Goal: Task Accomplishment & Management: Manage account settings

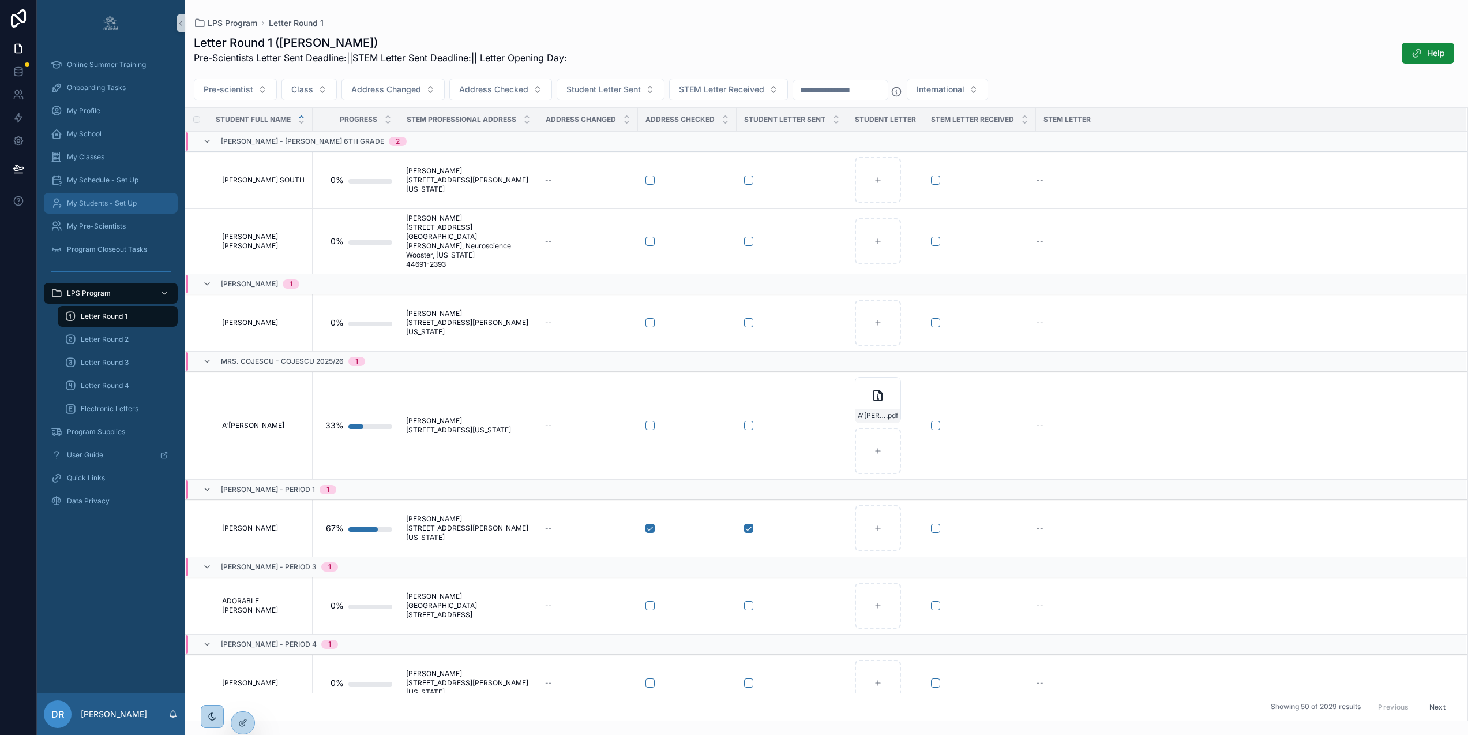
click at [121, 200] on span "My Students - Set Up" at bounding box center [102, 202] width 70 height 9
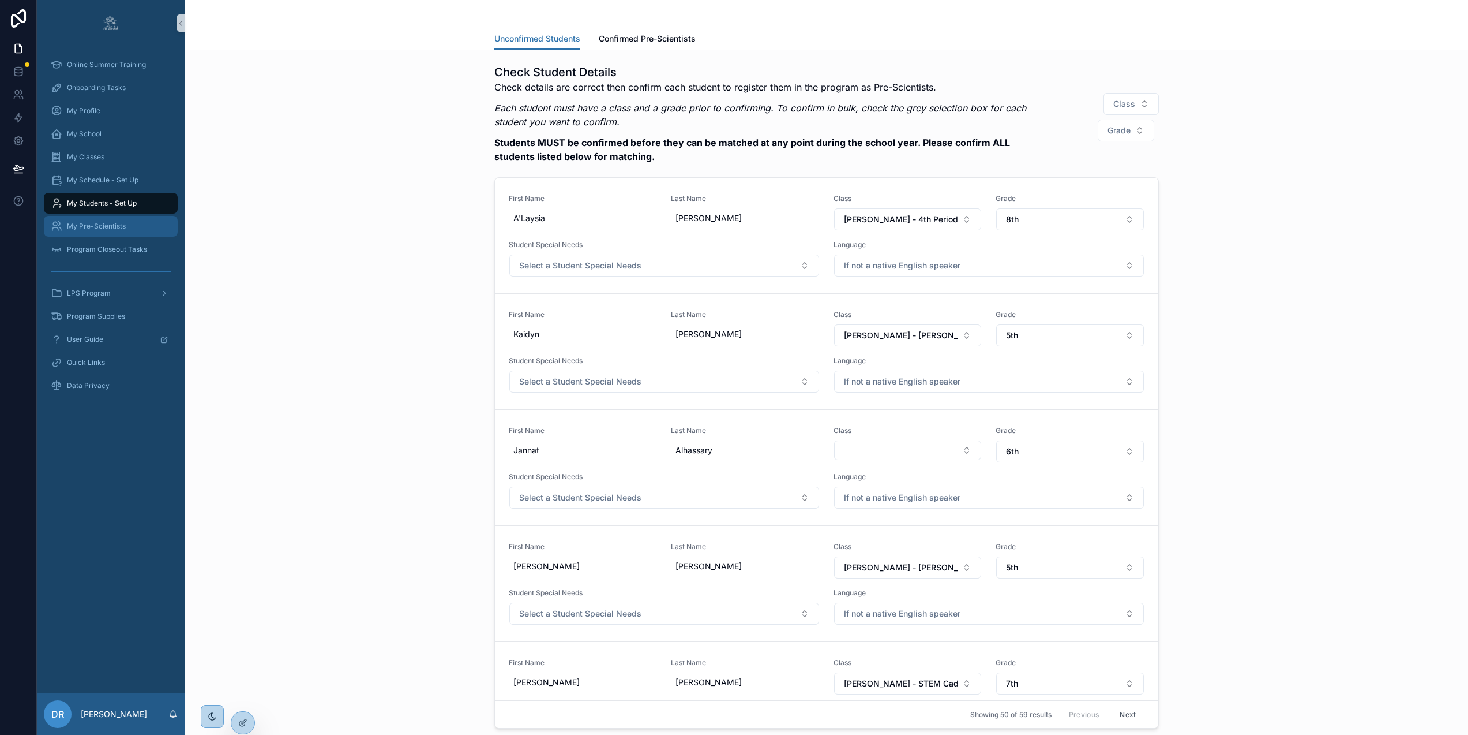
click at [112, 225] on span "My Pre-Scientists" at bounding box center [96, 226] width 59 height 9
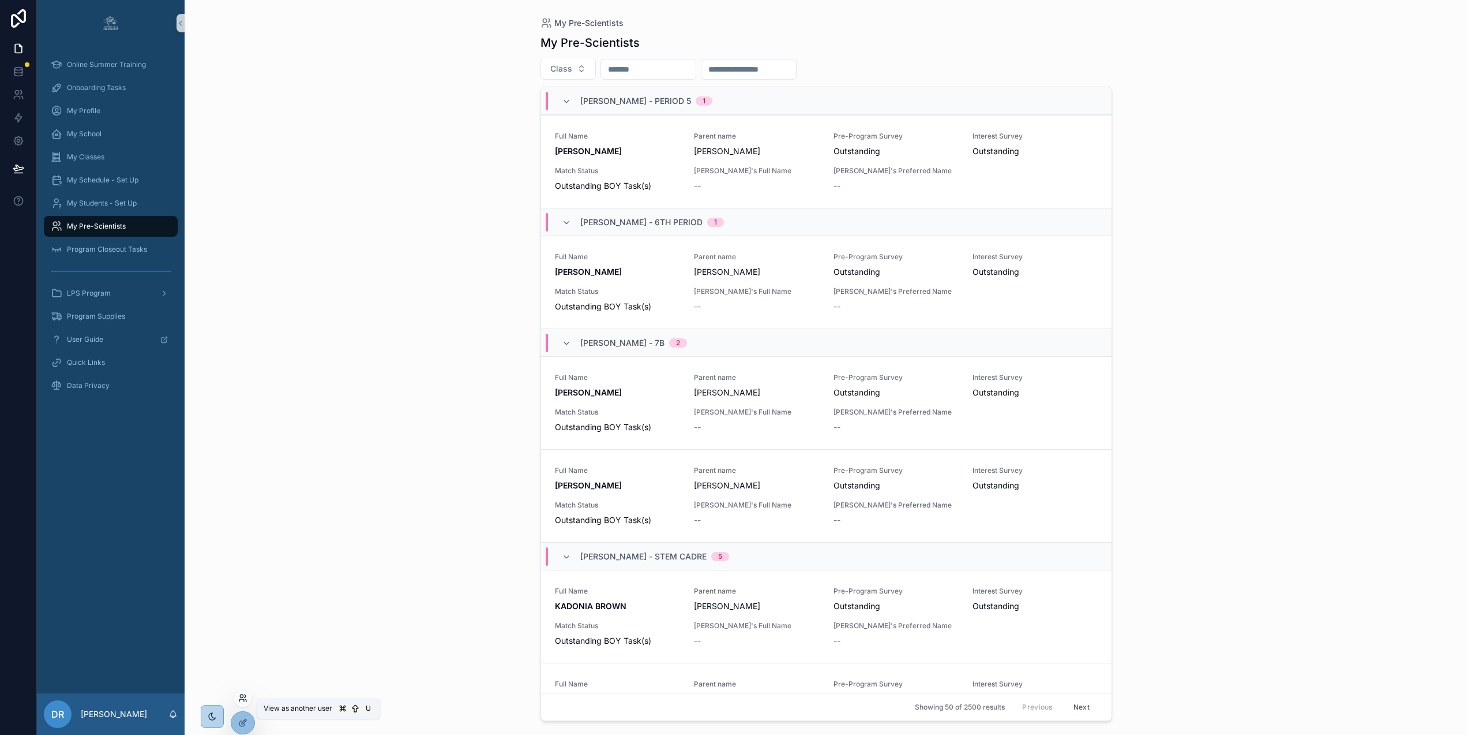
click at [245, 698] on icon at bounding box center [242, 697] width 9 height 9
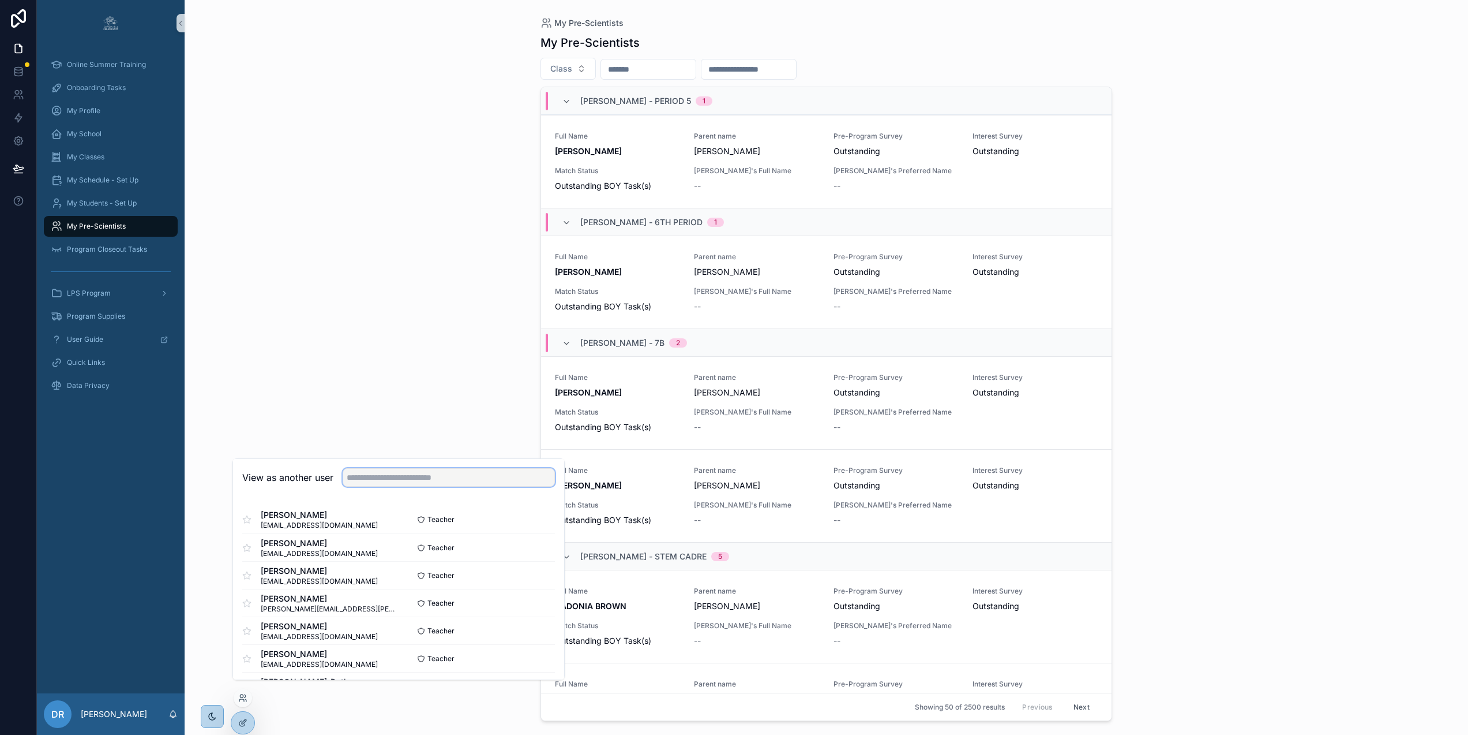
click at [378, 484] on input "text" at bounding box center [449, 477] width 212 height 18
paste input "**********"
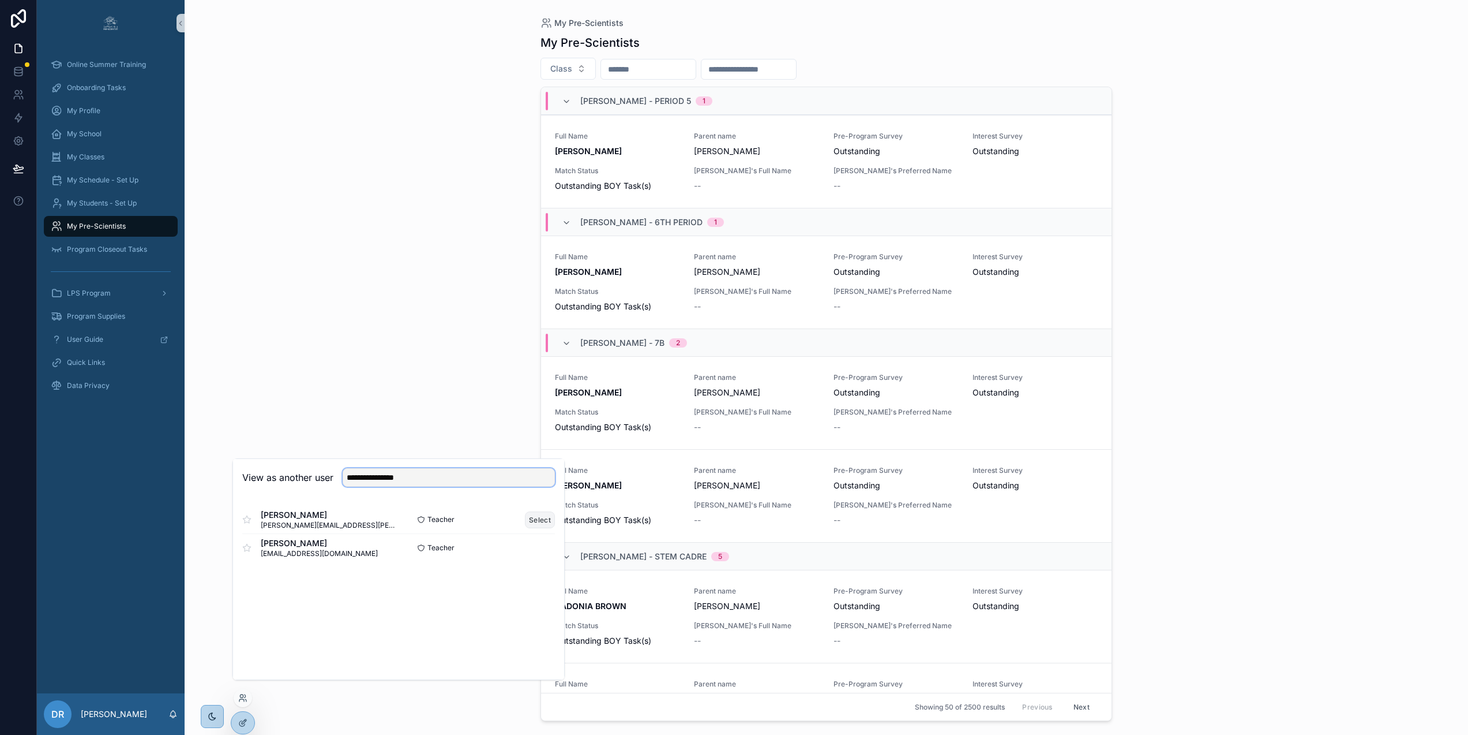
type input "**********"
click at [547, 524] on button "Select" at bounding box center [540, 519] width 30 height 17
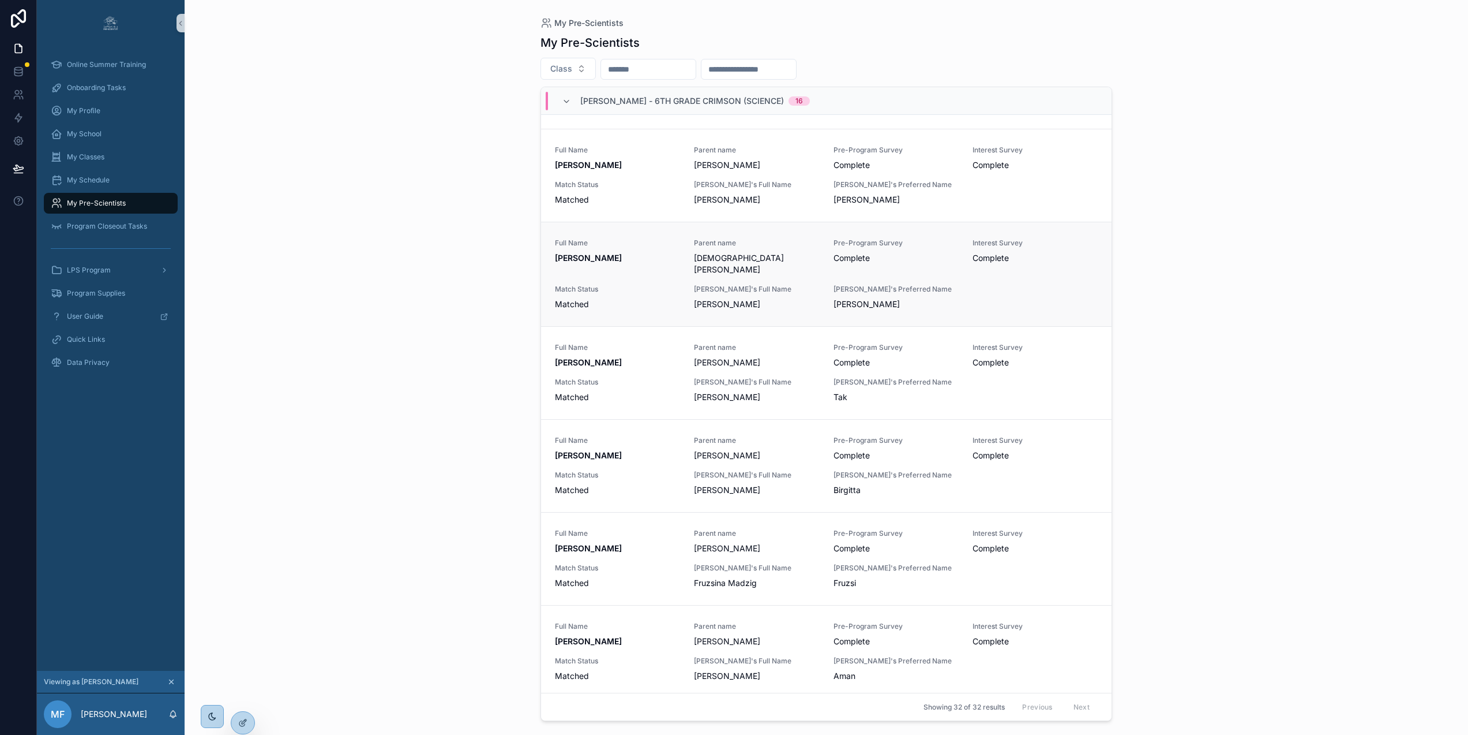
scroll to position [110, 0]
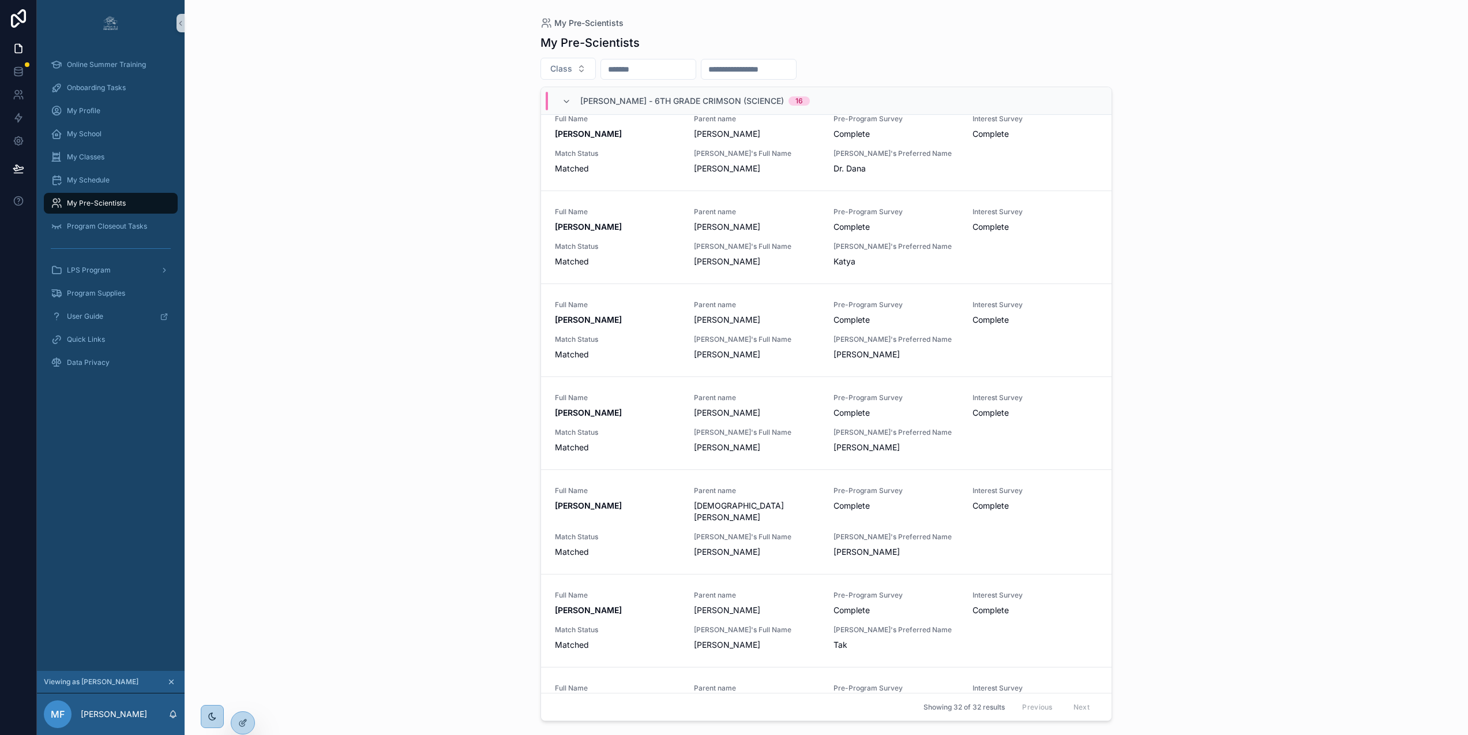
click at [616, 73] on input "scrollable content" at bounding box center [648, 69] width 95 height 16
paste input "**********"
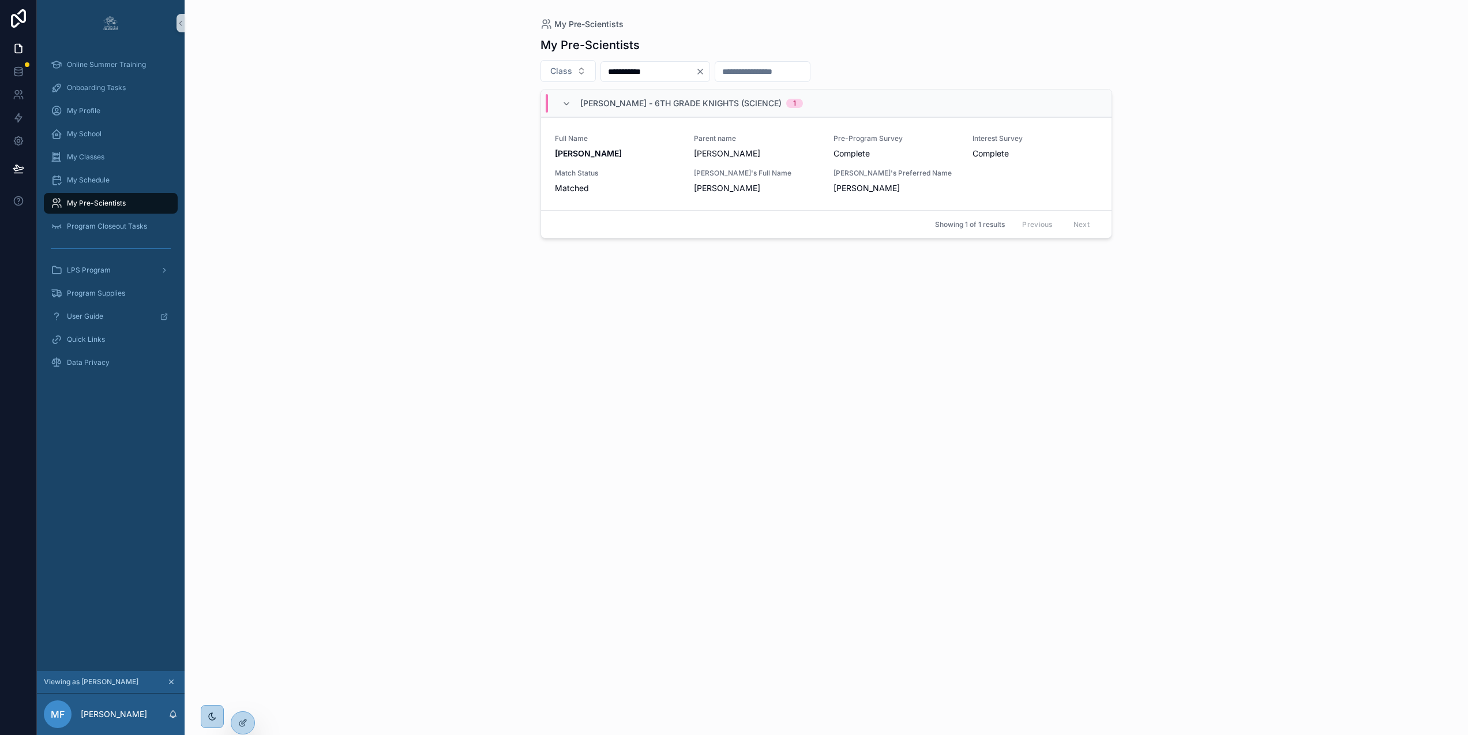
type input "**********"
click at [246, 715] on div at bounding box center [242, 722] width 23 height 22
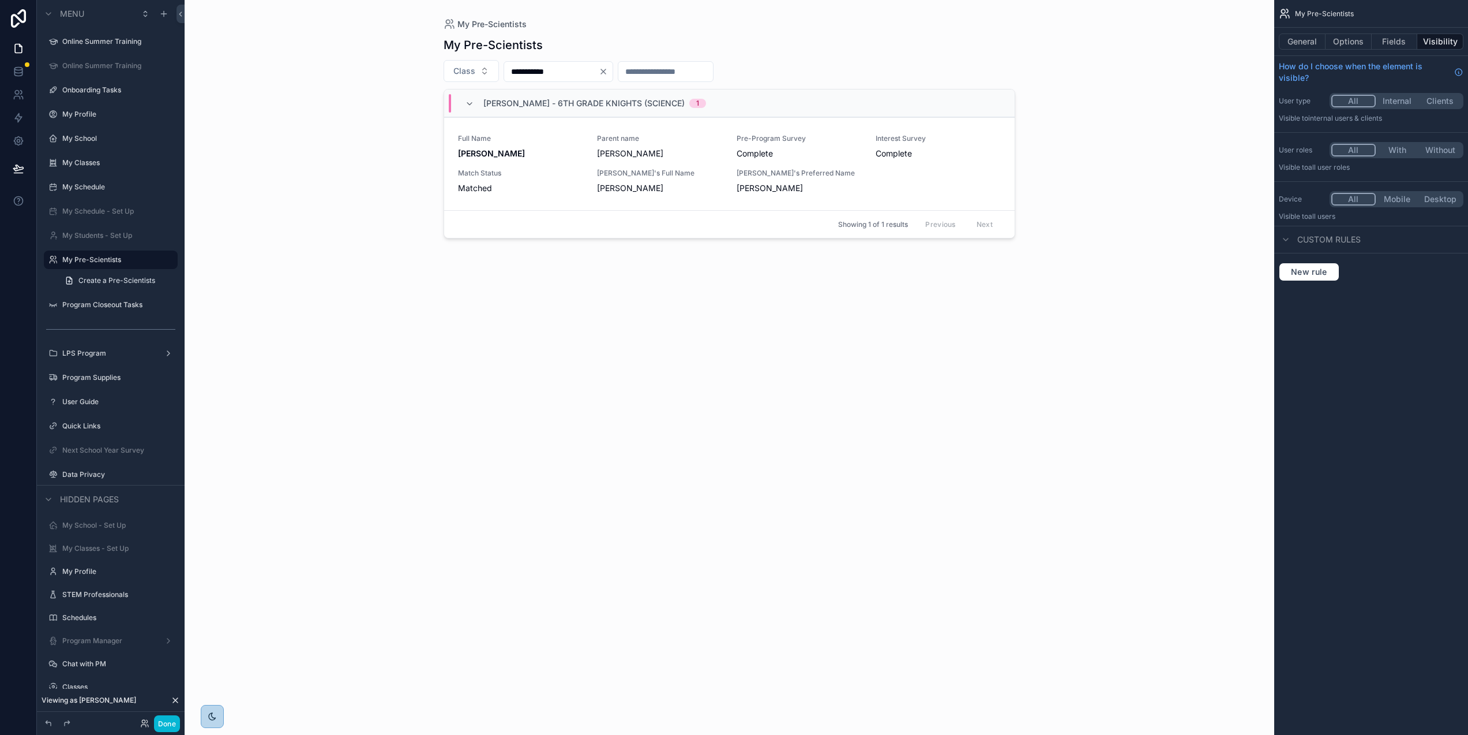
click at [582, 339] on div "scrollable content" at bounding box center [729, 360] width 590 height 721
click at [831, 197] on link "Full Name [PERSON_NAME] Parent name [PERSON_NAME] Pre-Program Survey Complete I…" at bounding box center [729, 163] width 571 height 93
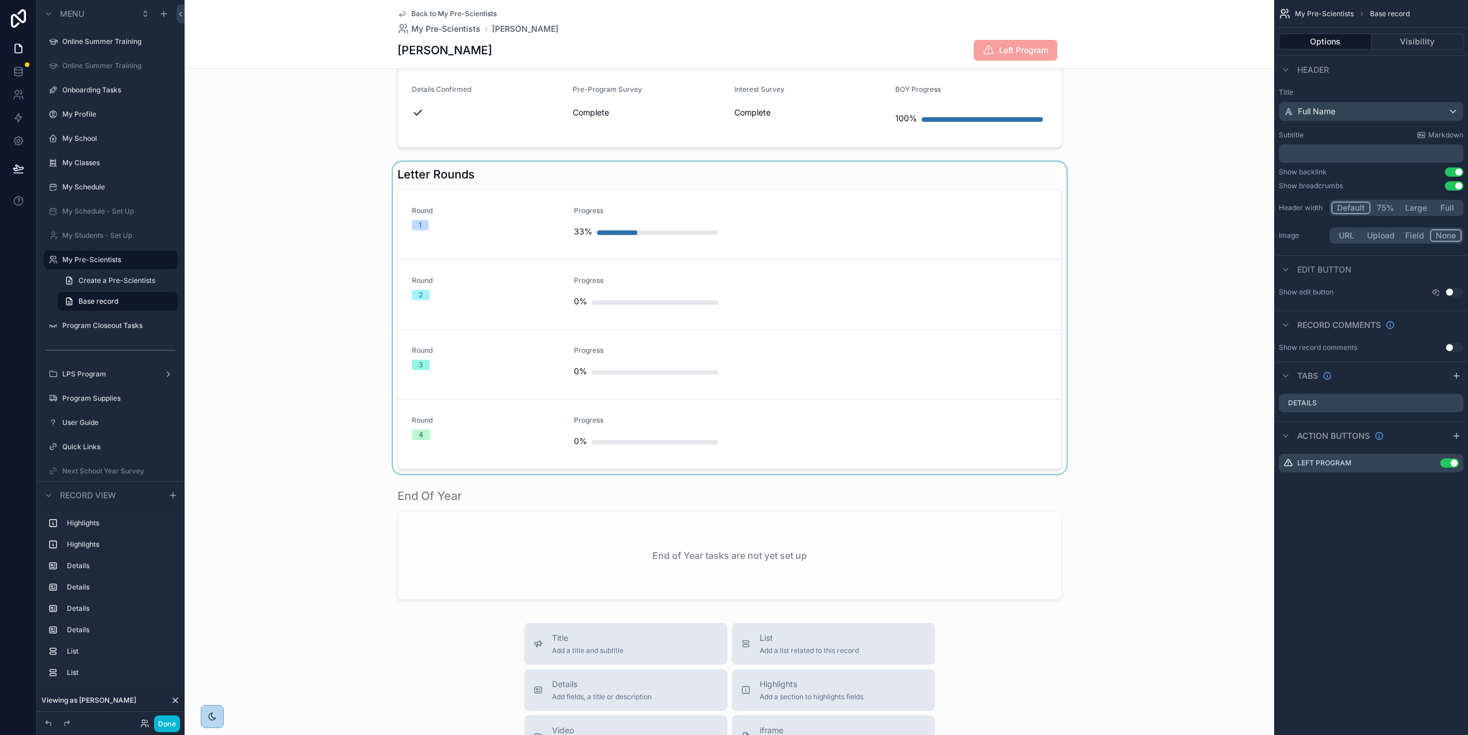
scroll to position [1178, 0]
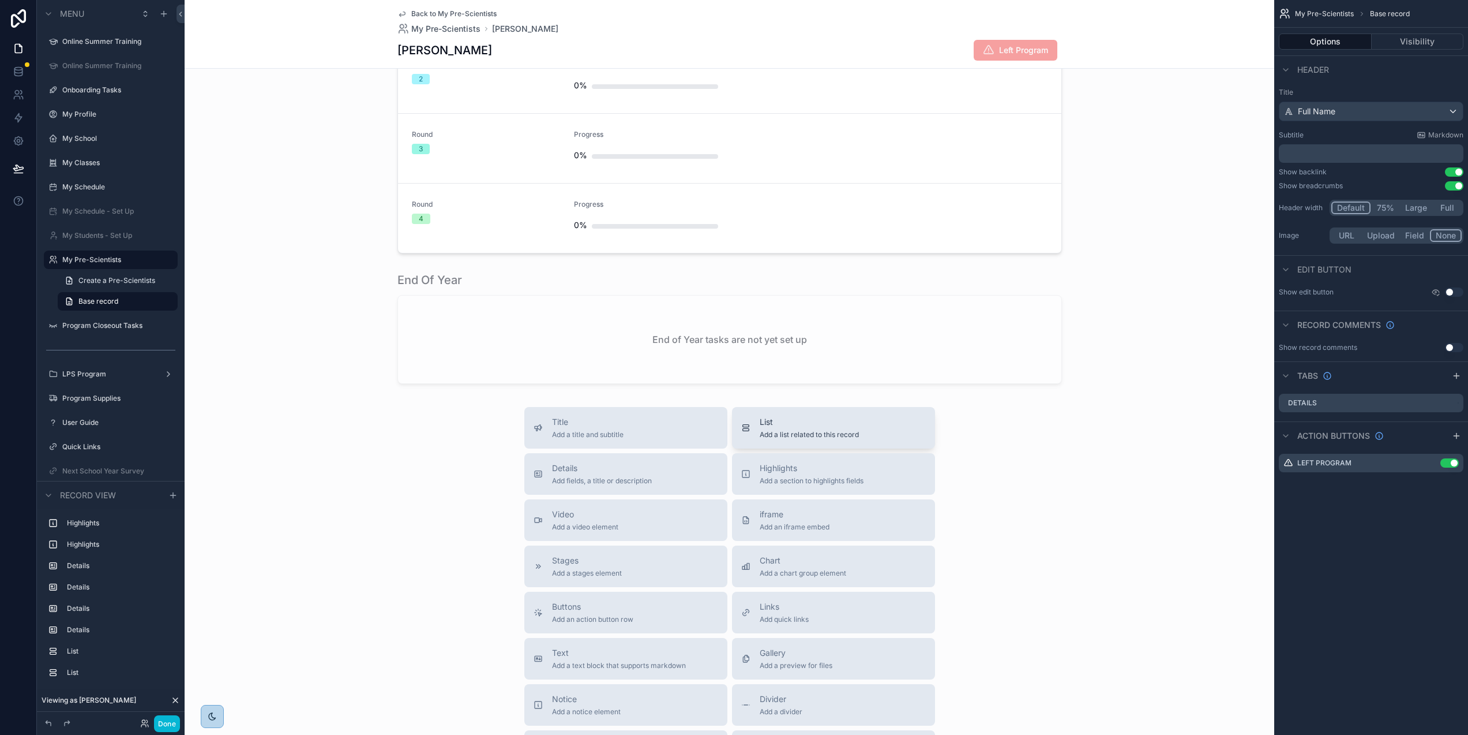
click at [791, 428] on div "List Add a list related to this record" at bounding box center [809, 427] width 99 height 23
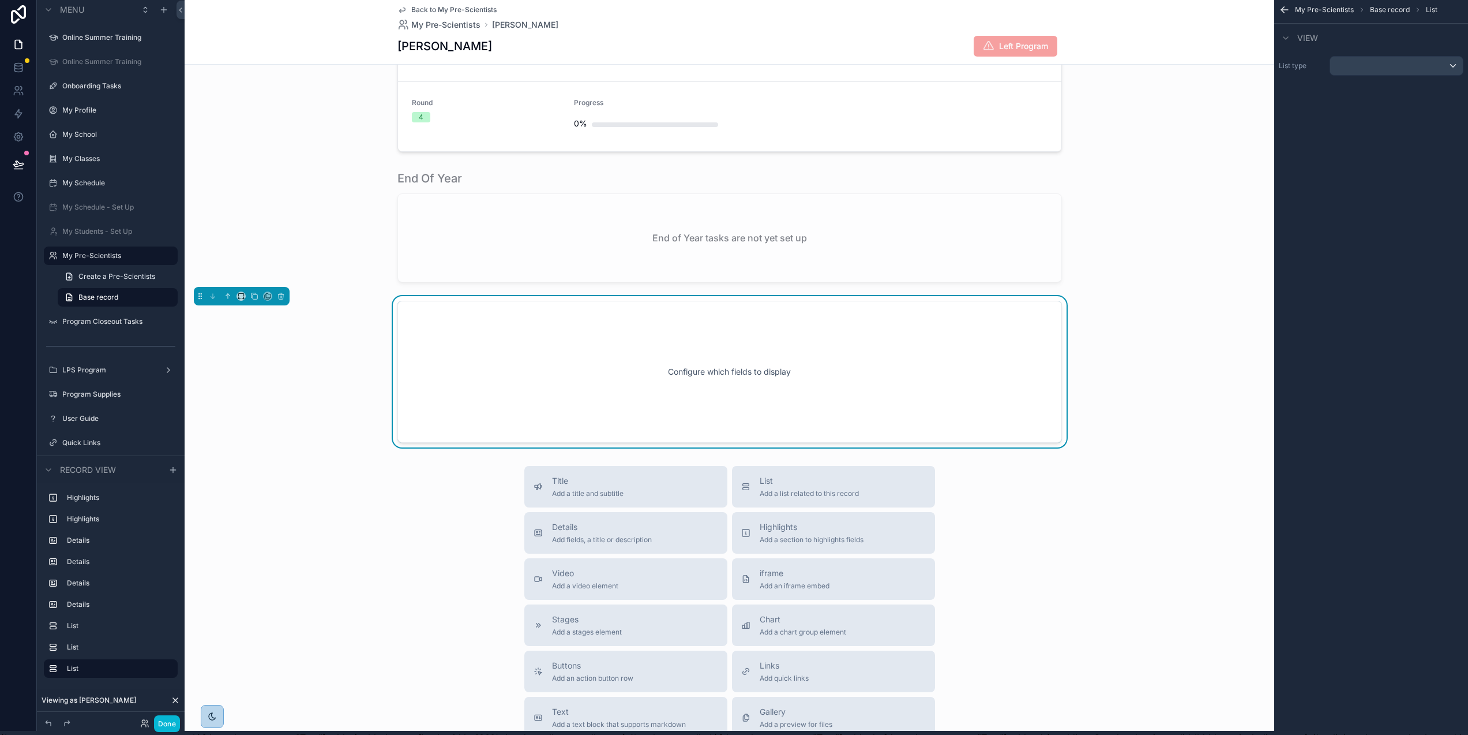
scroll to position [1279, 0]
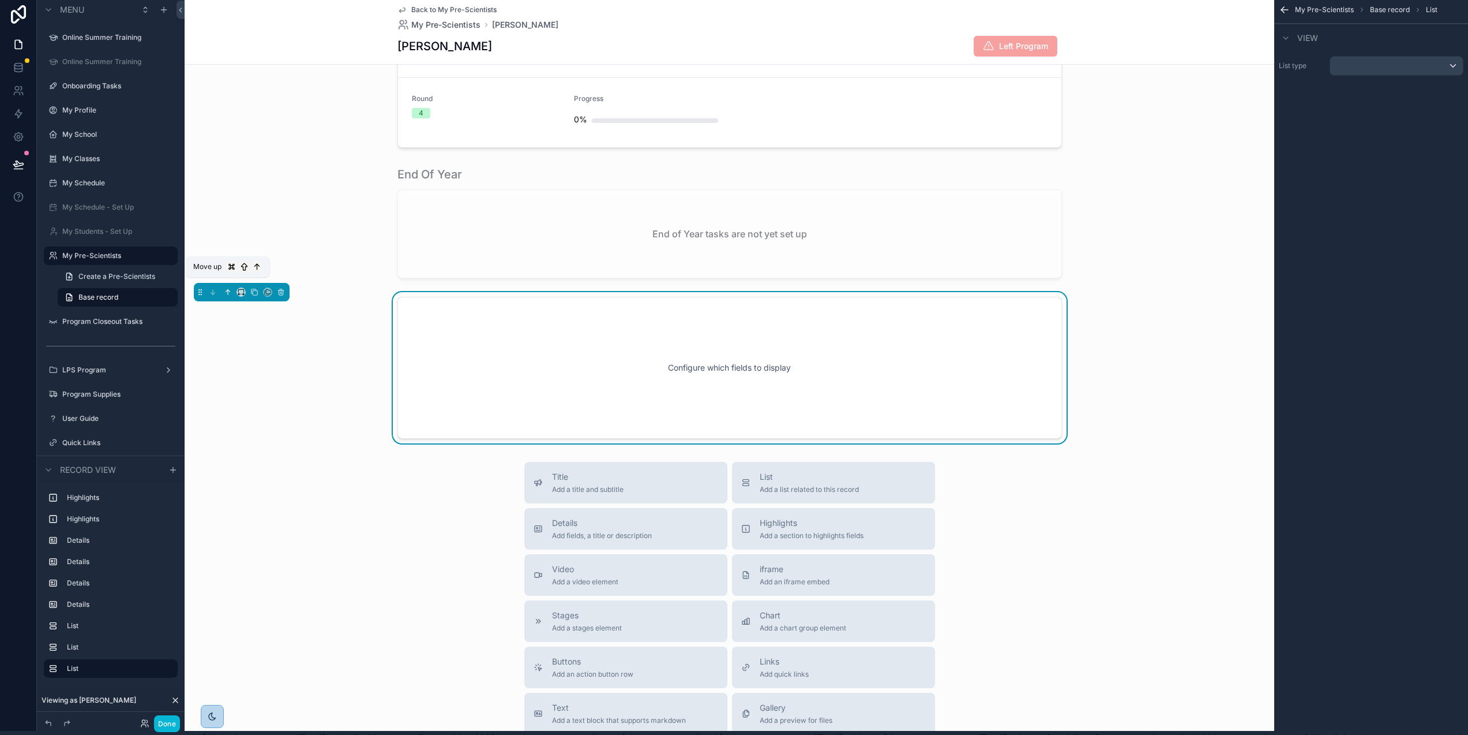
click at [226, 293] on icon "scrollable content" at bounding box center [228, 292] width 8 height 8
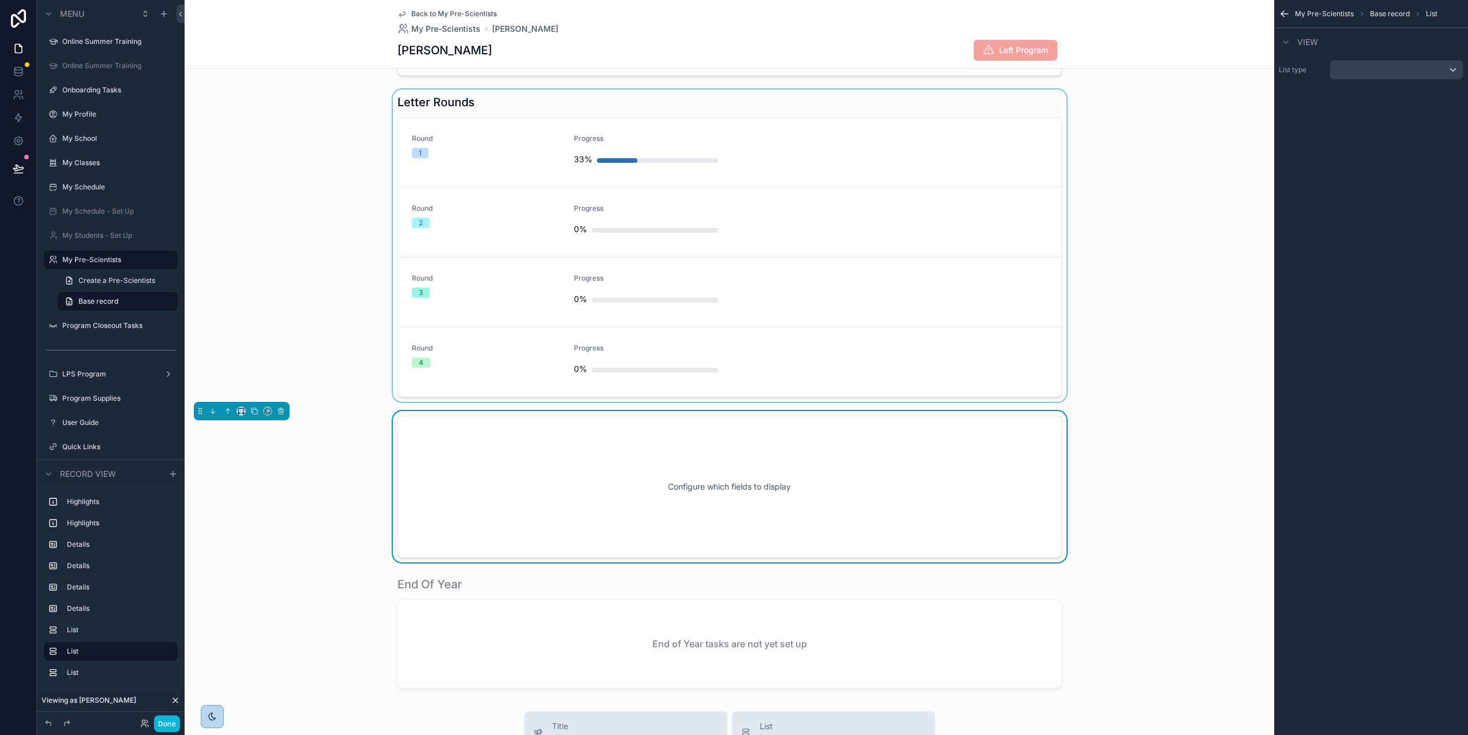
scroll to position [1033, 0]
click at [225, 414] on icon "scrollable content" at bounding box center [228, 411] width 8 height 8
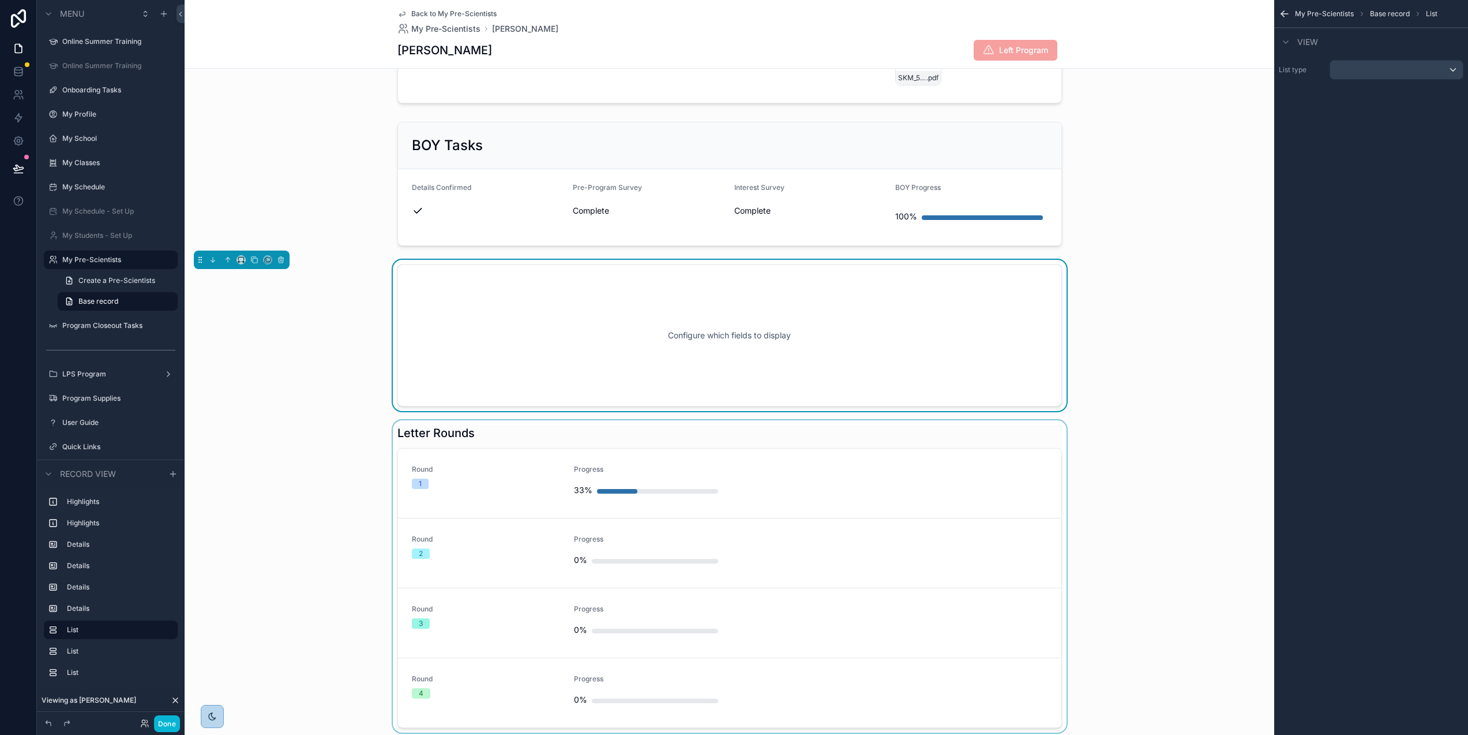
scroll to position [664, 0]
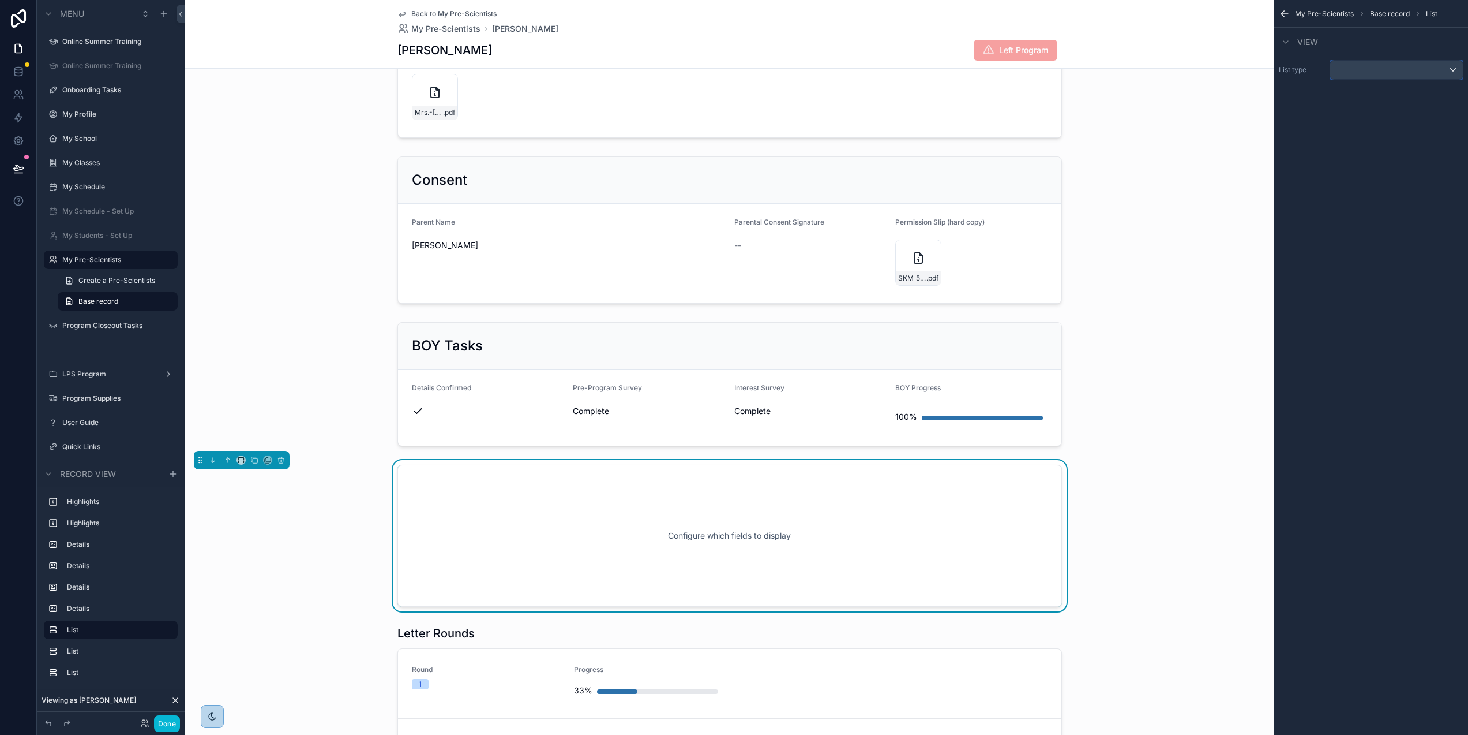
click at [1356, 69] on div "scrollable content" at bounding box center [1397, 70] width 133 height 18
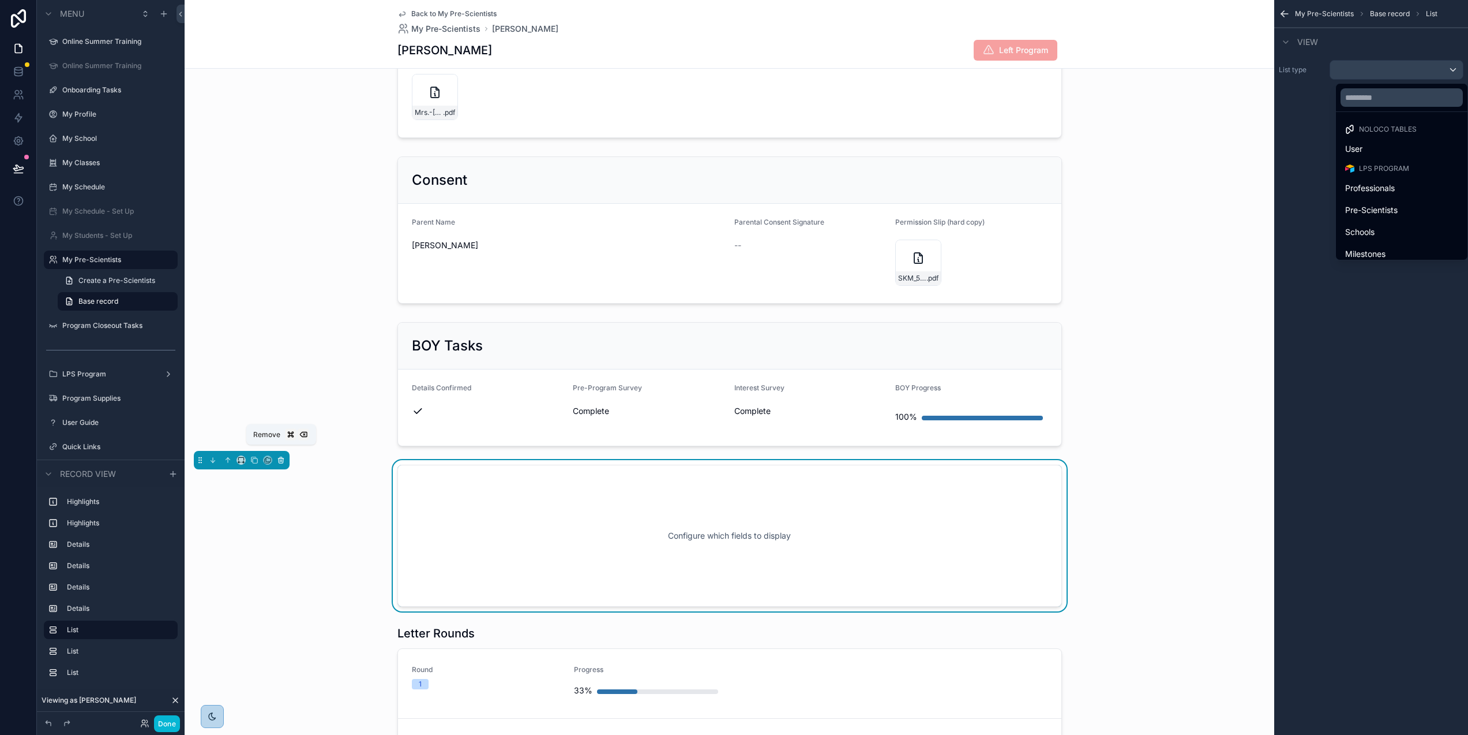
click at [282, 461] on icon "scrollable content" at bounding box center [282, 460] width 0 height 2
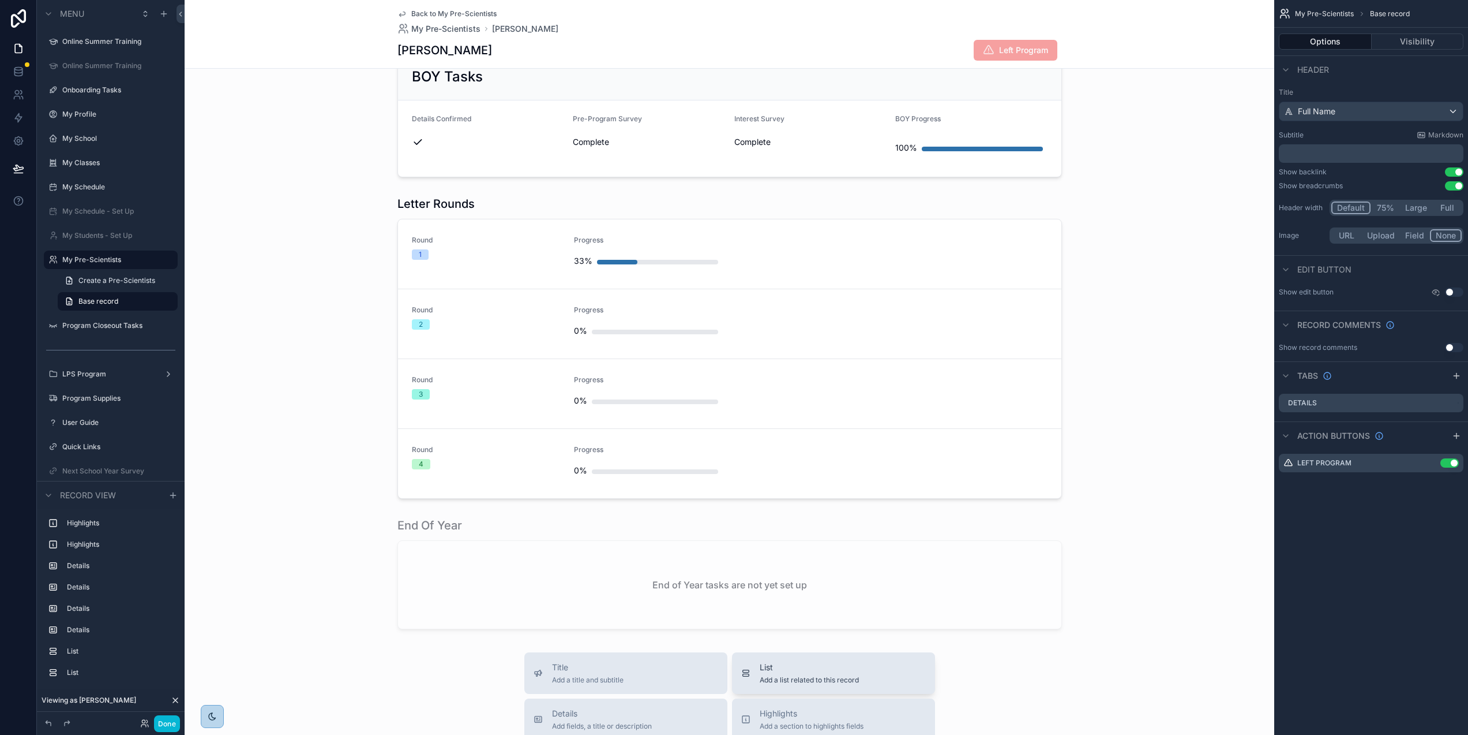
scroll to position [1016, 0]
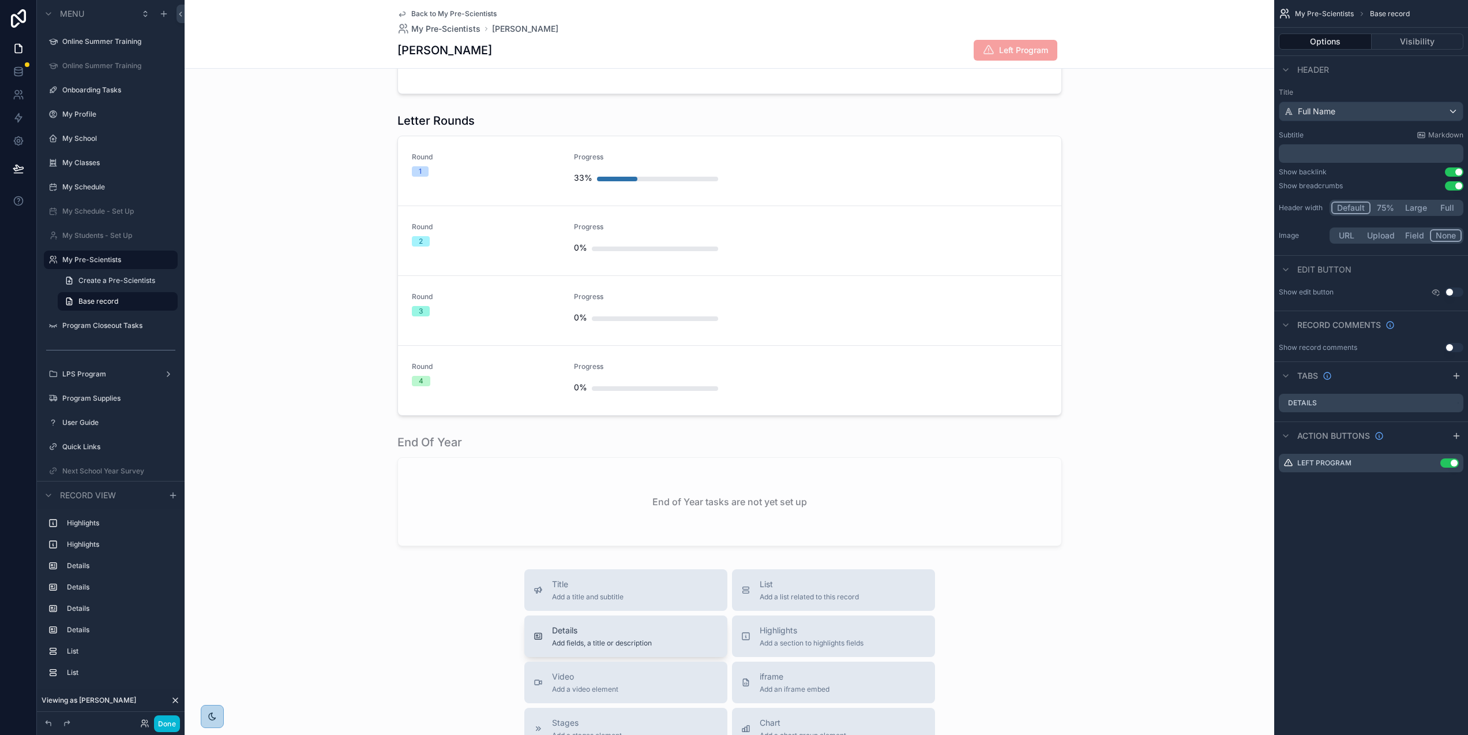
click at [657, 627] on div "Details Add fields, a title or description" at bounding box center [626, 635] width 185 height 23
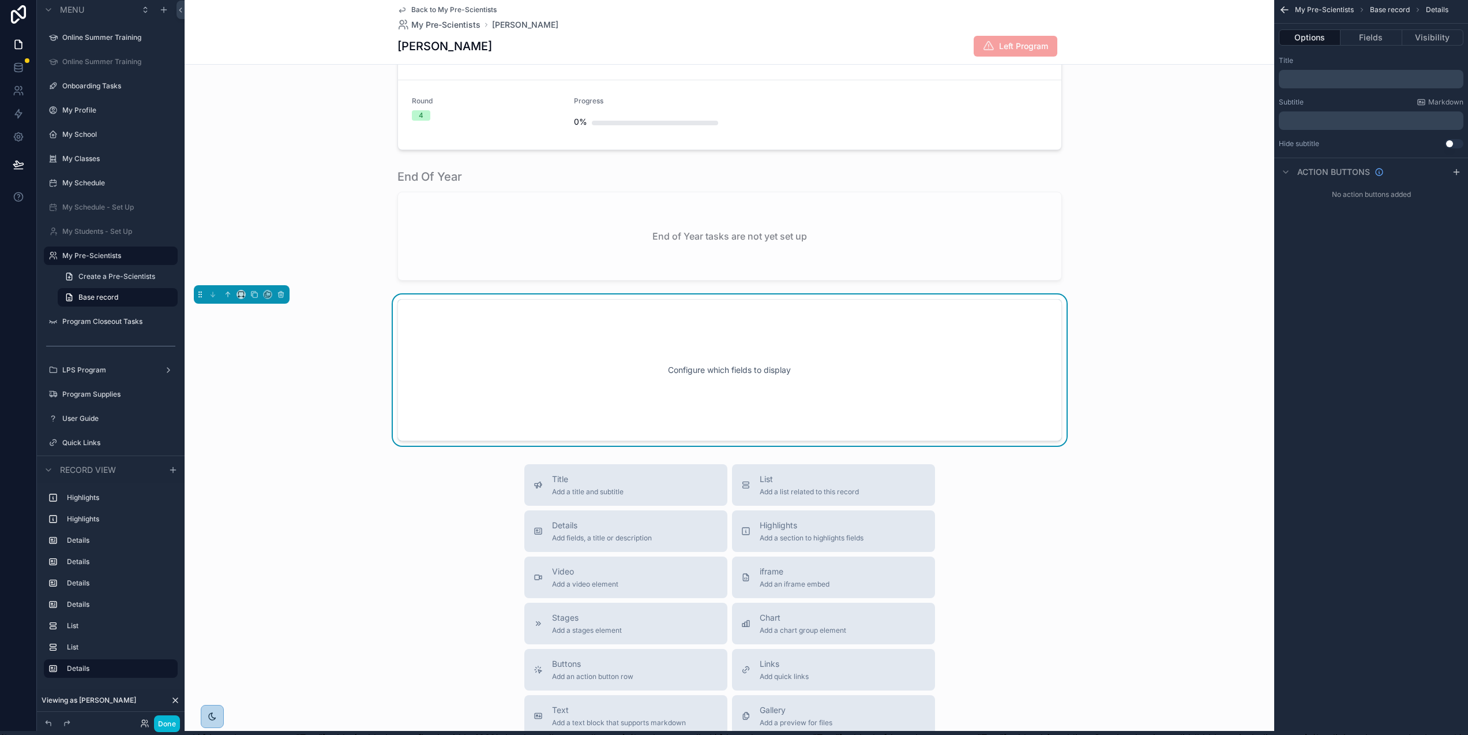
scroll to position [1279, 0]
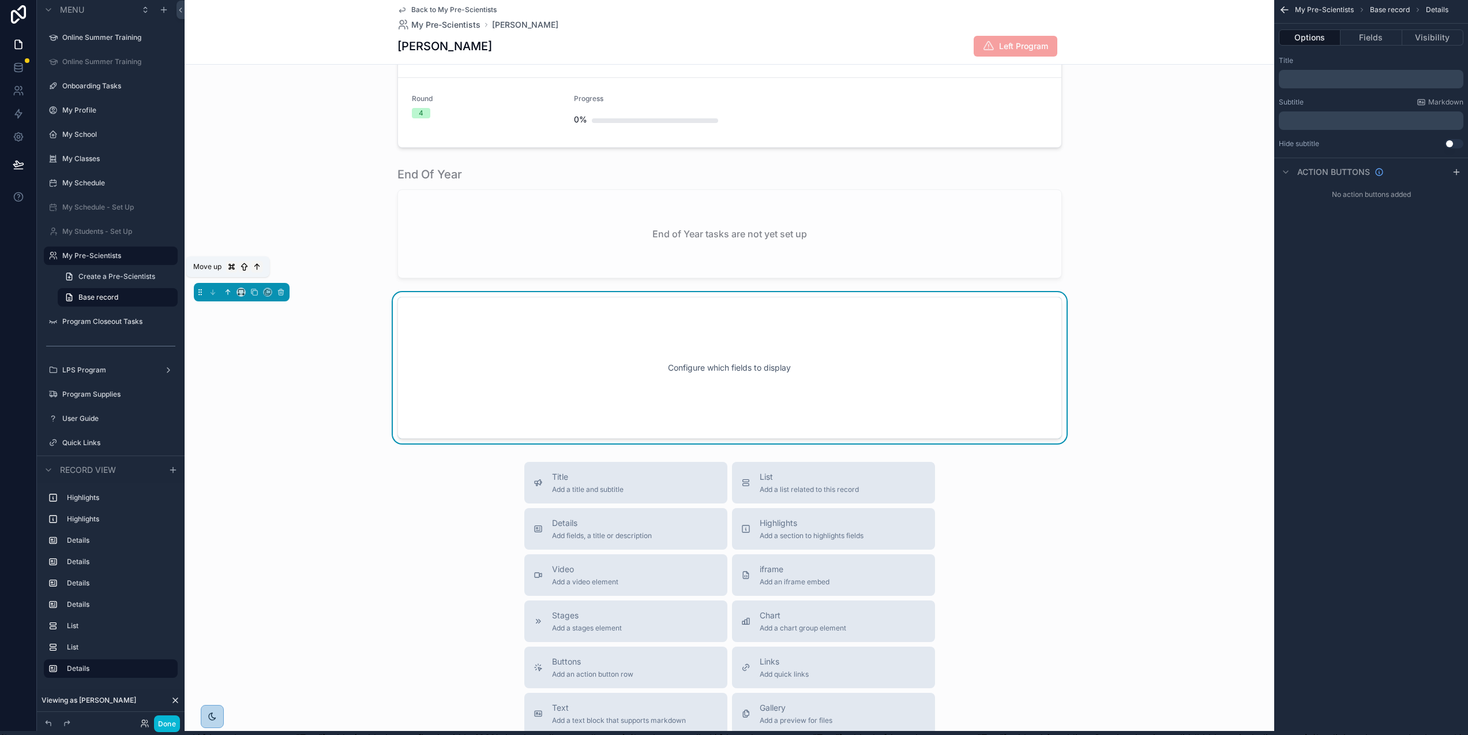
click at [226, 288] on icon "scrollable content" at bounding box center [228, 292] width 8 height 8
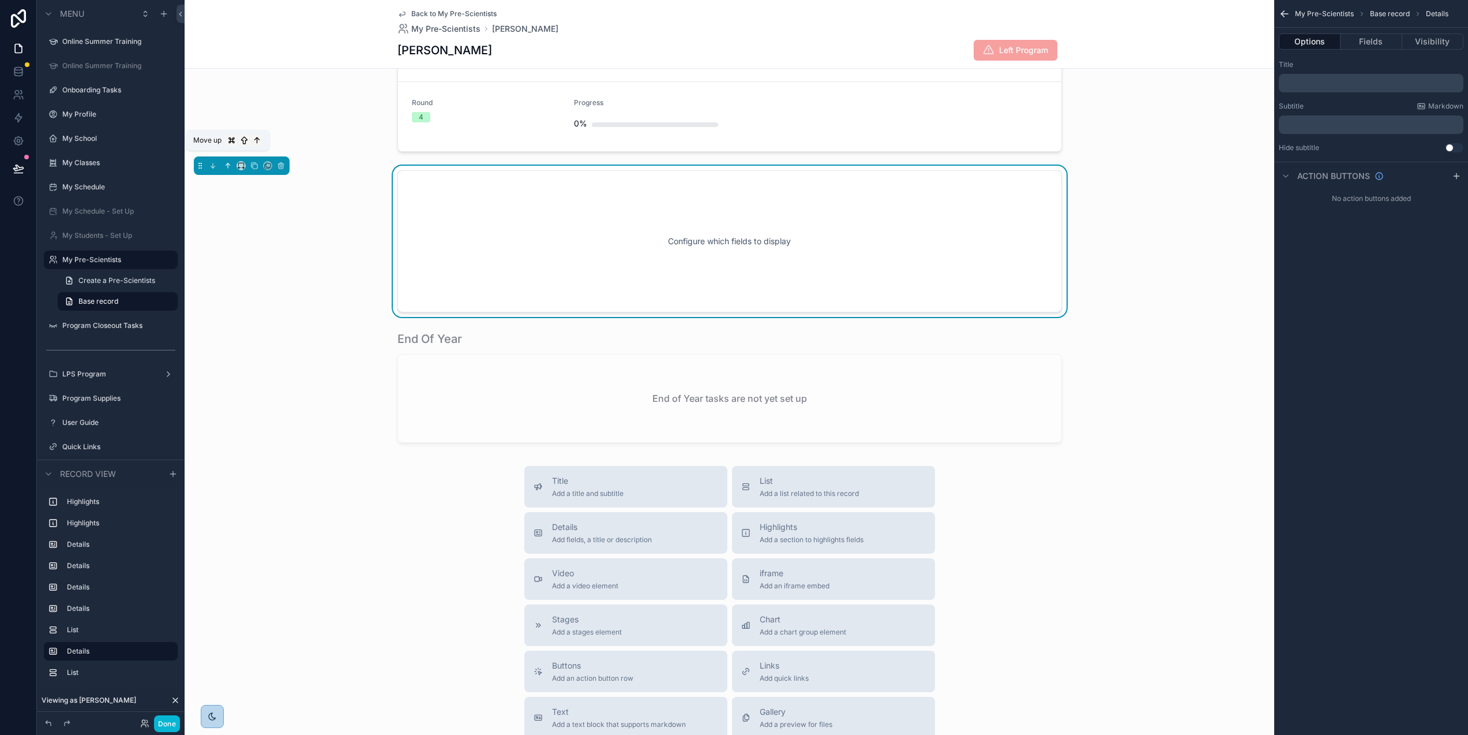
click at [227, 163] on icon "scrollable content" at bounding box center [228, 166] width 8 height 8
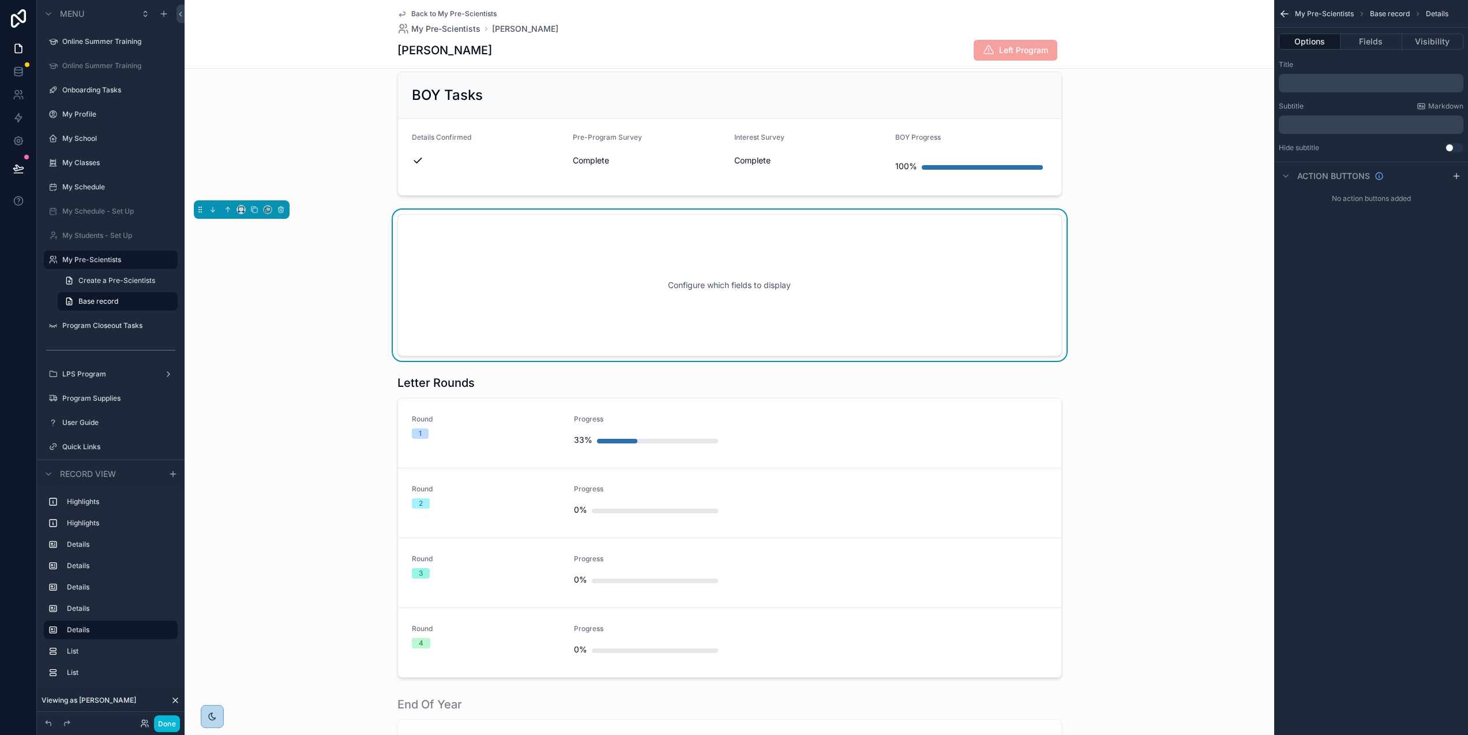
scroll to position [522, 0]
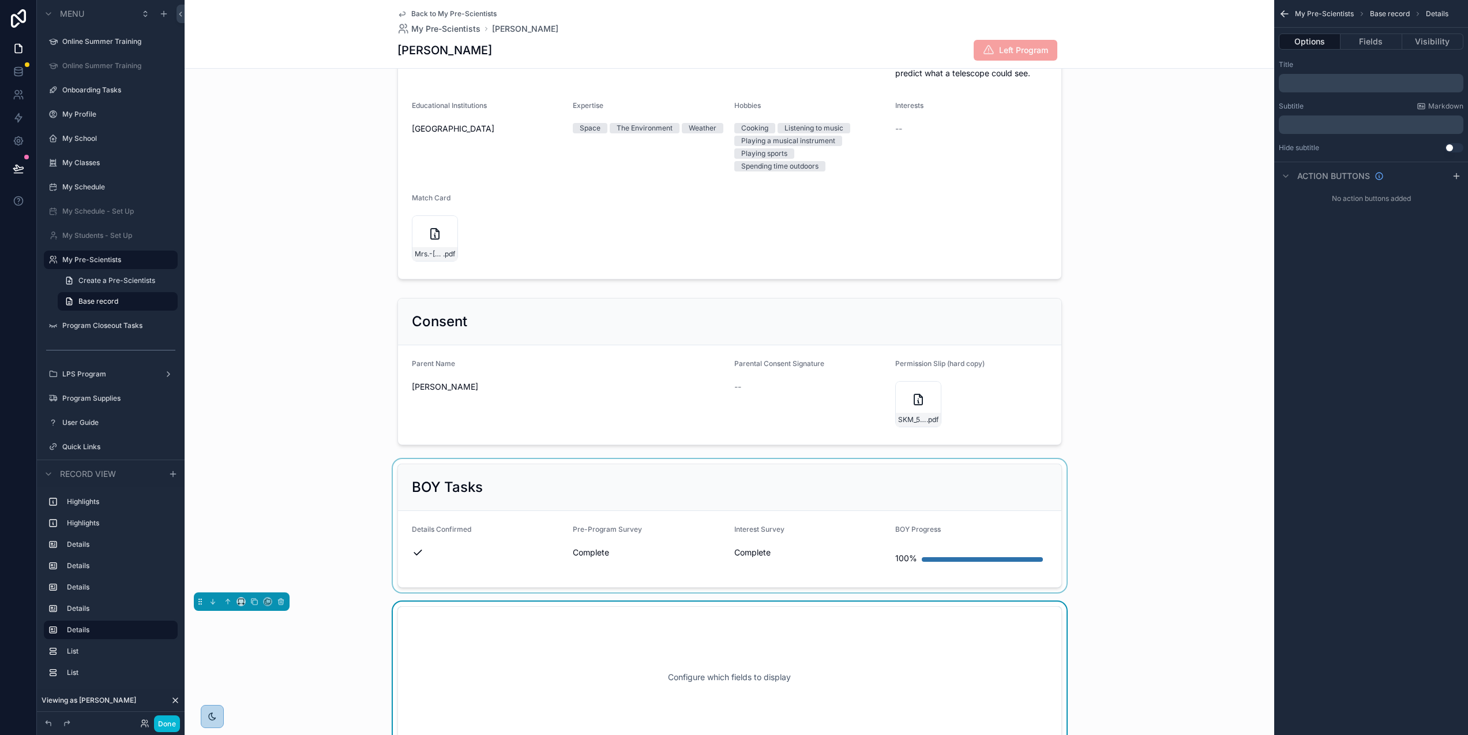
click at [532, 473] on div "scrollable content" at bounding box center [730, 525] width 1090 height 133
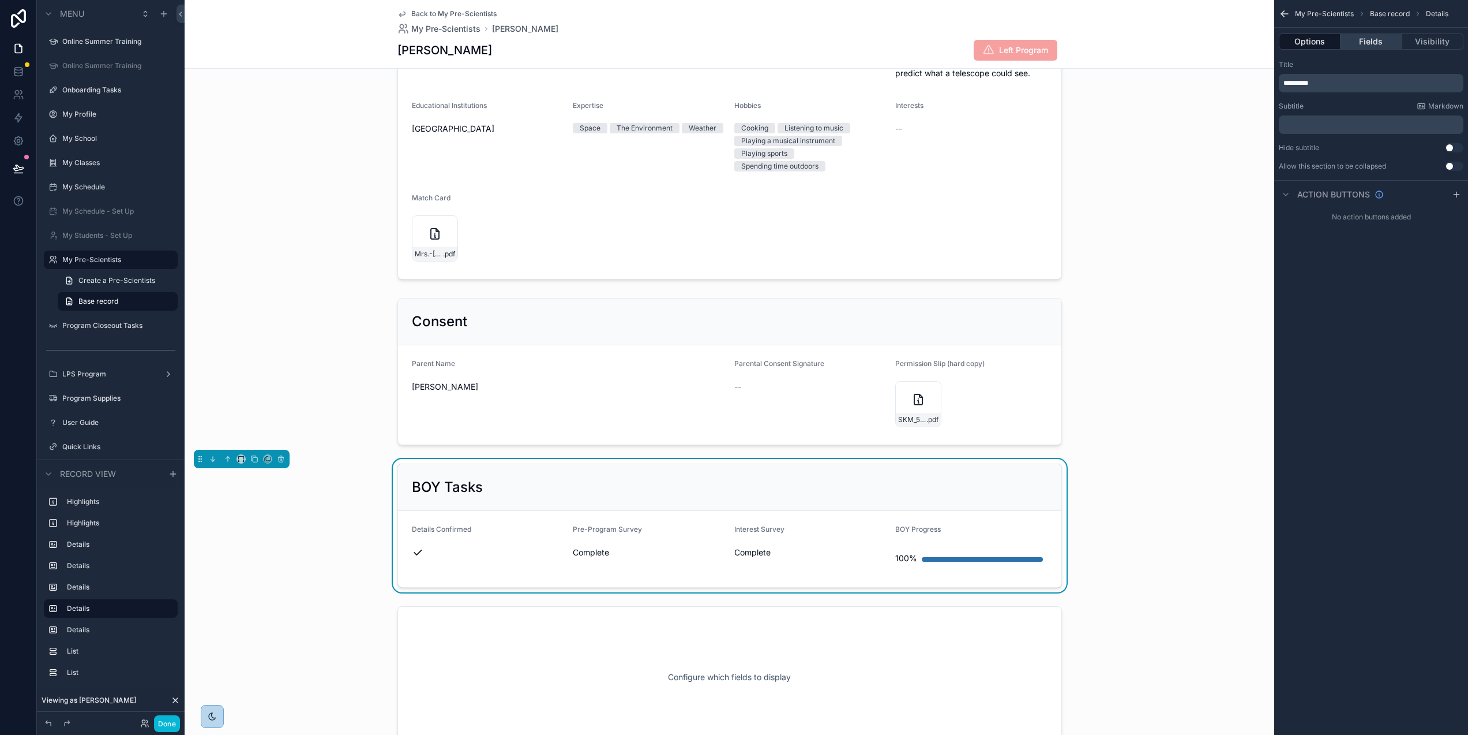
click at [1384, 40] on button "Fields" at bounding box center [1371, 41] width 61 height 16
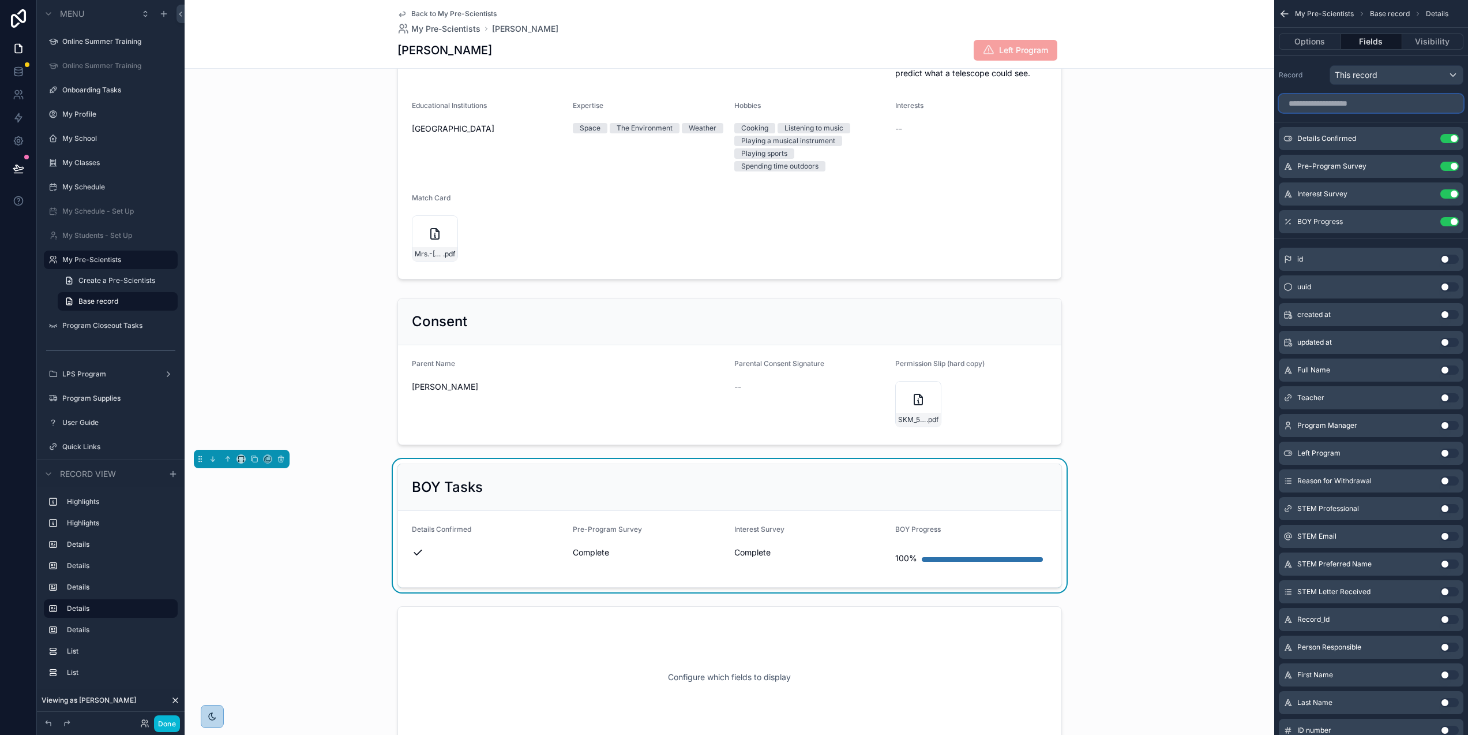
click at [1377, 103] on input "scrollable content" at bounding box center [1371, 103] width 185 height 18
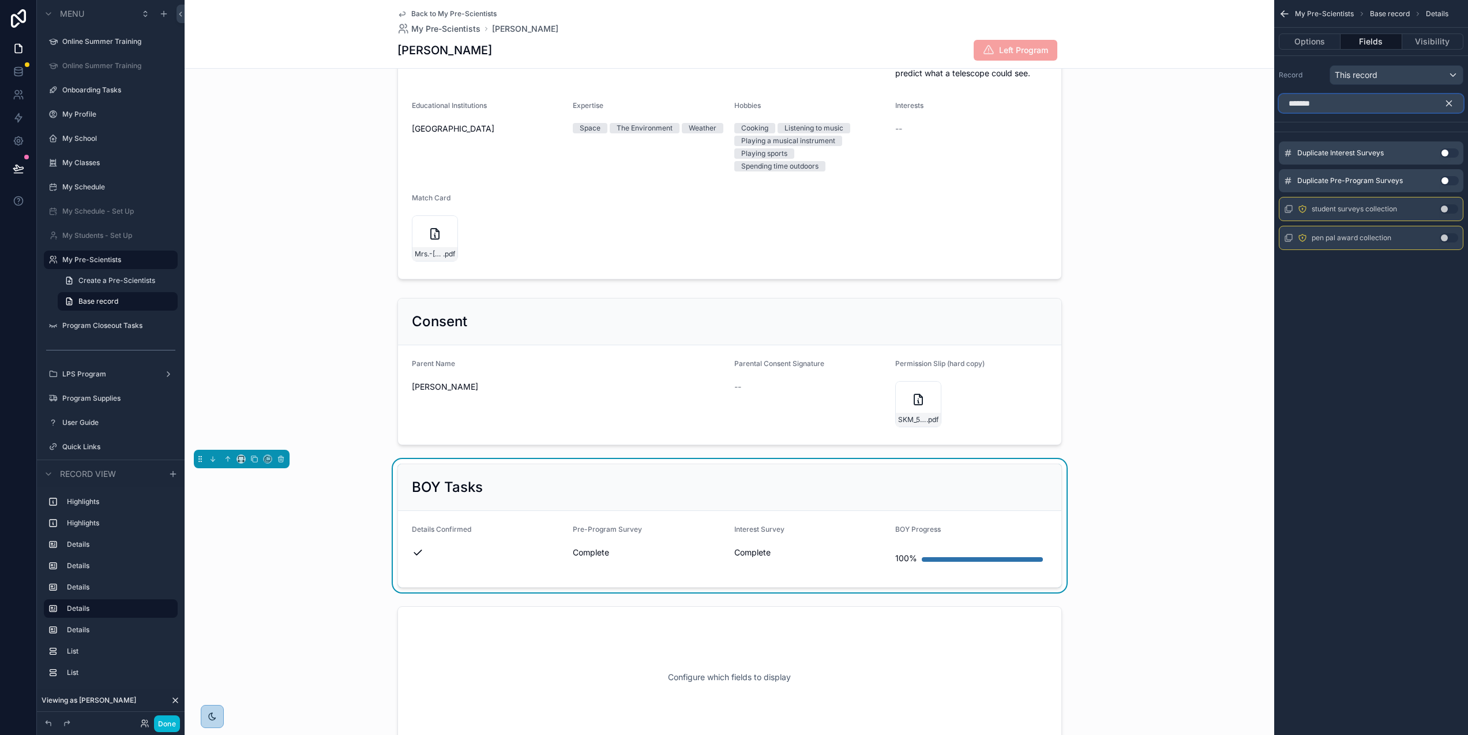
type input "*******"
click at [1459, 208] on button "Use setting" at bounding box center [1449, 208] width 18 height 9
click at [17, 68] on icon at bounding box center [19, 72] width 12 height 12
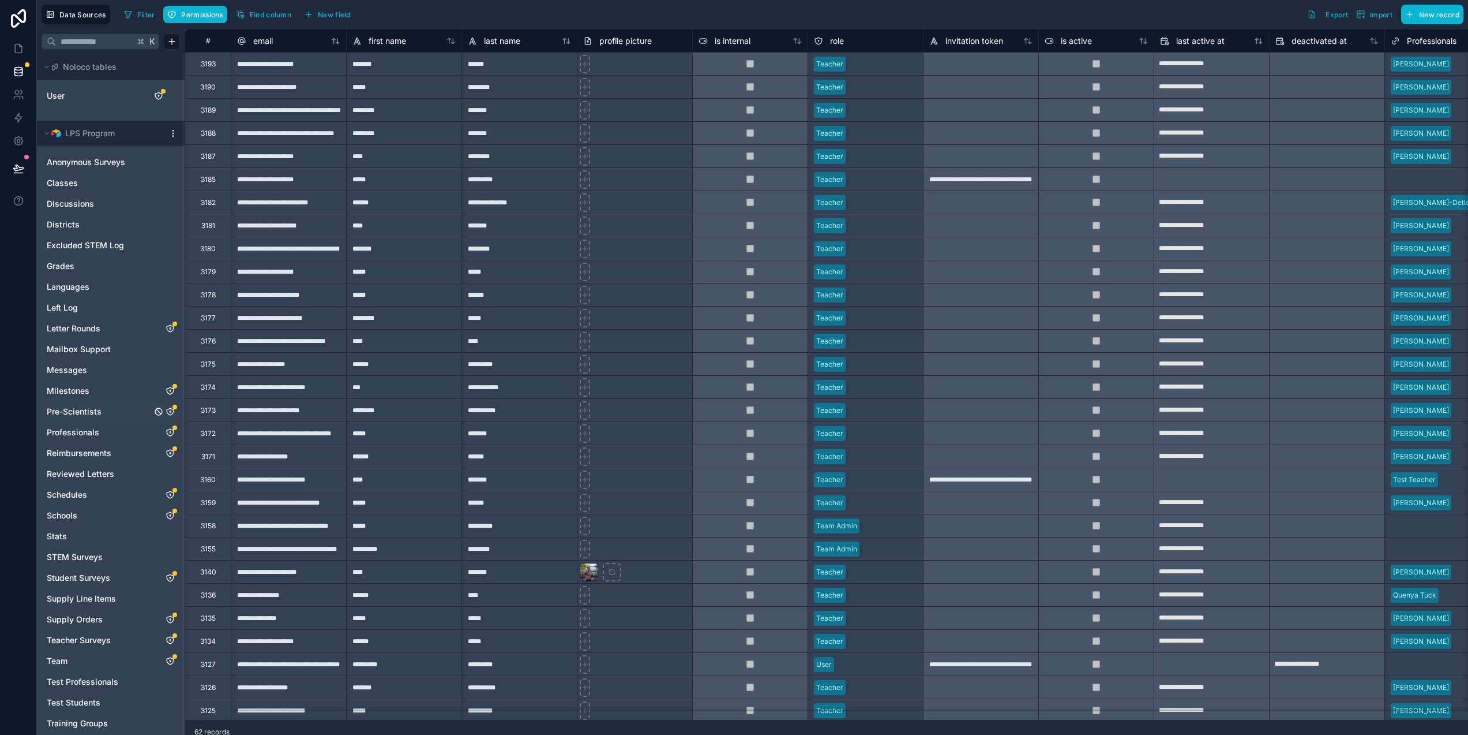
click at [104, 407] on link "Pre-Scientists" at bounding box center [99, 412] width 105 height 12
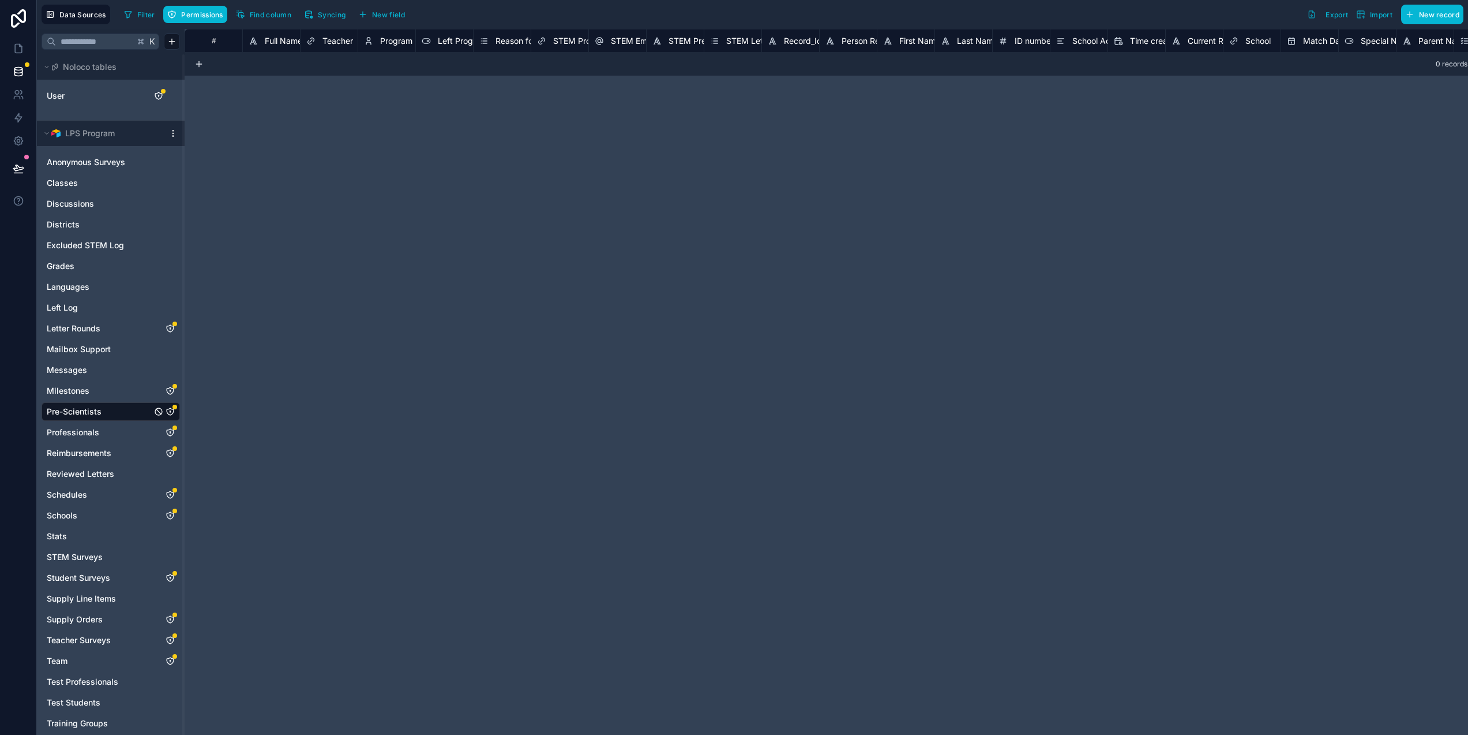
click at [170, 411] on icon "Pre-Scientists" at bounding box center [170, 411] width 9 height 9
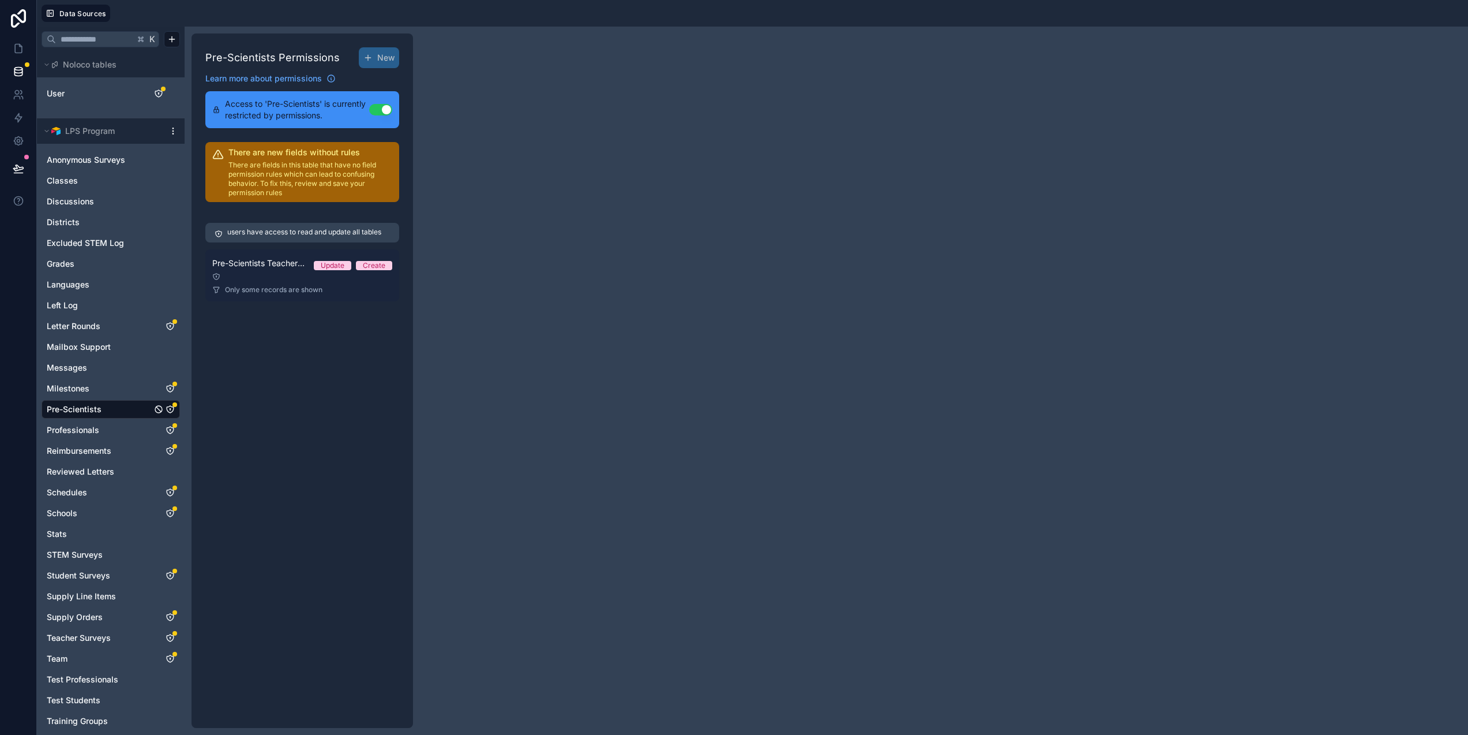
click at [293, 276] on div at bounding box center [302, 276] width 180 height 8
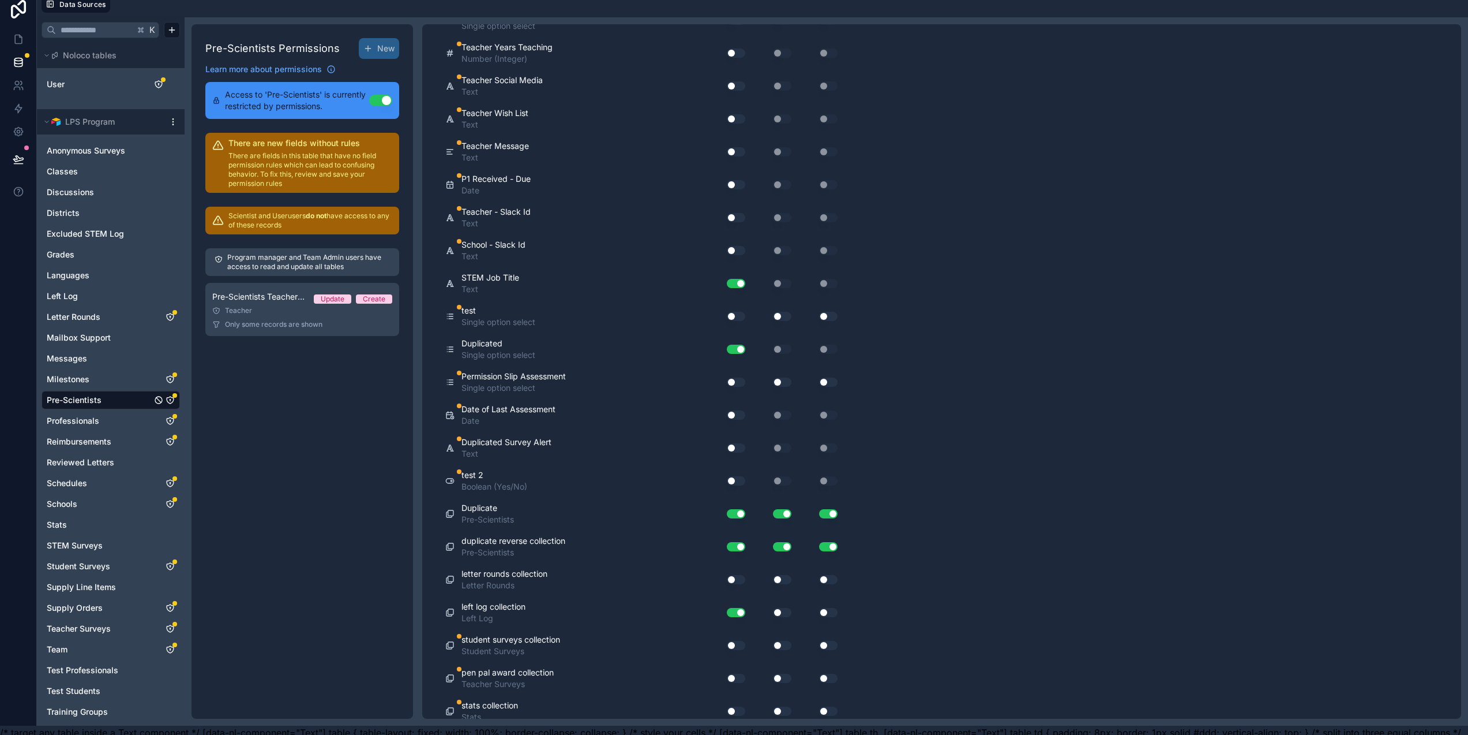
scroll to position [36, 0]
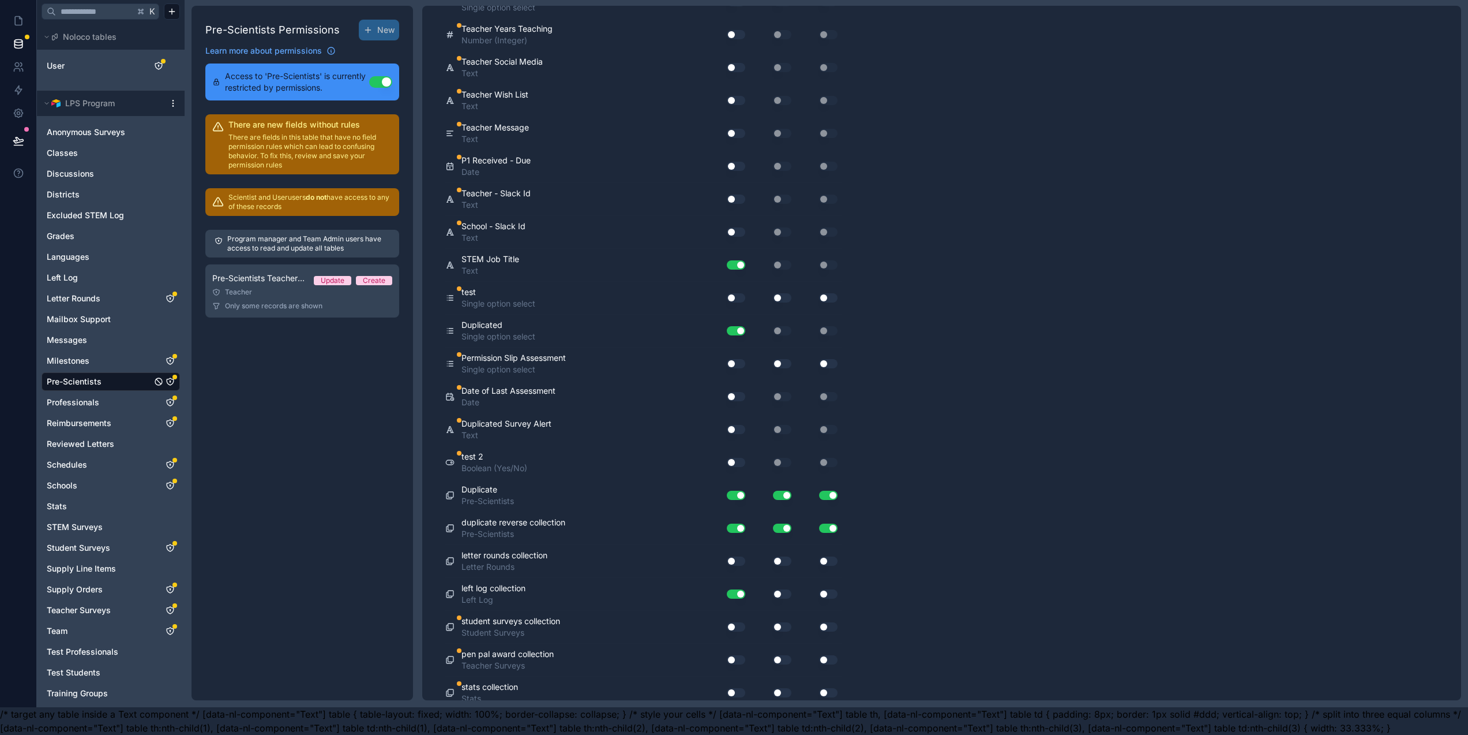
click at [739, 622] on button "Use setting" at bounding box center [736, 626] width 18 height 9
click at [738, 622] on button "Use setting" at bounding box center [736, 626] width 18 height 9
click at [736, 622] on button "Use setting" at bounding box center [736, 626] width 18 height 9
click at [736, 425] on button "Use setting" at bounding box center [736, 429] width 18 height 9
click at [19, 41] on icon at bounding box center [18, 43] width 8 height 5
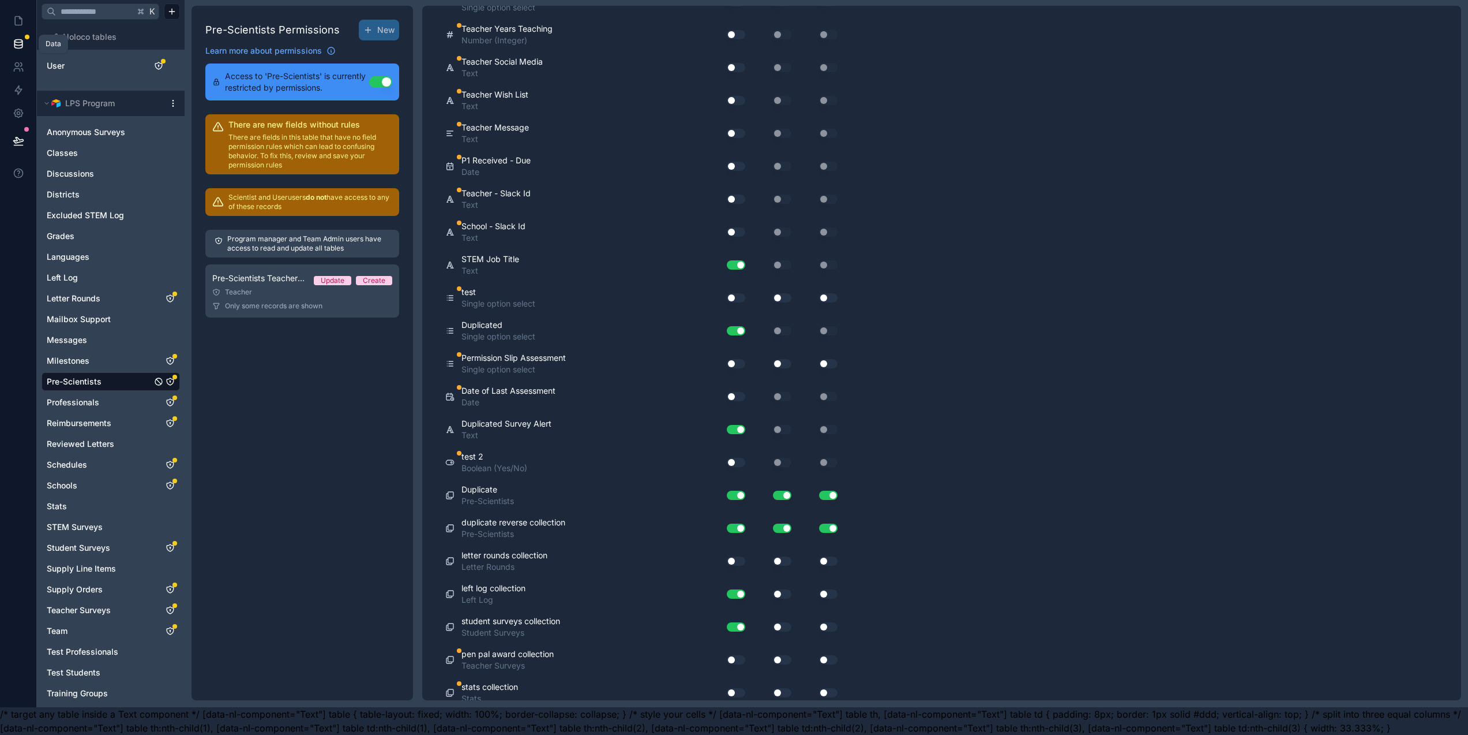
click at [21, 38] on icon at bounding box center [19, 44] width 12 height 12
click at [18, 38] on icon at bounding box center [19, 44] width 12 height 12
click at [16, 15] on icon at bounding box center [19, 21] width 12 height 12
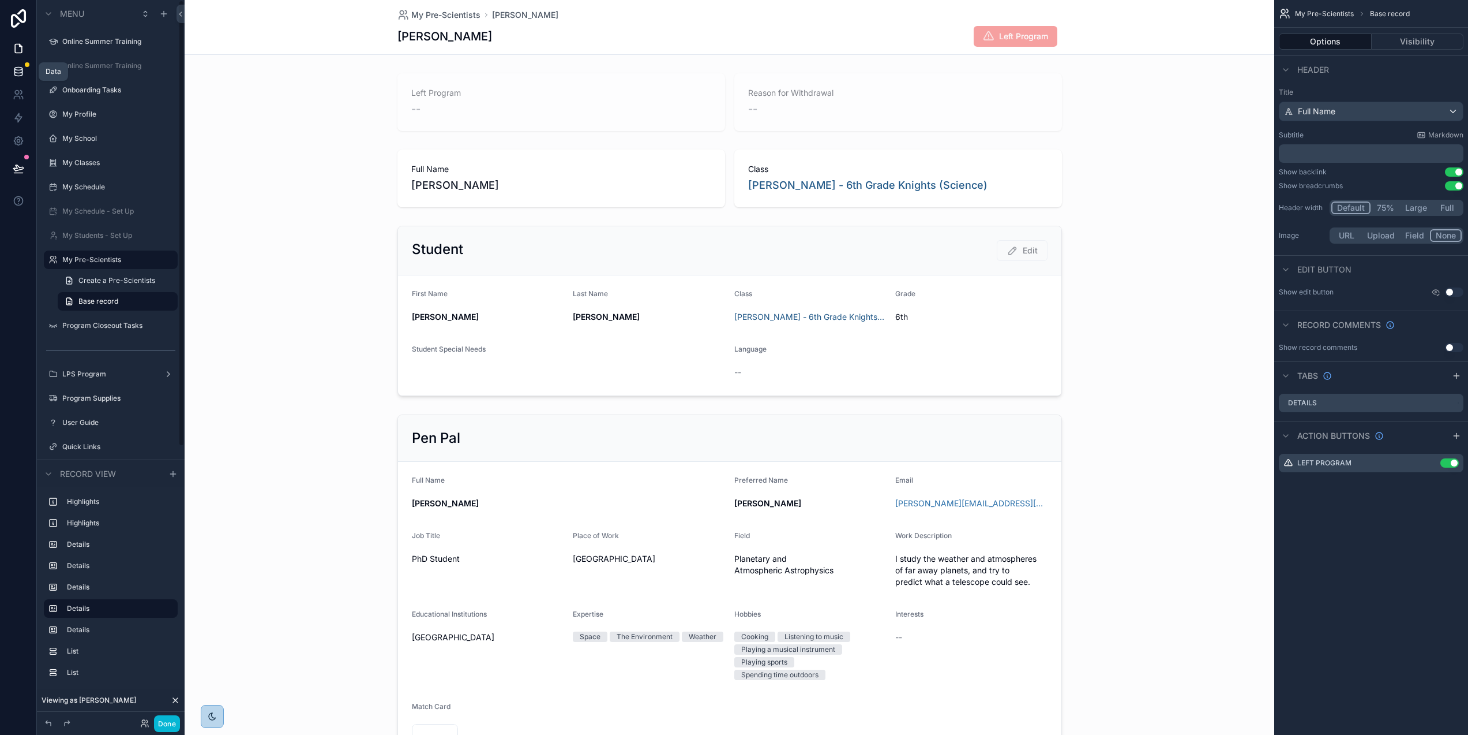
click at [16, 73] on icon at bounding box center [18, 71] width 8 height 5
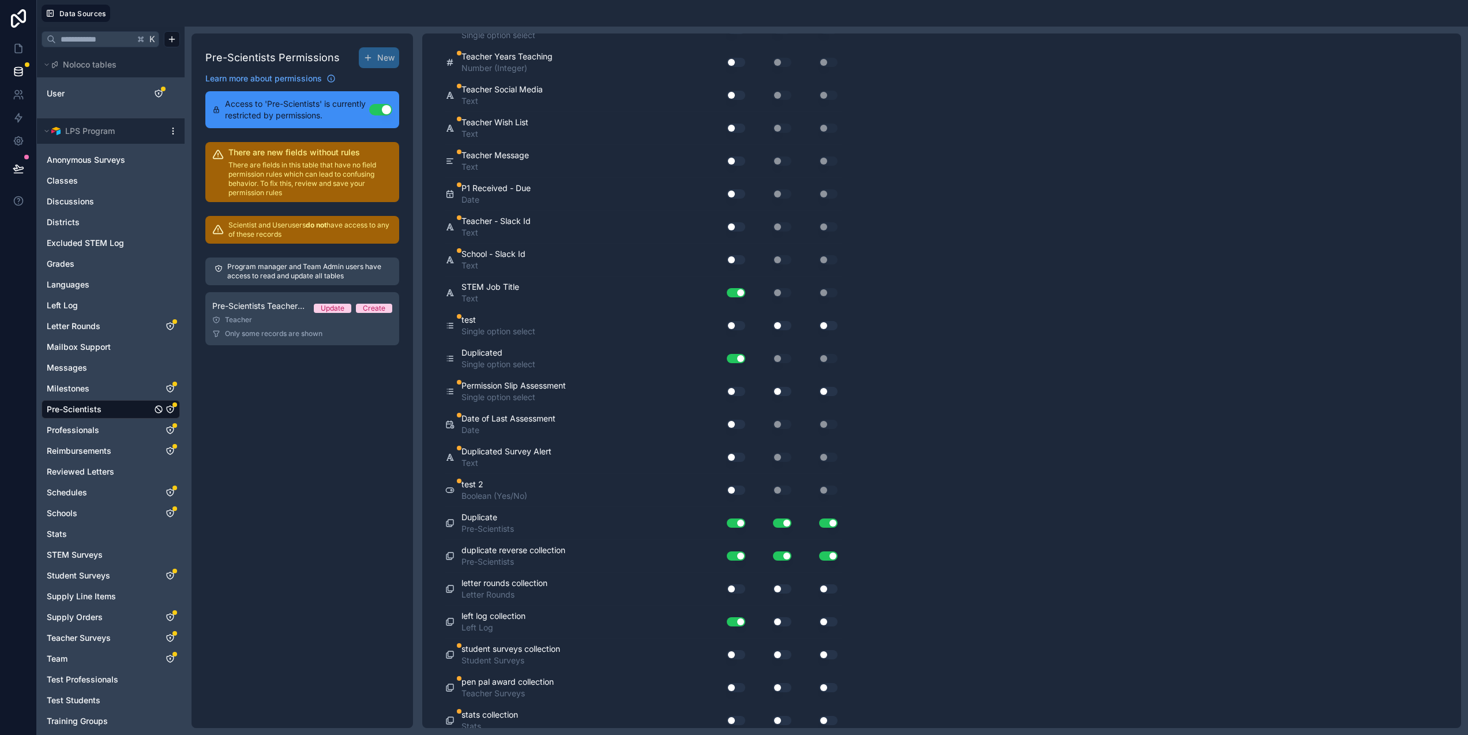
scroll to position [36, 0]
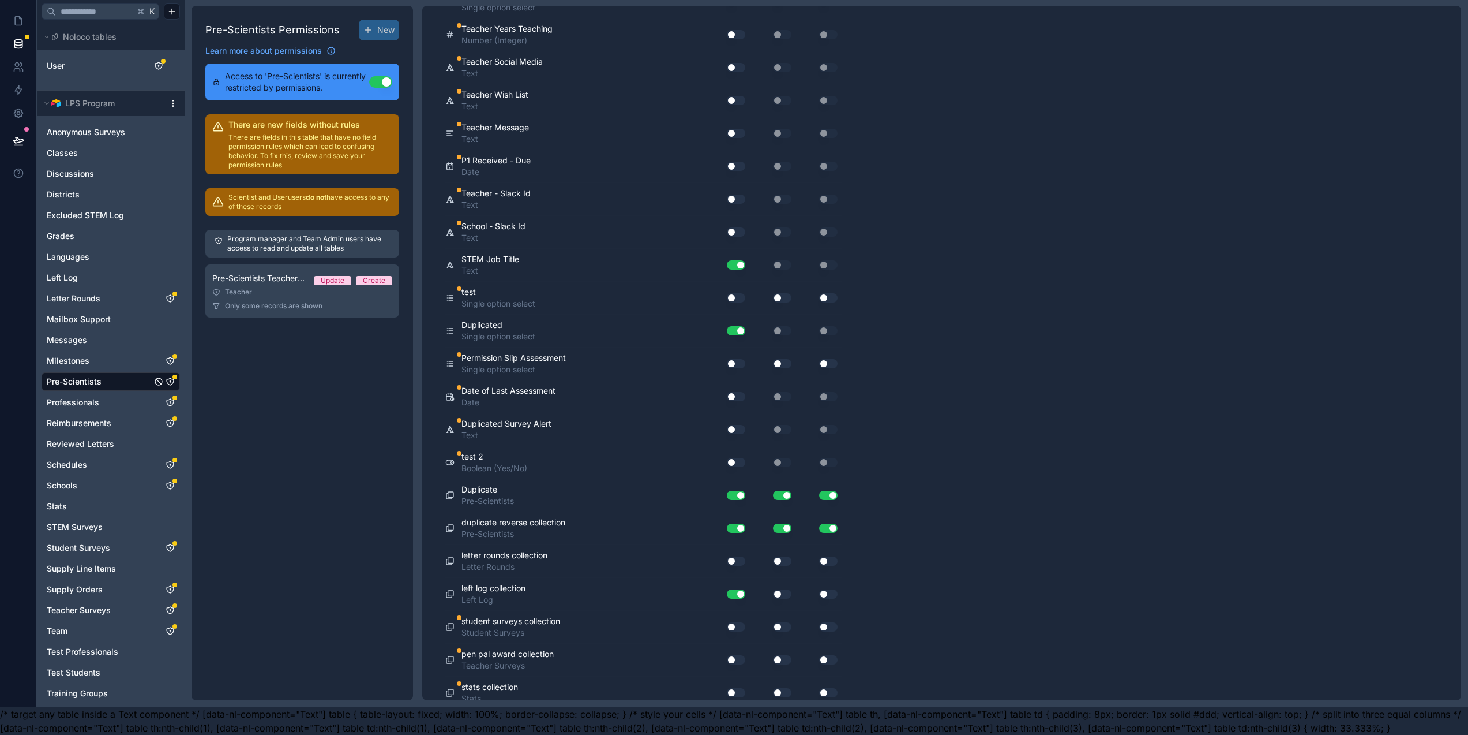
click at [739, 622] on button "Use setting" at bounding box center [736, 626] width 18 height 9
click at [737, 425] on button "Use setting" at bounding box center [736, 429] width 18 height 9
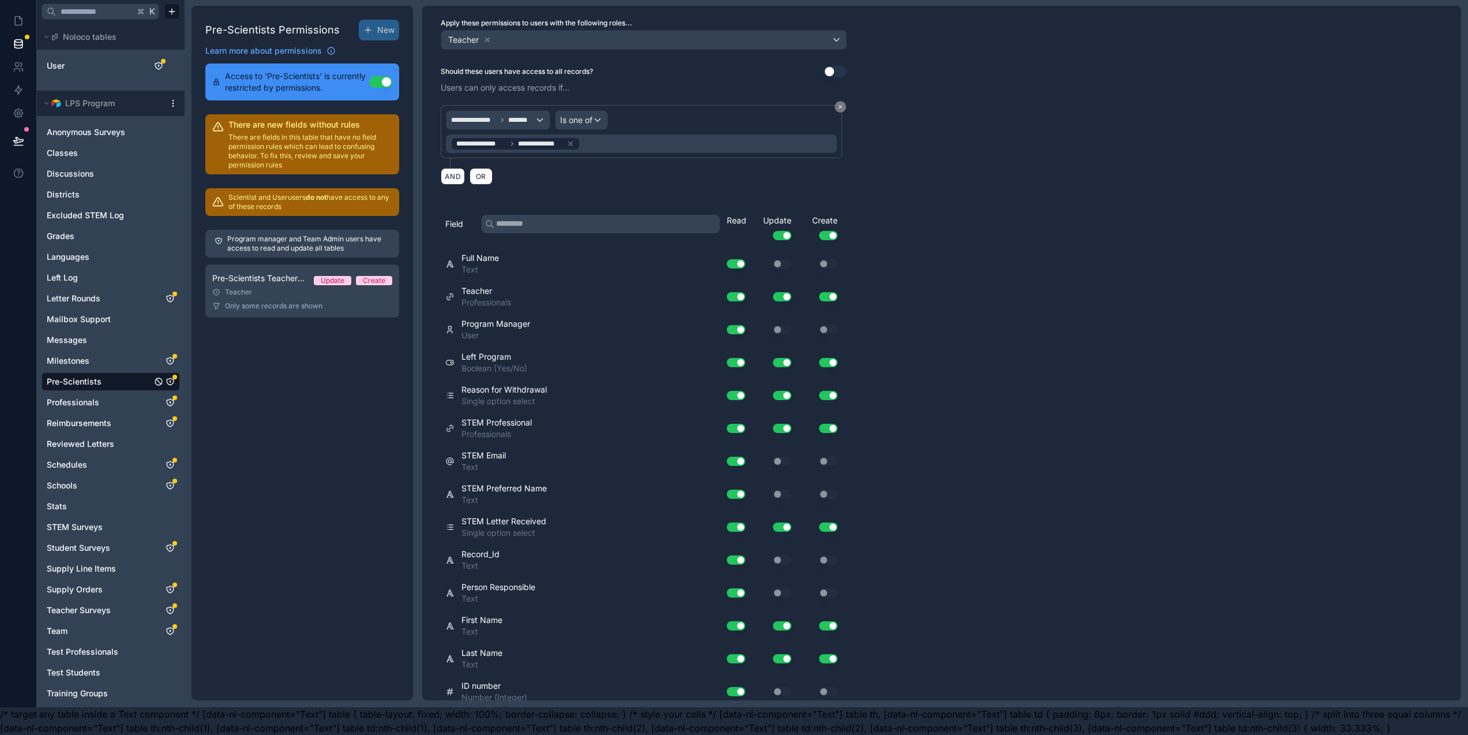
scroll to position [0, 0]
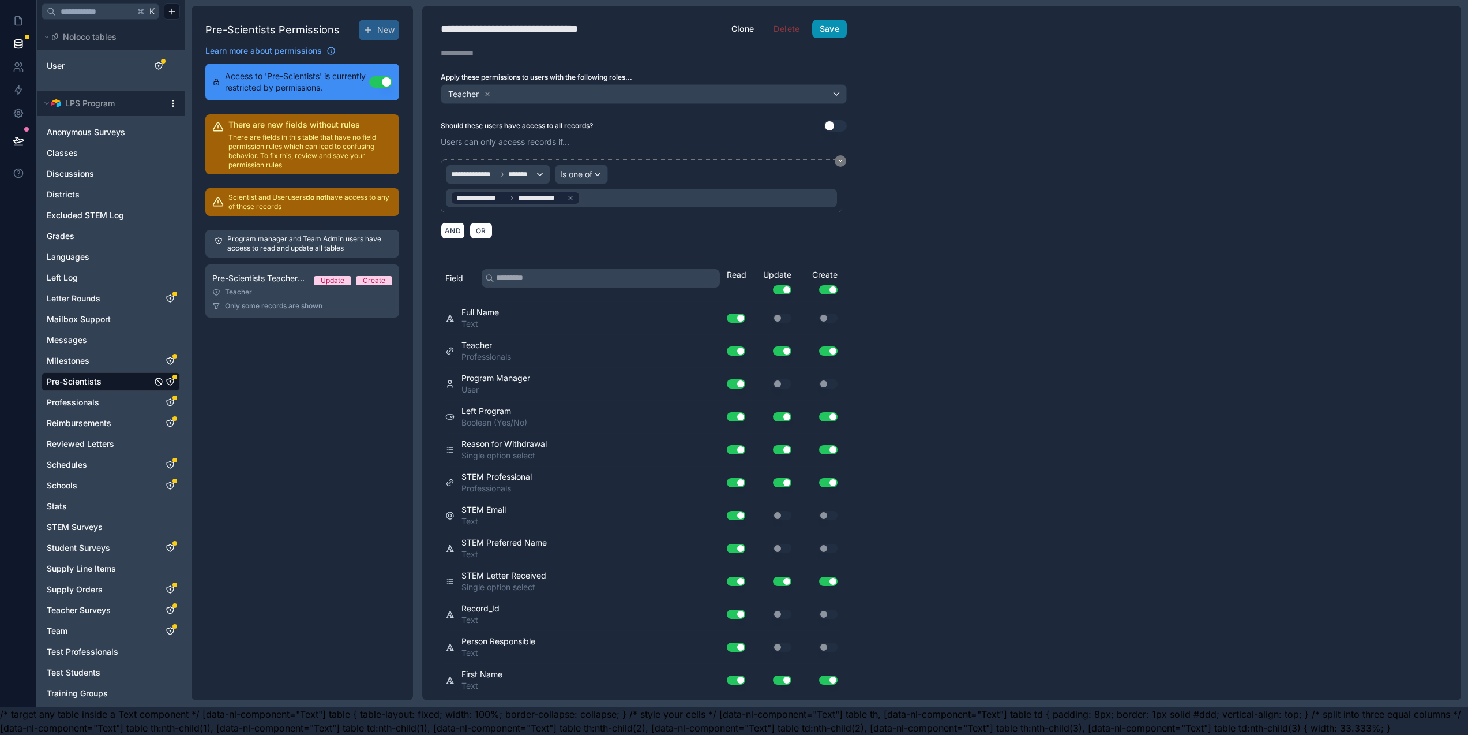
click at [837, 21] on button "Save" at bounding box center [829, 29] width 35 height 18
click at [836, 20] on button "Save" at bounding box center [829, 29] width 35 height 18
click at [17, 15] on icon at bounding box center [19, 21] width 12 height 12
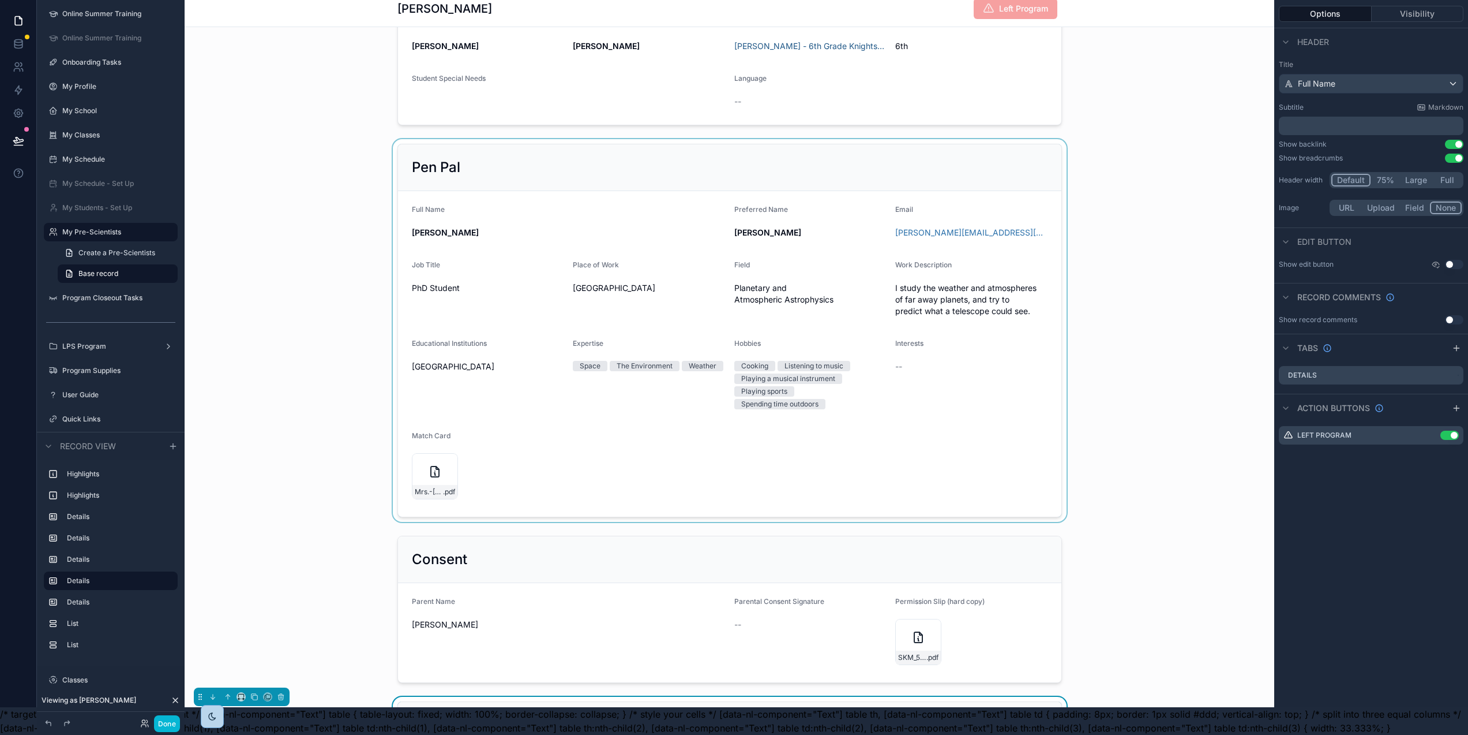
scroll to position [641, 0]
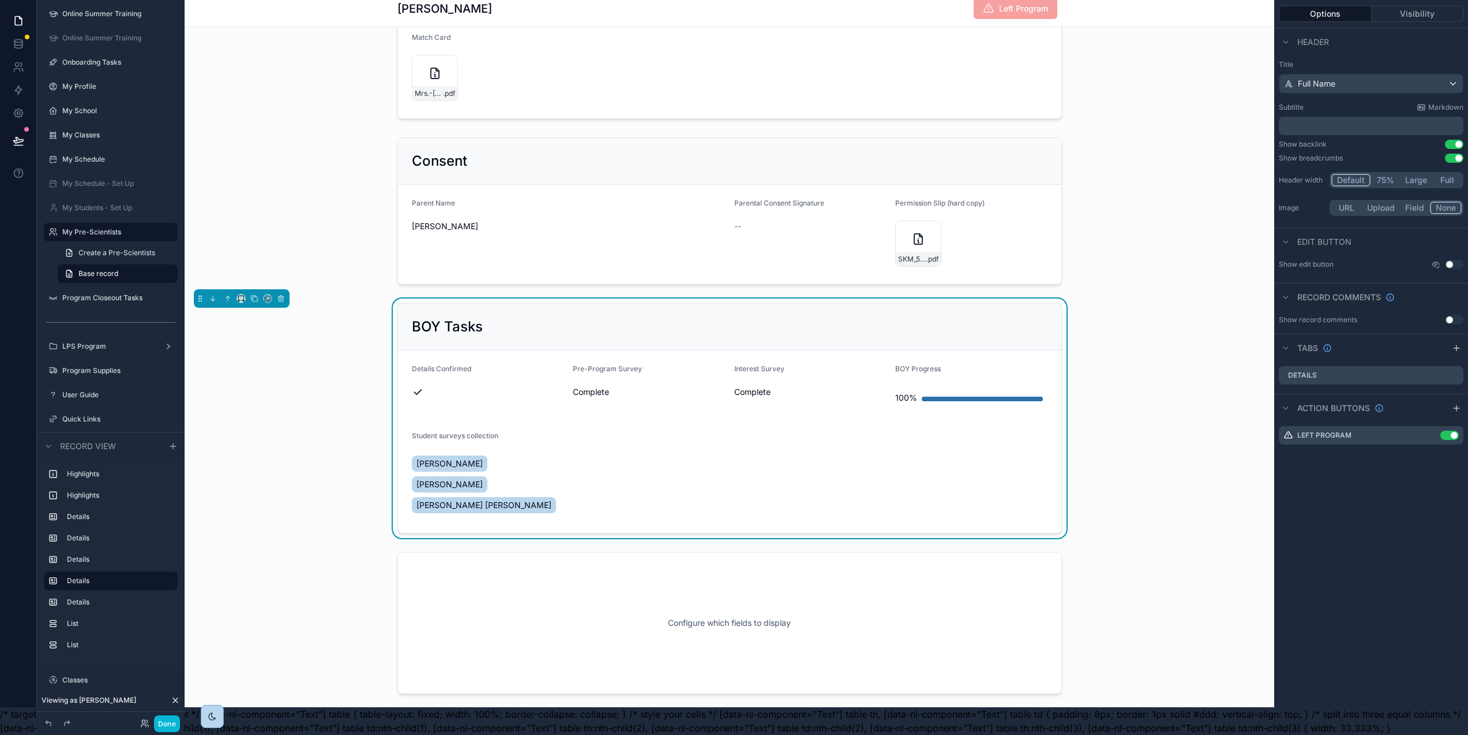
click at [601, 463] on form "Details Confirmed Pre-Program Survey Complete Interest Survey Complete BOY Prog…" at bounding box center [730, 441] width 664 height 182
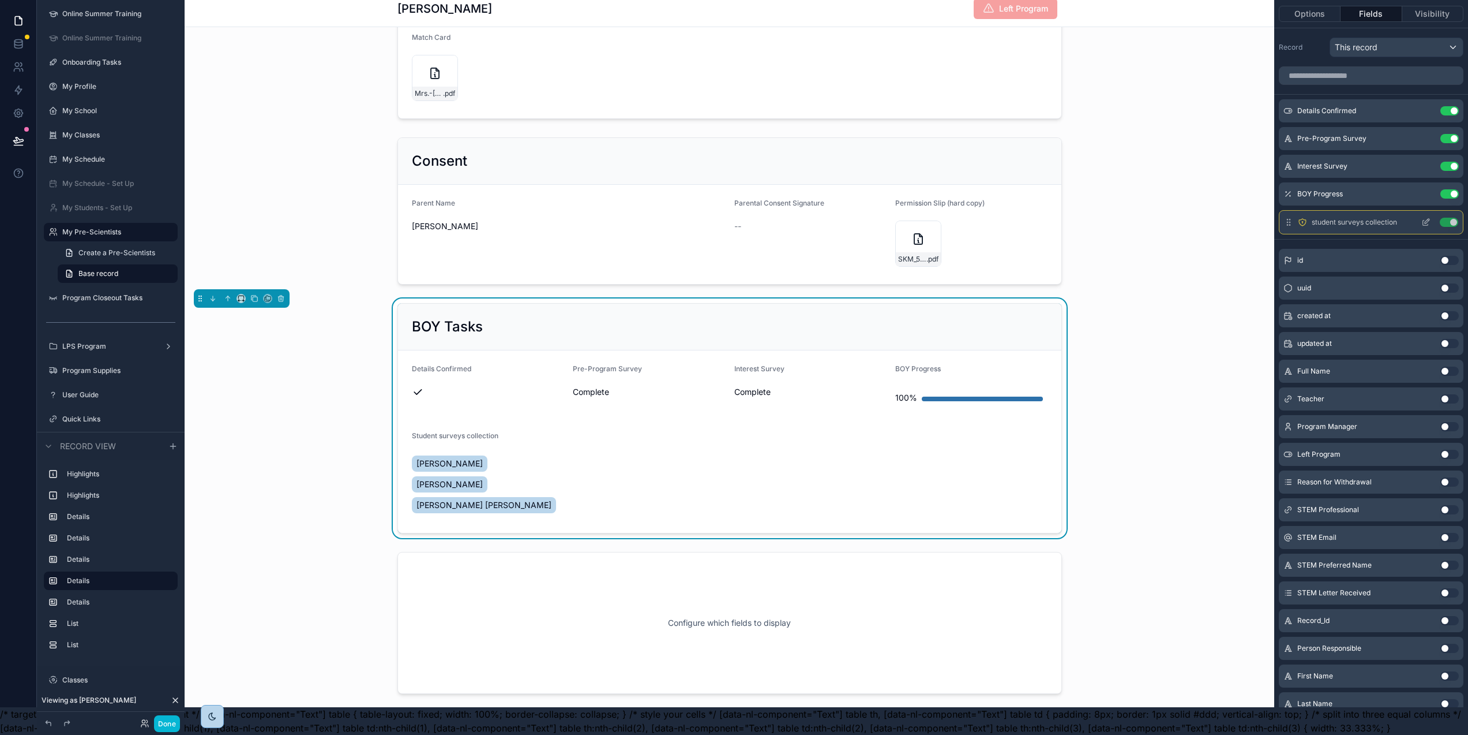
click at [1431, 218] on icon "scrollable content" at bounding box center [1426, 222] width 9 height 9
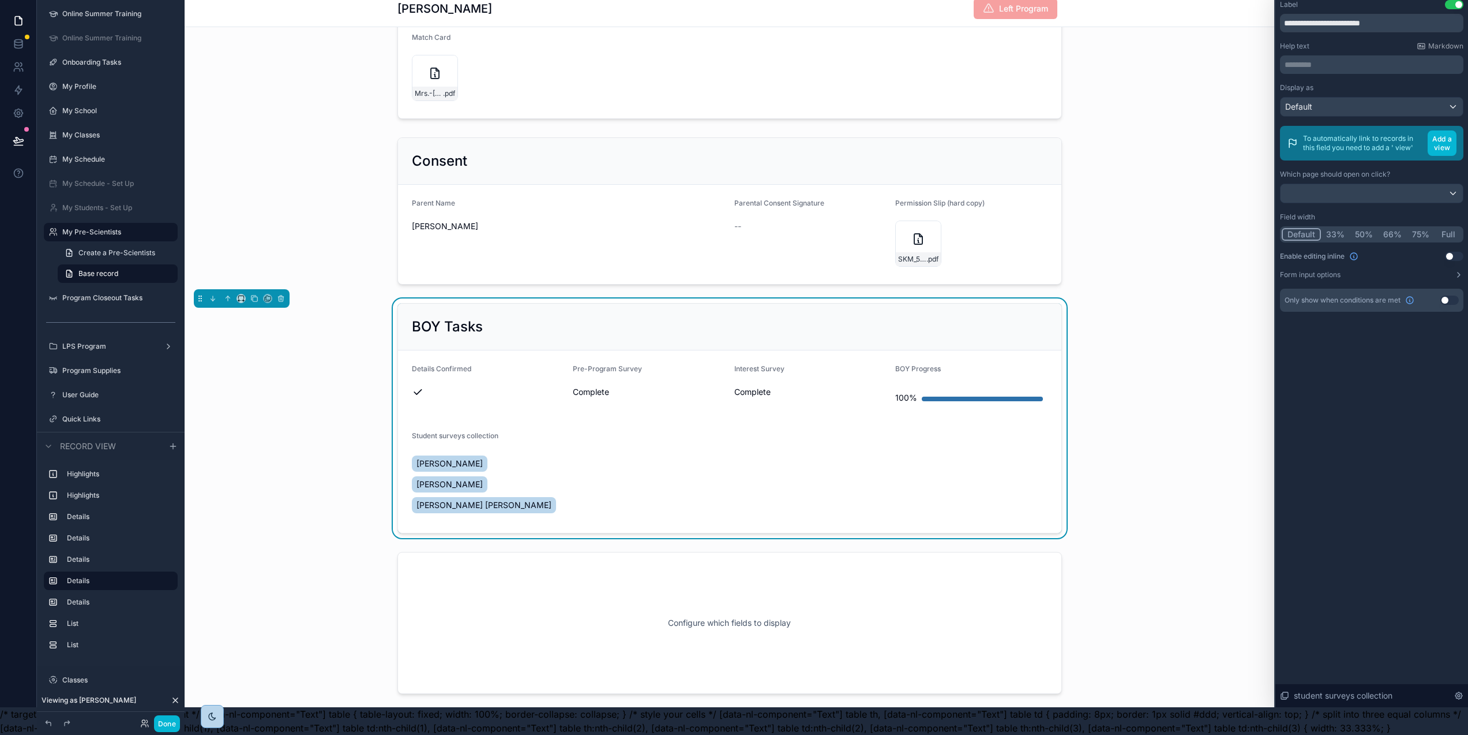
click at [1337, 223] on div "Display as Default To automatically link to records in this field you need to a…" at bounding box center [1371, 181] width 183 height 196
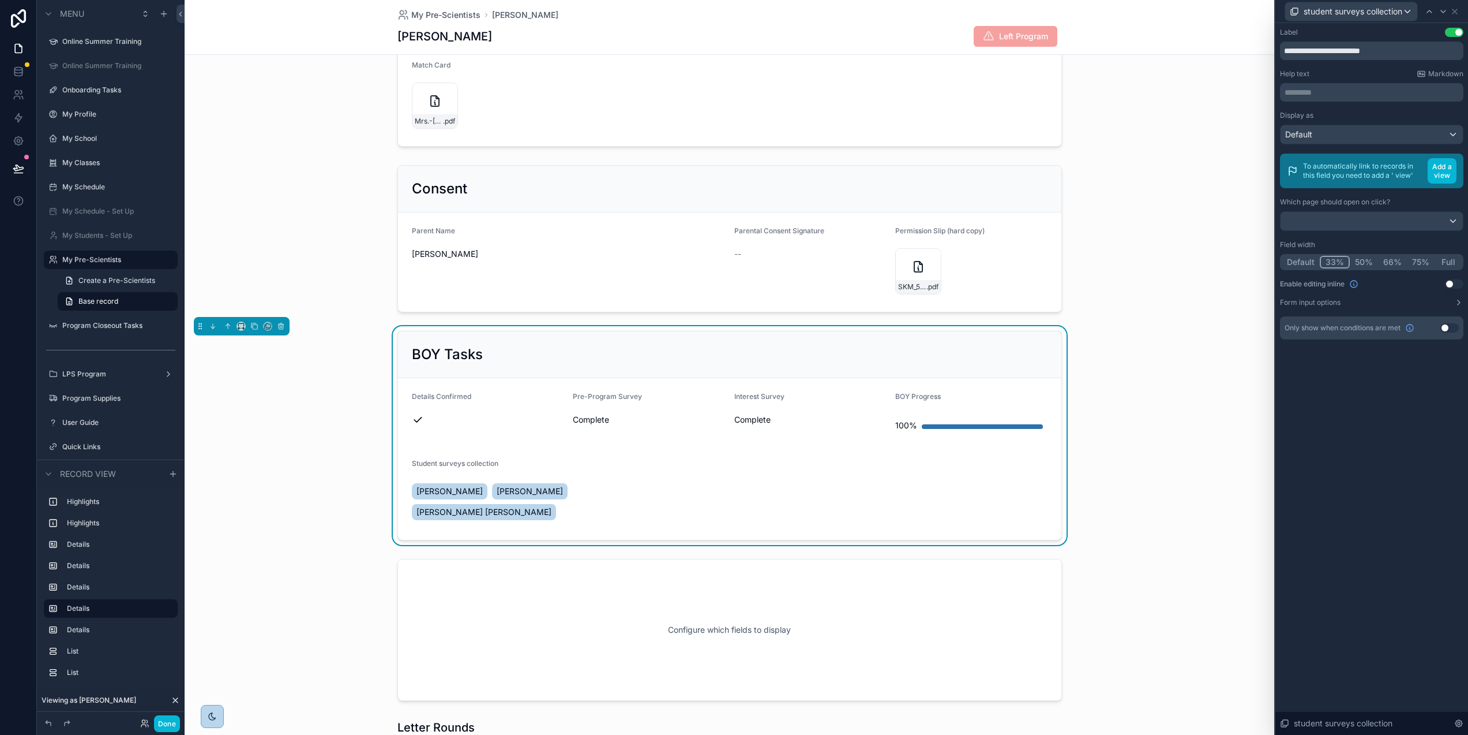
click at [1374, 259] on button "50%" at bounding box center [1364, 262] width 28 height 13
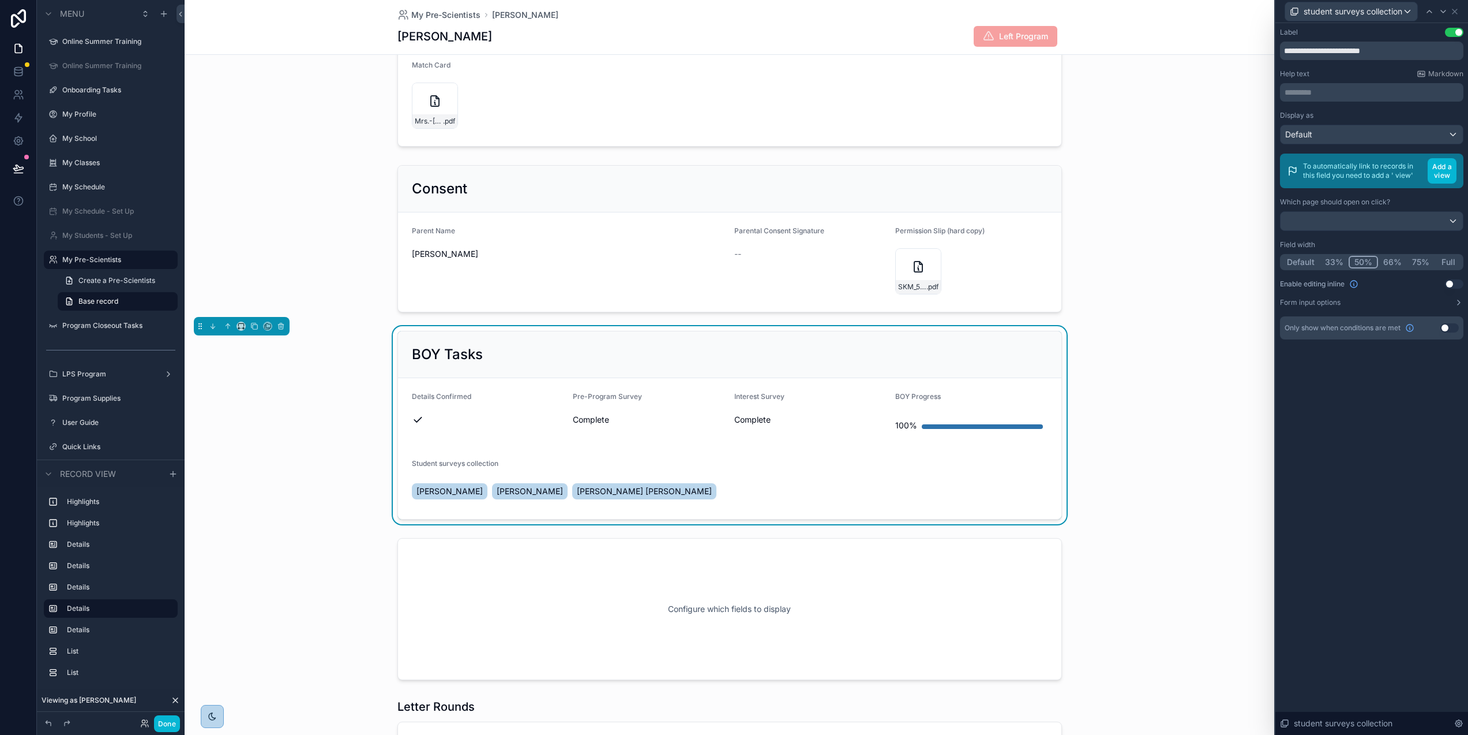
click at [1455, 258] on button "Full" at bounding box center [1448, 262] width 27 height 13
click at [1390, 51] on input "**********" at bounding box center [1371, 51] width 183 height 18
click at [1293, 47] on input "**********" at bounding box center [1371, 51] width 183 height 18
type input "**********"
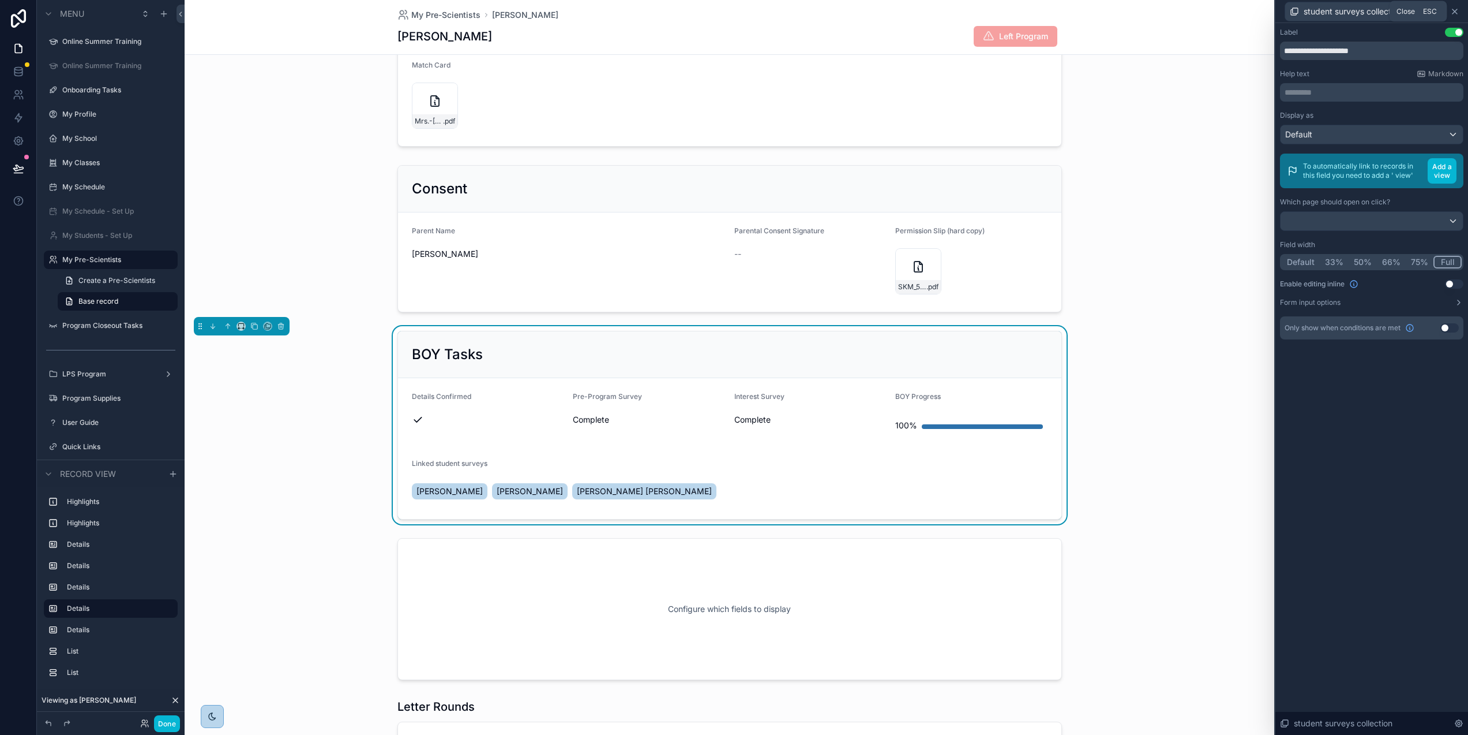
click at [1460, 12] on icon at bounding box center [1455, 11] width 9 height 9
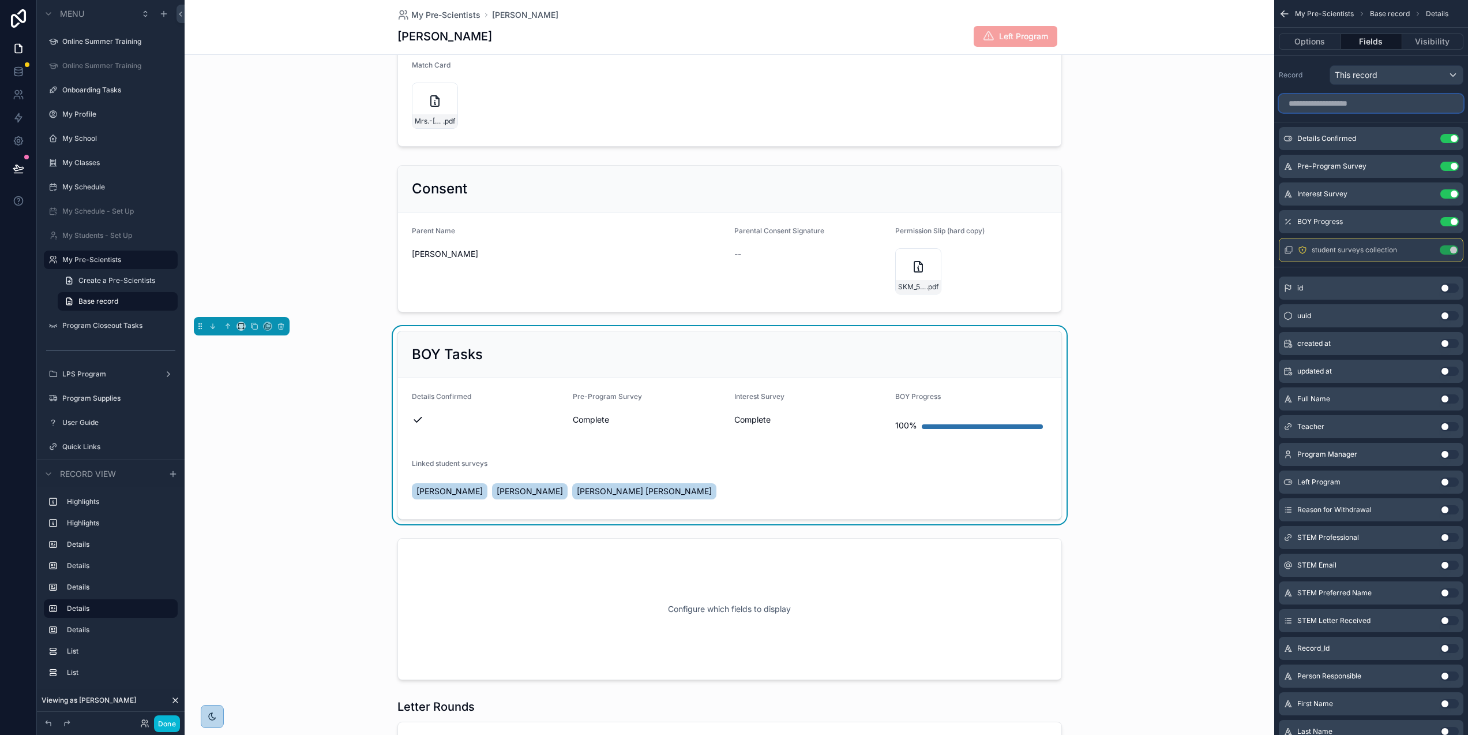
click at [1385, 106] on input "scrollable content" at bounding box center [1371, 103] width 185 height 18
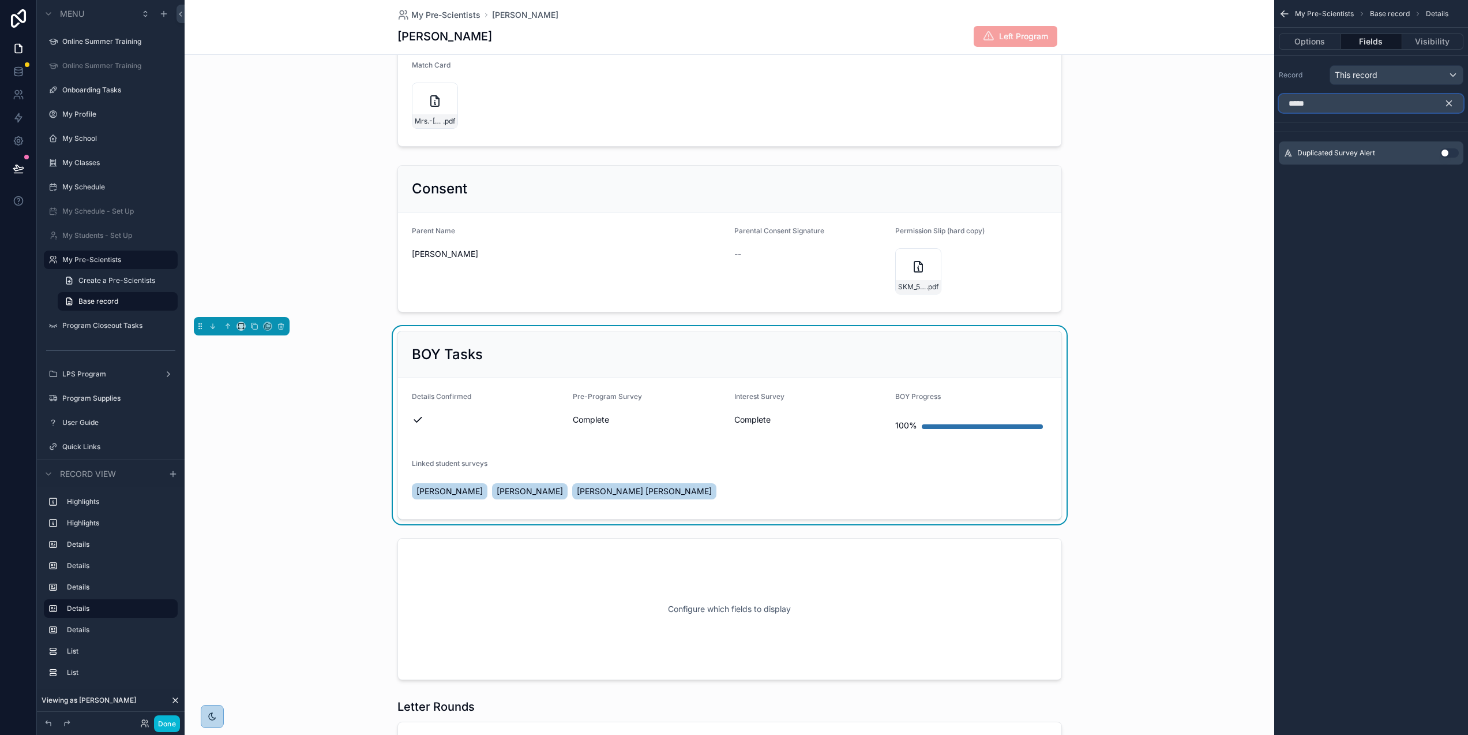
type input "*****"
click at [1459, 152] on button "Use setting" at bounding box center [1450, 152] width 18 height 9
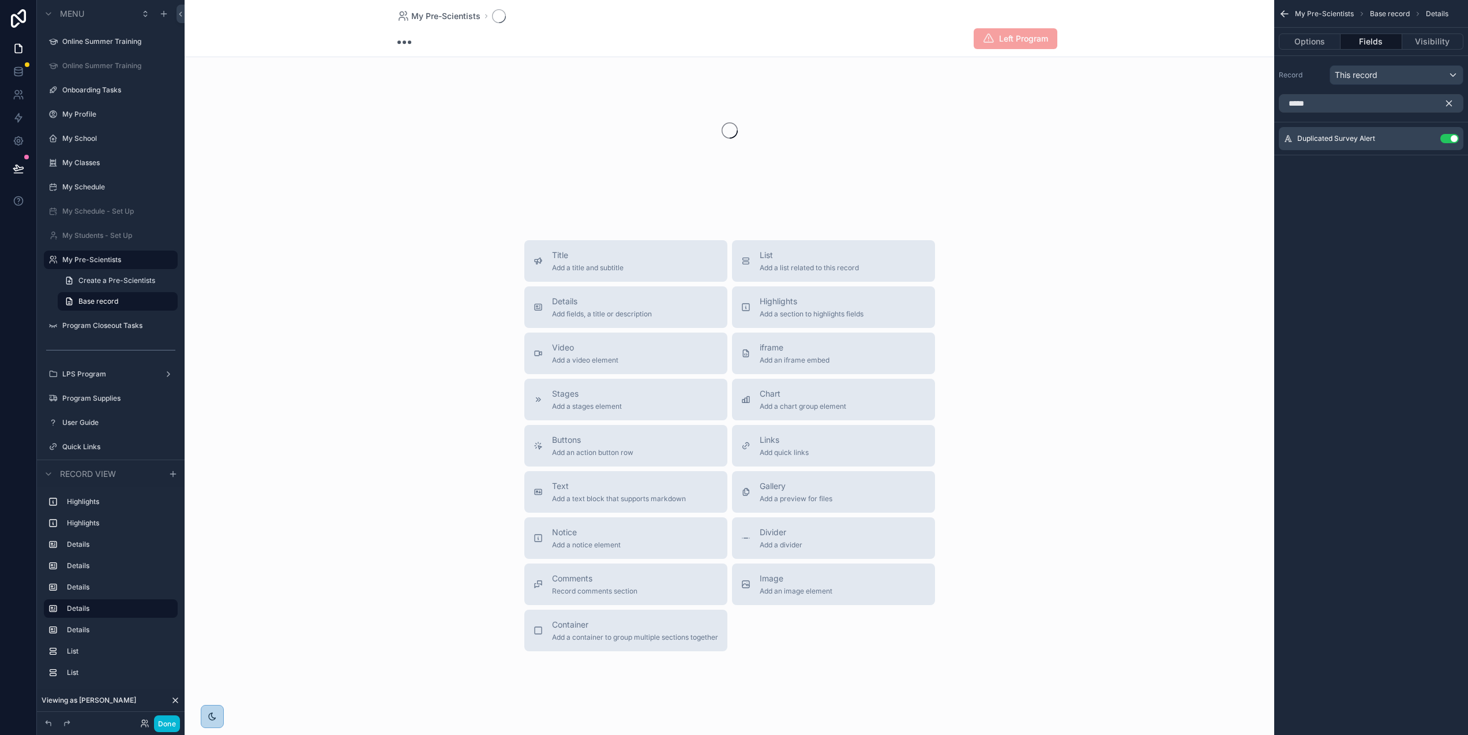
scroll to position [641, 0]
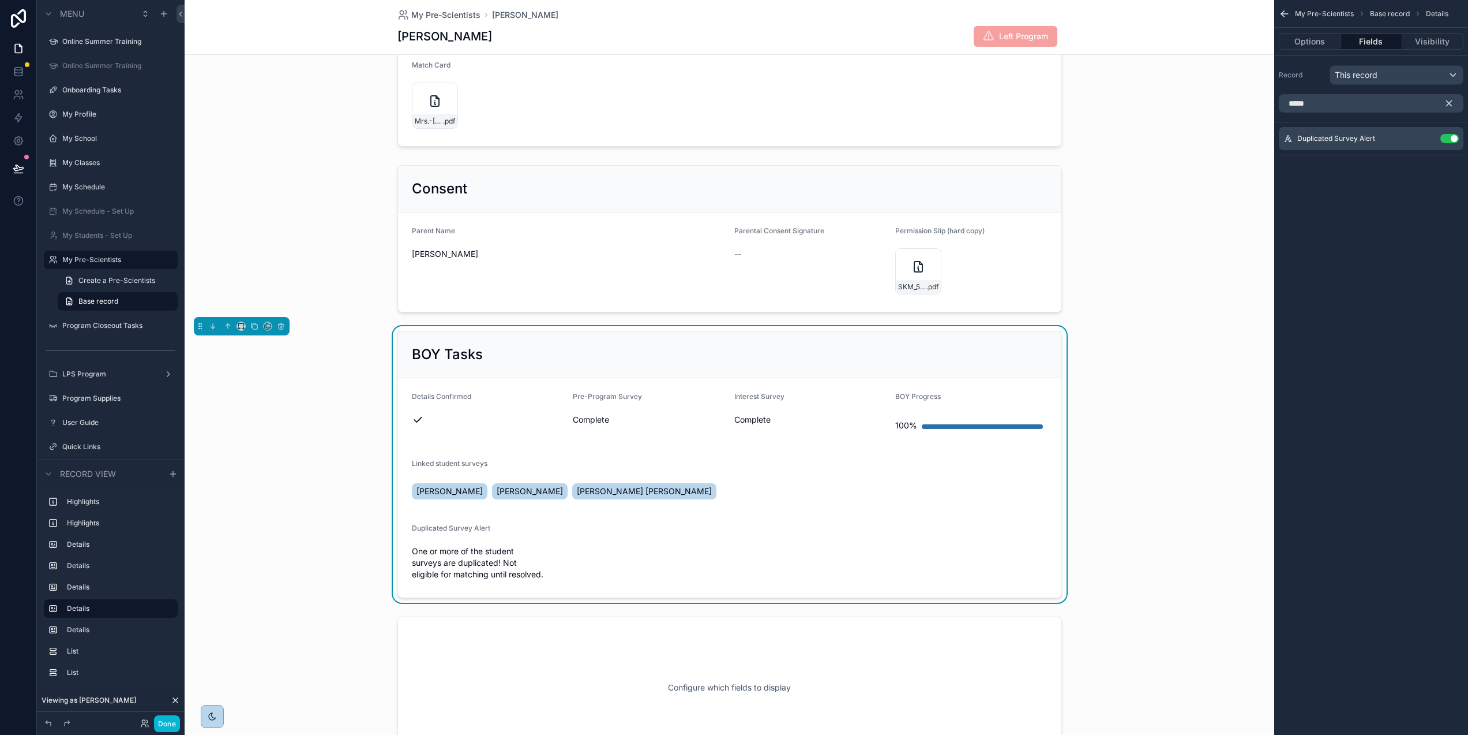
click at [575, 550] on form "Details Confirmed Pre-Program Survey Complete Interest Survey Complete BOY Prog…" at bounding box center [730, 487] width 664 height 219
click at [1455, 102] on icon "scrollable content" at bounding box center [1449, 103] width 10 height 10
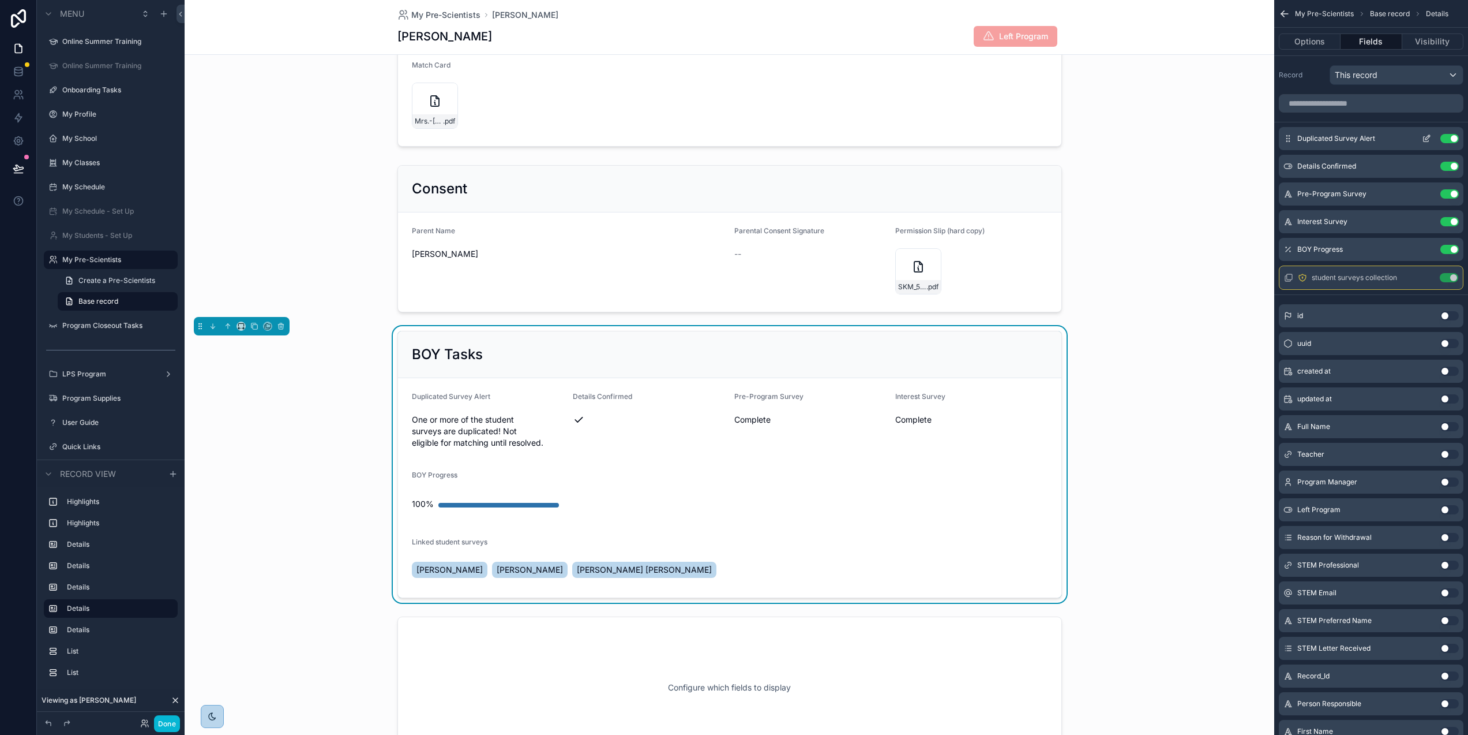
click at [1432, 136] on icon "scrollable content" at bounding box center [1426, 138] width 9 height 9
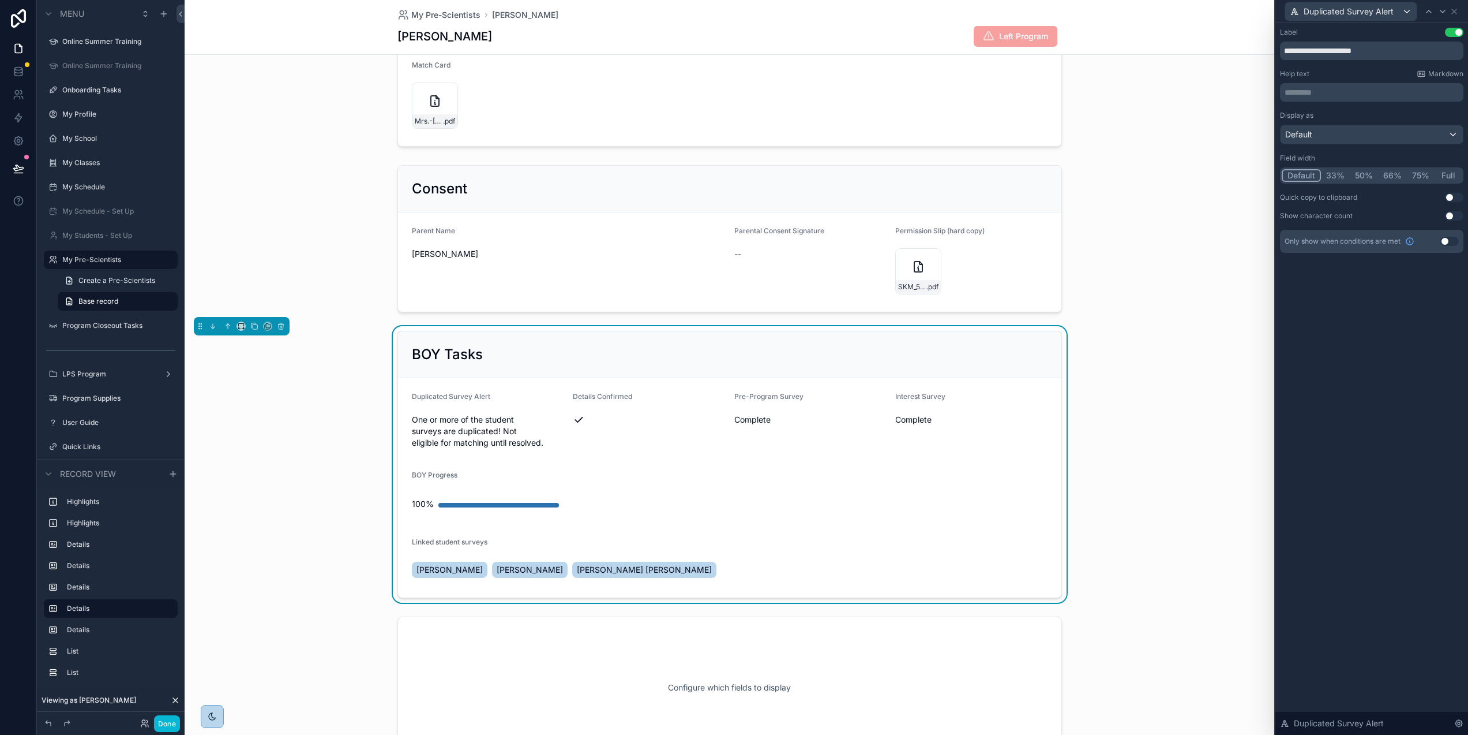
click at [1456, 173] on button "Full" at bounding box center [1448, 175] width 27 height 13
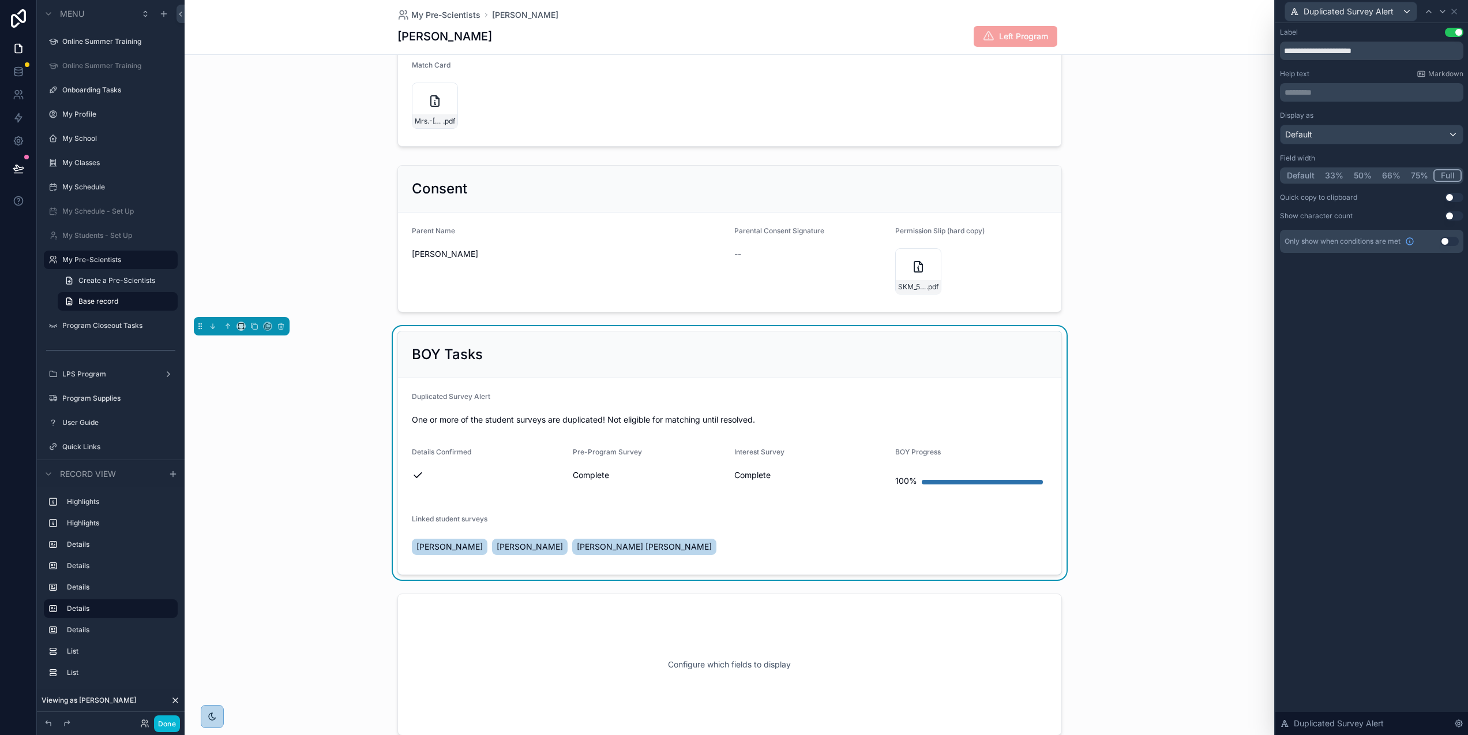
click at [1457, 31] on button "Use setting" at bounding box center [1454, 32] width 18 height 9
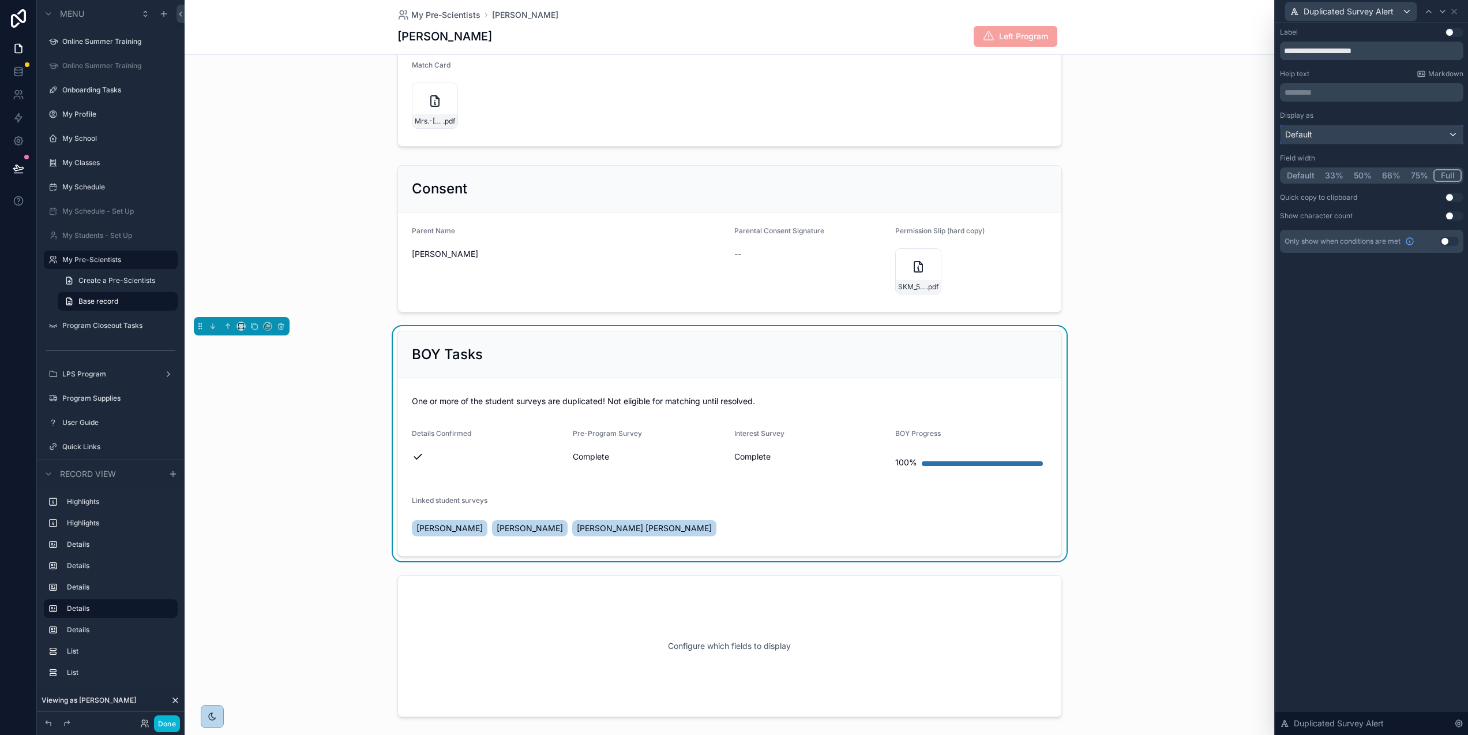
click at [1373, 133] on div "Default" at bounding box center [1372, 134] width 182 height 18
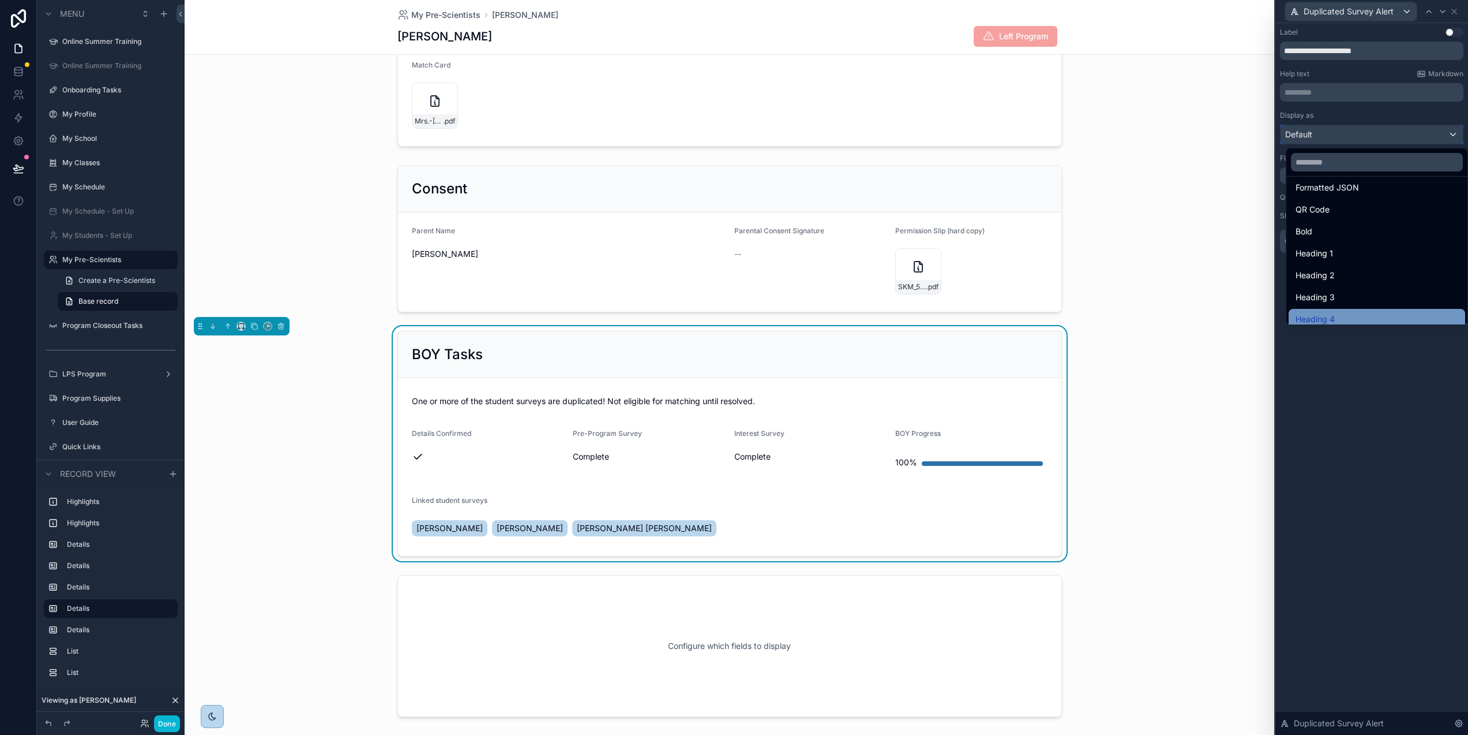
scroll to position [126, 0]
click at [1358, 291] on div "Heading 3" at bounding box center [1377, 290] width 163 height 14
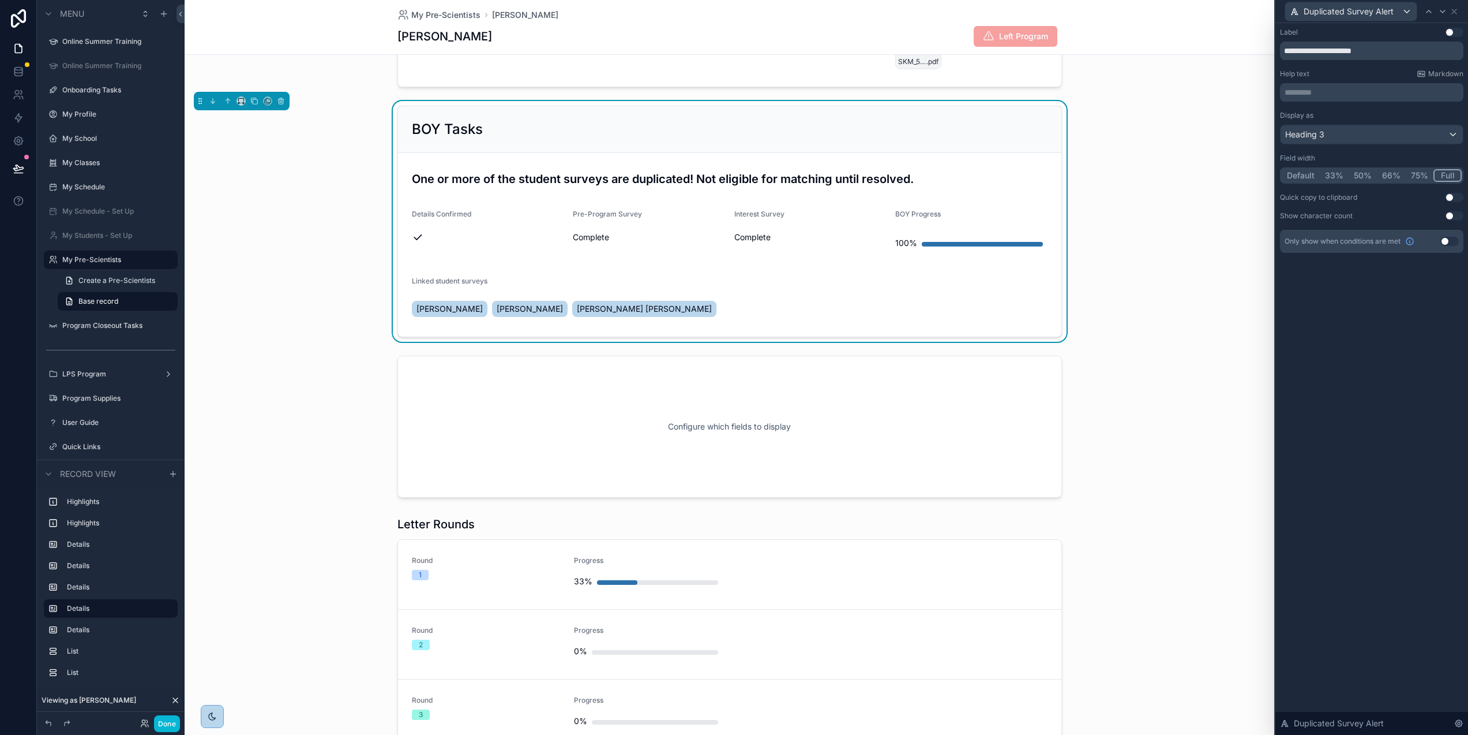
scroll to position [819, 0]
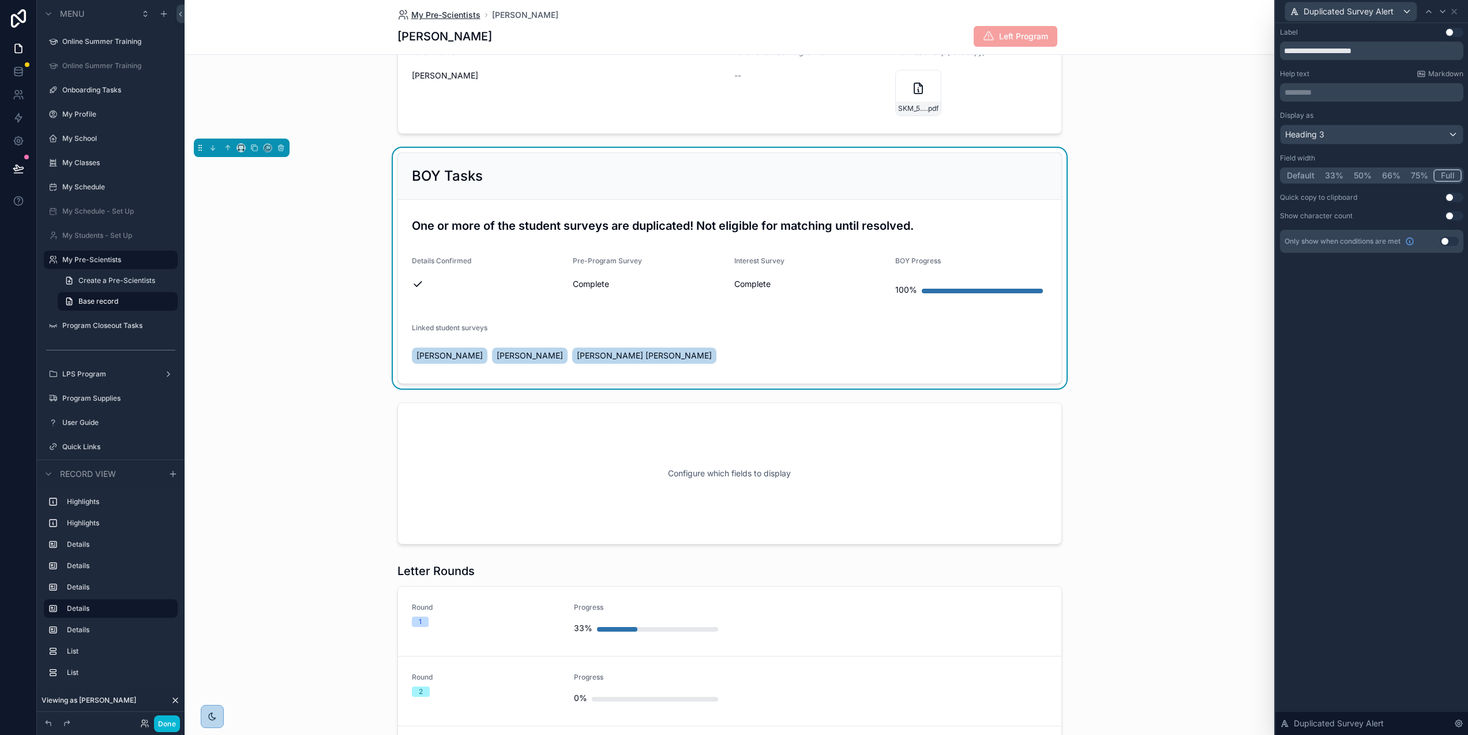
click at [449, 14] on span "My Pre-Scientists" at bounding box center [445, 15] width 69 height 12
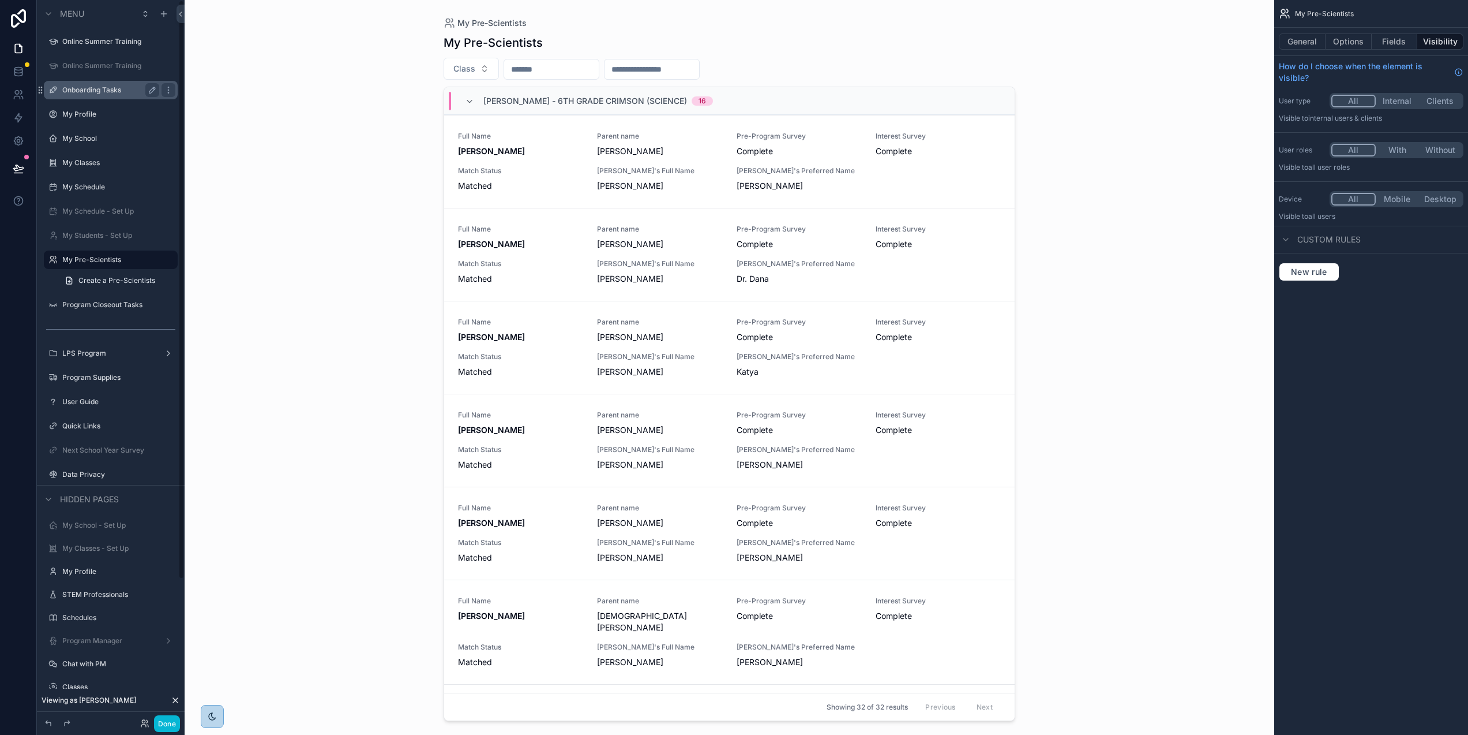
click at [97, 91] on label "Onboarding Tasks" at bounding box center [108, 89] width 92 height 9
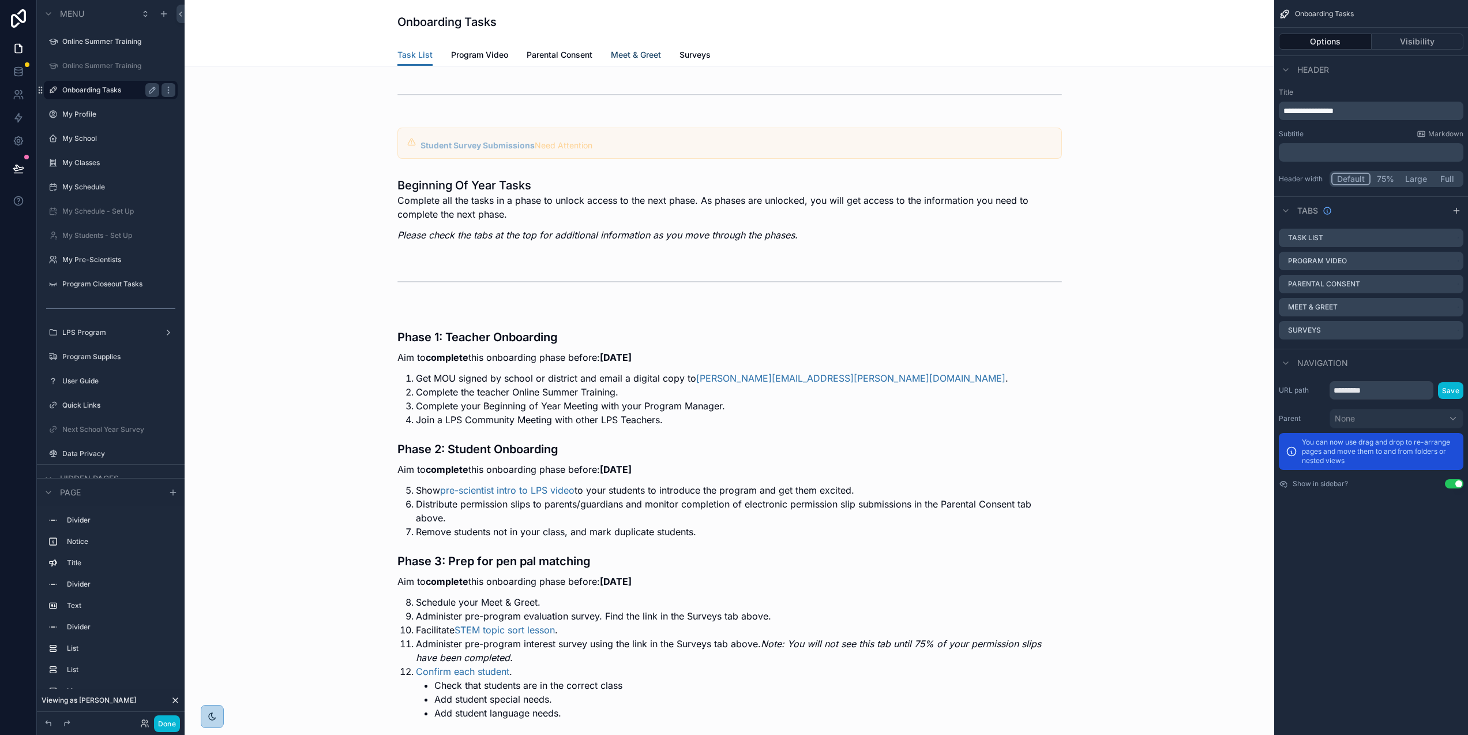
click at [646, 54] on span "Meet & Greet" at bounding box center [636, 55] width 50 height 12
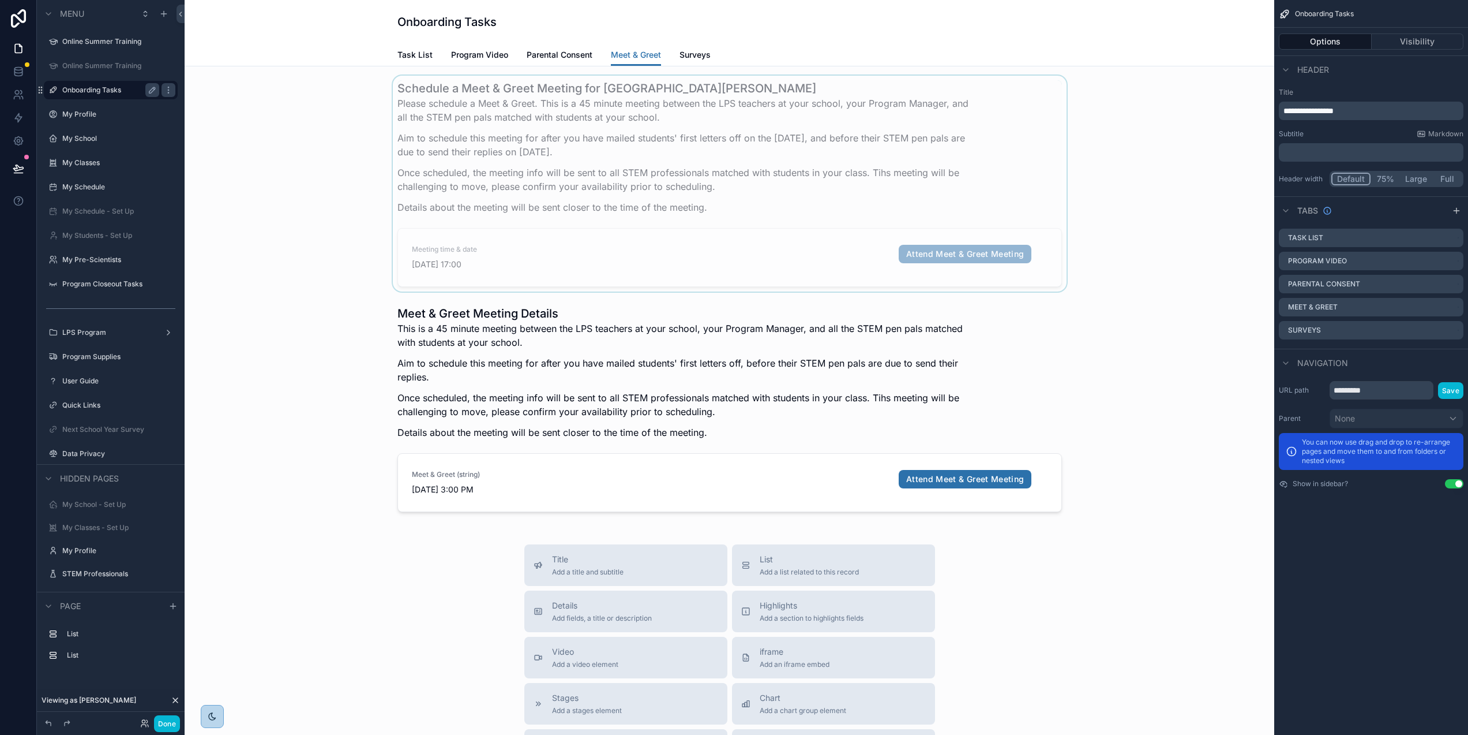
click at [675, 147] on div "scrollable content" at bounding box center [729, 184] width 1071 height 216
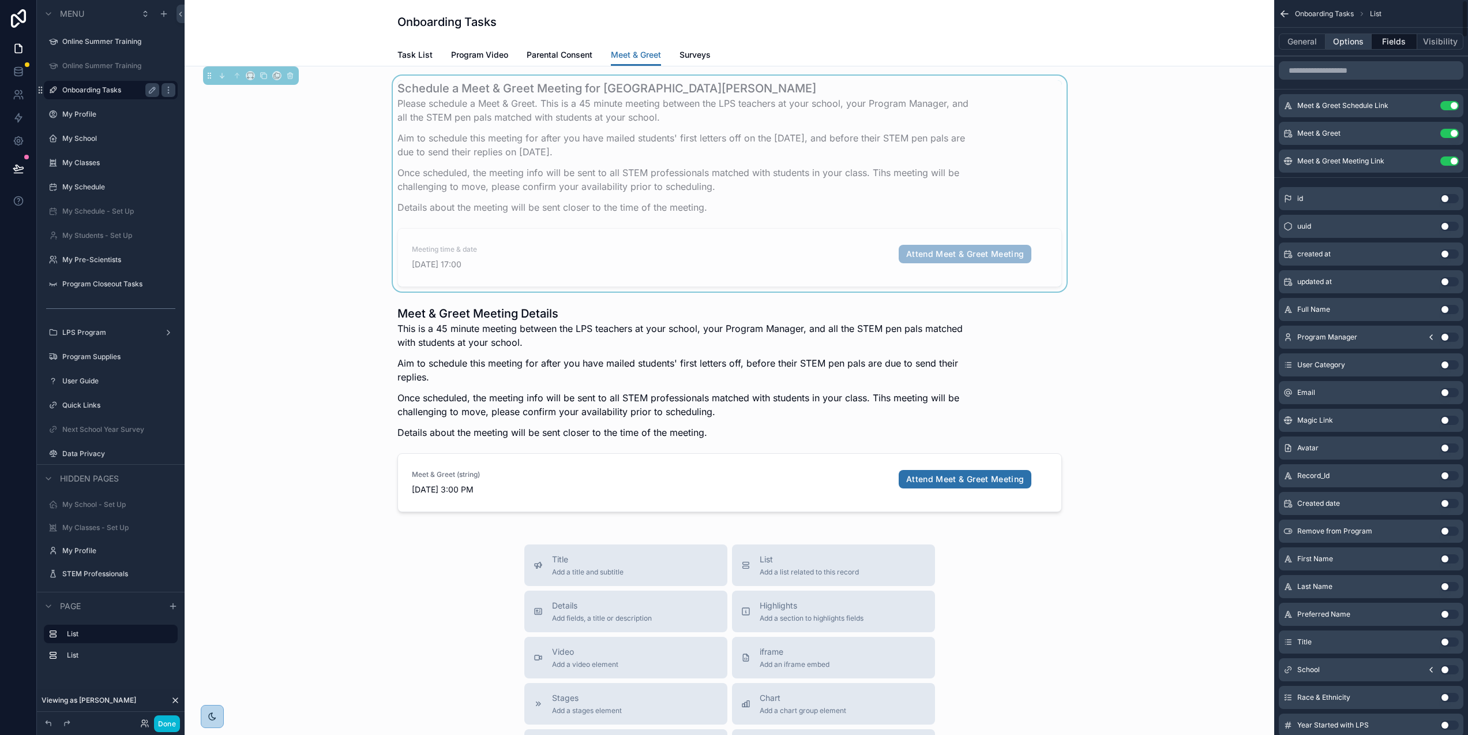
click at [1359, 42] on button "Options" at bounding box center [1349, 41] width 46 height 16
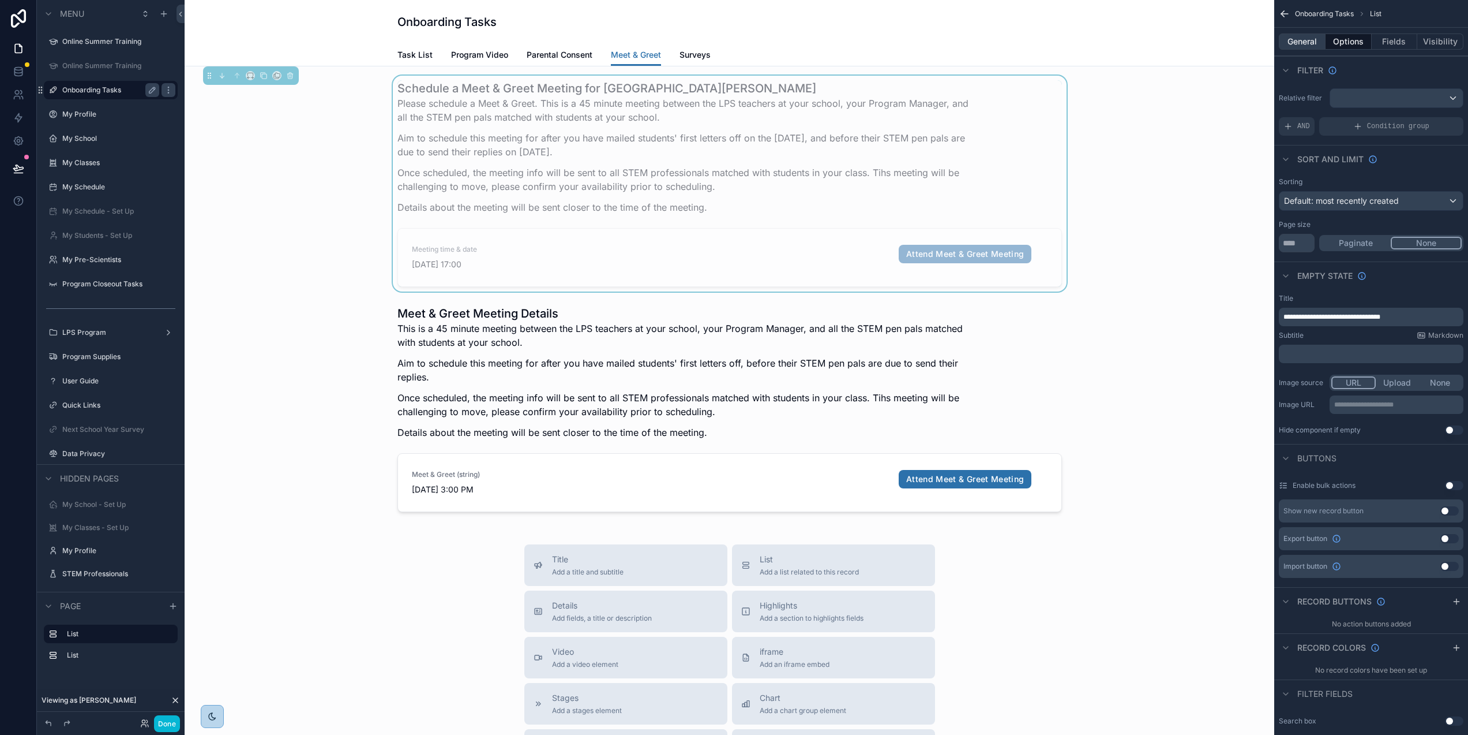
click at [1298, 40] on button "General" at bounding box center [1302, 41] width 47 height 16
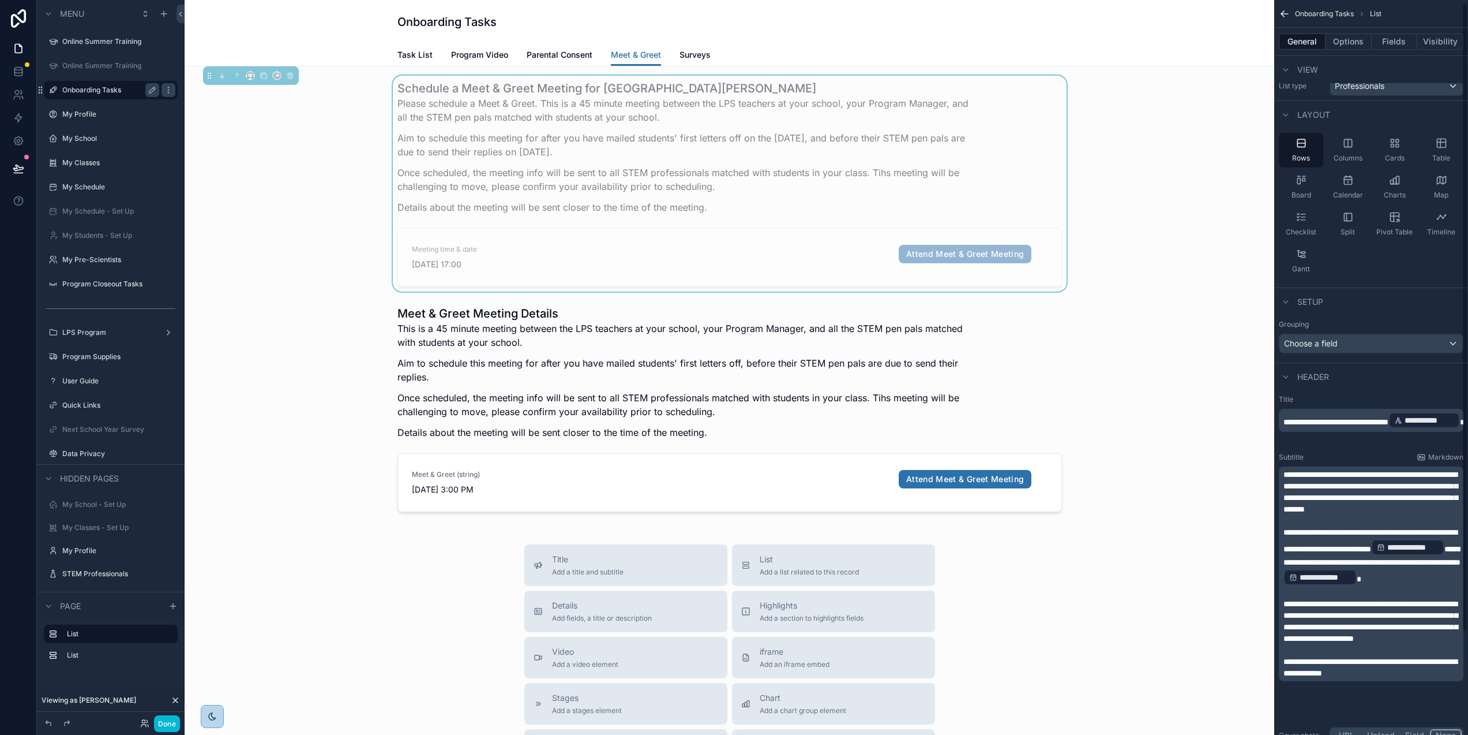
scroll to position [21, 0]
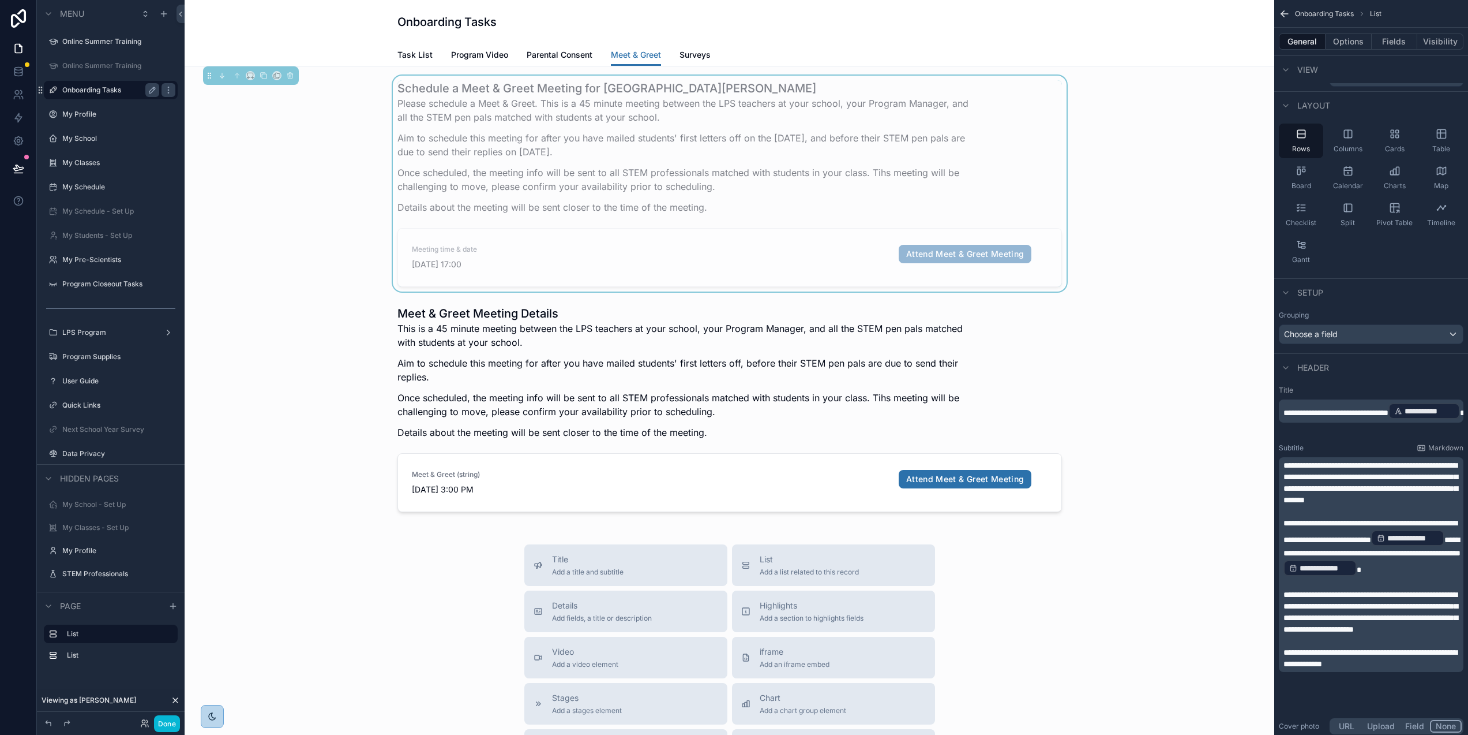
click at [1402, 577] on p "**********" at bounding box center [1373, 547] width 178 height 60
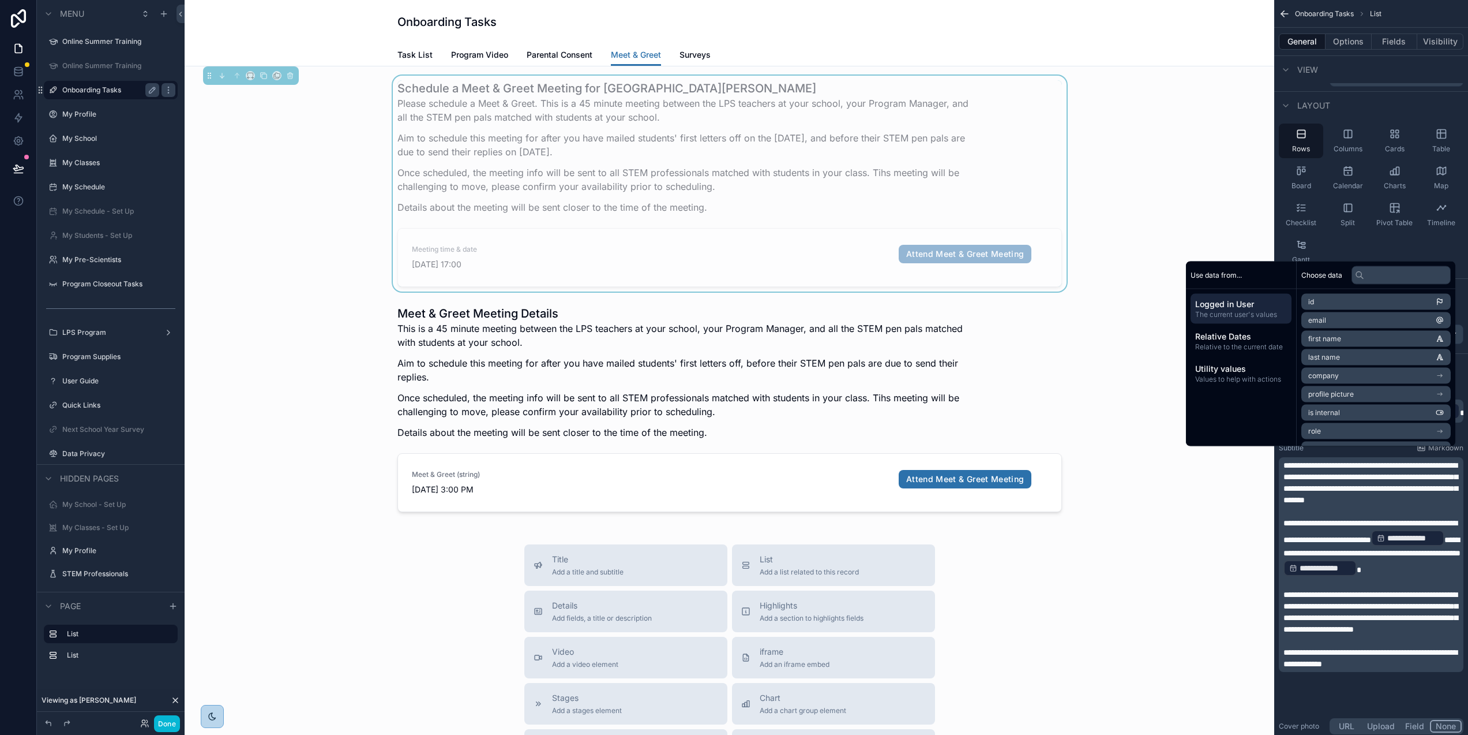
drag, startPoint x: 1293, startPoint y: 531, endPoint x: 1331, endPoint y: 535, distance: 38.3
click at [1293, 531] on span "**********" at bounding box center [1371, 531] width 174 height 25
click at [1402, 577] on p "**********" at bounding box center [1373, 547] width 178 height 60
click at [1199, 195] on div "Schedule a Meet & Greet Meeting for [GEOGRAPHIC_DATA][PERSON_NAME] Please sched…" at bounding box center [729, 184] width 1071 height 216
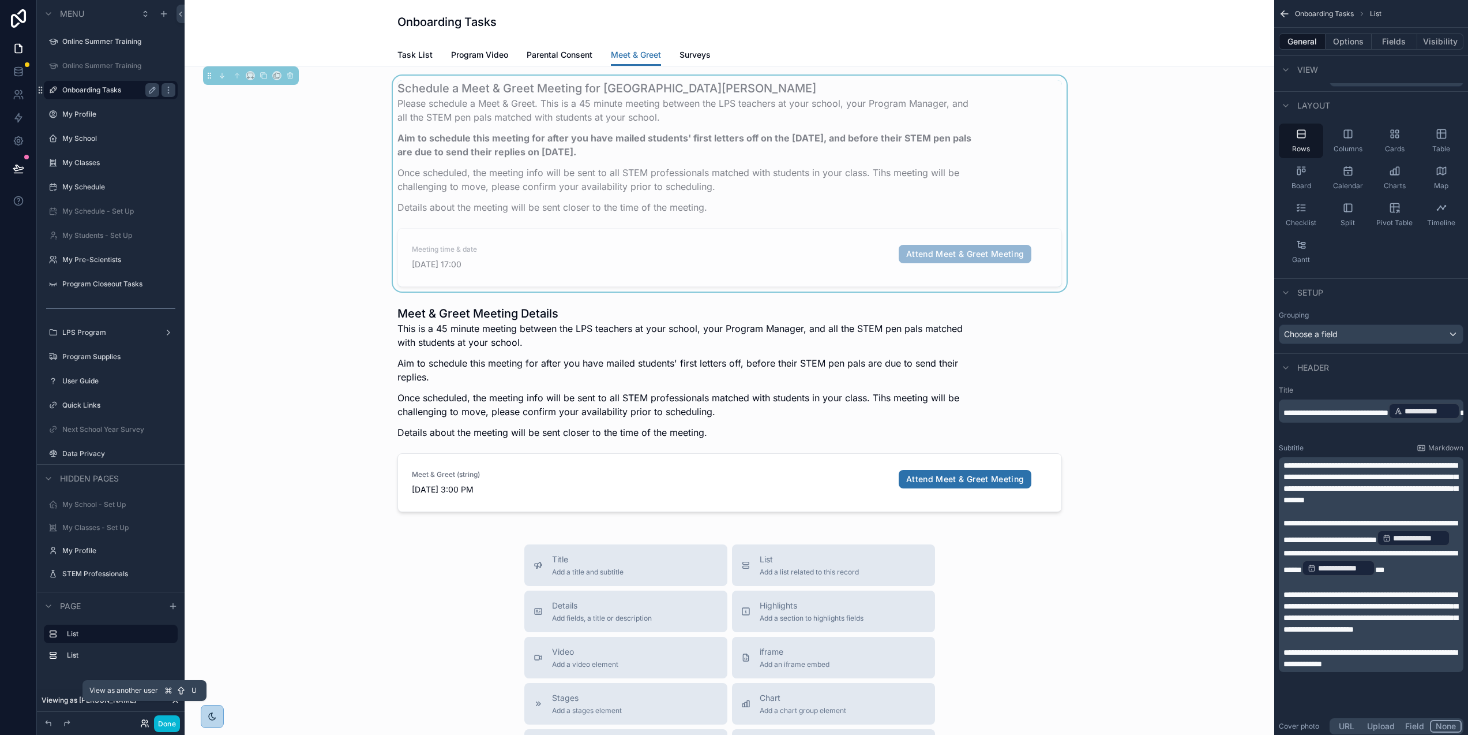
click at [144, 722] on icon at bounding box center [144, 722] width 9 height 9
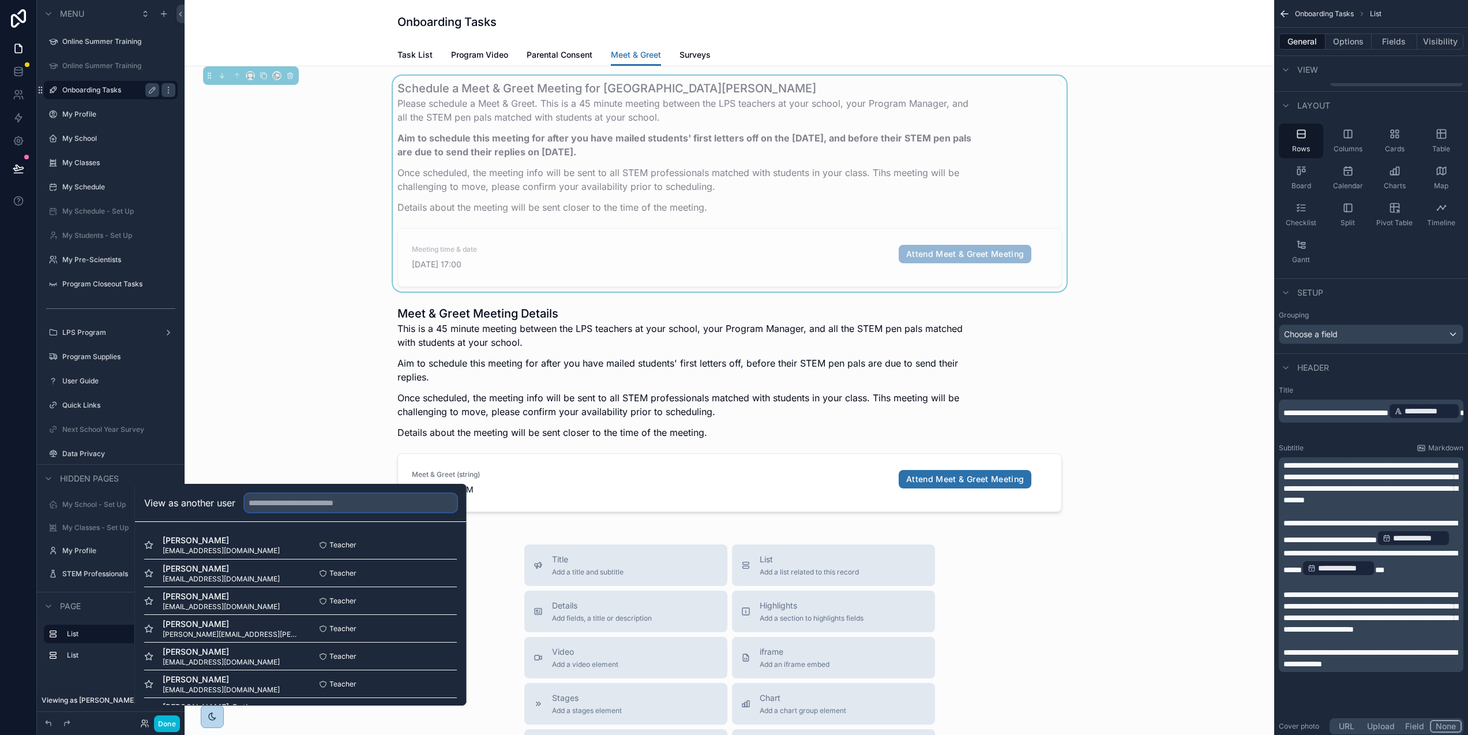
click at [288, 511] on input "text" at bounding box center [351, 502] width 212 height 18
paste input "**********"
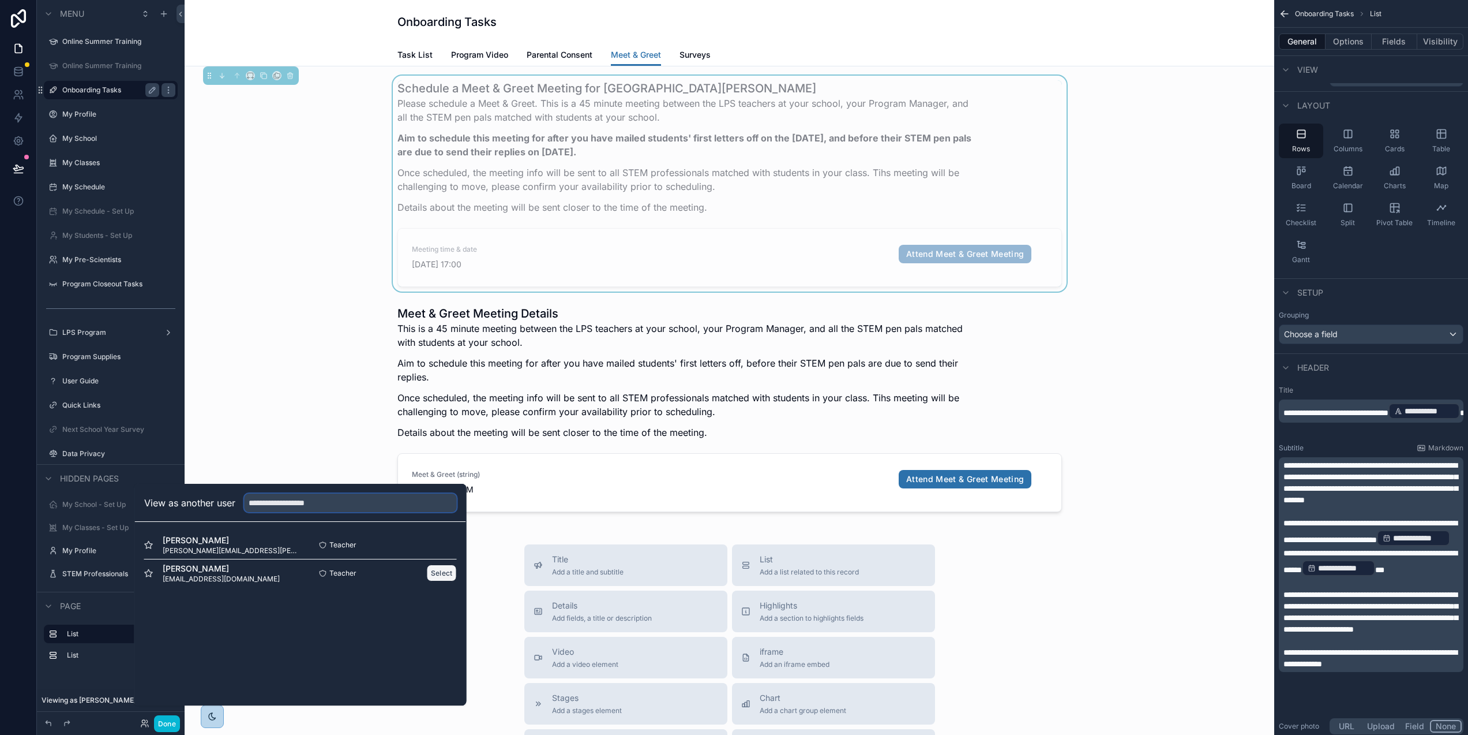
type input "**********"
click at [439, 581] on button "Select" at bounding box center [442, 572] width 30 height 17
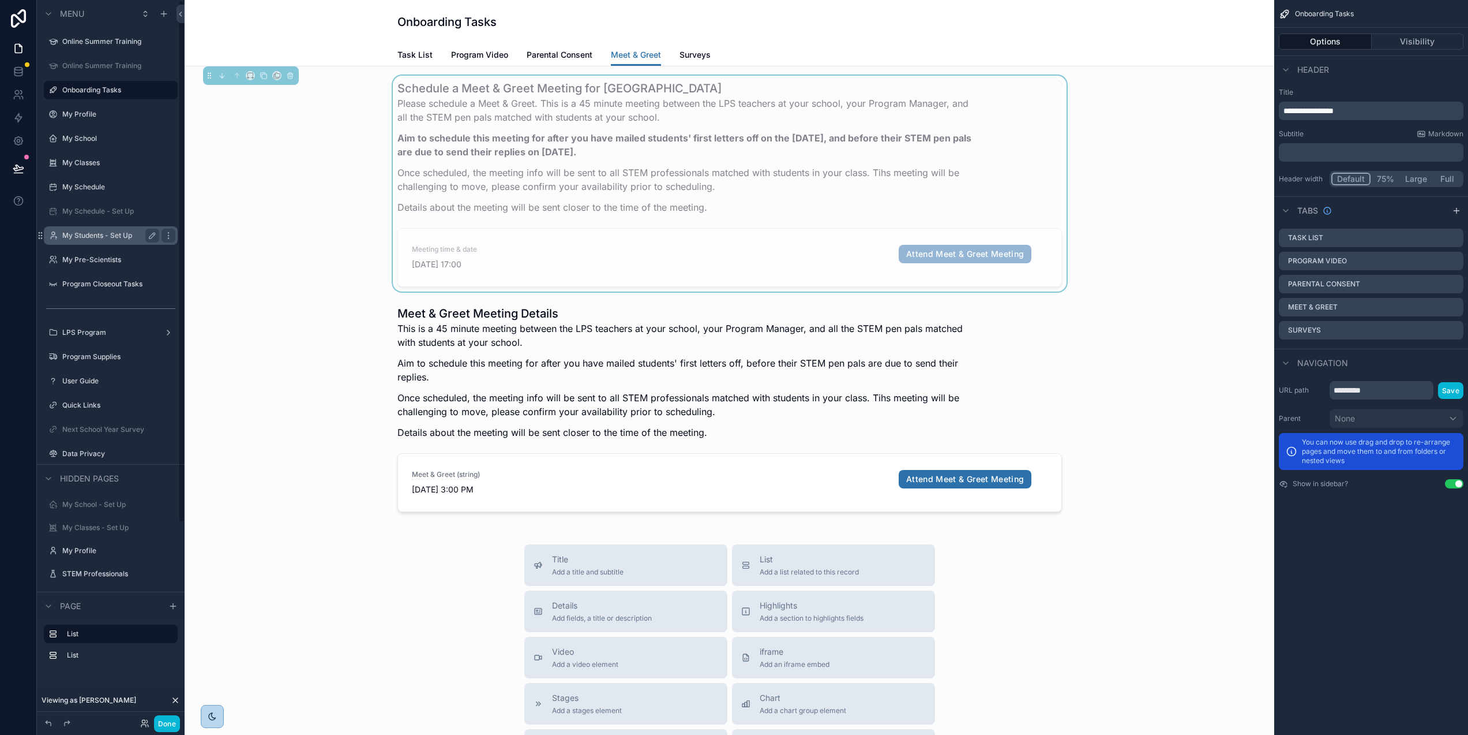
click at [97, 235] on label "My Students - Set Up" at bounding box center [108, 235] width 92 height 9
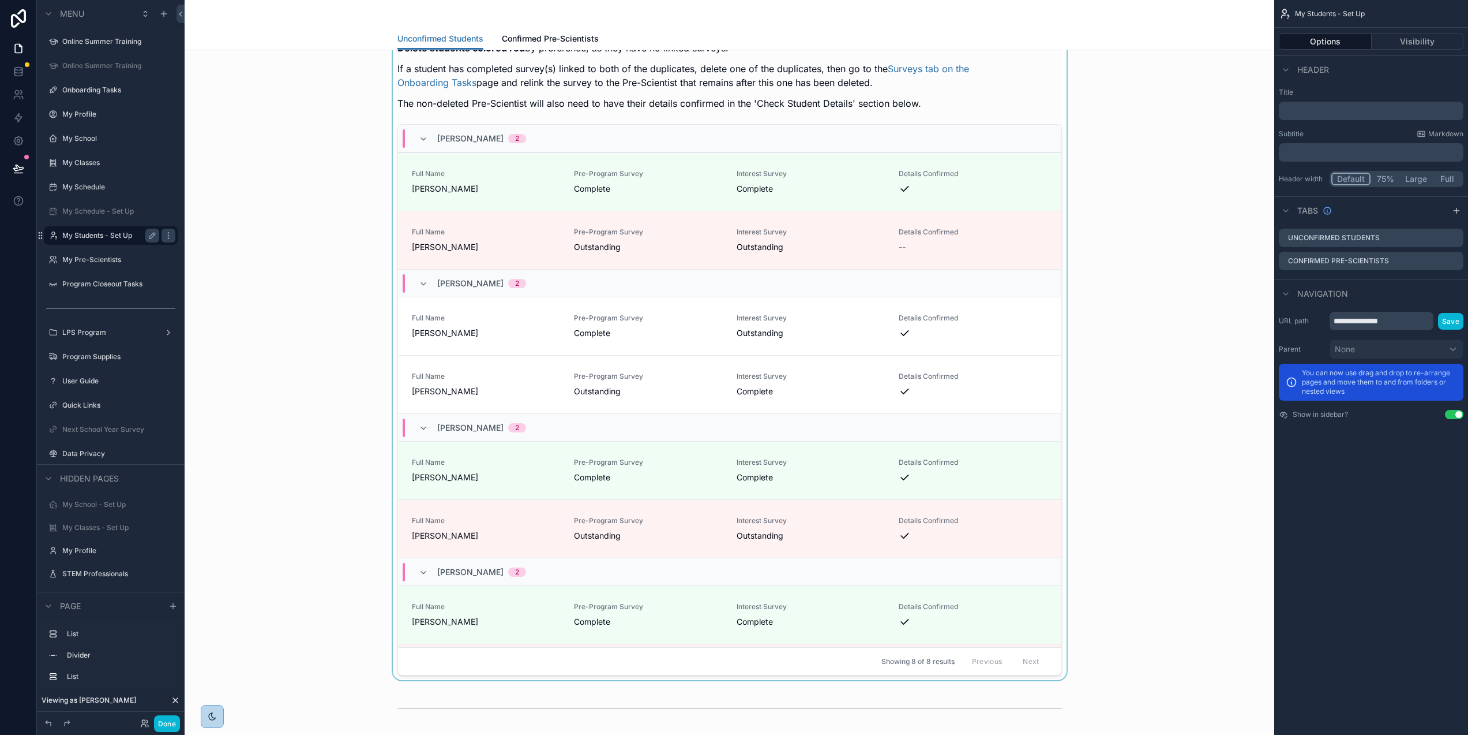
scroll to position [80, 0]
click at [667, 242] on div "scrollable content" at bounding box center [729, 330] width 1071 height 701
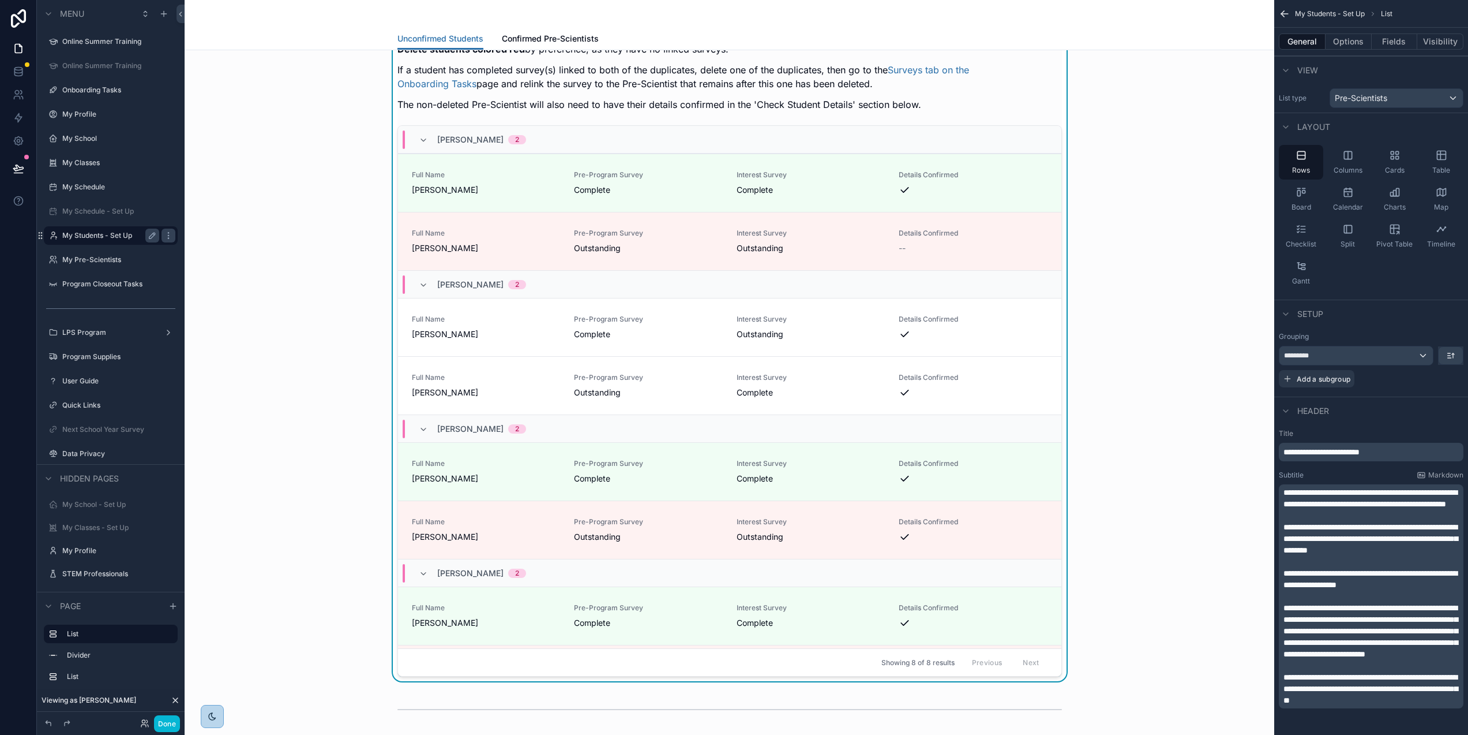
click at [667, 242] on span "Outstanding" at bounding box center [648, 248] width 149 height 12
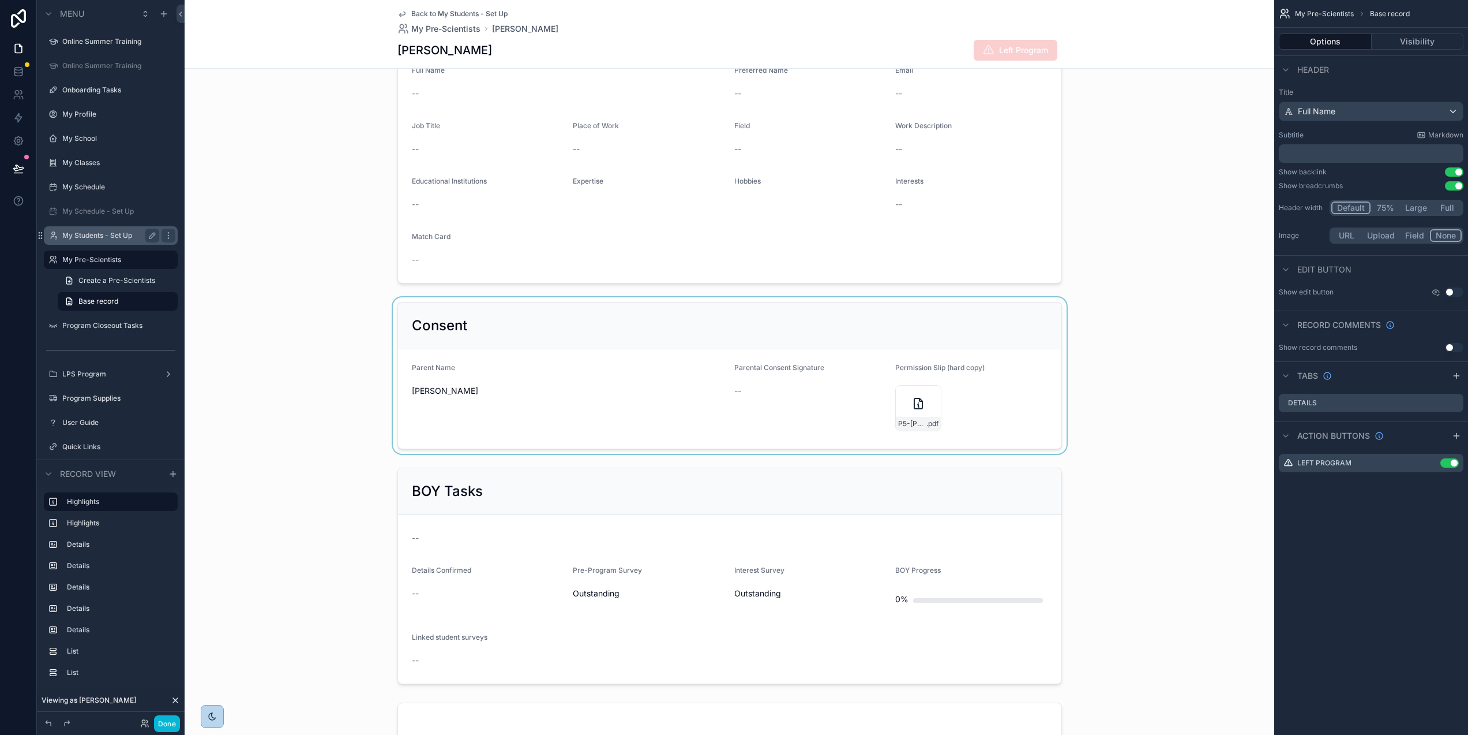
scroll to position [169, 0]
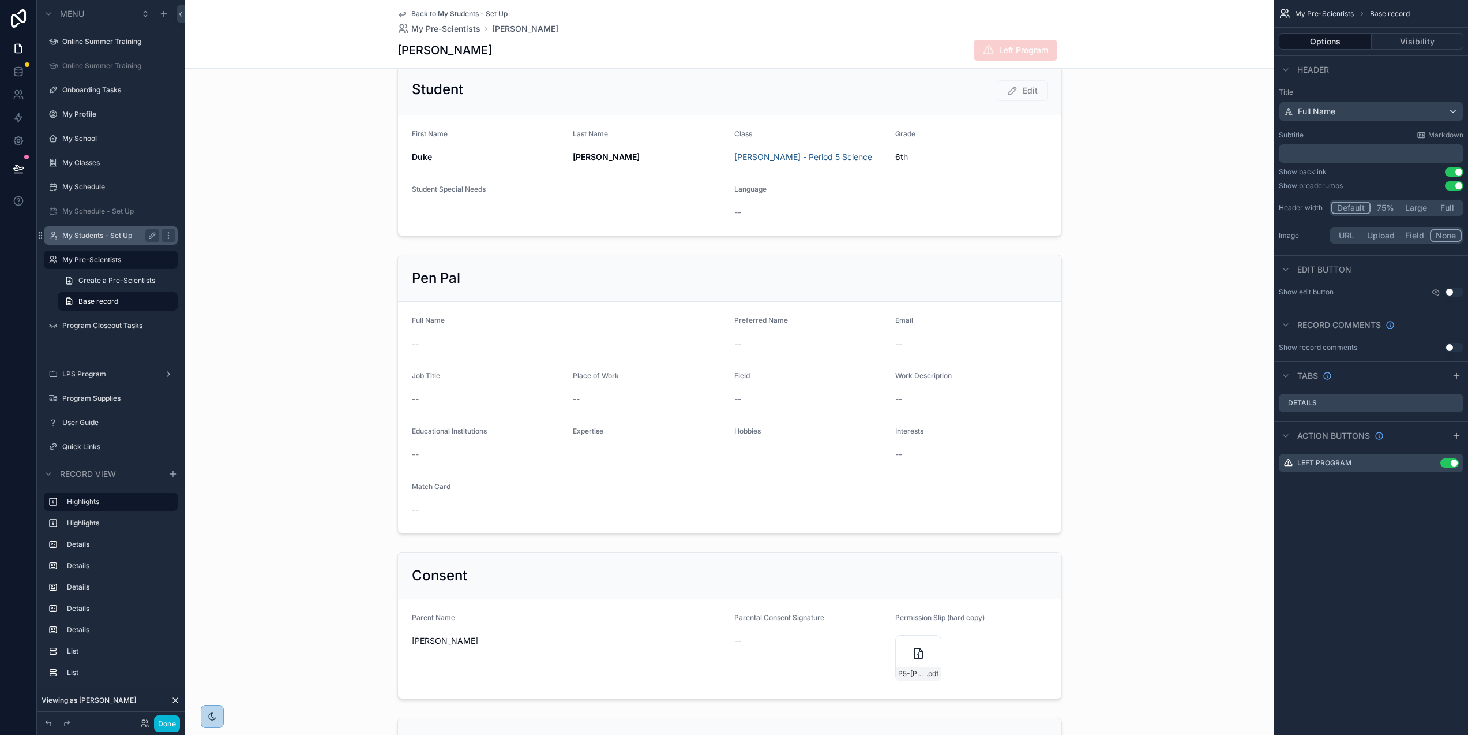
click at [404, 12] on icon "scrollable content" at bounding box center [402, 14] width 6 height 5
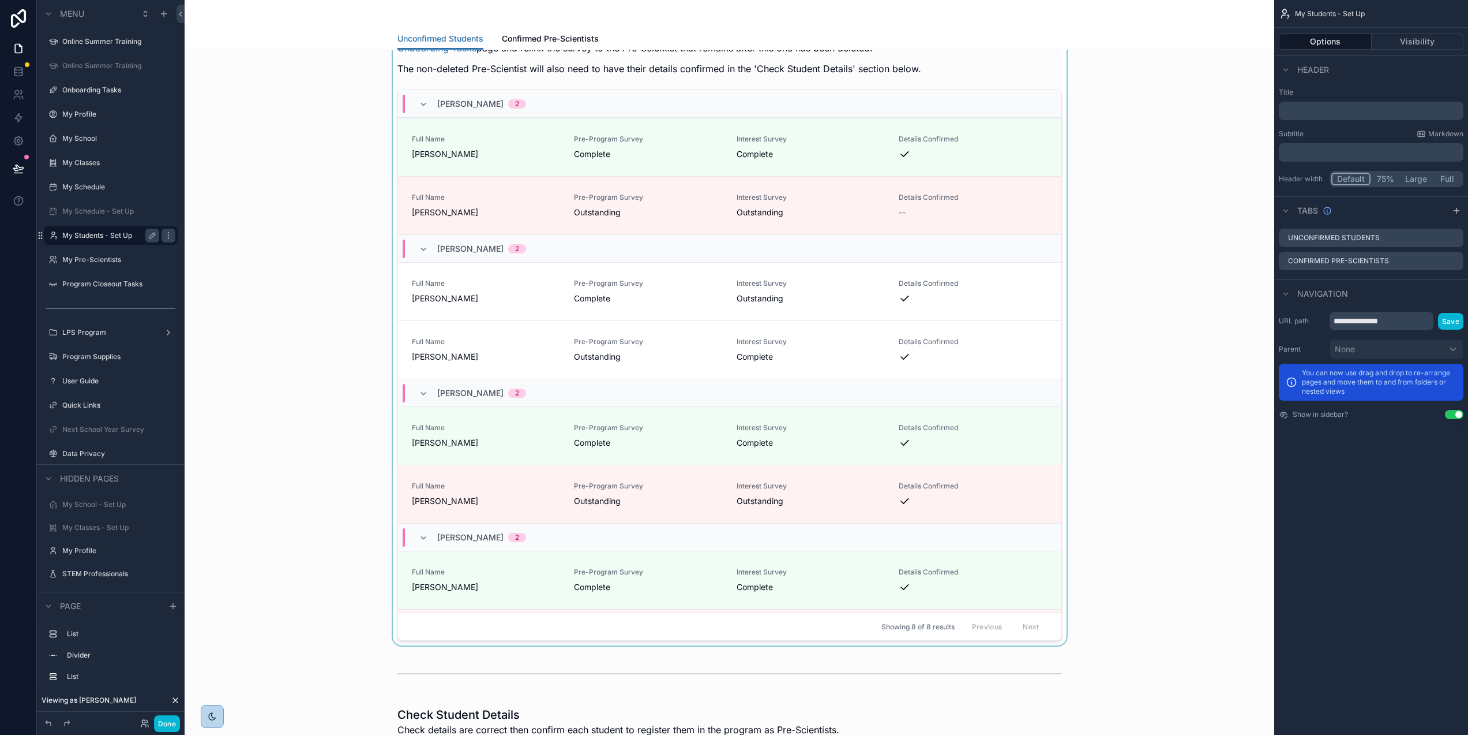
scroll to position [70, 0]
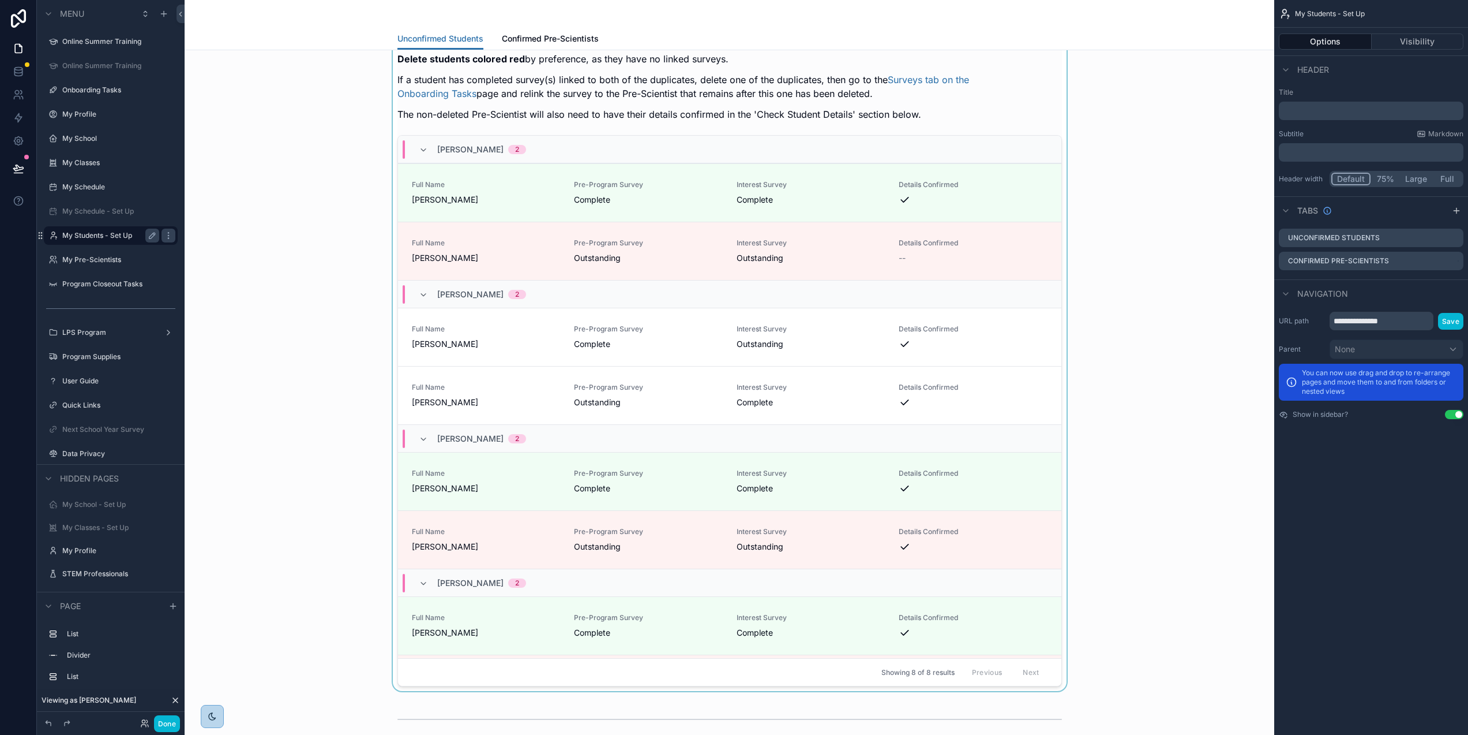
click at [670, 248] on div "scrollable content" at bounding box center [729, 340] width 1071 height 701
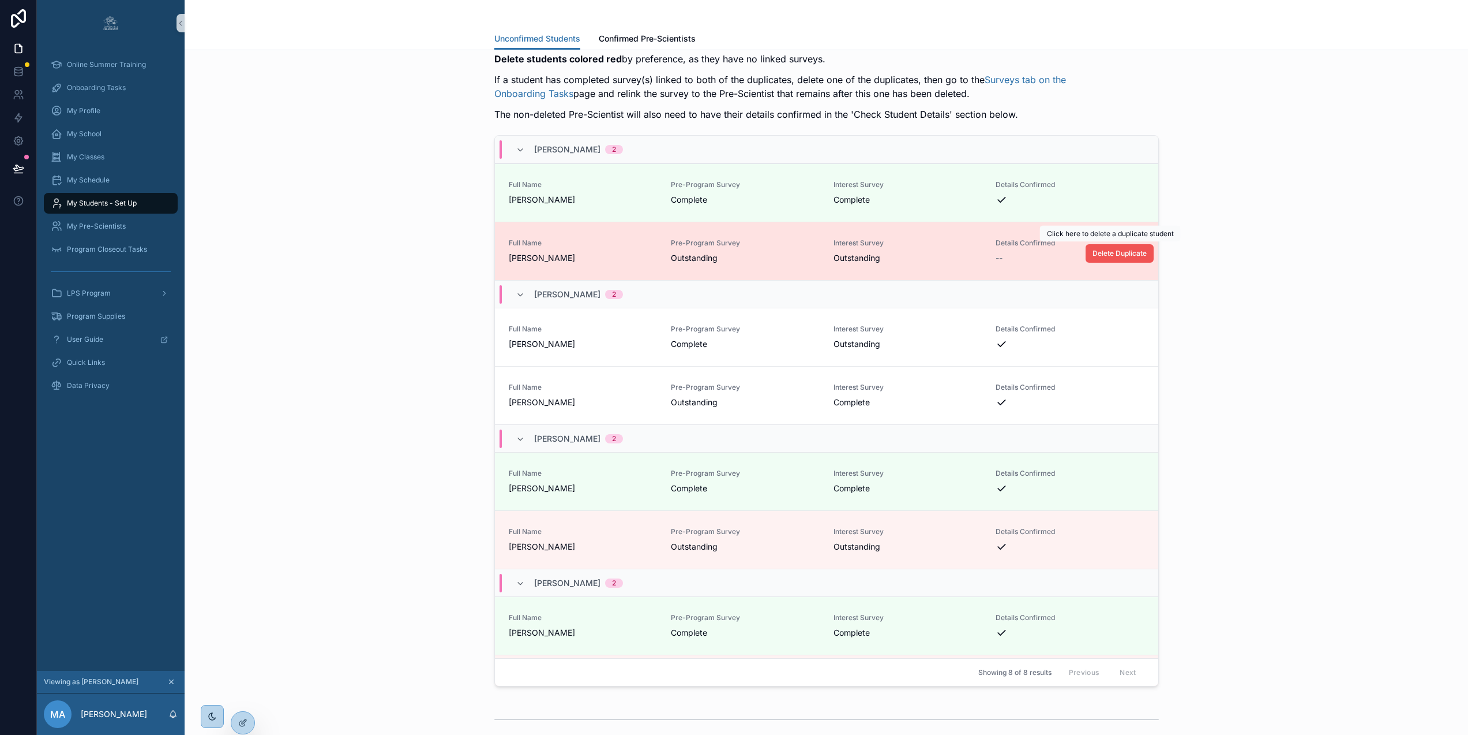
click at [1095, 250] on span "Delete Duplicate" at bounding box center [1120, 253] width 54 height 9
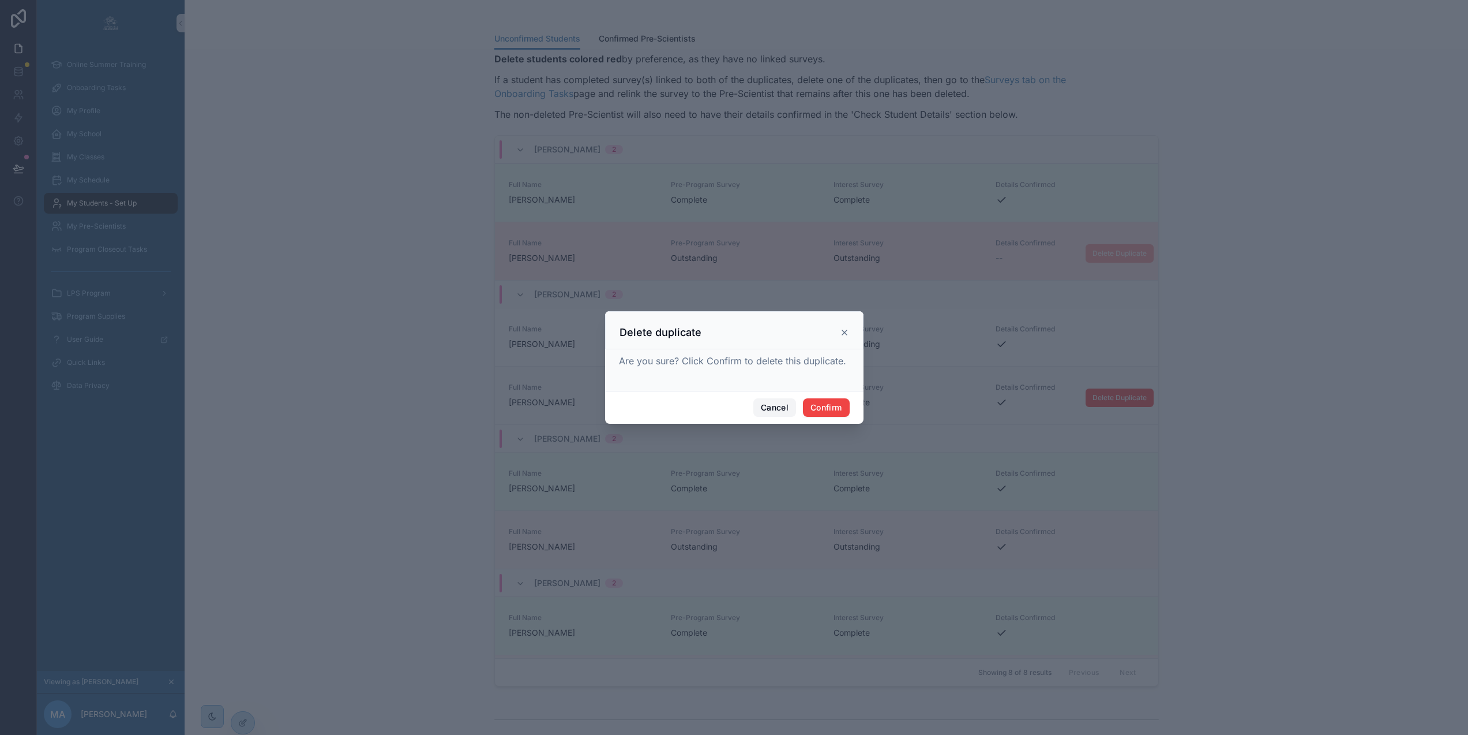
click at [758, 410] on button "Cancel" at bounding box center [775, 407] width 43 height 18
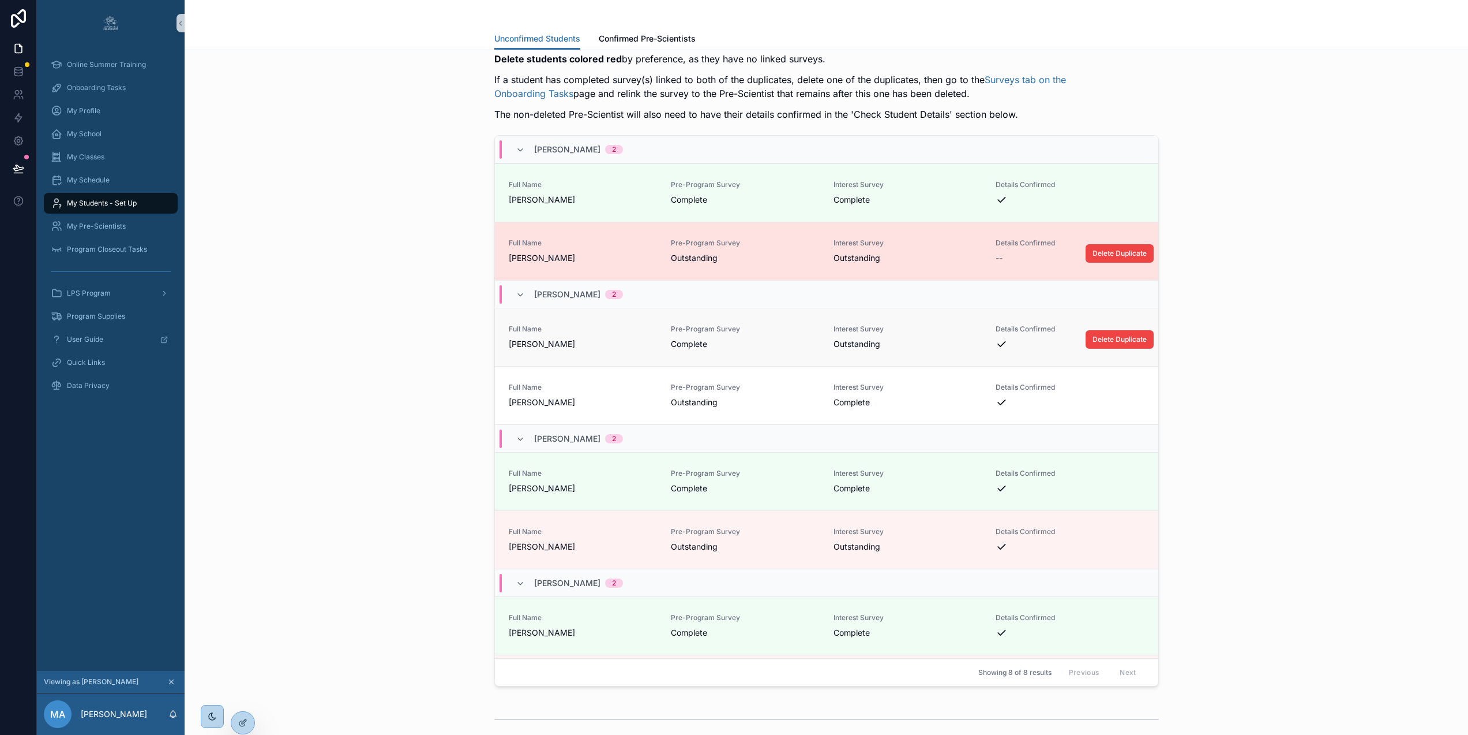
scroll to position [21, 0]
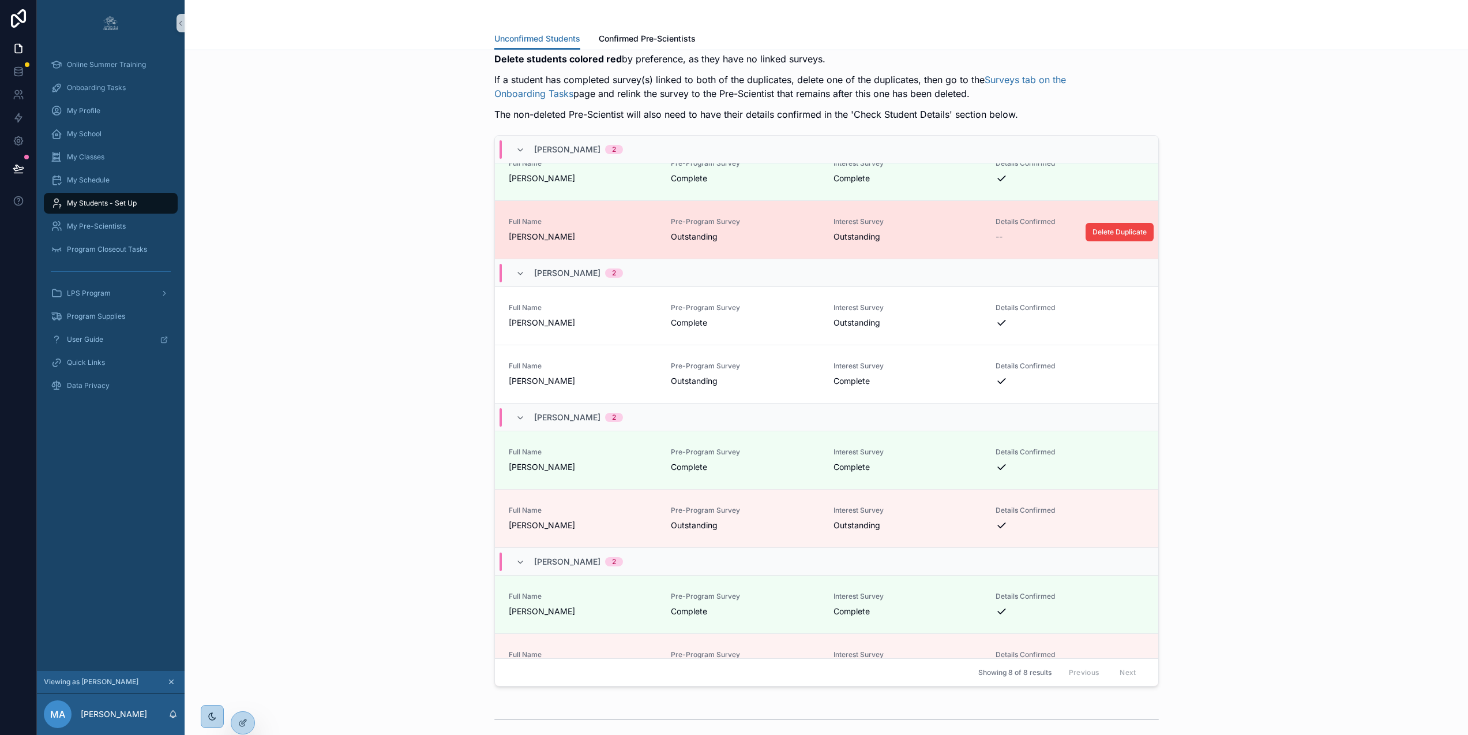
click at [766, 369] on span "Pre-Program Survey" at bounding box center [745, 365] width 149 height 9
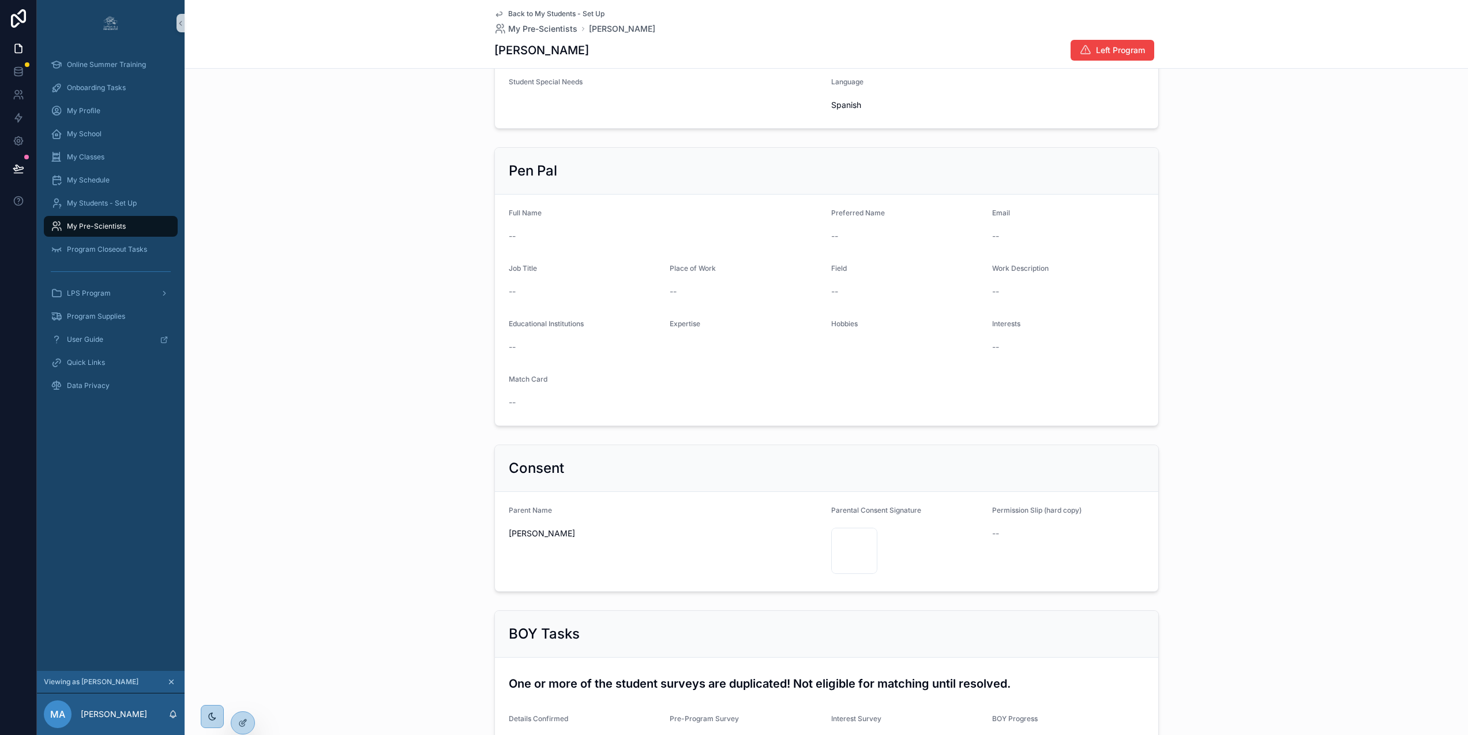
scroll to position [157, 0]
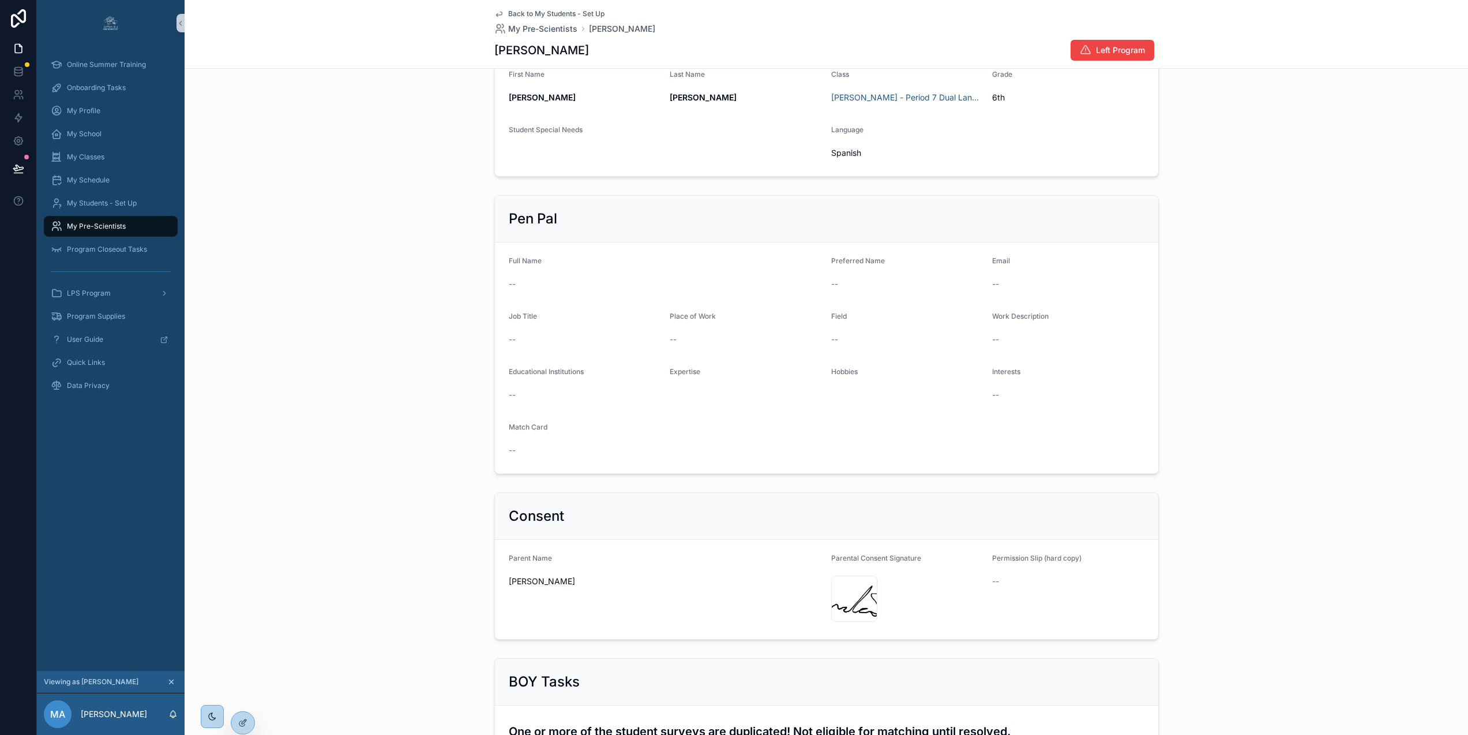
click at [529, 13] on span "Back to My Students - Set Up" at bounding box center [556, 13] width 96 height 9
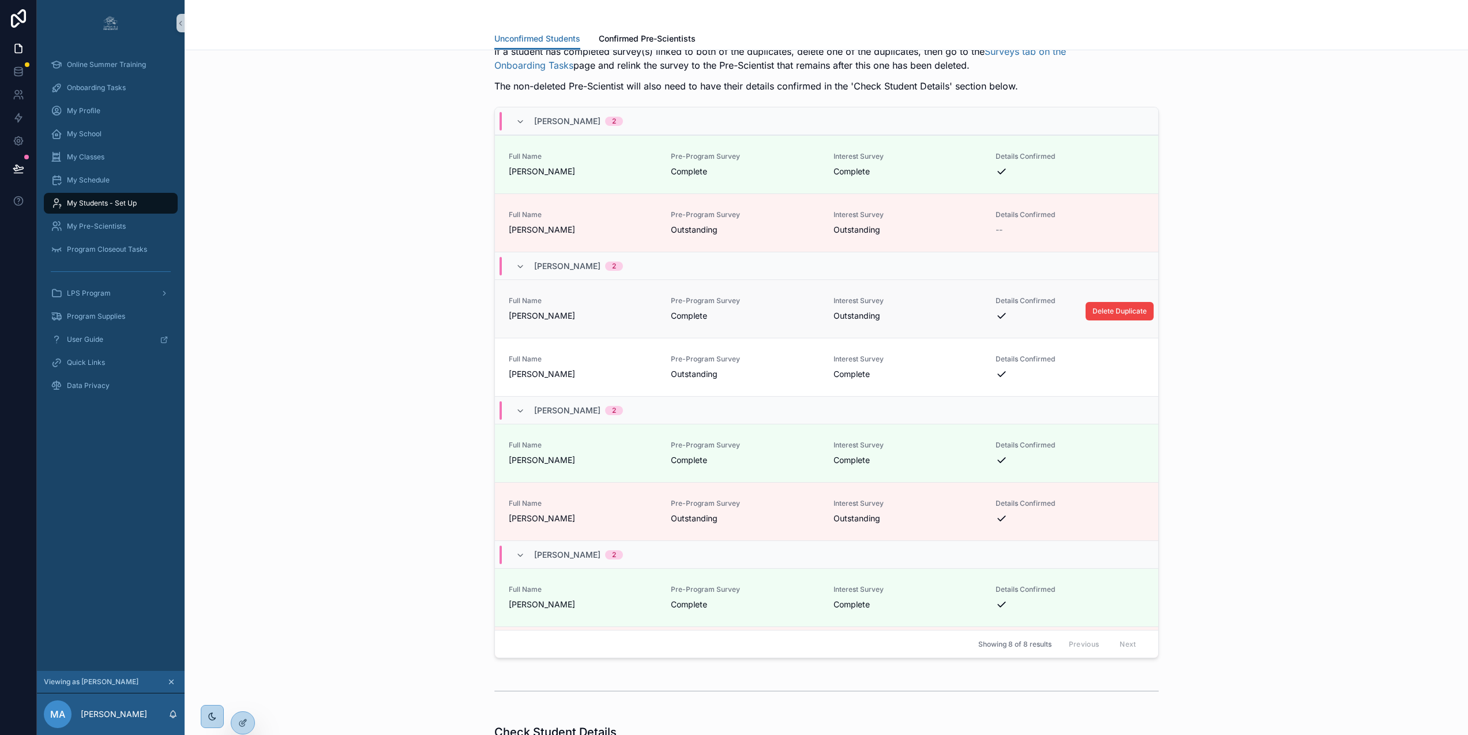
scroll to position [70, 0]
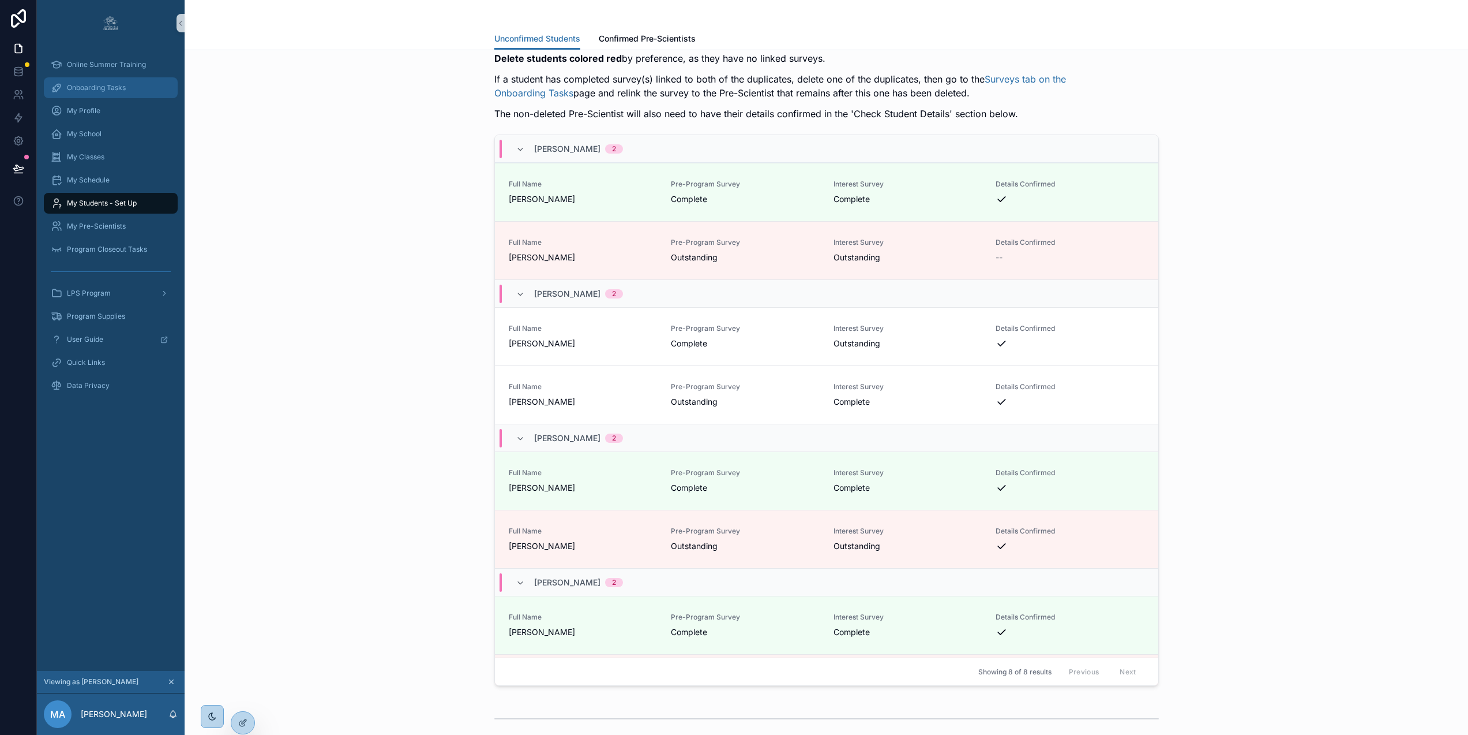
click at [118, 84] on span "Onboarding Tasks" at bounding box center [96, 87] width 59 height 9
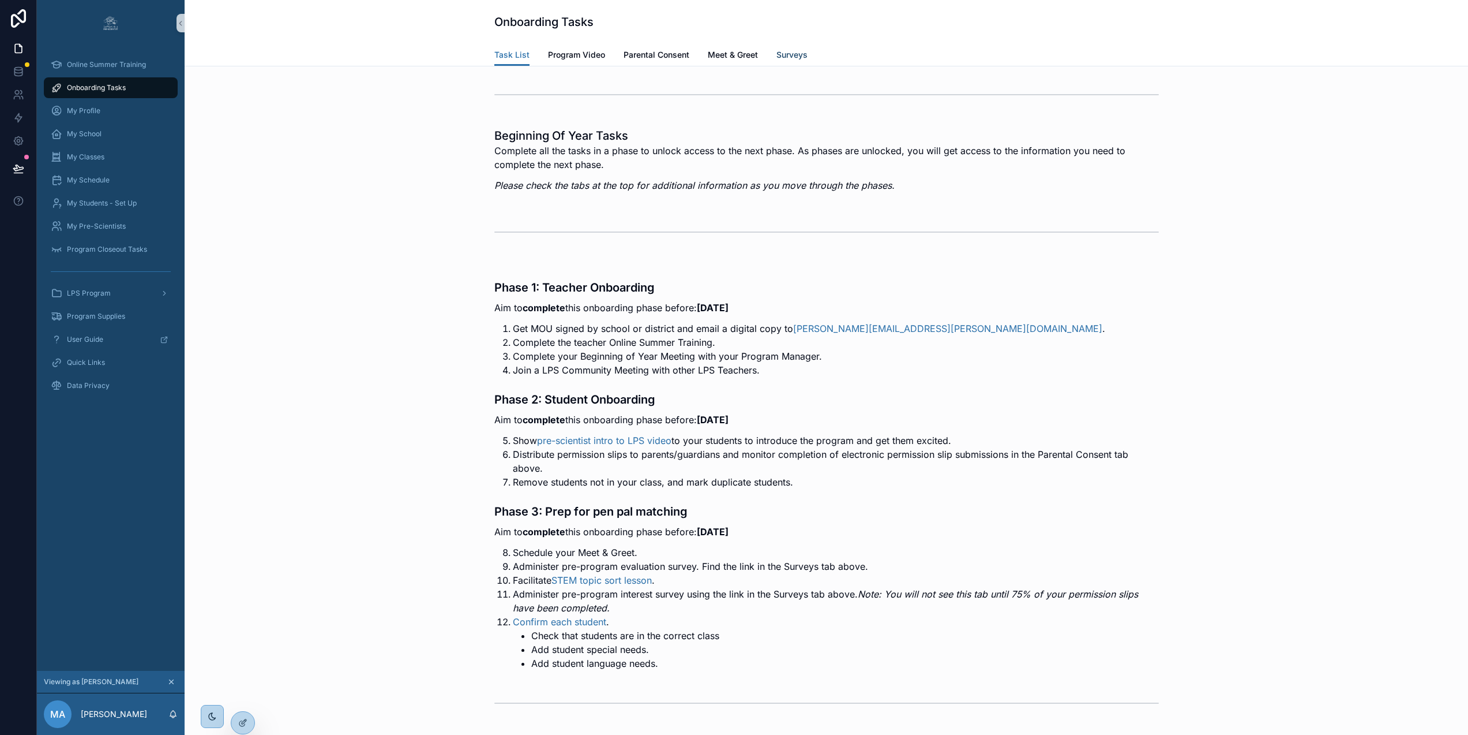
click at [800, 56] on span "Surveys" at bounding box center [792, 55] width 31 height 12
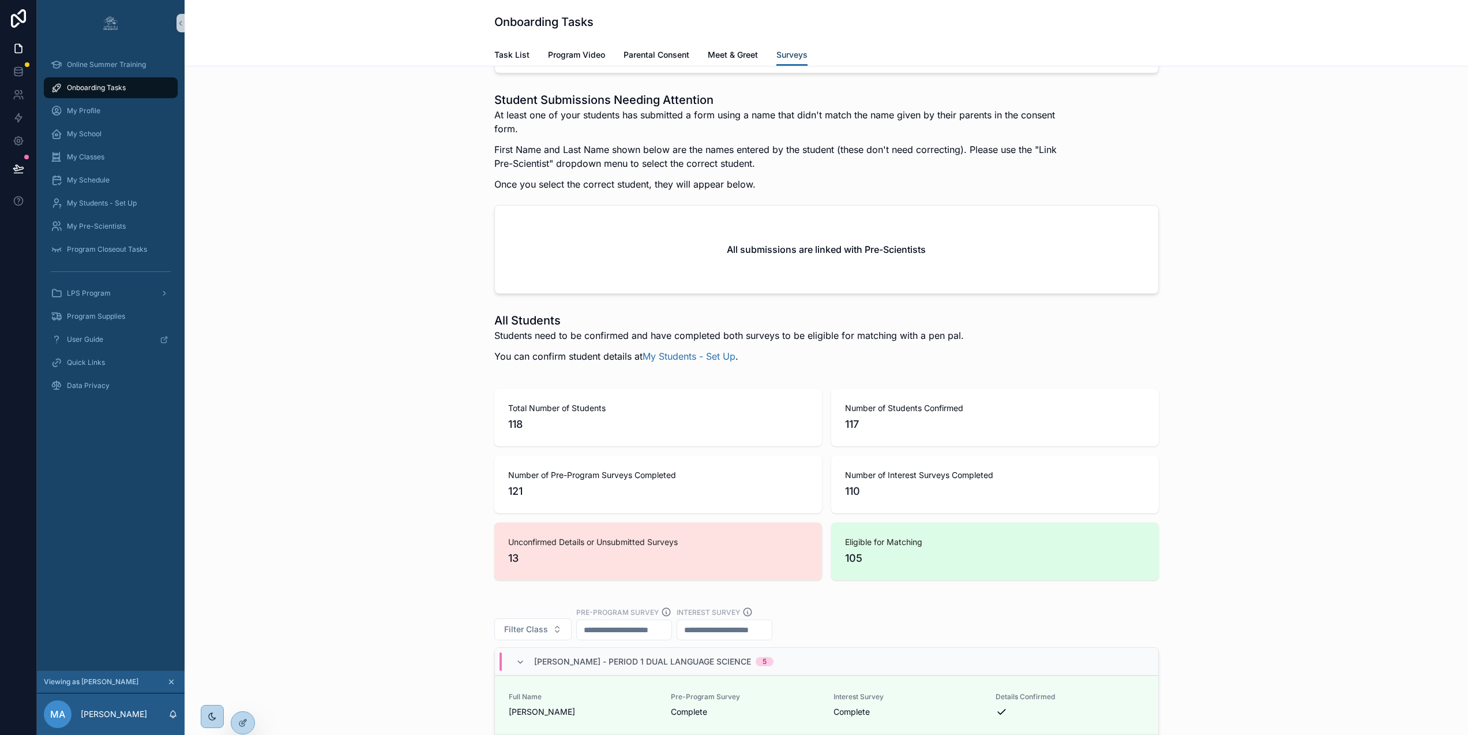
scroll to position [1575, 0]
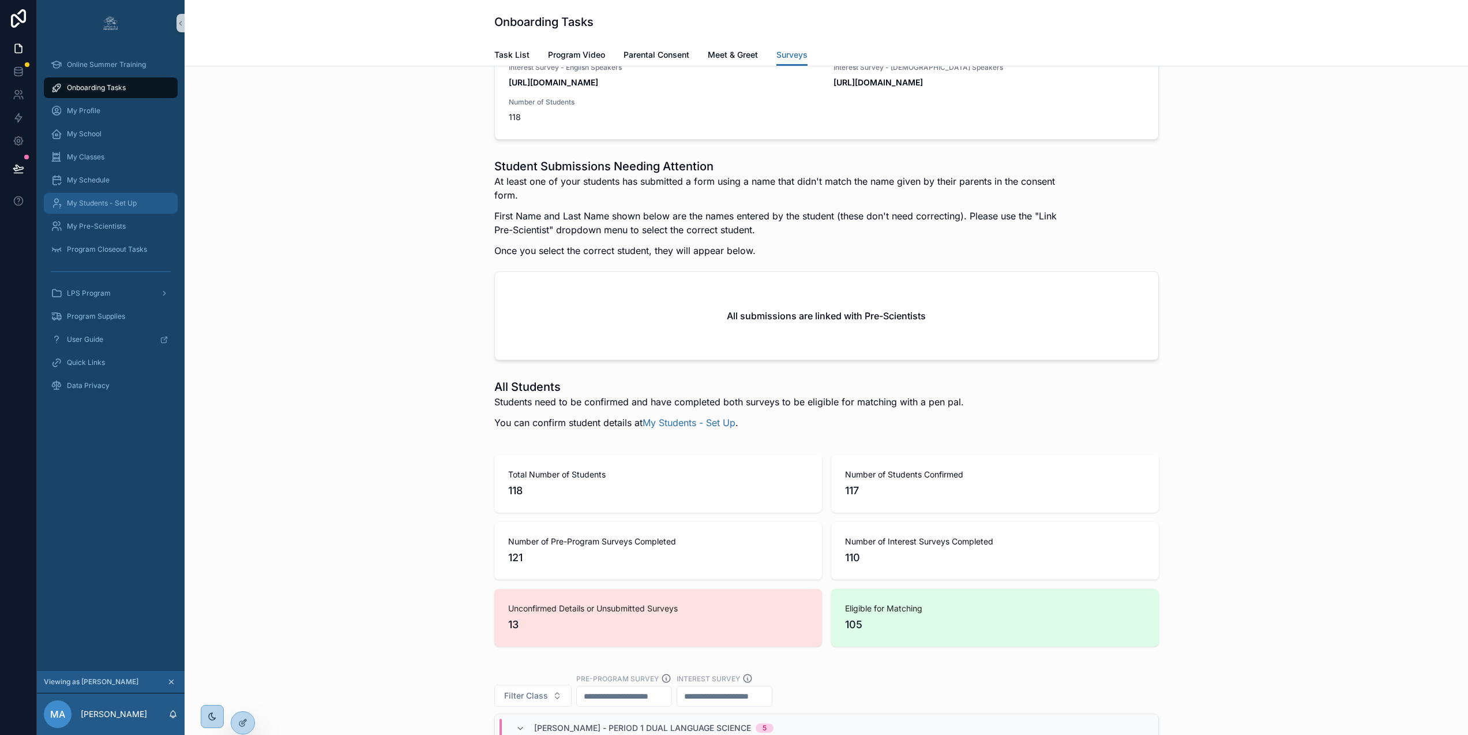
click at [132, 197] on div "My Students - Set Up" at bounding box center [111, 203] width 120 height 18
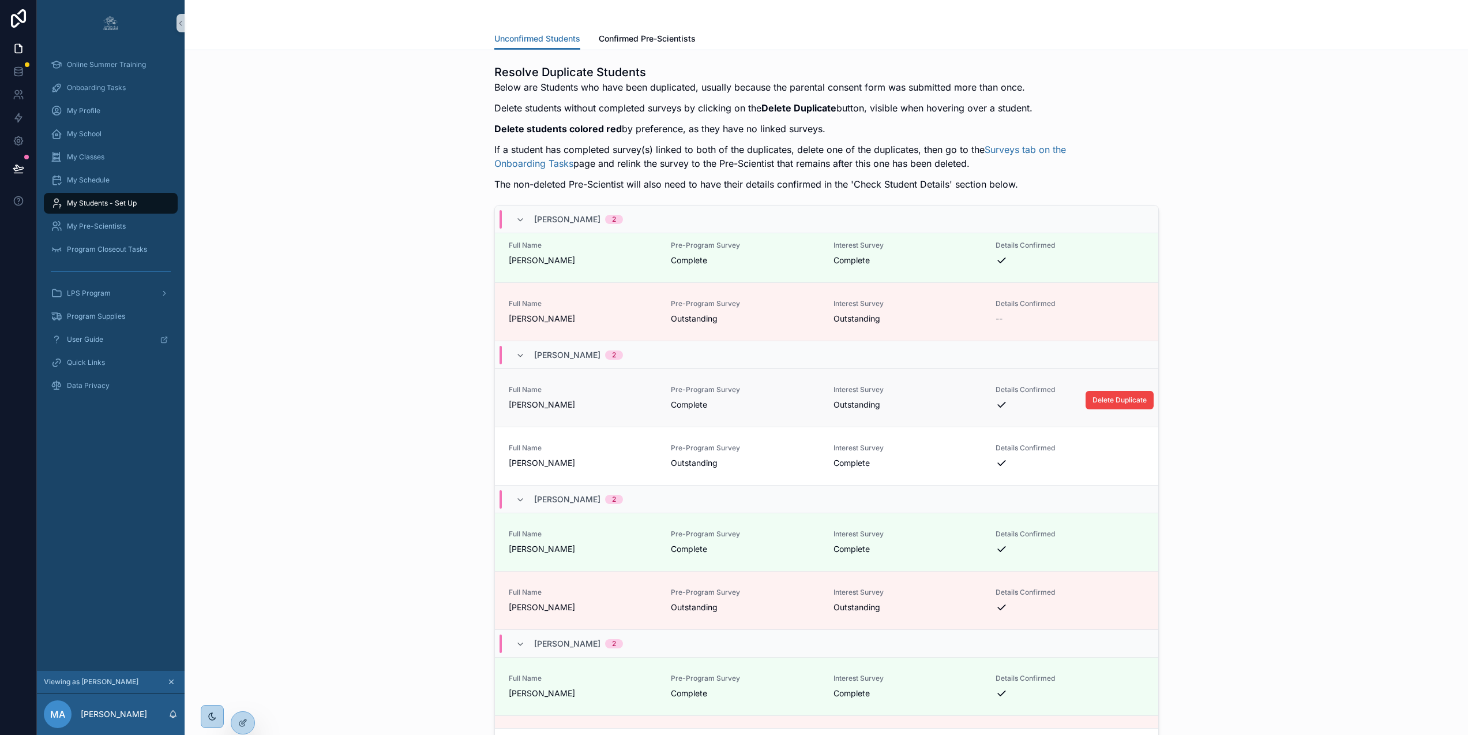
scroll to position [21, 0]
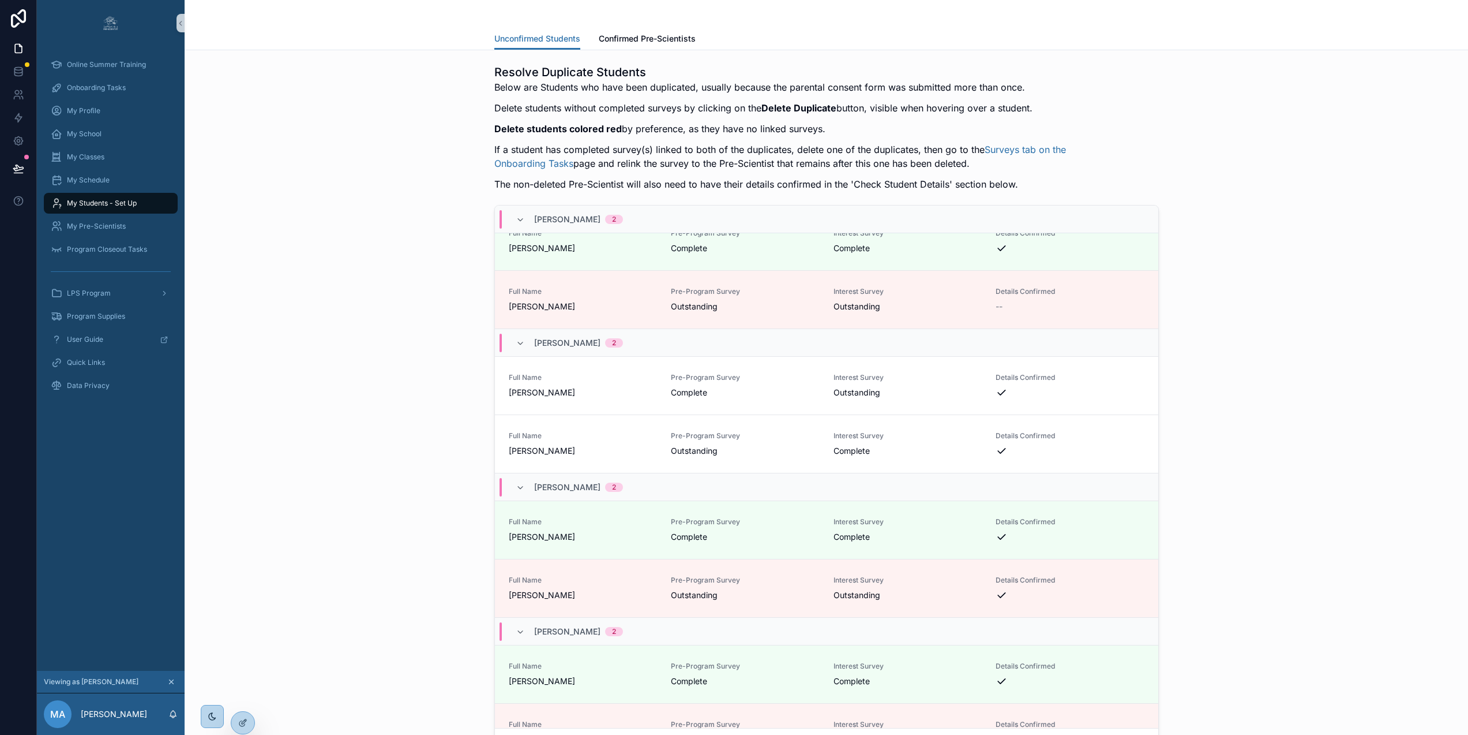
click at [925, 395] on span "Outstanding" at bounding box center [908, 393] width 149 height 12
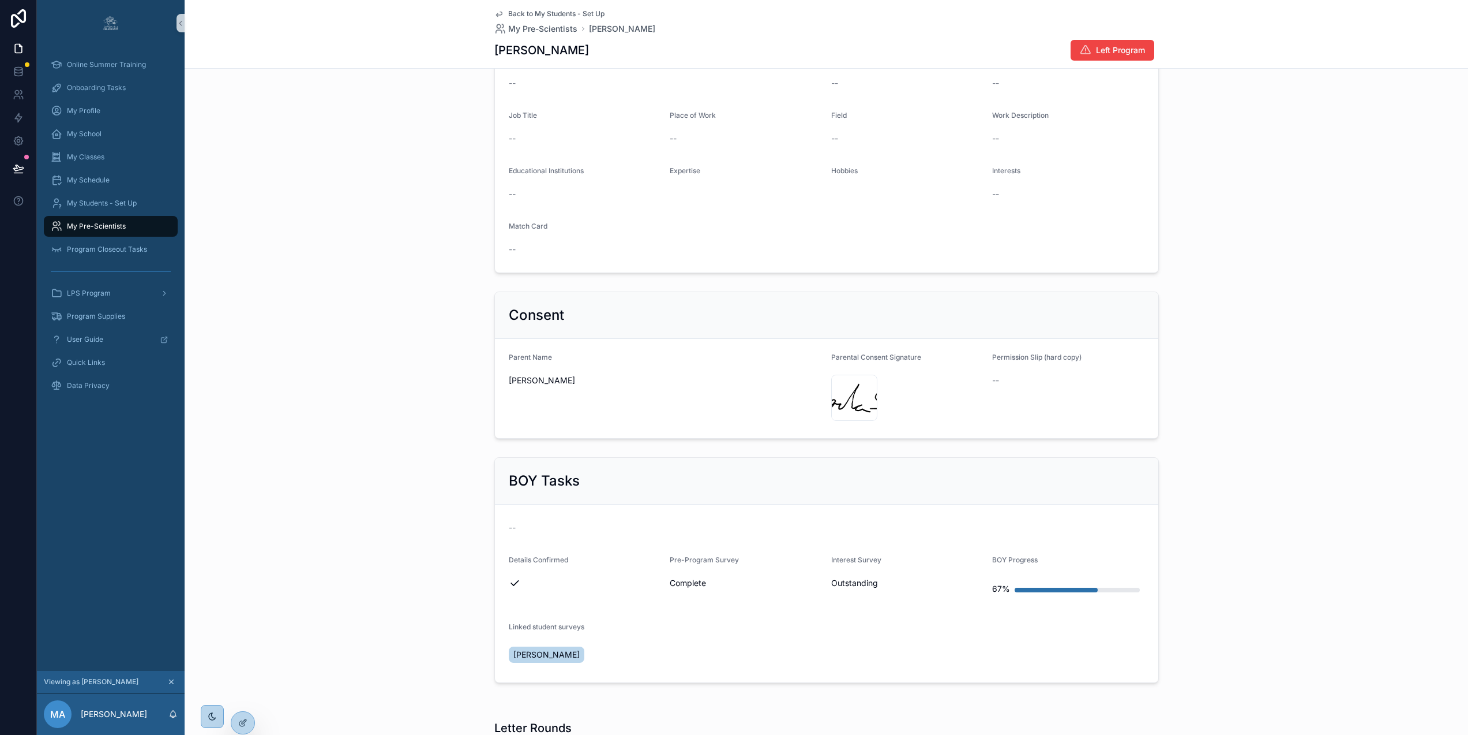
scroll to position [359, 0]
click at [499, 13] on icon "scrollable content" at bounding box center [498, 13] width 9 height 9
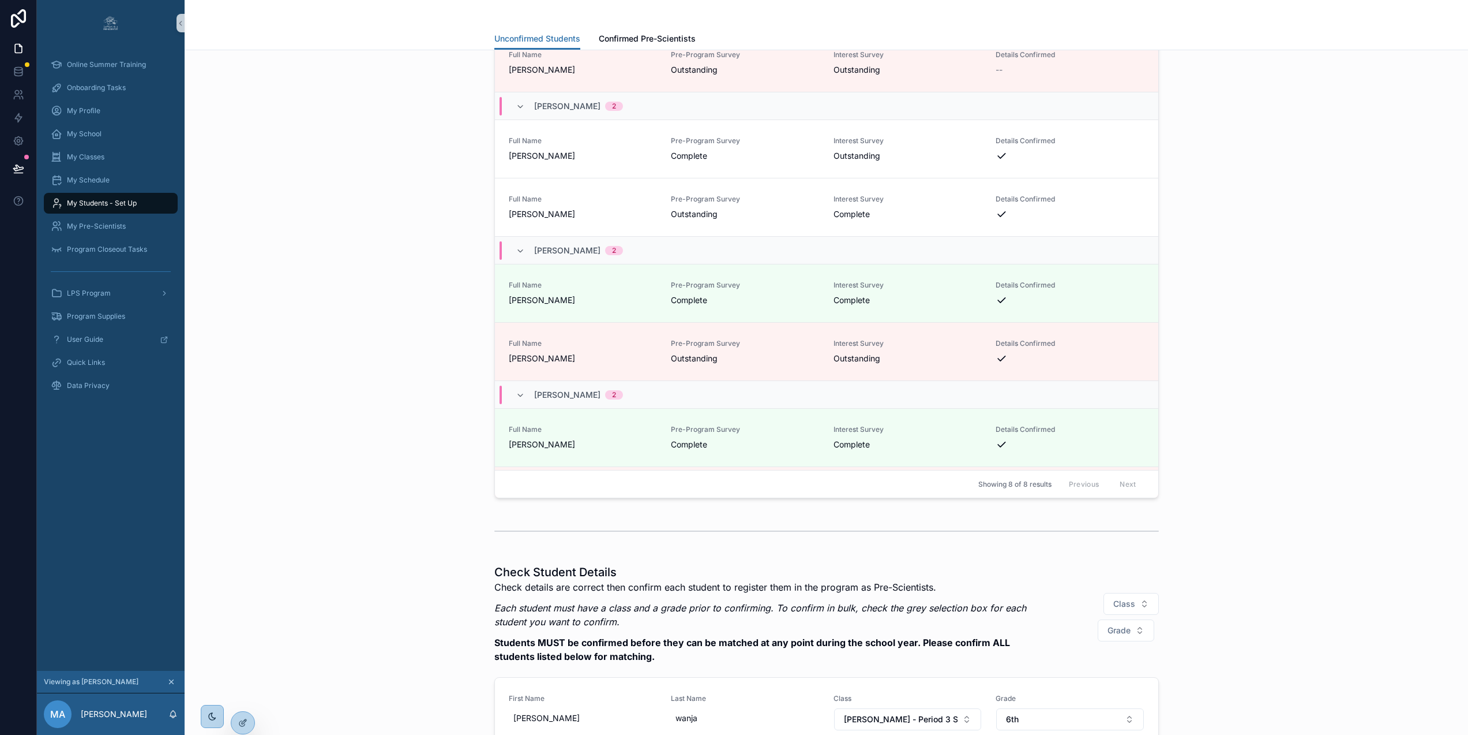
scroll to position [255, 0]
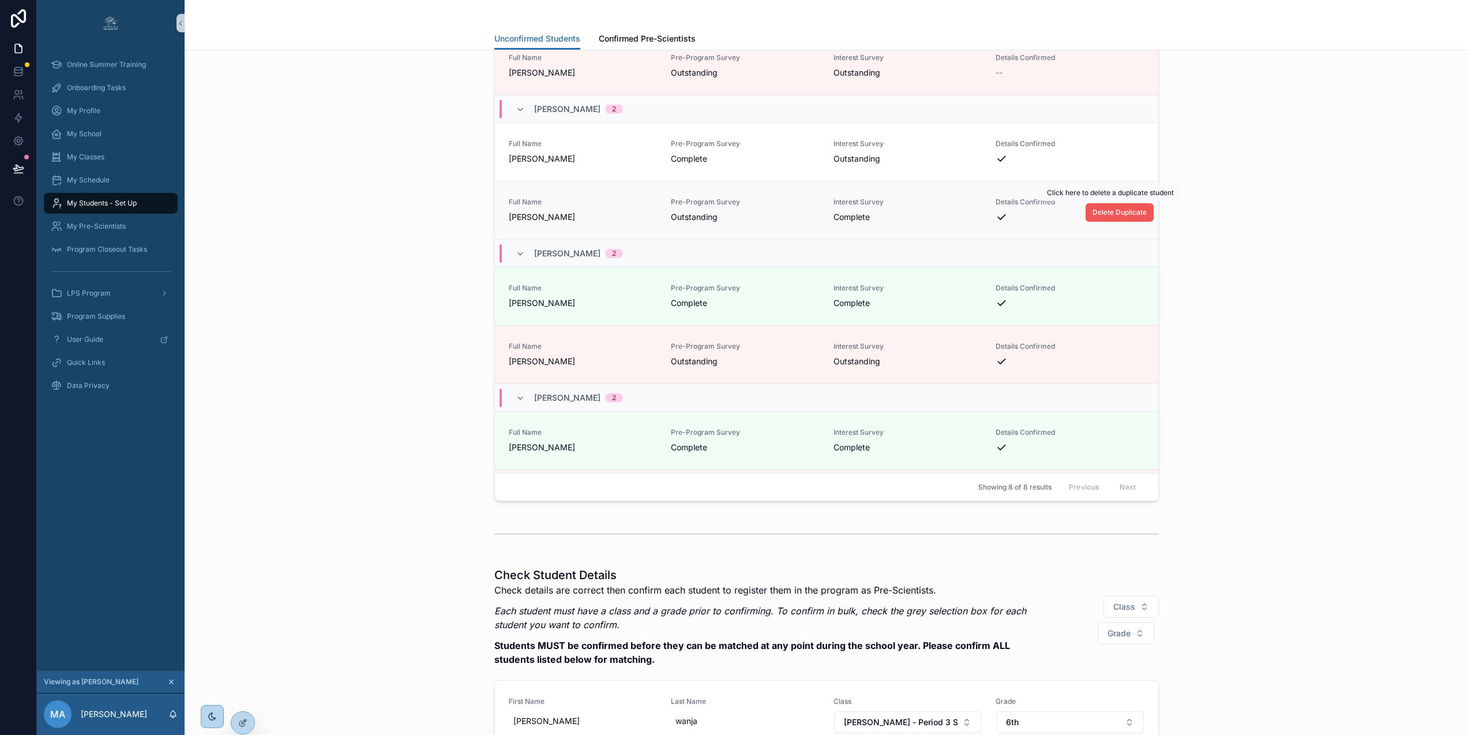
click at [1105, 205] on button "Delete Duplicate" at bounding box center [1120, 212] width 68 height 18
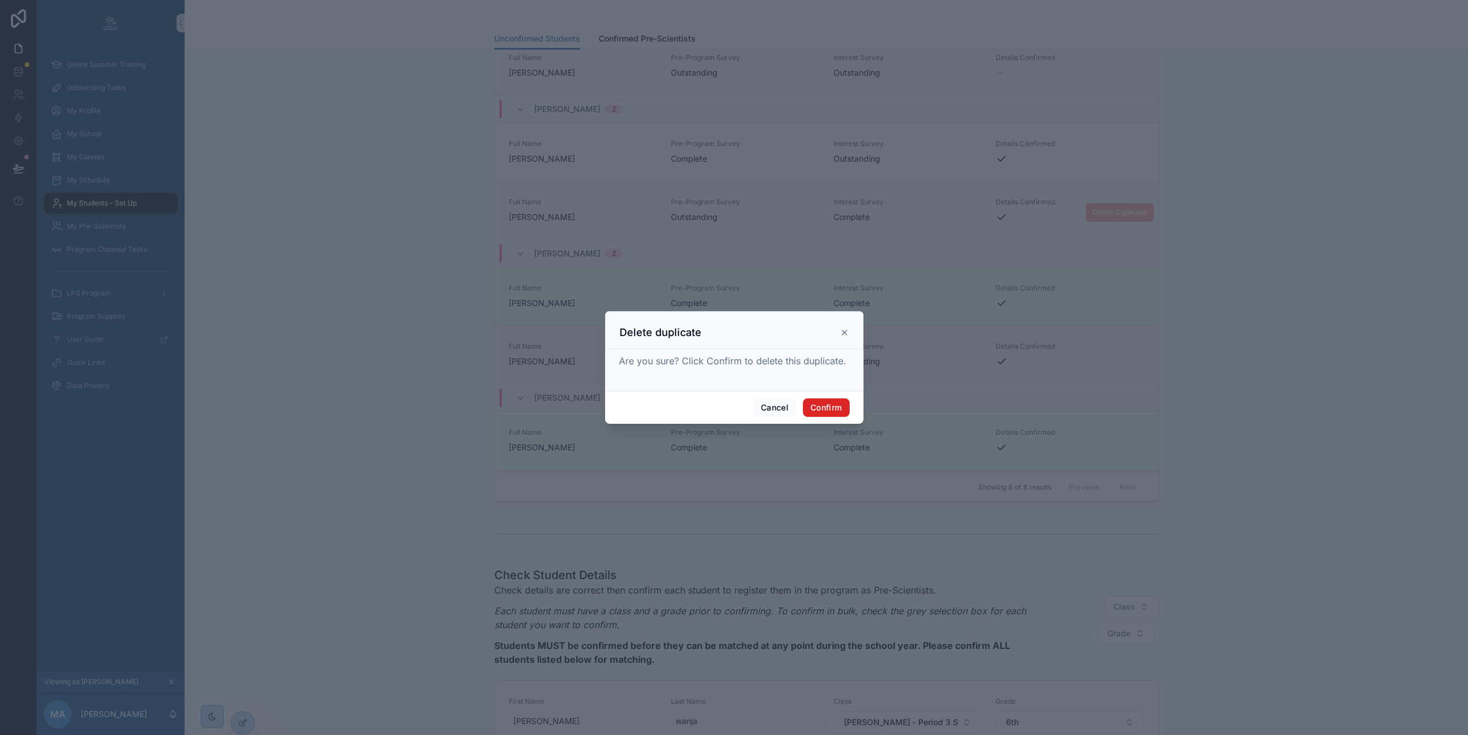
click at [826, 411] on button "Confirm" at bounding box center [826, 407] width 46 height 18
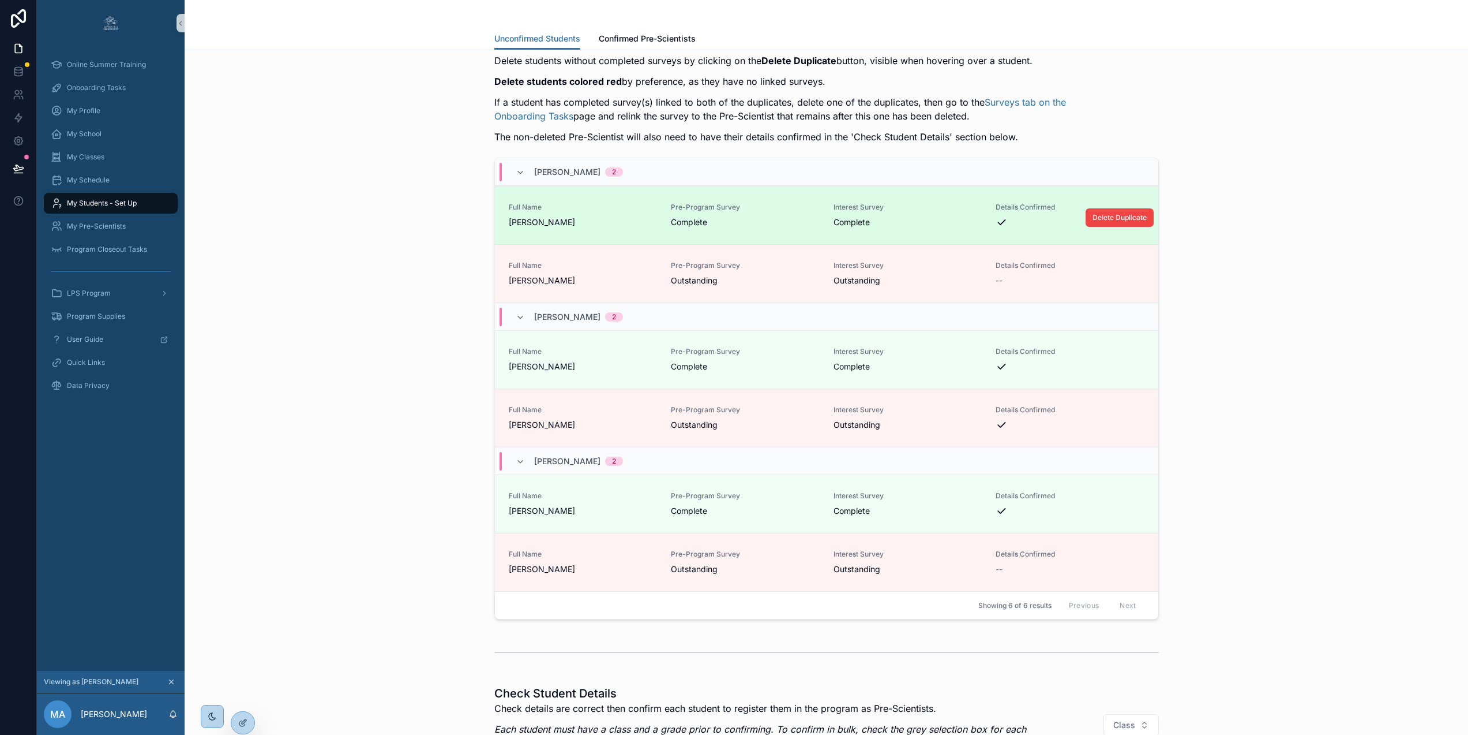
scroll to position [0, 0]
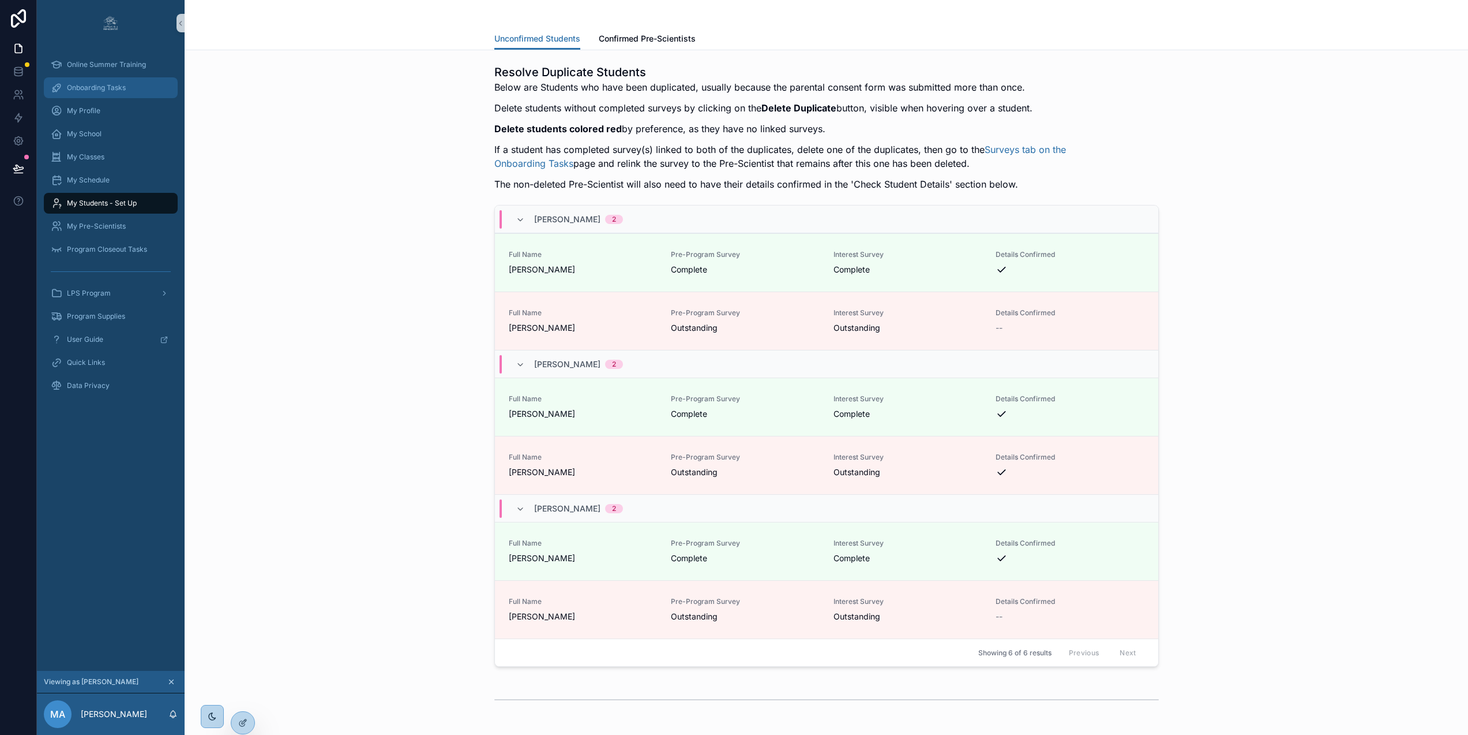
click at [122, 89] on span "Onboarding Tasks" at bounding box center [96, 87] width 59 height 9
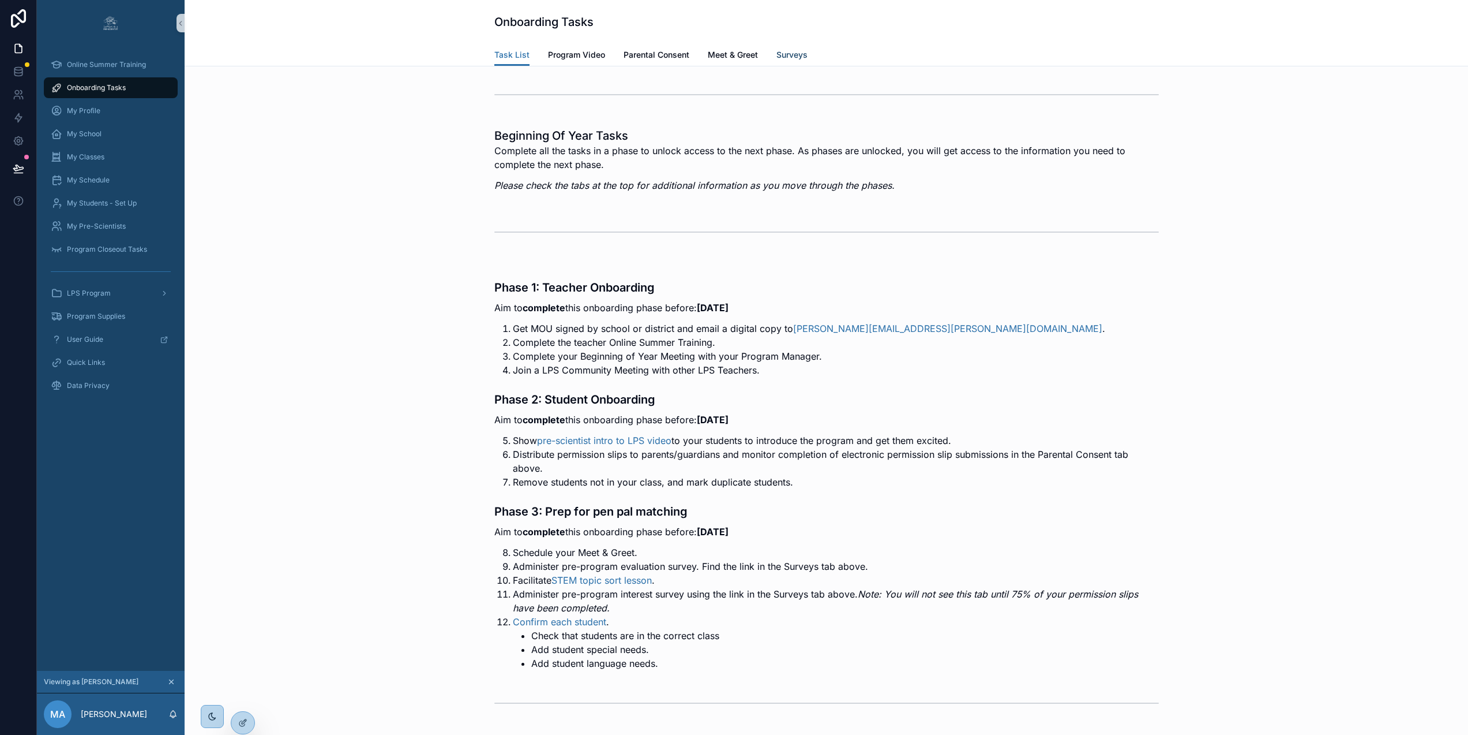
click at [785, 50] on span "Surveys" at bounding box center [792, 55] width 31 height 12
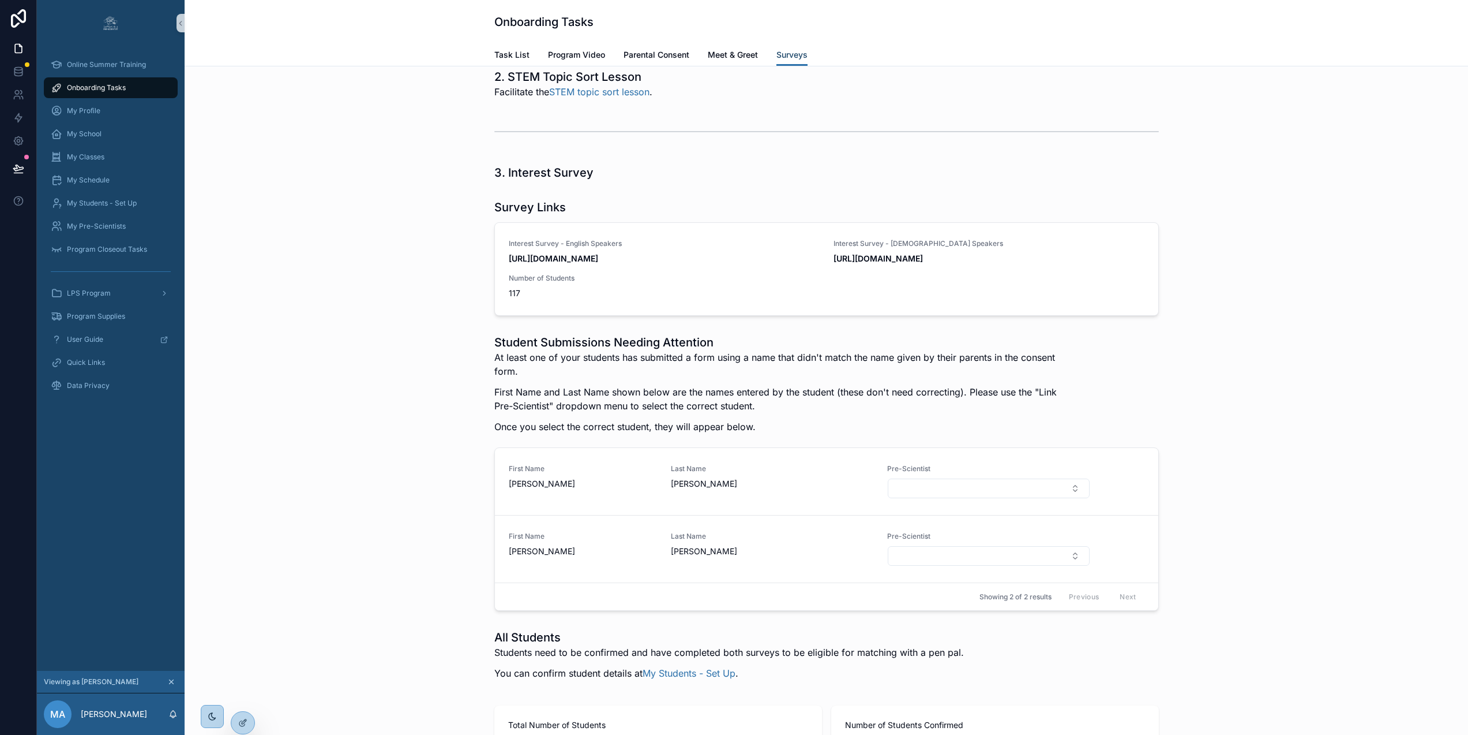
scroll to position [1558, 0]
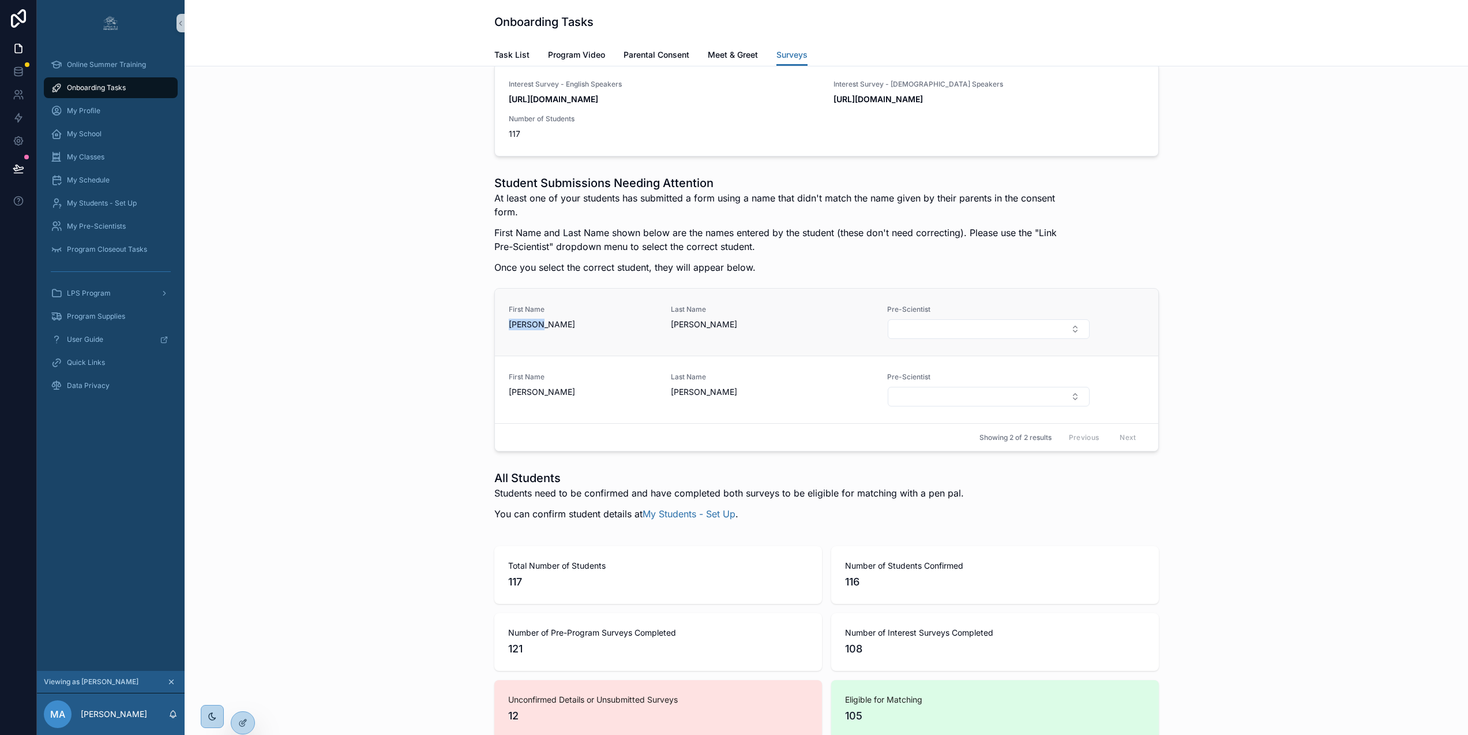
drag, startPoint x: 541, startPoint y: 370, endPoint x: 508, endPoint y: 370, distance: 33.5
click at [508, 355] on div "First Name Enrique Last Name Castillo Pre-Scientist" at bounding box center [827, 321] width 664 height 67
copy span "Enrique"
click at [980, 339] on button "Select Button" at bounding box center [988, 329] width 201 height 20
click at [979, 339] on button "Select Button" at bounding box center [988, 329] width 201 height 20
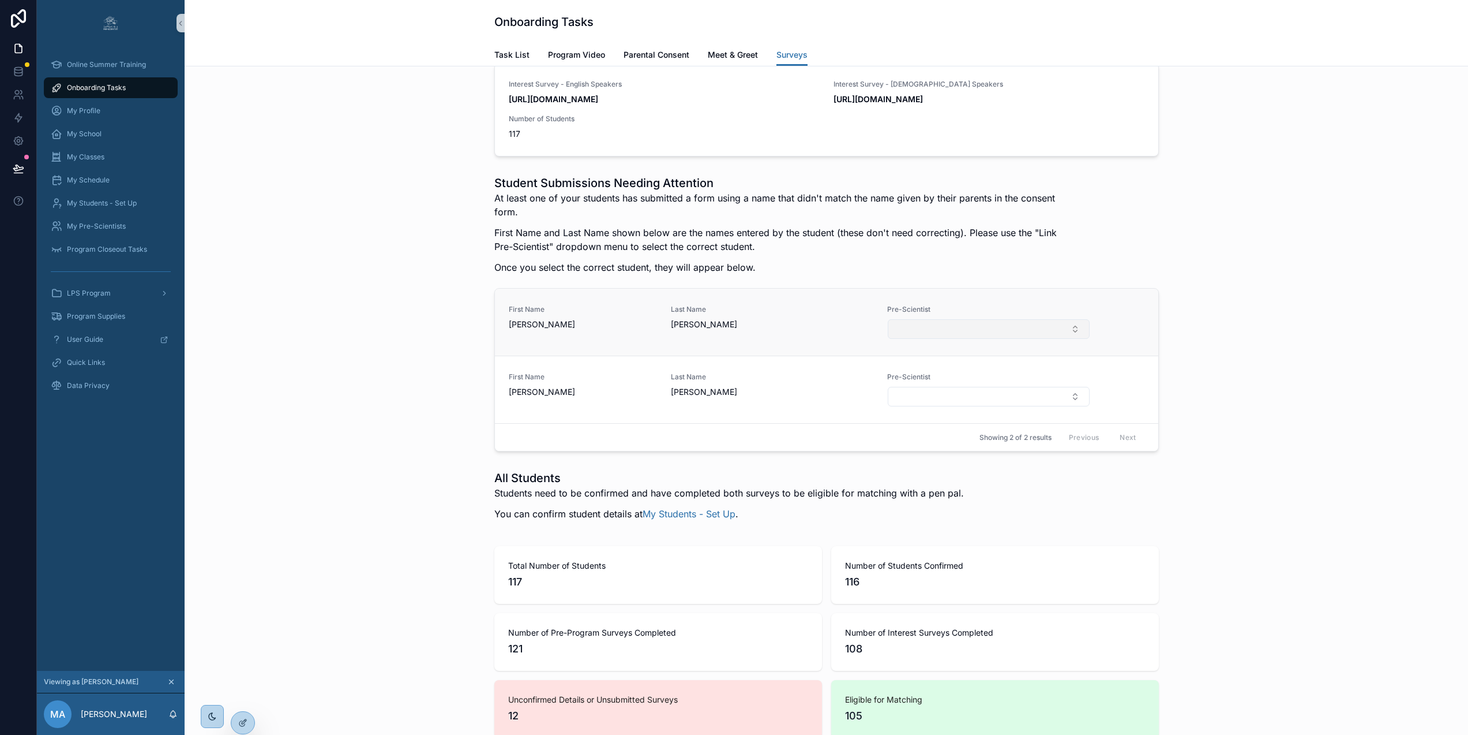
click at [978, 339] on button "Select Button" at bounding box center [988, 329] width 201 height 20
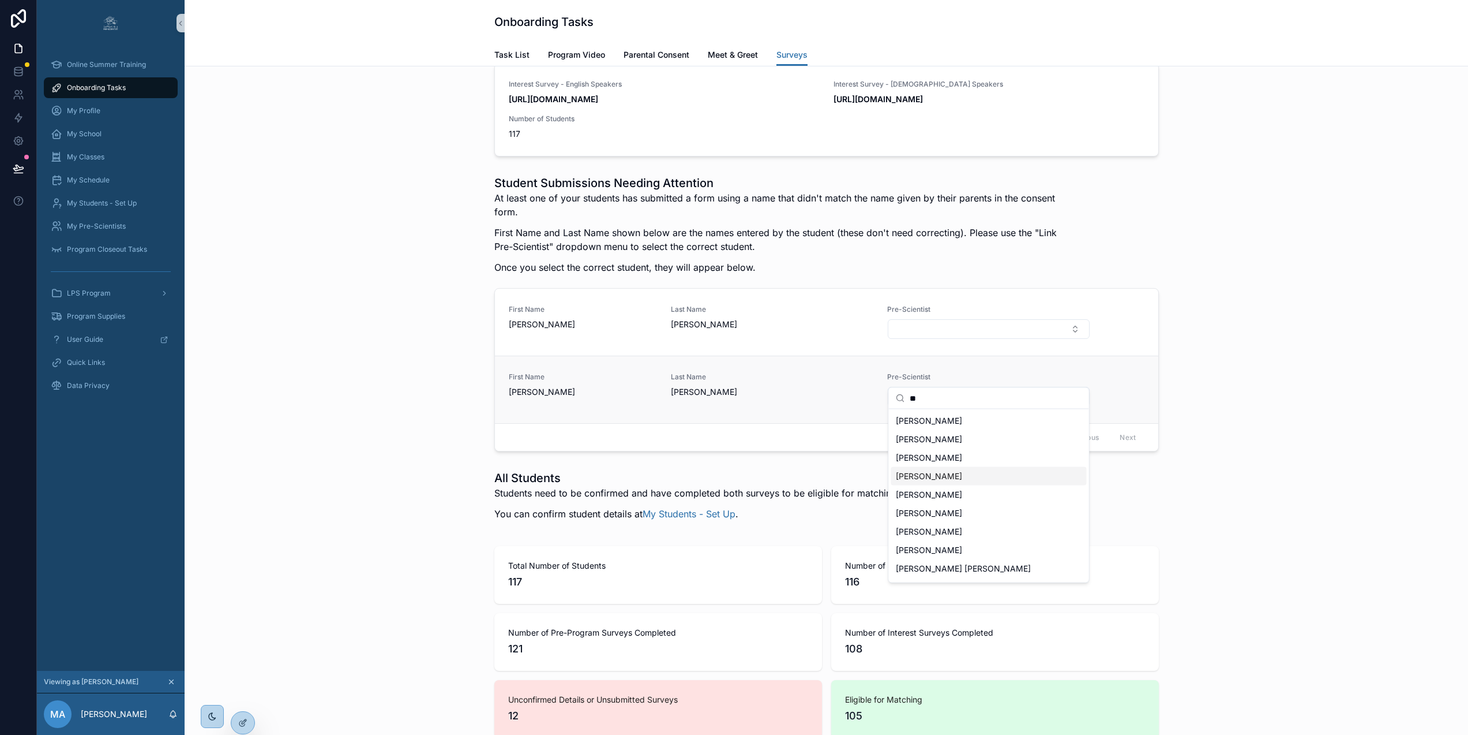
type input "**"
click at [791, 398] on span "Castillo" at bounding box center [772, 392] width 203 height 12
drag, startPoint x: 546, startPoint y: 367, endPoint x: 504, endPoint y: 369, distance: 41.6
click at [504, 355] on div "First Name Enrique Last Name Castillo Pre-Scientist" at bounding box center [827, 321] width 664 height 67
copy span "Enrique"
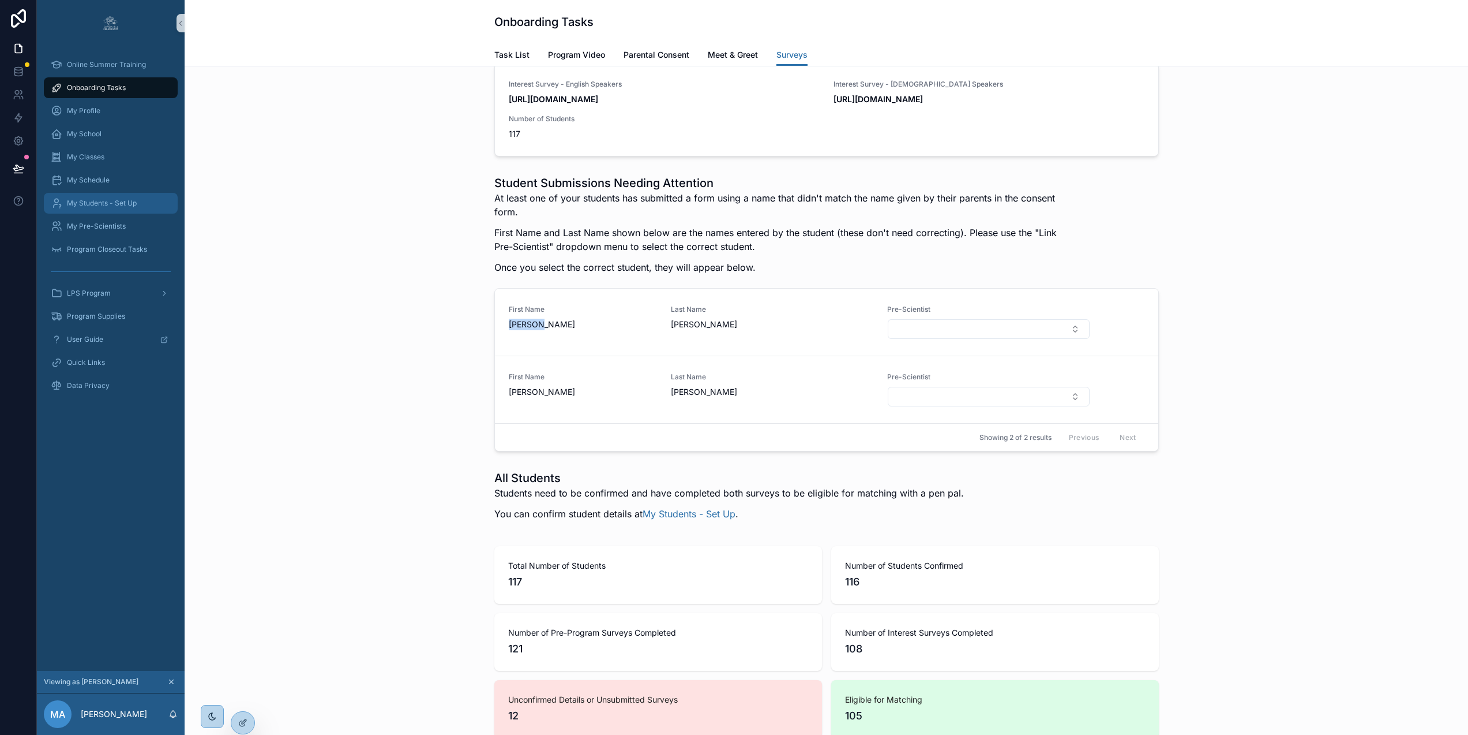
click at [119, 200] on span "My Students - Set Up" at bounding box center [102, 202] width 70 height 9
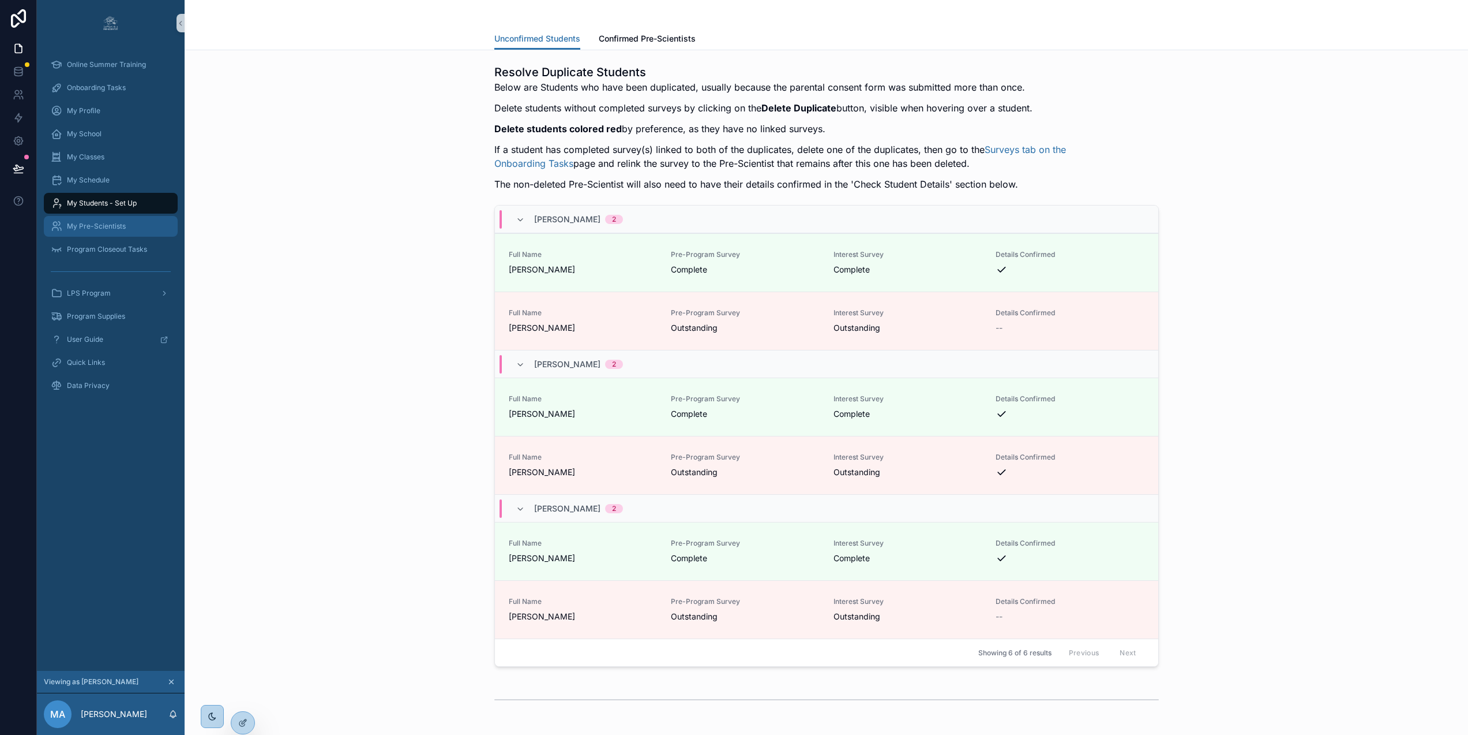
click at [101, 227] on span "My Pre-Scientists" at bounding box center [96, 226] width 59 height 9
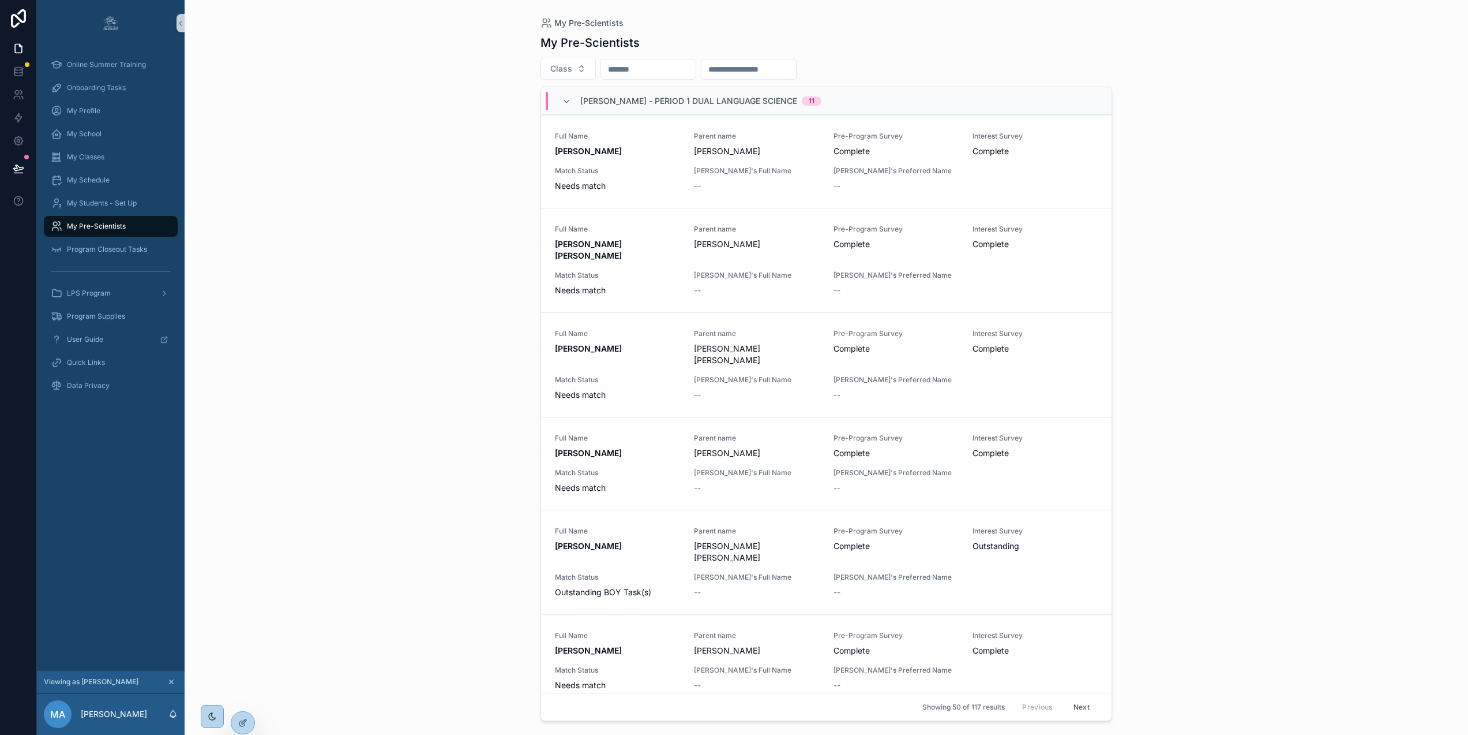
click at [668, 67] on input "scrollable content" at bounding box center [648, 69] width 95 height 16
paste input "**********"
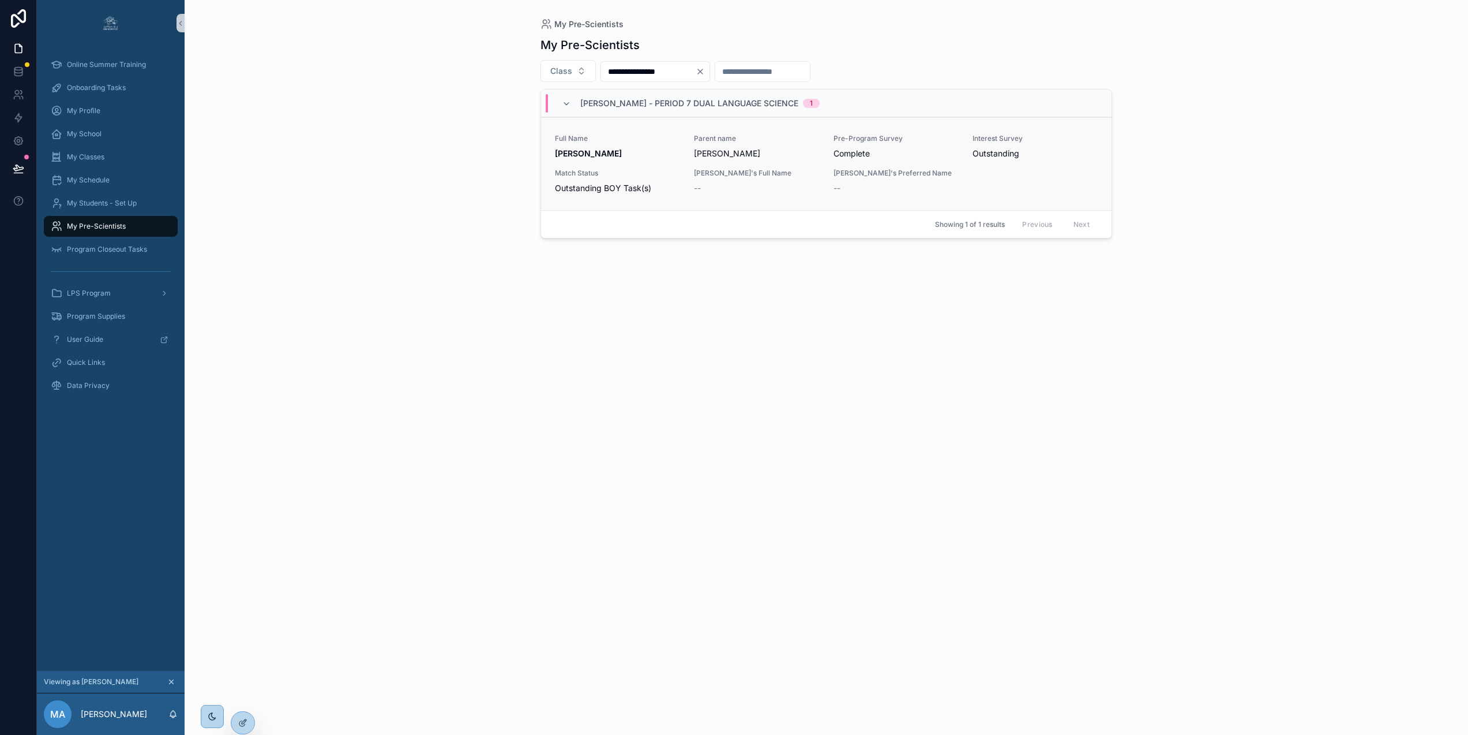
type input "**********"
click at [664, 152] on span "ENRIQUE CASTILLO" at bounding box center [617, 154] width 125 height 12
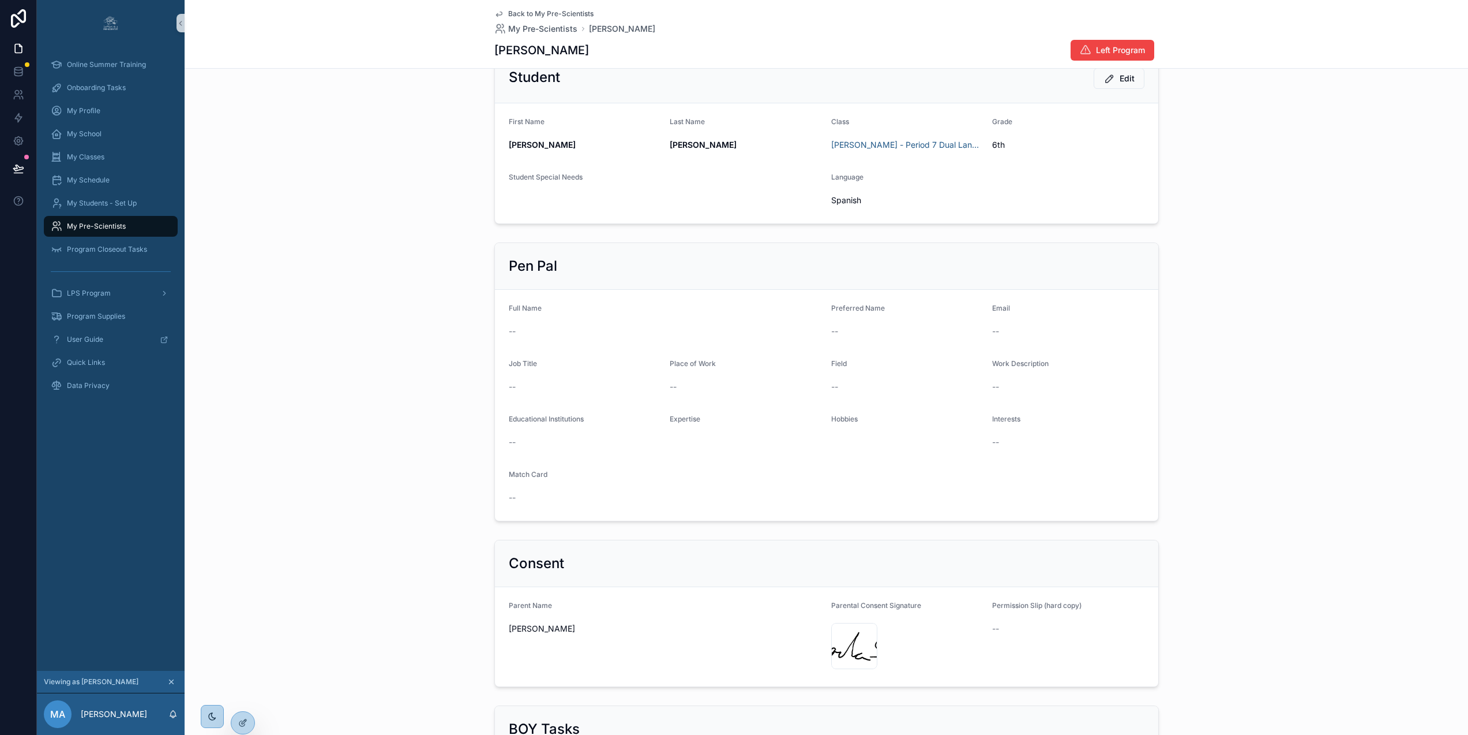
scroll to position [21, 0]
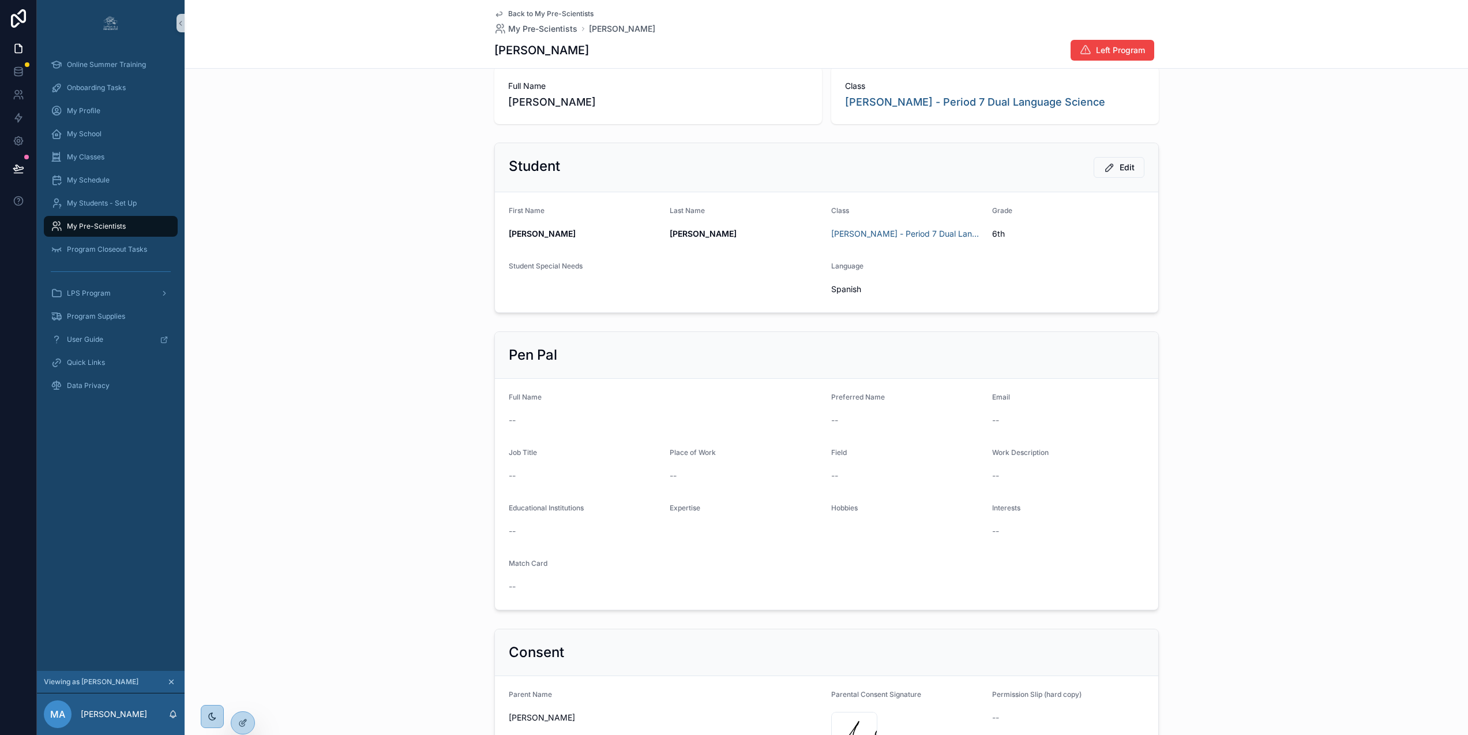
click at [496, 13] on icon "scrollable content" at bounding box center [498, 13] width 9 height 9
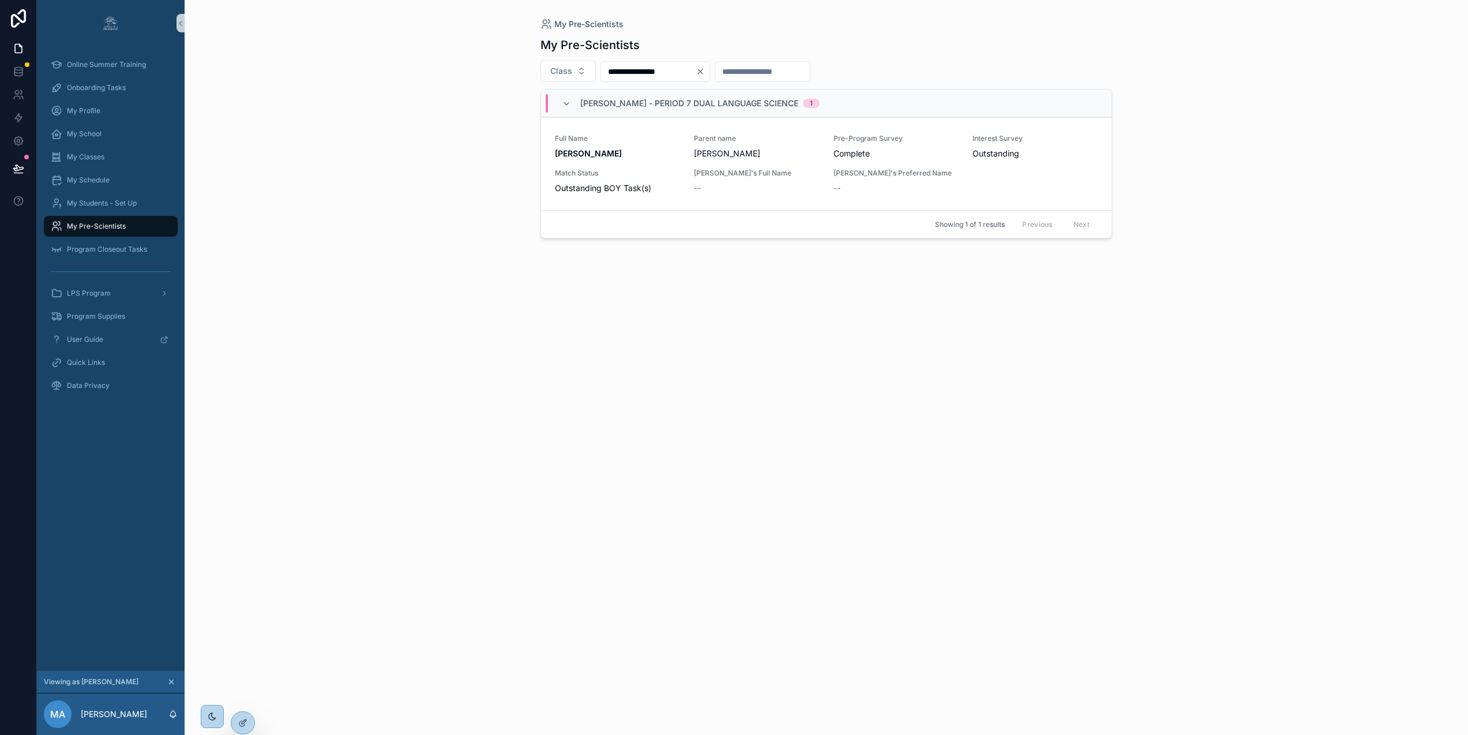
click at [650, 73] on input "**********" at bounding box center [648, 71] width 95 height 16
paste input "*****"
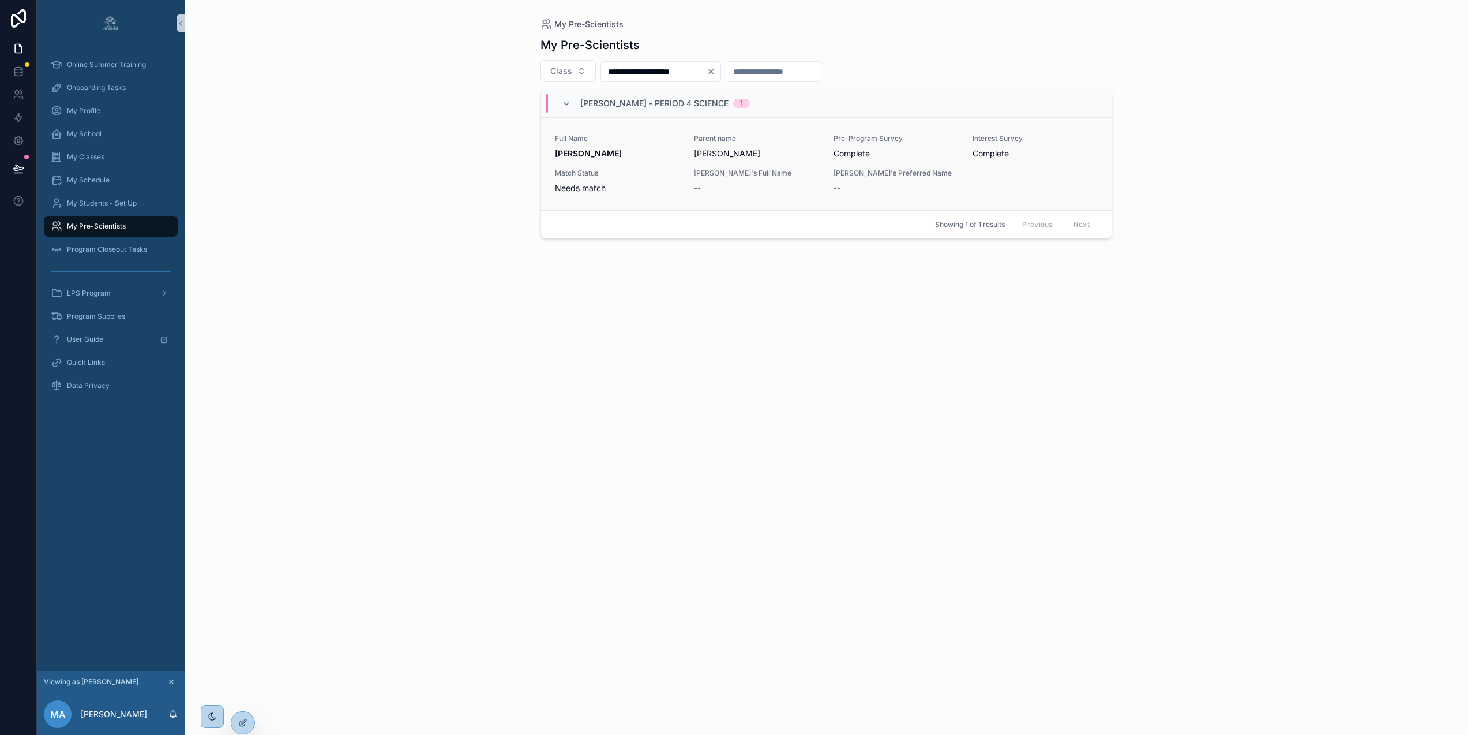
type input "**********"
click at [664, 167] on div "Full Name MOISES ORTIZ ESPINOZA Parent name paloma ortiz Pre-Program Survey Com…" at bounding box center [826, 164] width 543 height 60
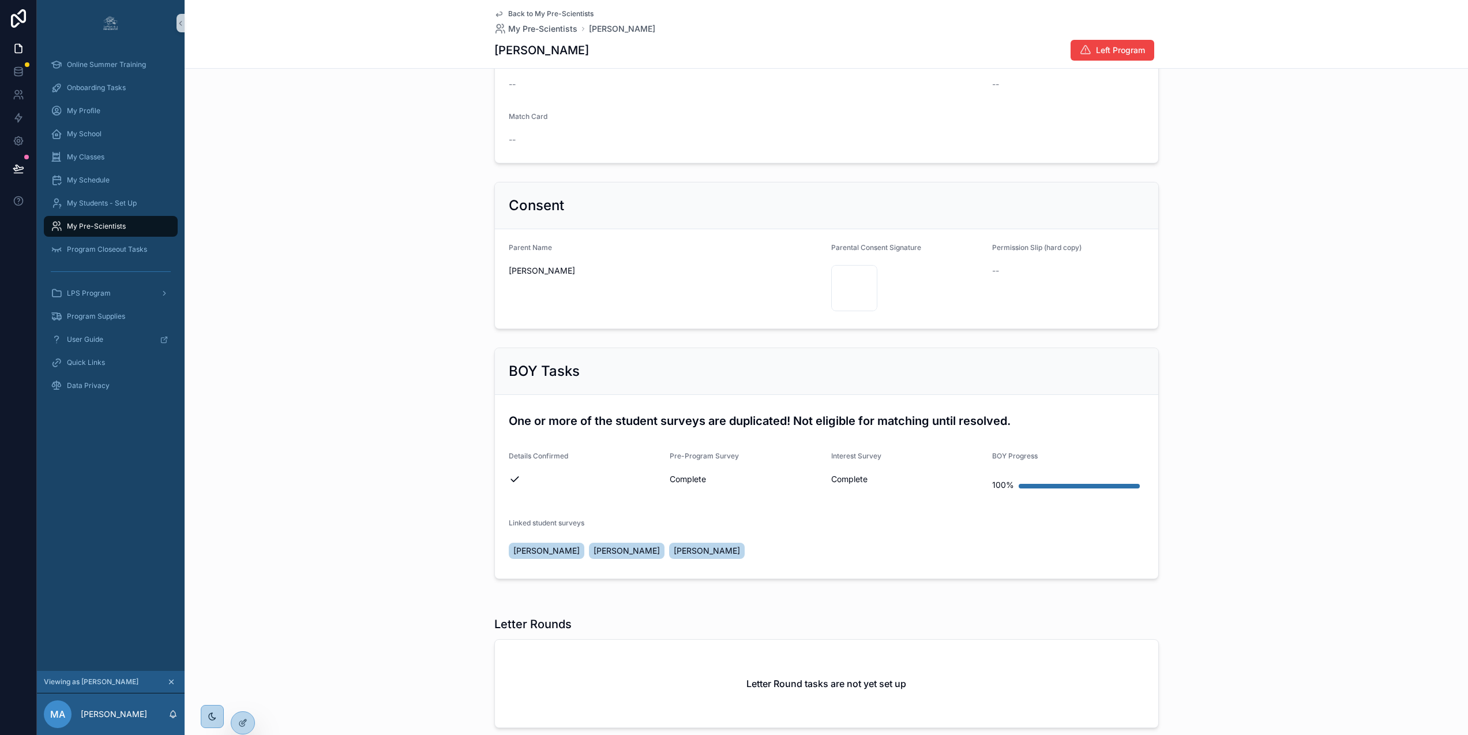
scroll to position [530, 0]
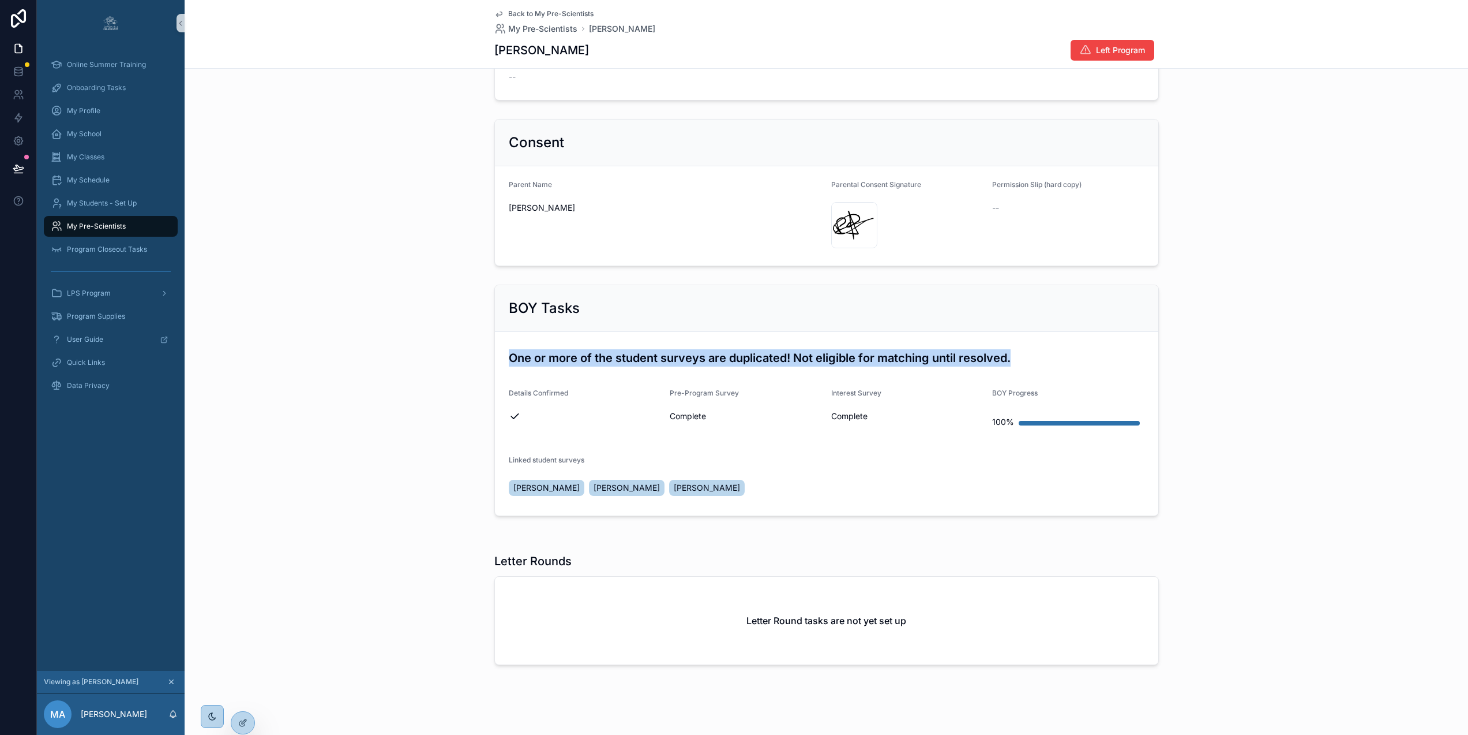
drag, startPoint x: 510, startPoint y: 358, endPoint x: 1067, endPoint y: 369, distance: 557.5
click at [1067, 369] on div "One or more of the student surveys are duplicated! Not eligible for matching un…" at bounding box center [827, 358] width 636 height 24
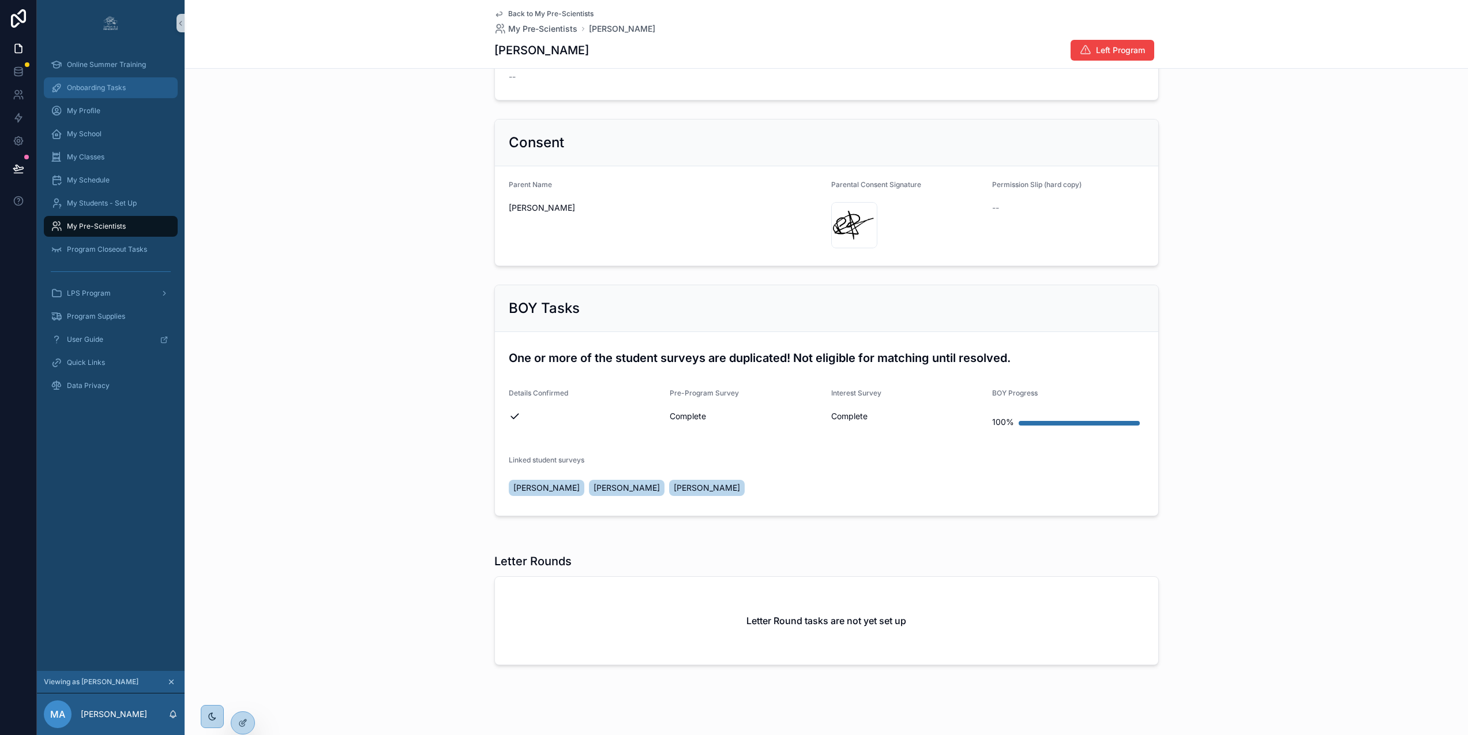
click at [115, 90] on span "Onboarding Tasks" at bounding box center [96, 87] width 59 height 9
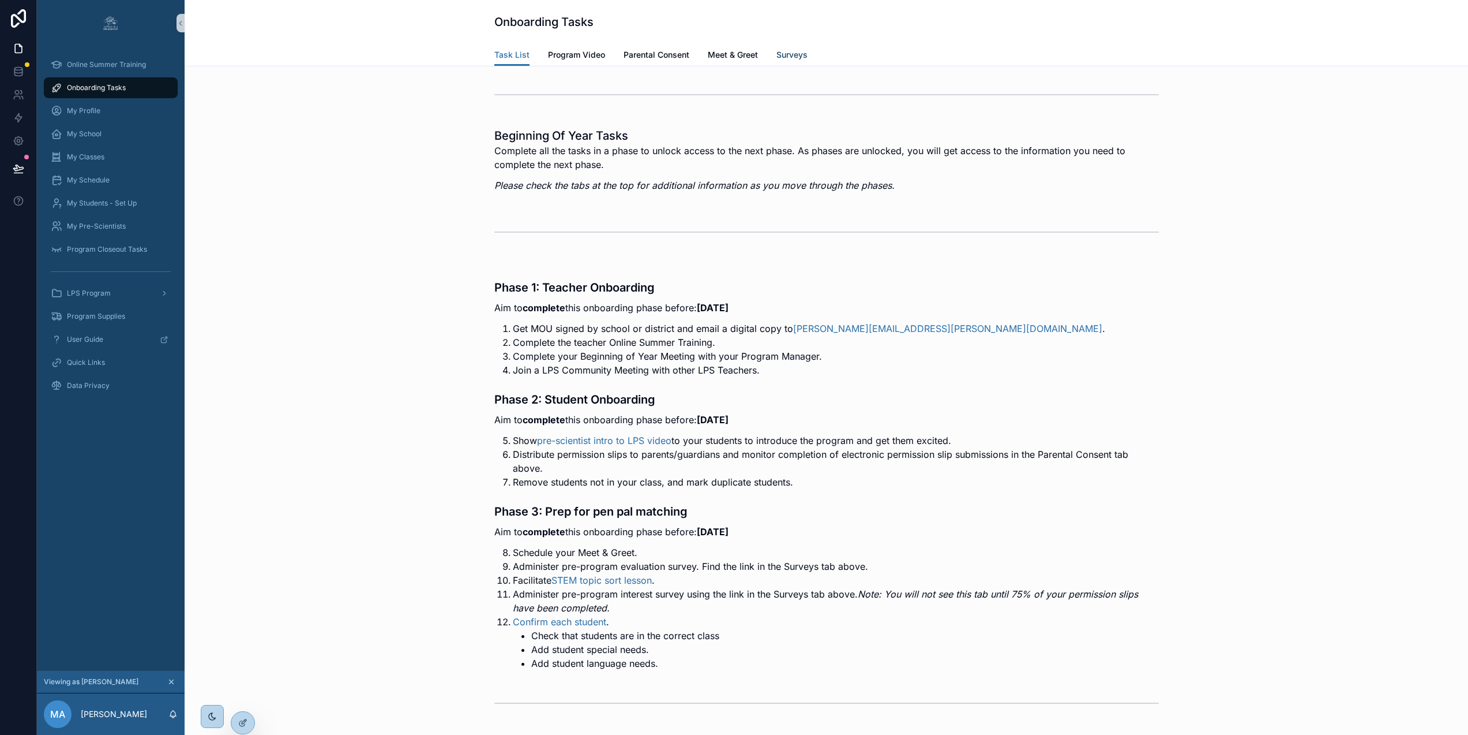
click at [799, 56] on span "Surveys" at bounding box center [792, 55] width 31 height 12
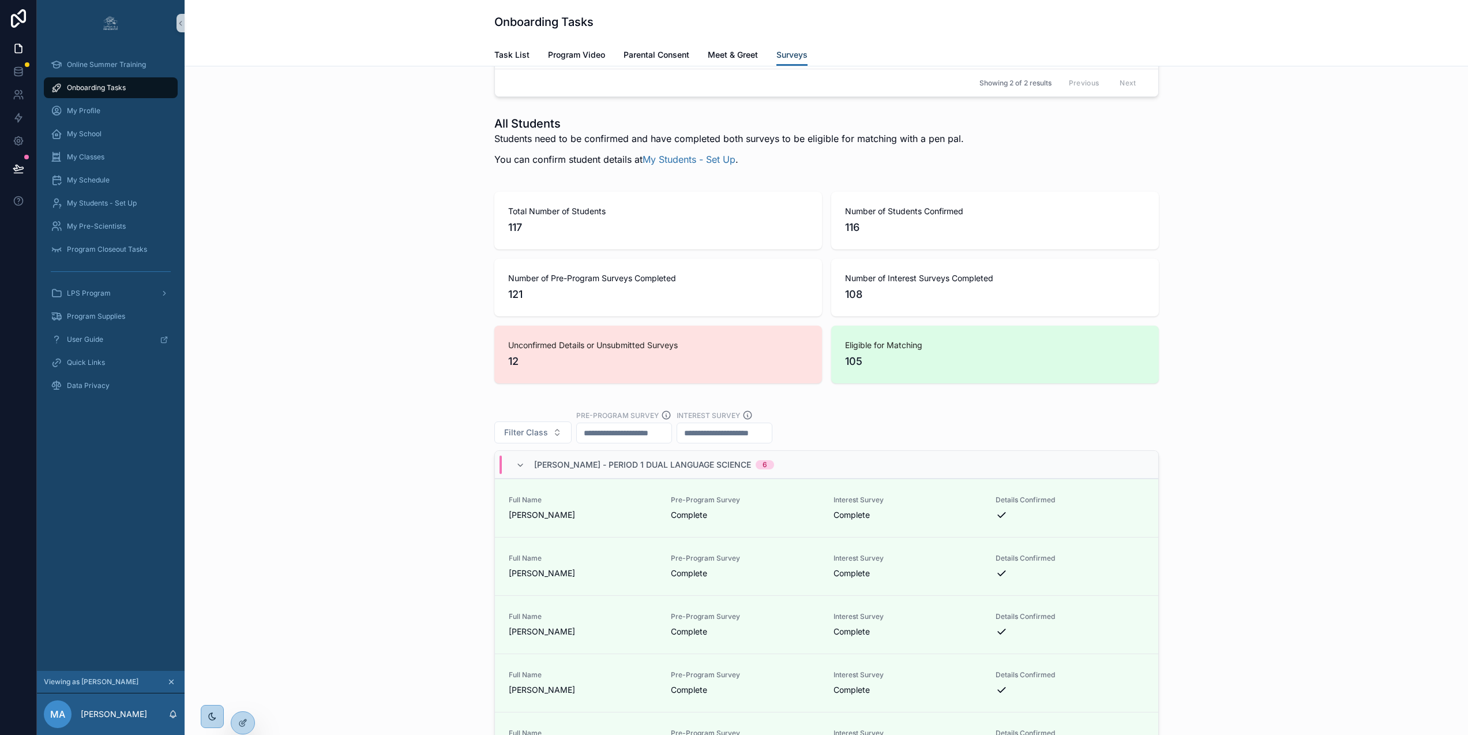
scroll to position [1533, 0]
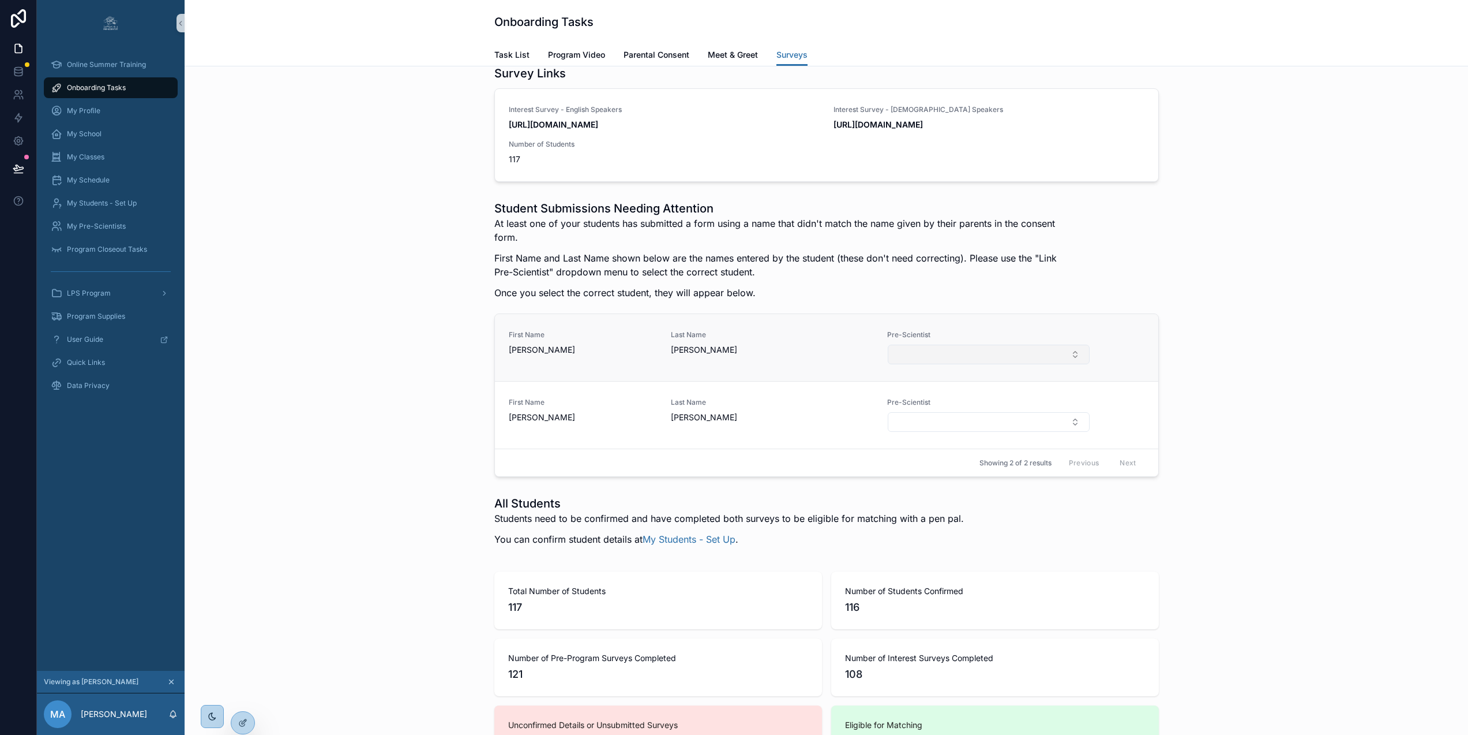
click at [1016, 364] on button "Select Button" at bounding box center [988, 354] width 201 height 20
type input "***"
click at [953, 445] on span "ENRIQUE CASTILLO" at bounding box center [929, 446] width 66 height 12
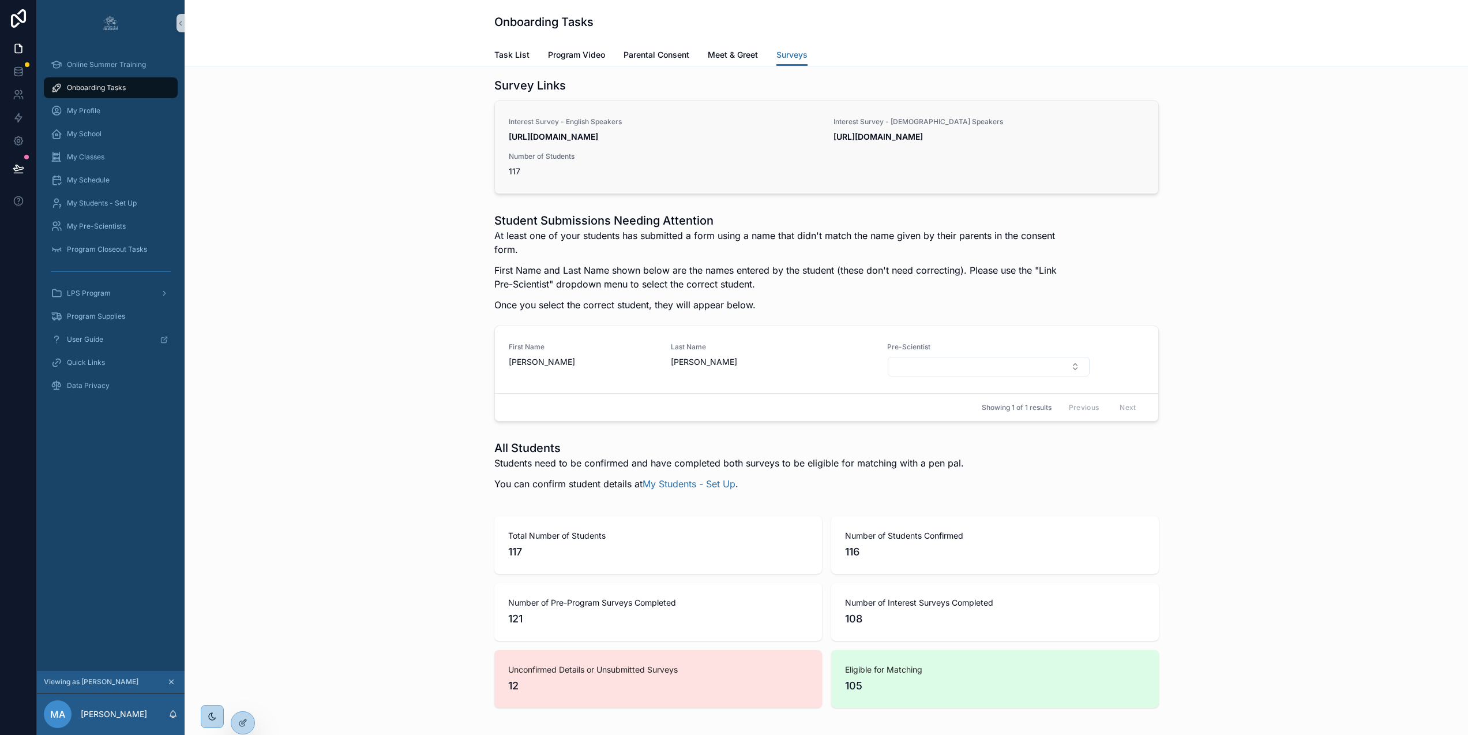
scroll to position [1508, 0]
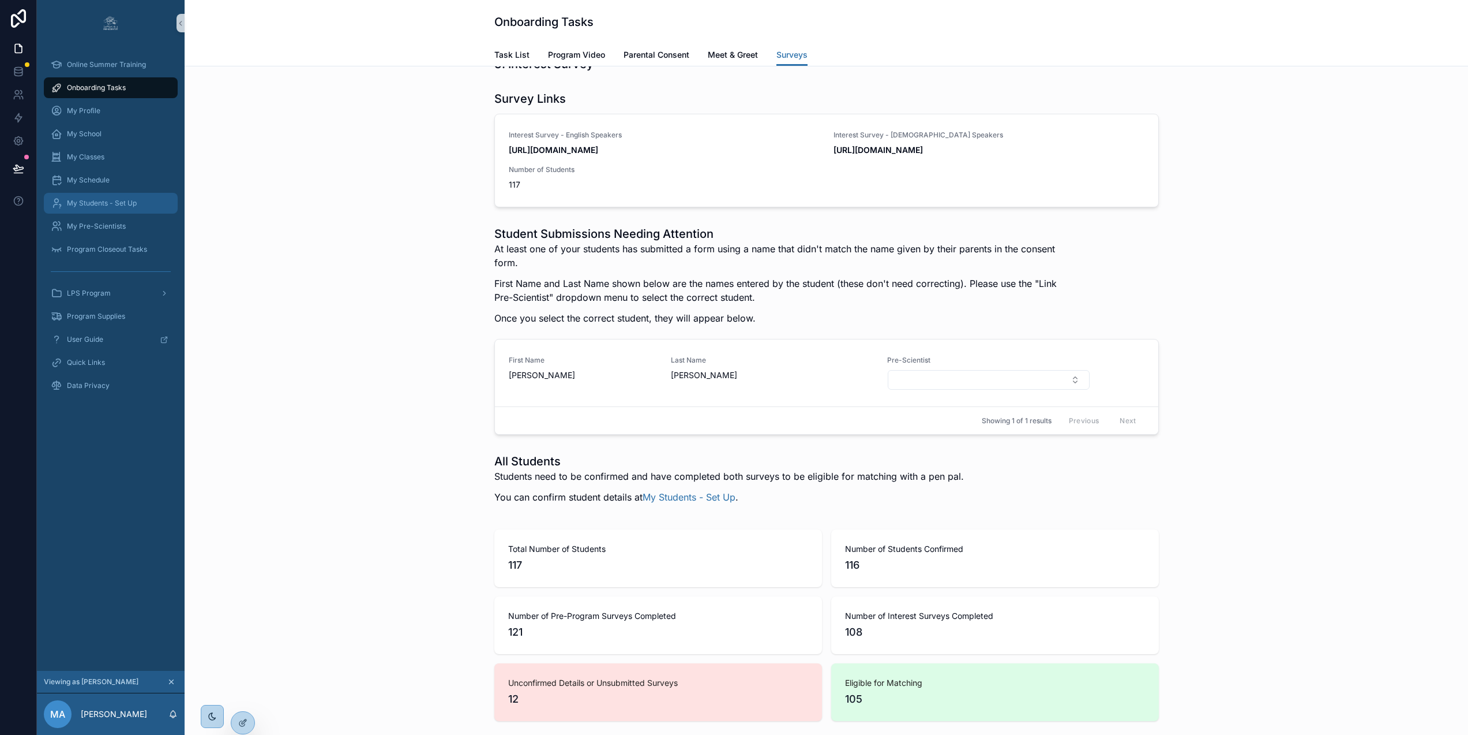
click at [118, 200] on span "My Students - Set Up" at bounding box center [102, 202] width 70 height 9
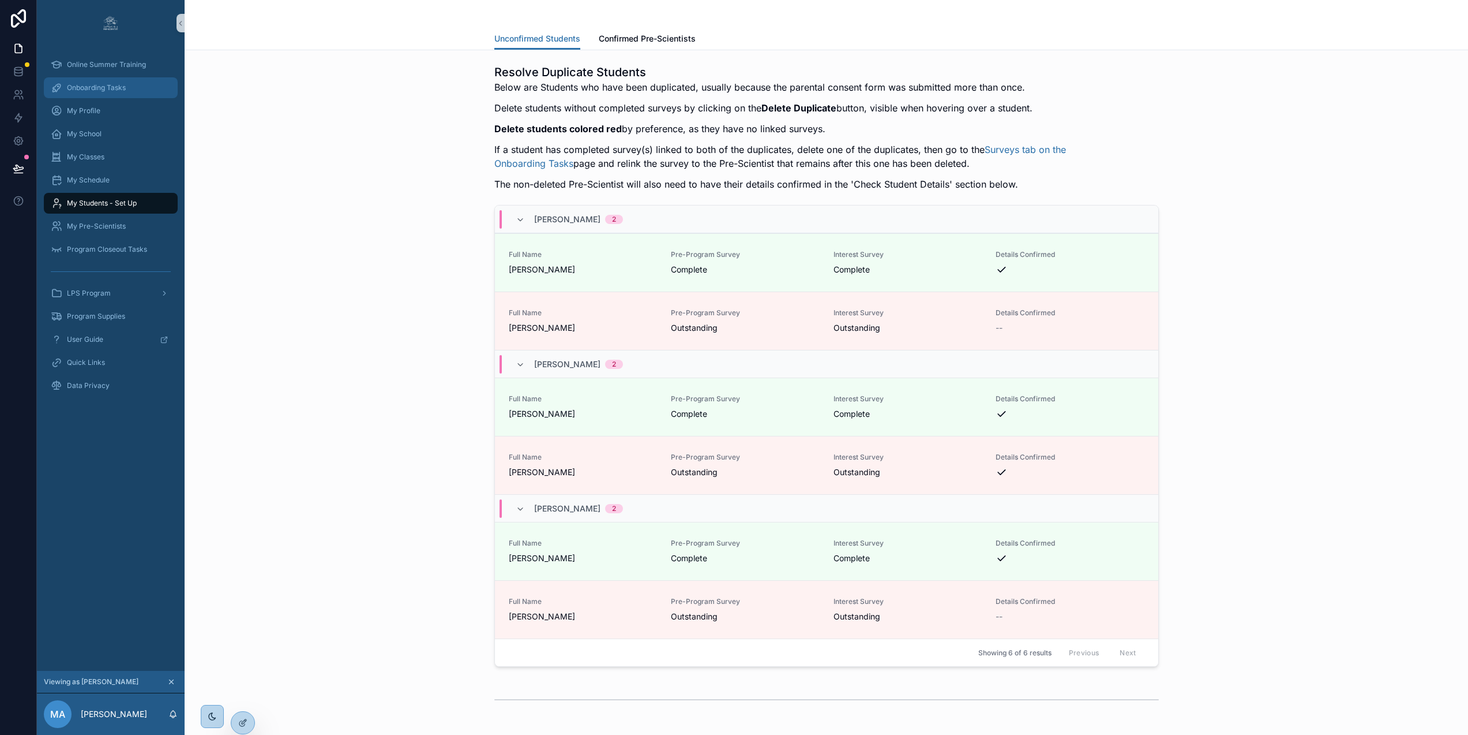
click at [87, 84] on span "Onboarding Tasks" at bounding box center [96, 87] width 59 height 9
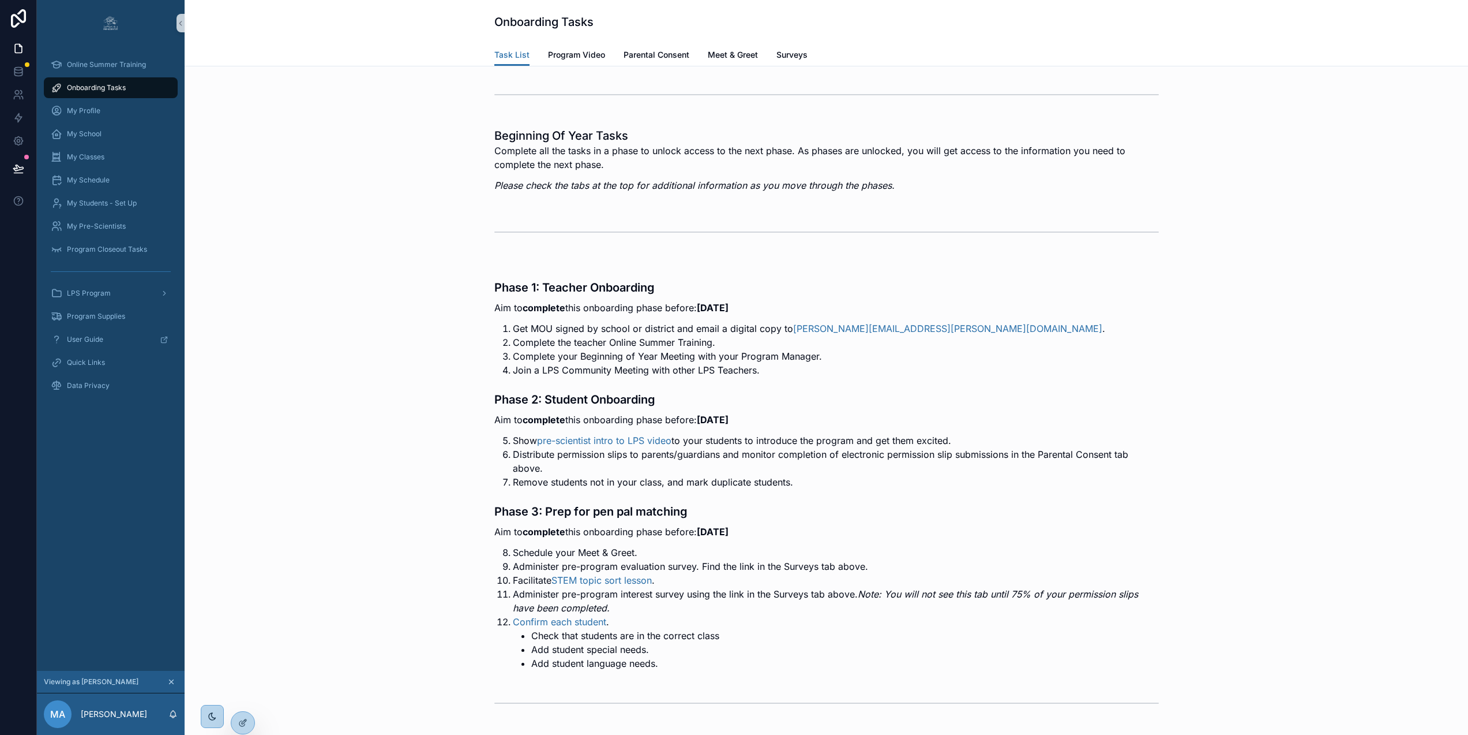
click at [805, 55] on span "Surveys" at bounding box center [792, 55] width 31 height 12
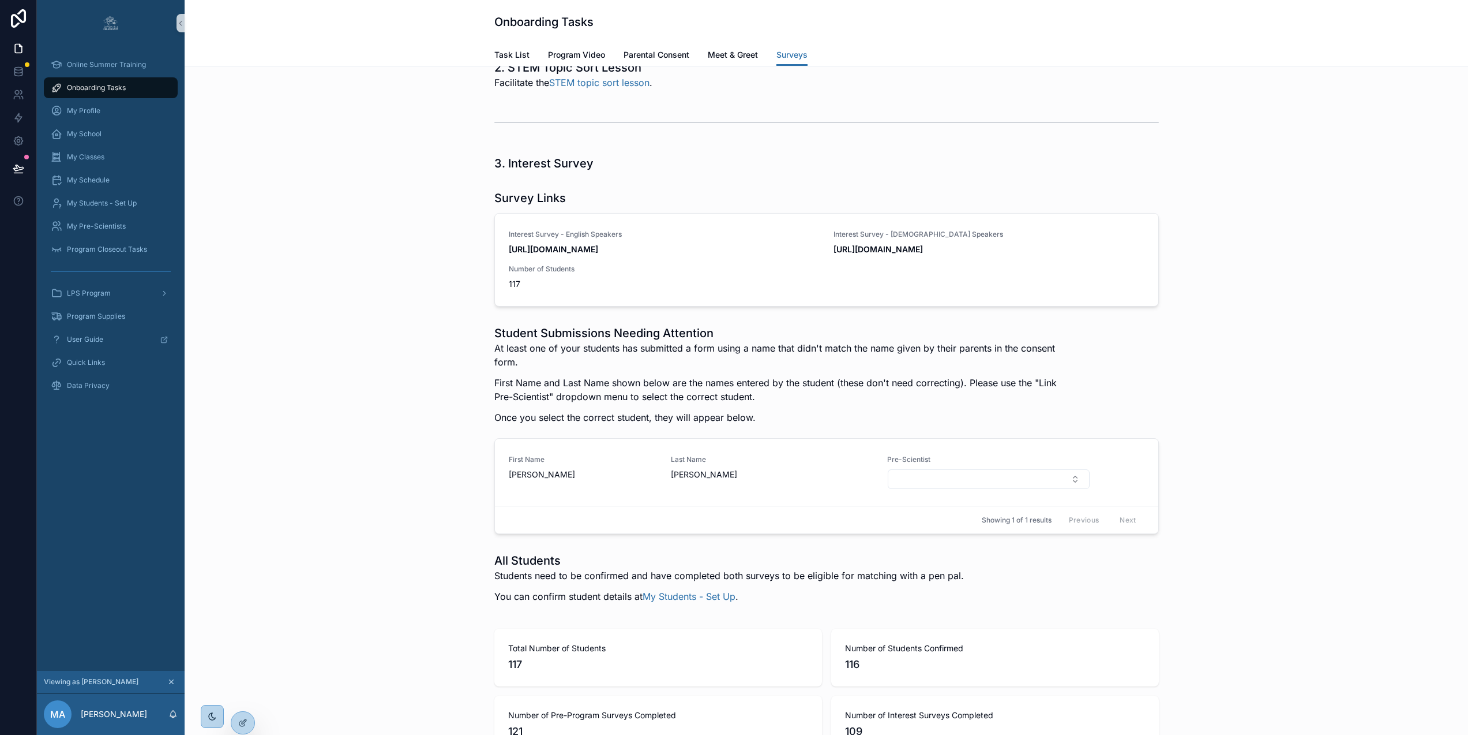
scroll to position [1513, 0]
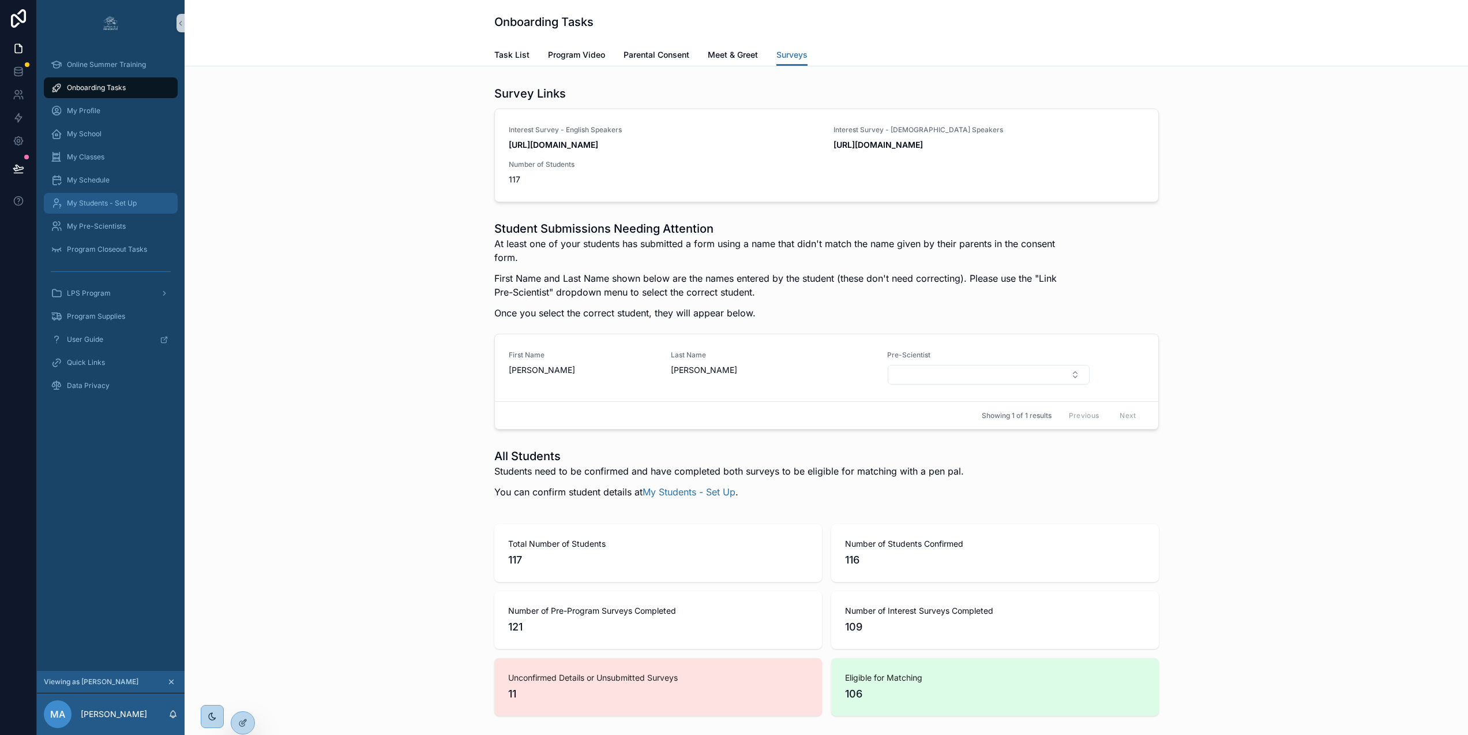
click at [127, 206] on span "My Students - Set Up" at bounding box center [102, 202] width 70 height 9
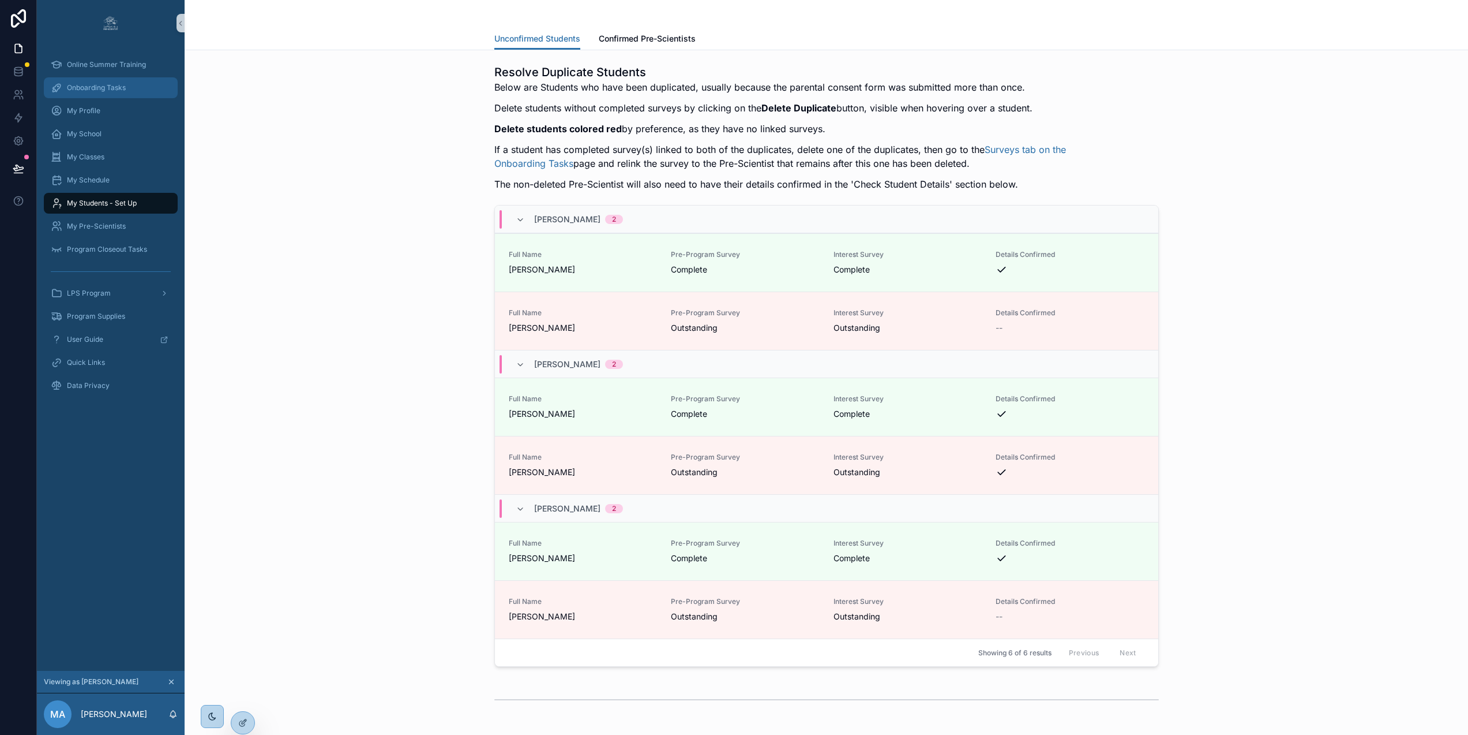
click at [107, 81] on div "Onboarding Tasks" at bounding box center [111, 87] width 120 height 18
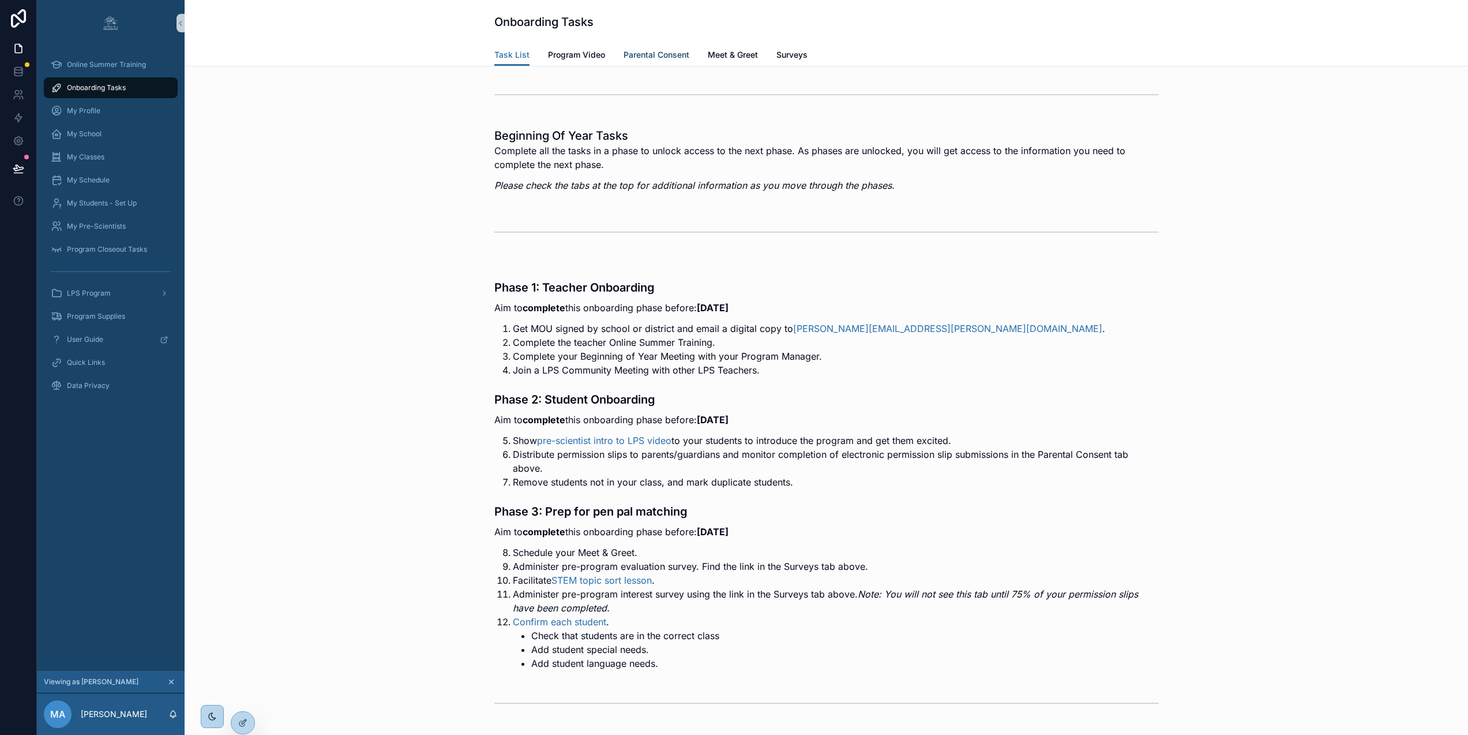
click at [646, 48] on link "Parental Consent" at bounding box center [657, 55] width 66 height 23
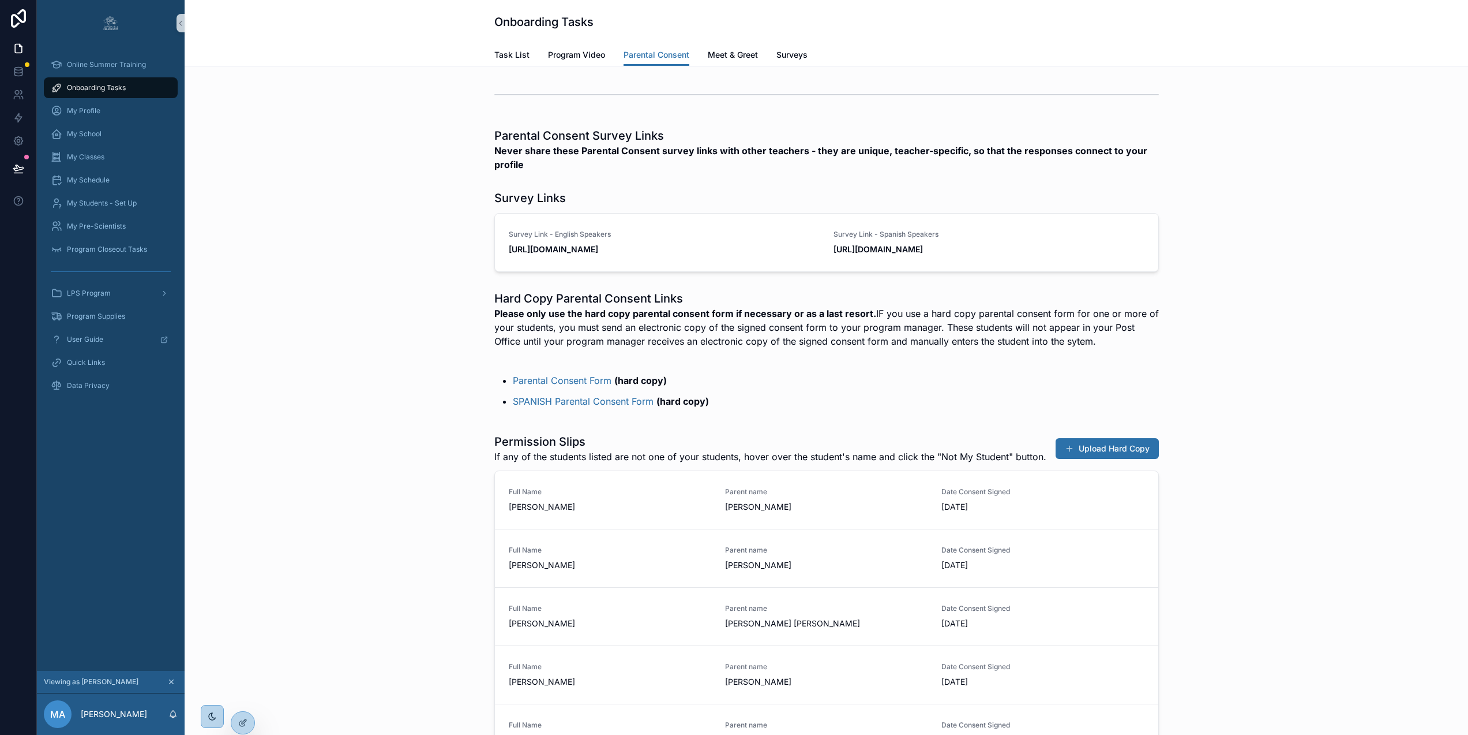
click at [261, 705] on div "Permission Slips If any of the students listed are not one of your students, ho…" at bounding box center [826, 727] width 1265 height 597
click at [244, 695] on icon at bounding box center [242, 697] width 9 height 9
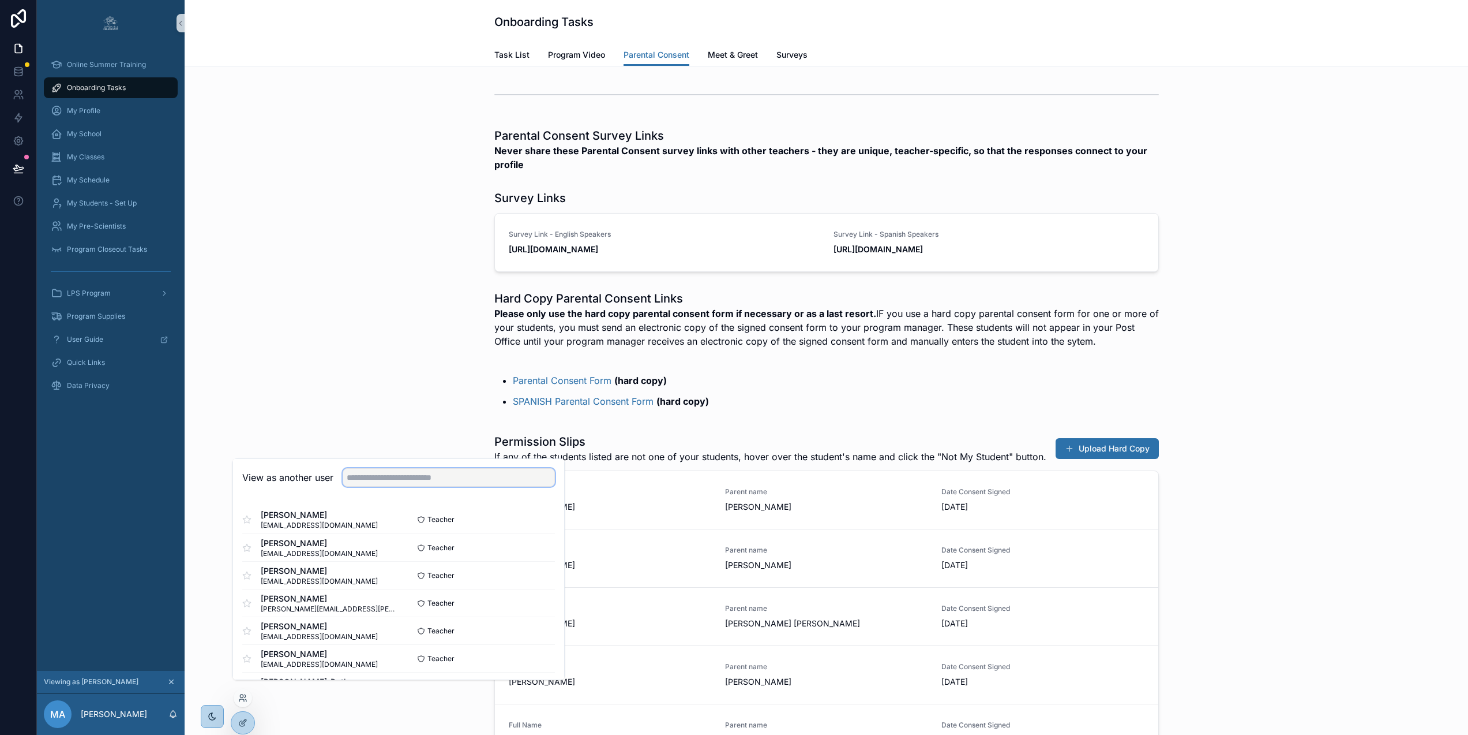
click at [376, 486] on input "text" at bounding box center [449, 477] width 212 height 18
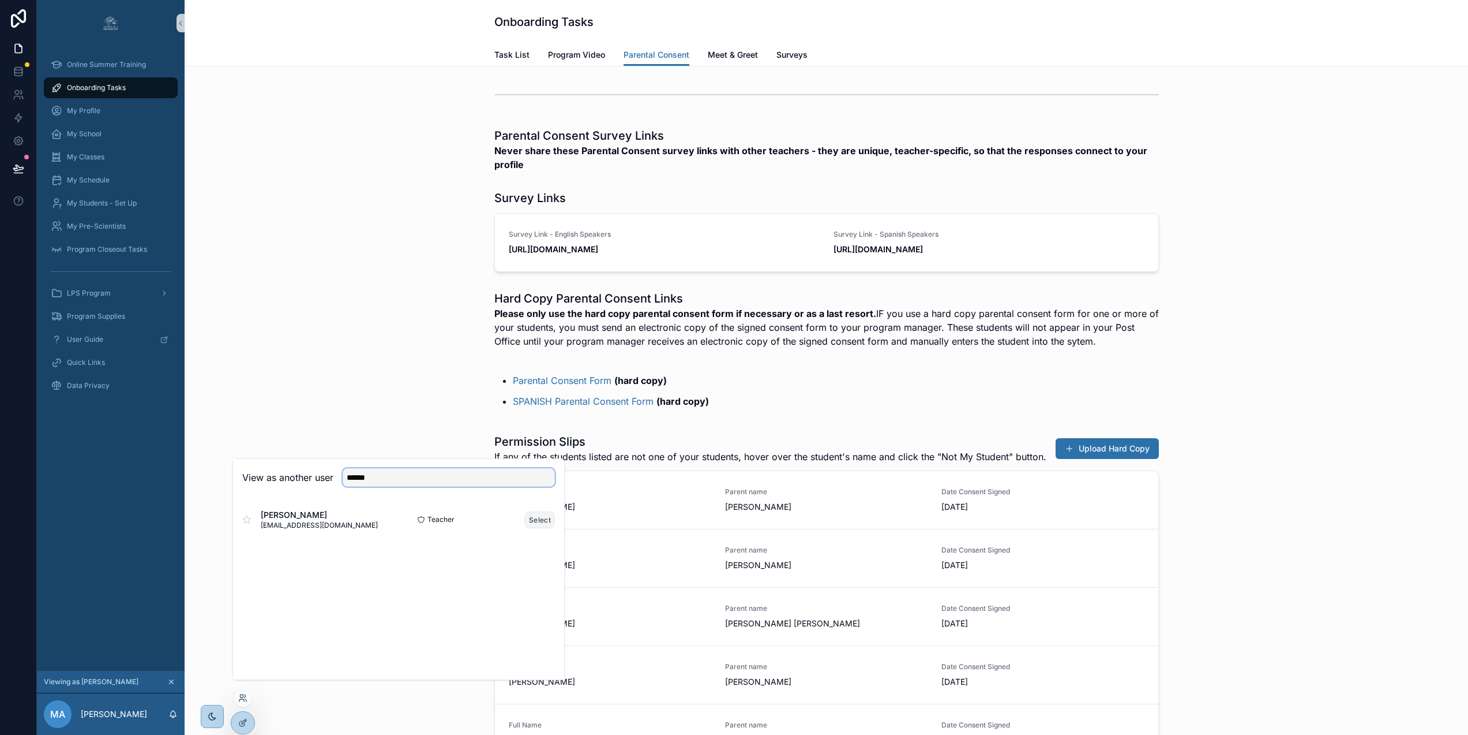
type input "******"
click at [544, 528] on button "Select" at bounding box center [540, 519] width 30 height 17
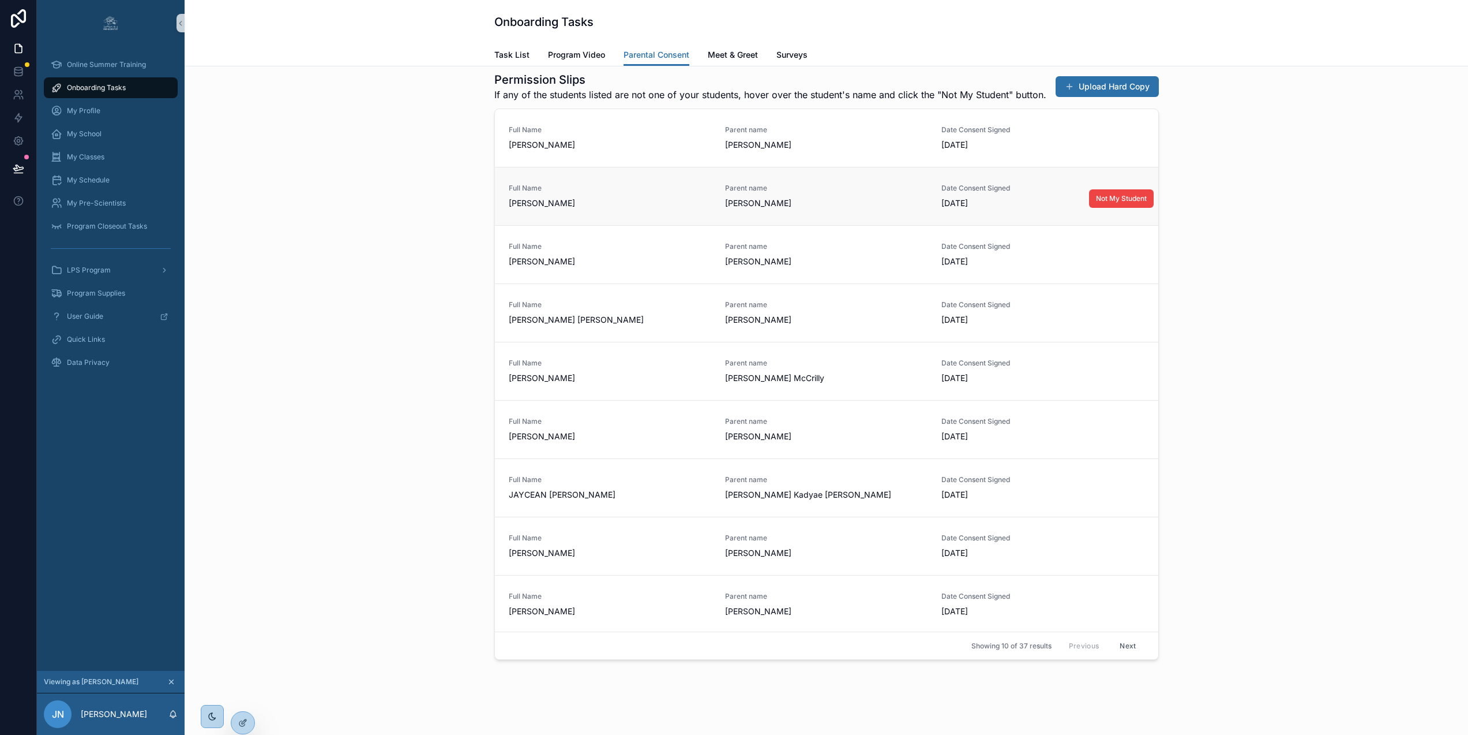
click at [819, 193] on span "Parent name" at bounding box center [826, 187] width 203 height 9
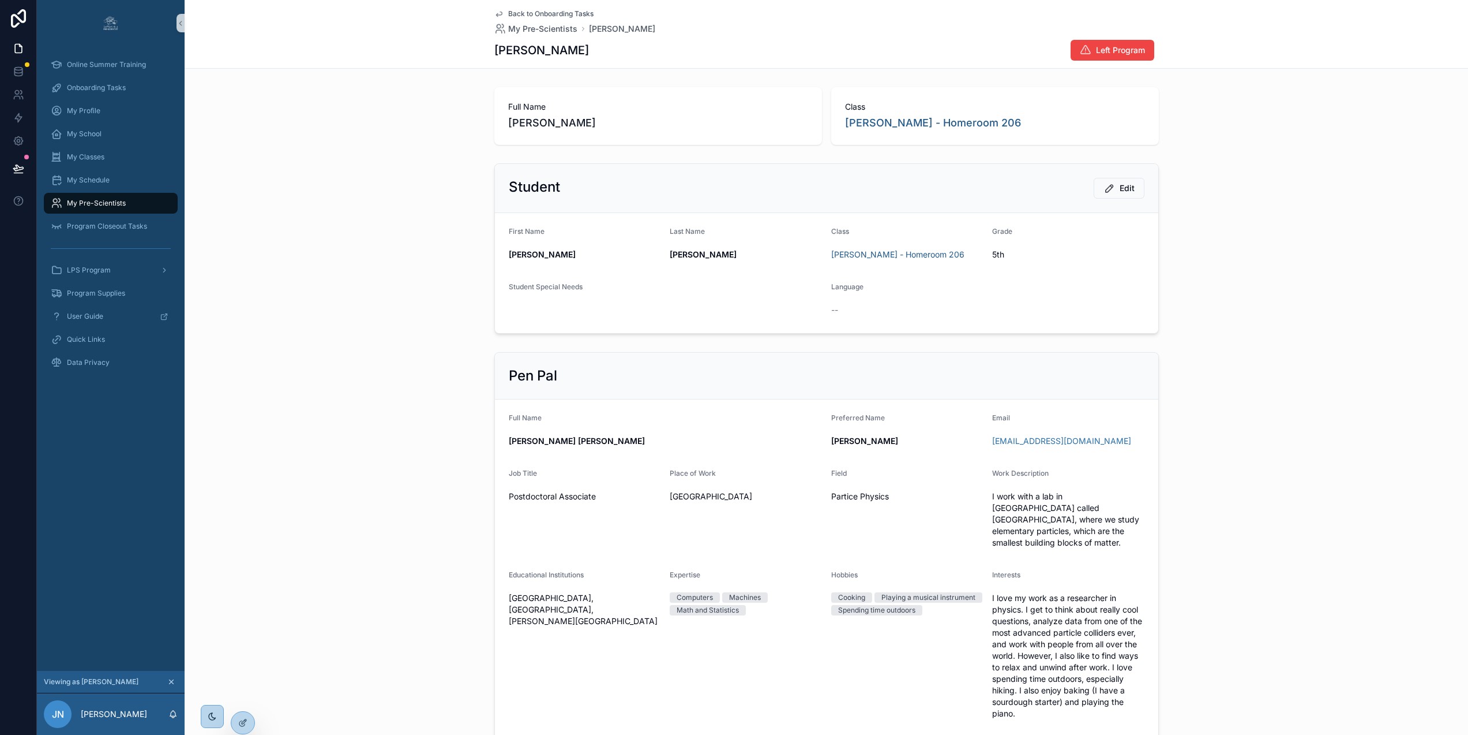
click at [499, 14] on icon "scrollable content" at bounding box center [498, 13] width 9 height 9
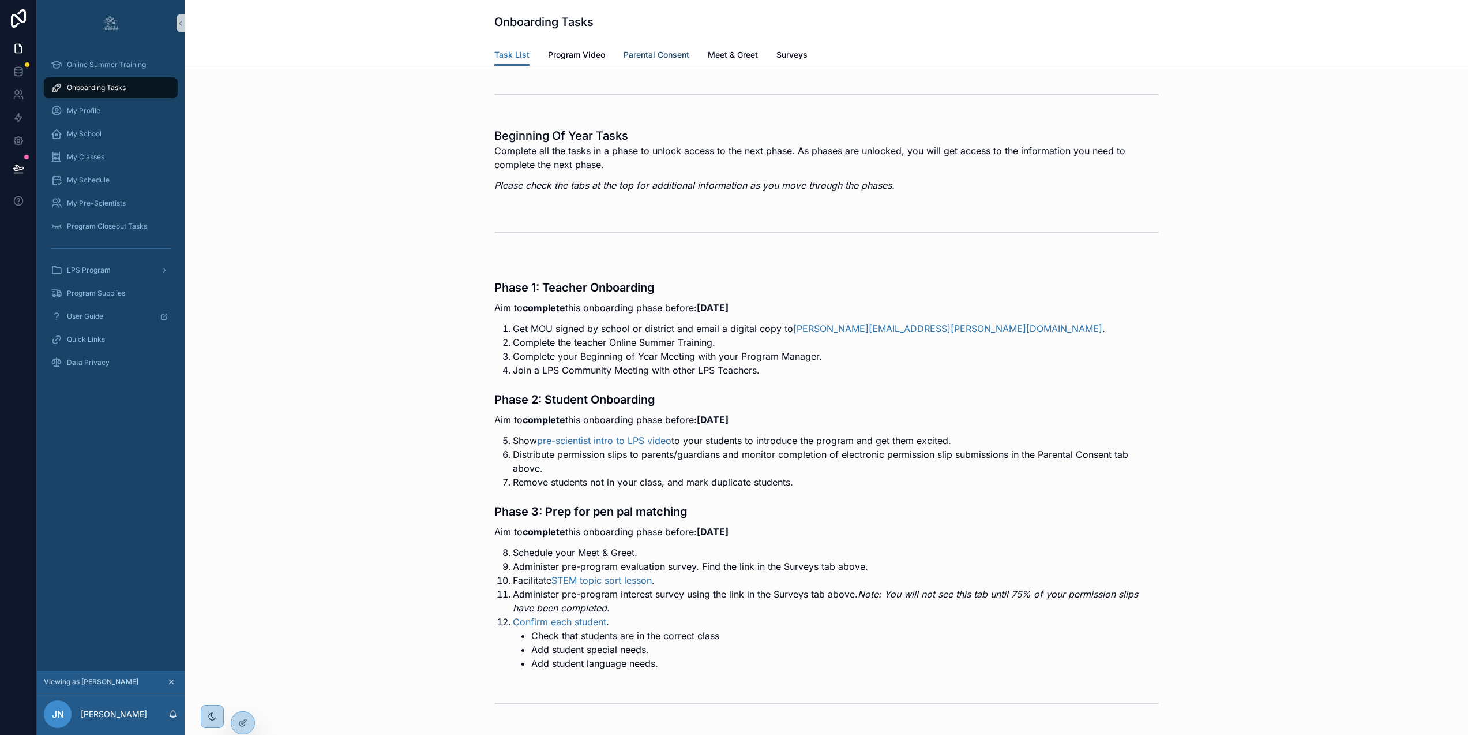
click at [657, 50] on span "Parental Consent" at bounding box center [657, 55] width 66 height 12
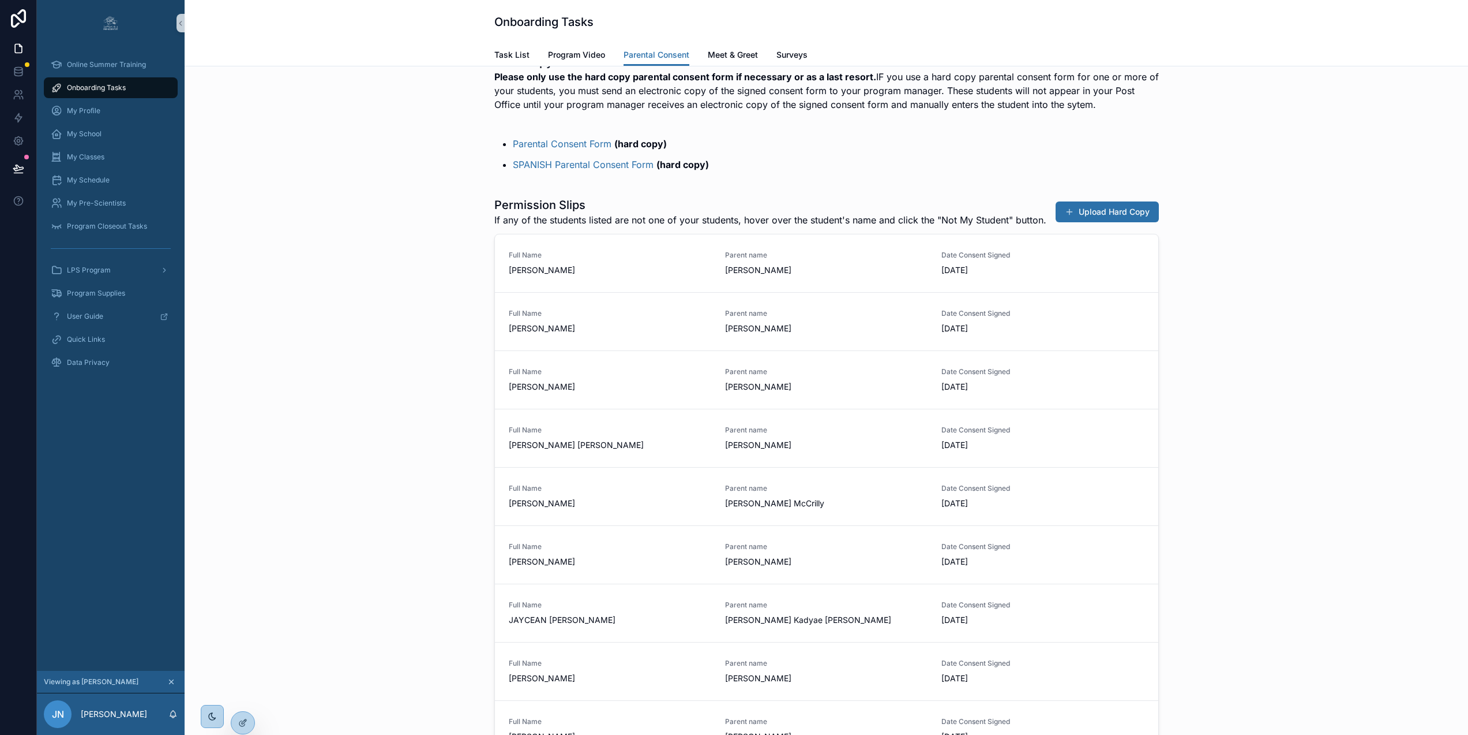
scroll to position [147, 0]
